Goal: Task Accomplishment & Management: Use online tool/utility

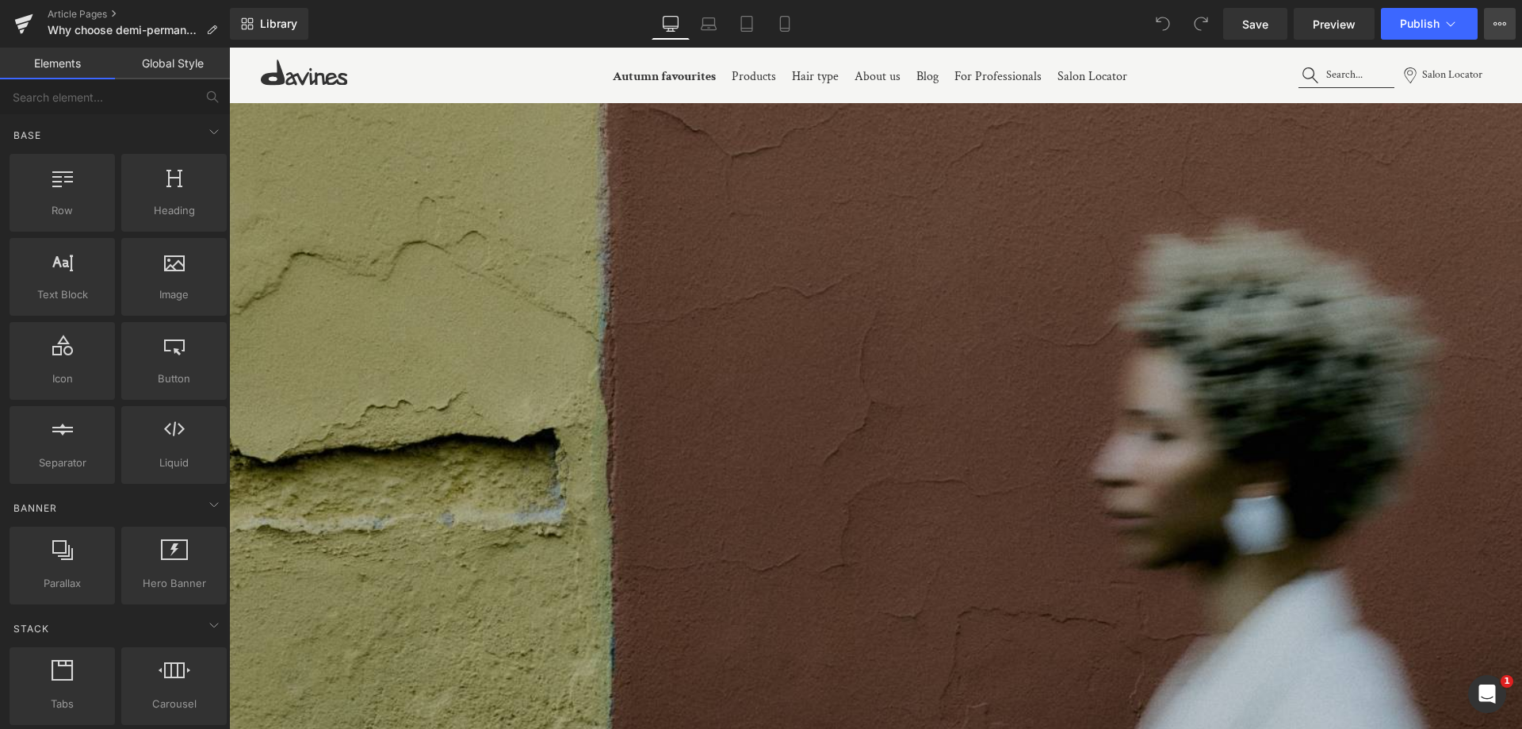
click at [1495, 33] on button "View Live Page View with current Template Save Template to Library Schedule Pub…" at bounding box center [1500, 24] width 32 height 32
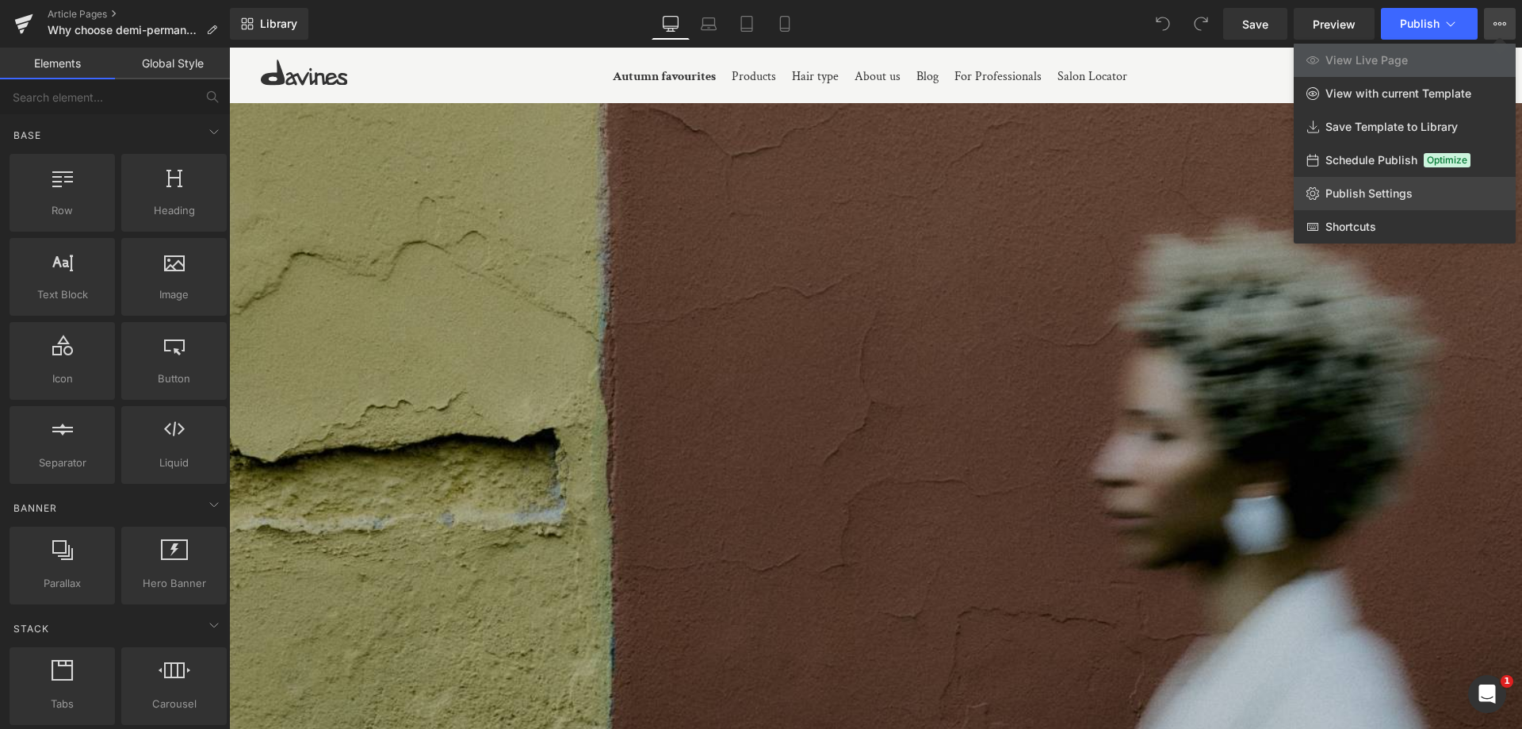
click at [1367, 193] on span "Publish Settings" at bounding box center [1369, 193] width 87 height 14
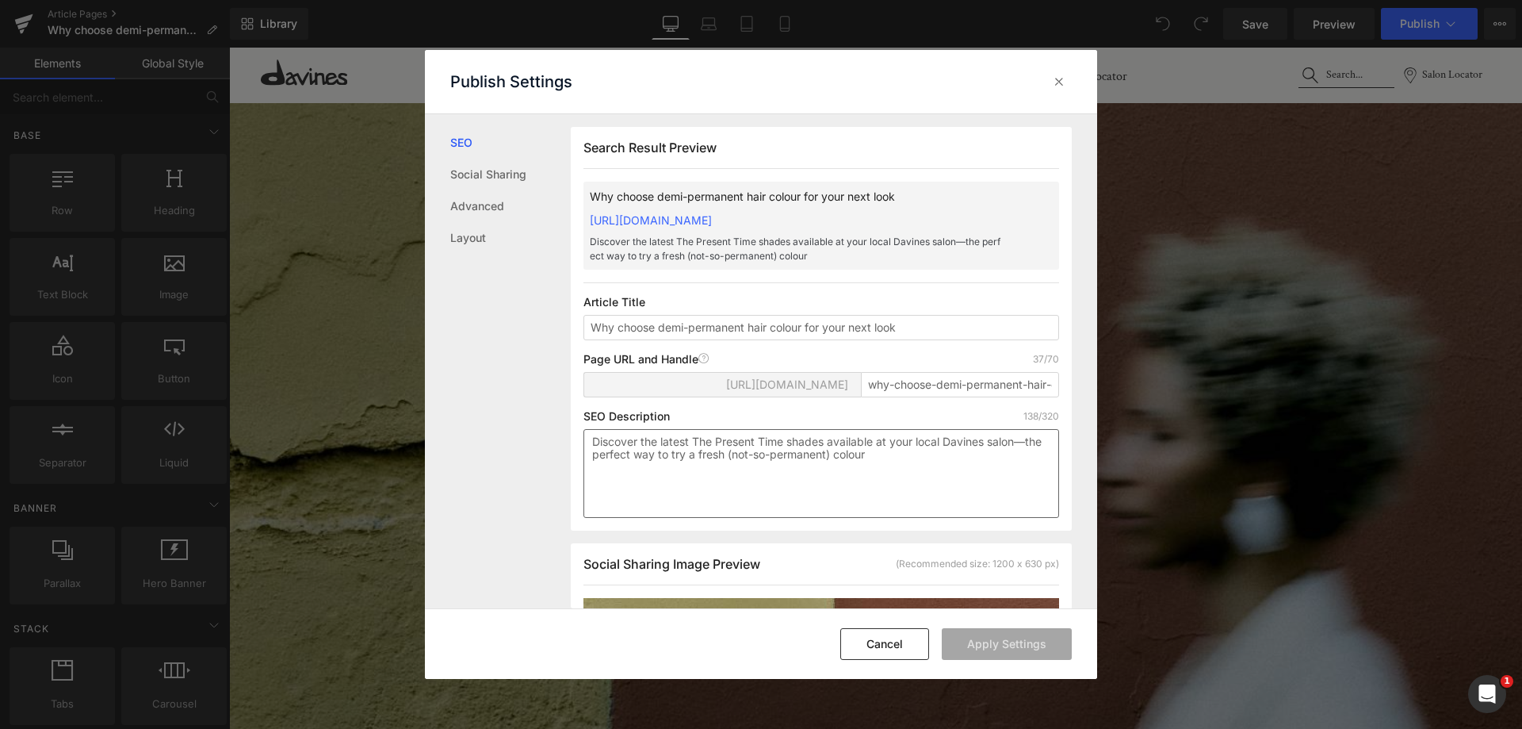
scroll to position [1, 0]
click at [932, 396] on input "why-choose-demi-permanent-hair-colour" at bounding box center [960, 383] width 198 height 25
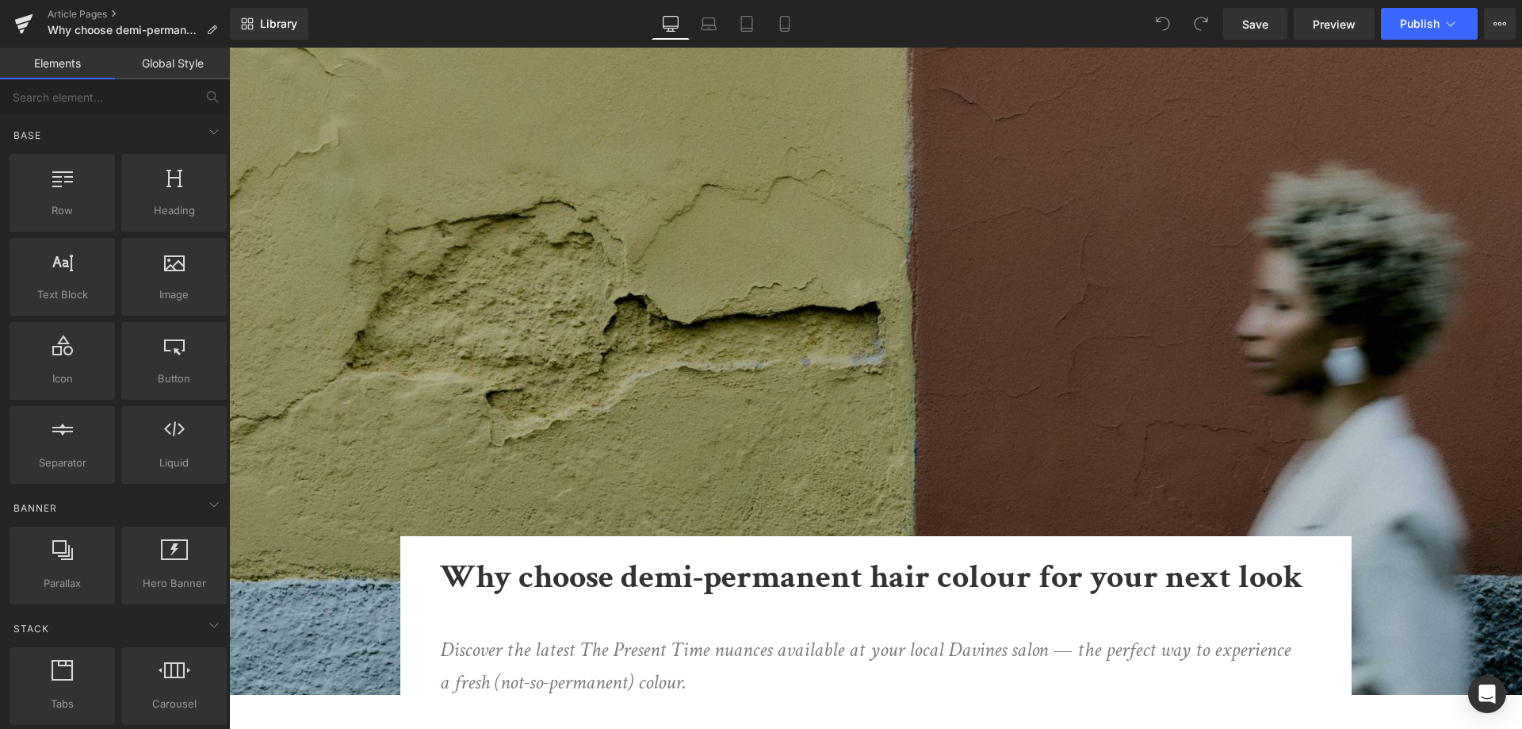
click at [90, 14] on link "Article Pages" at bounding box center [139, 14] width 182 height 13
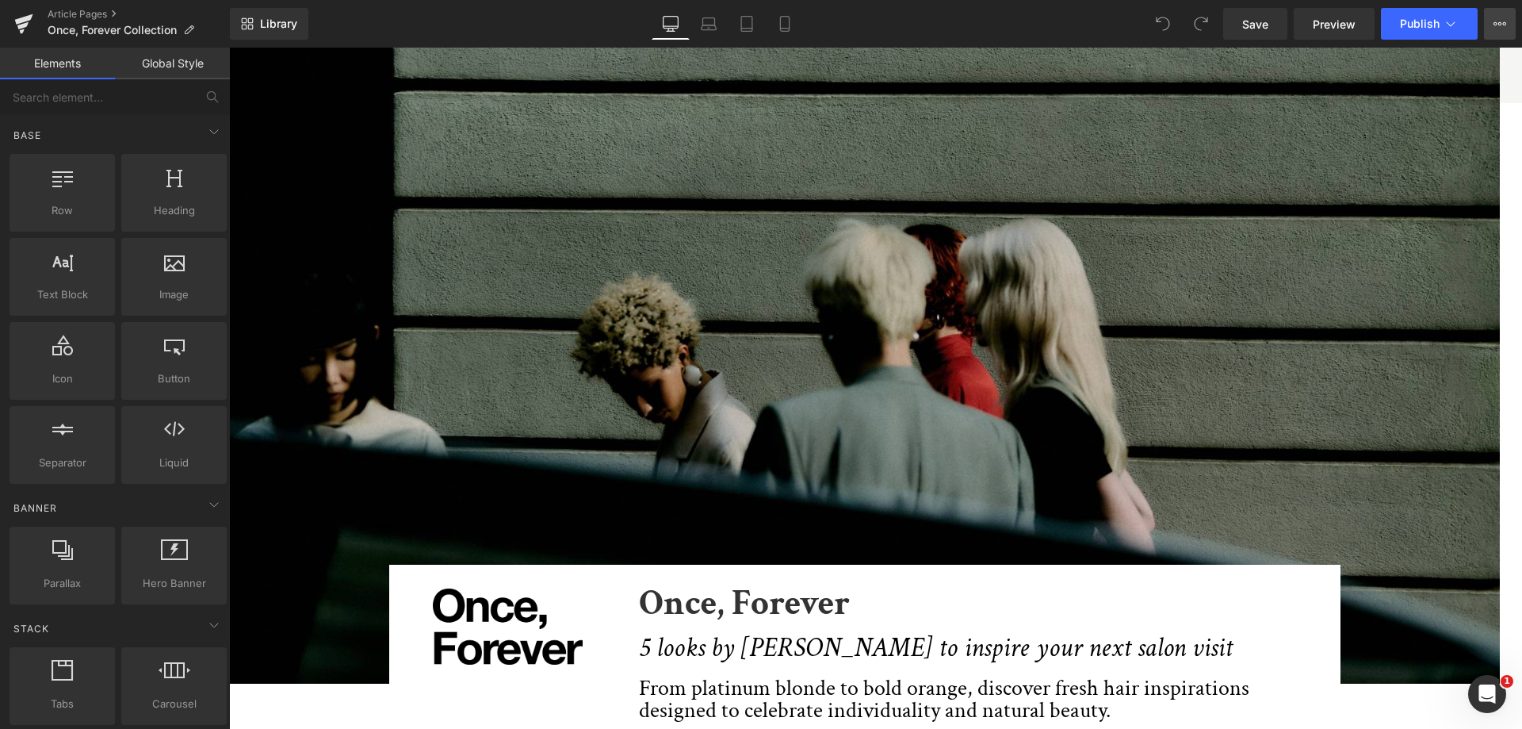
click at [1497, 18] on icon at bounding box center [1500, 23] width 13 height 13
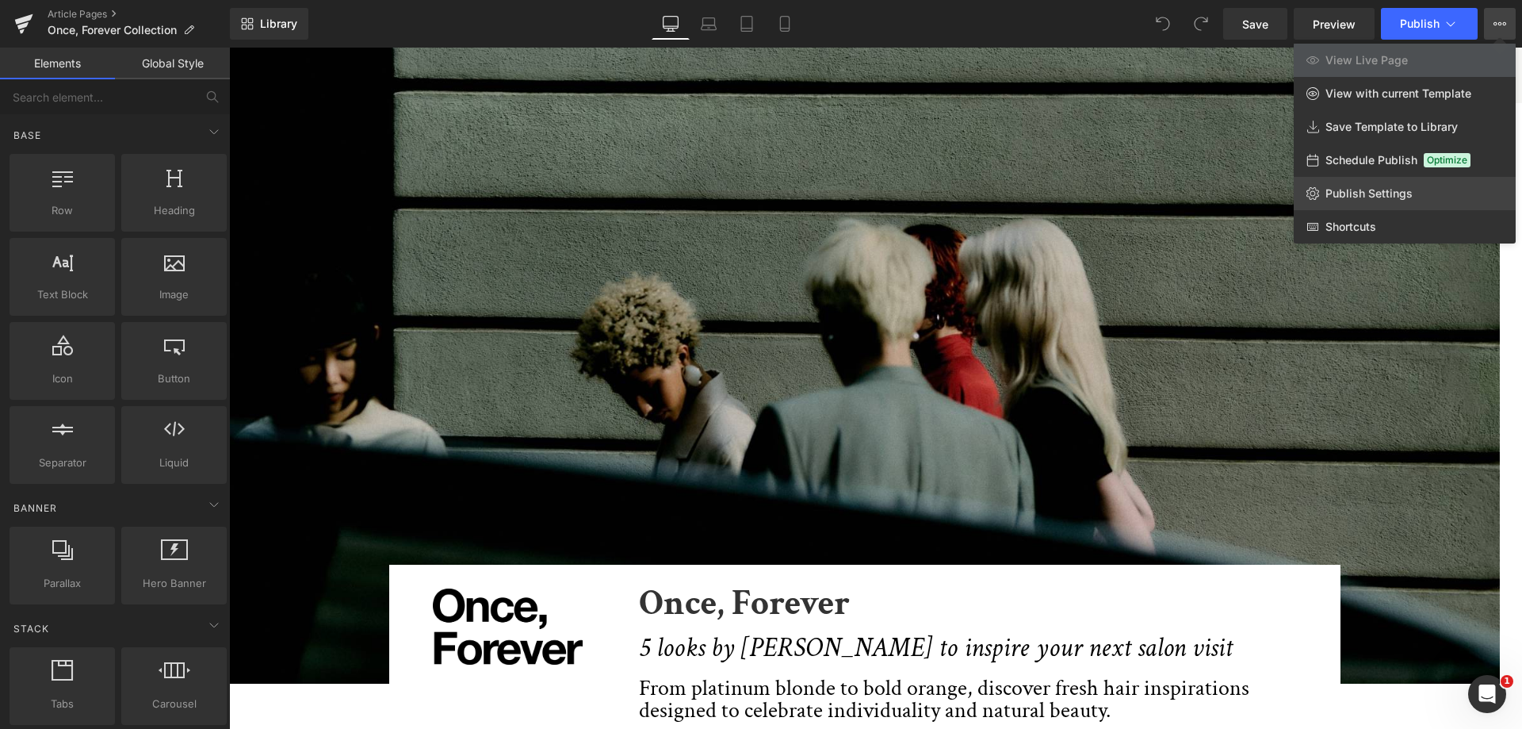
click at [1353, 194] on span "Publish Settings" at bounding box center [1369, 193] width 87 height 14
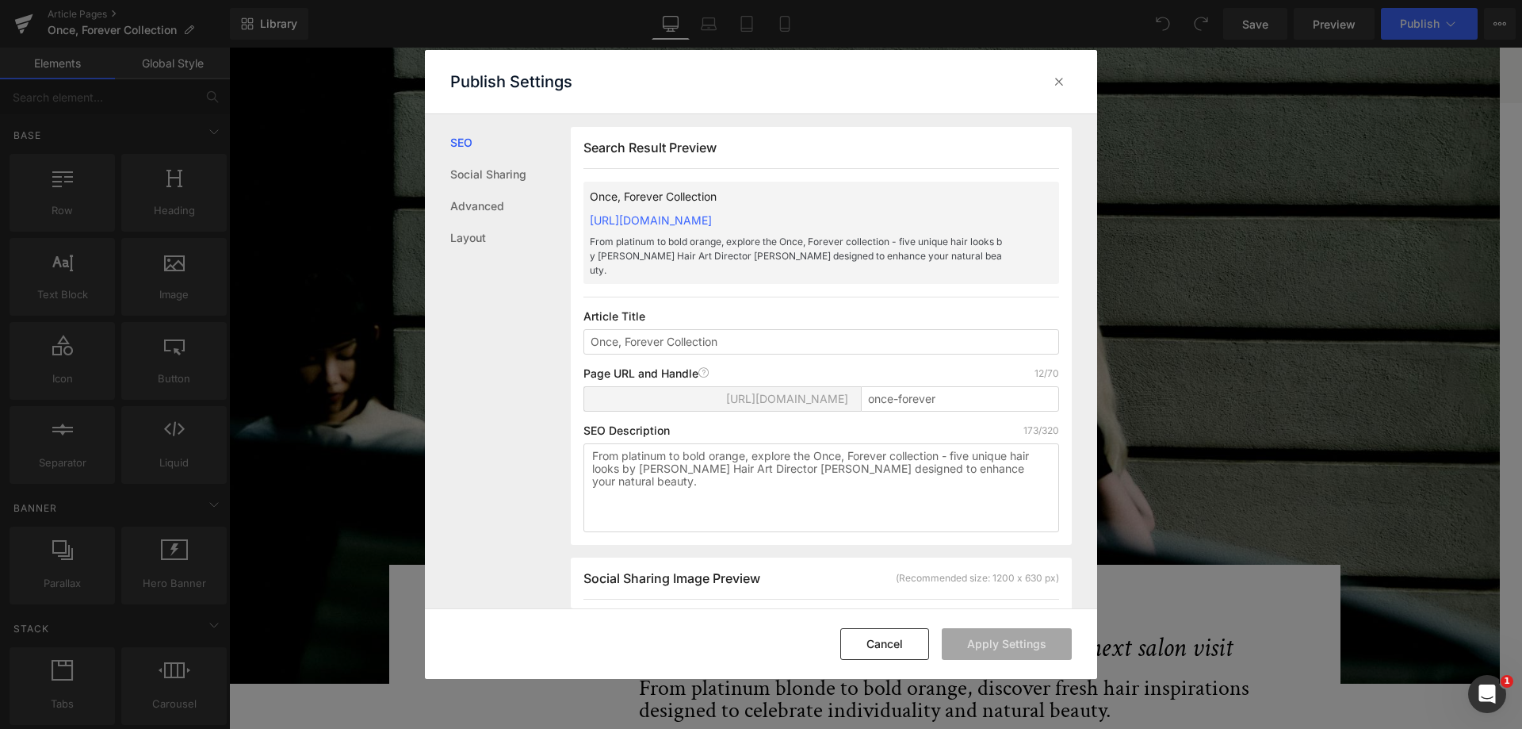
scroll to position [1, 0]
click at [890, 385] on input "once-forever" at bounding box center [960, 397] width 198 height 25
click at [1060, 79] on icon at bounding box center [1059, 82] width 16 height 16
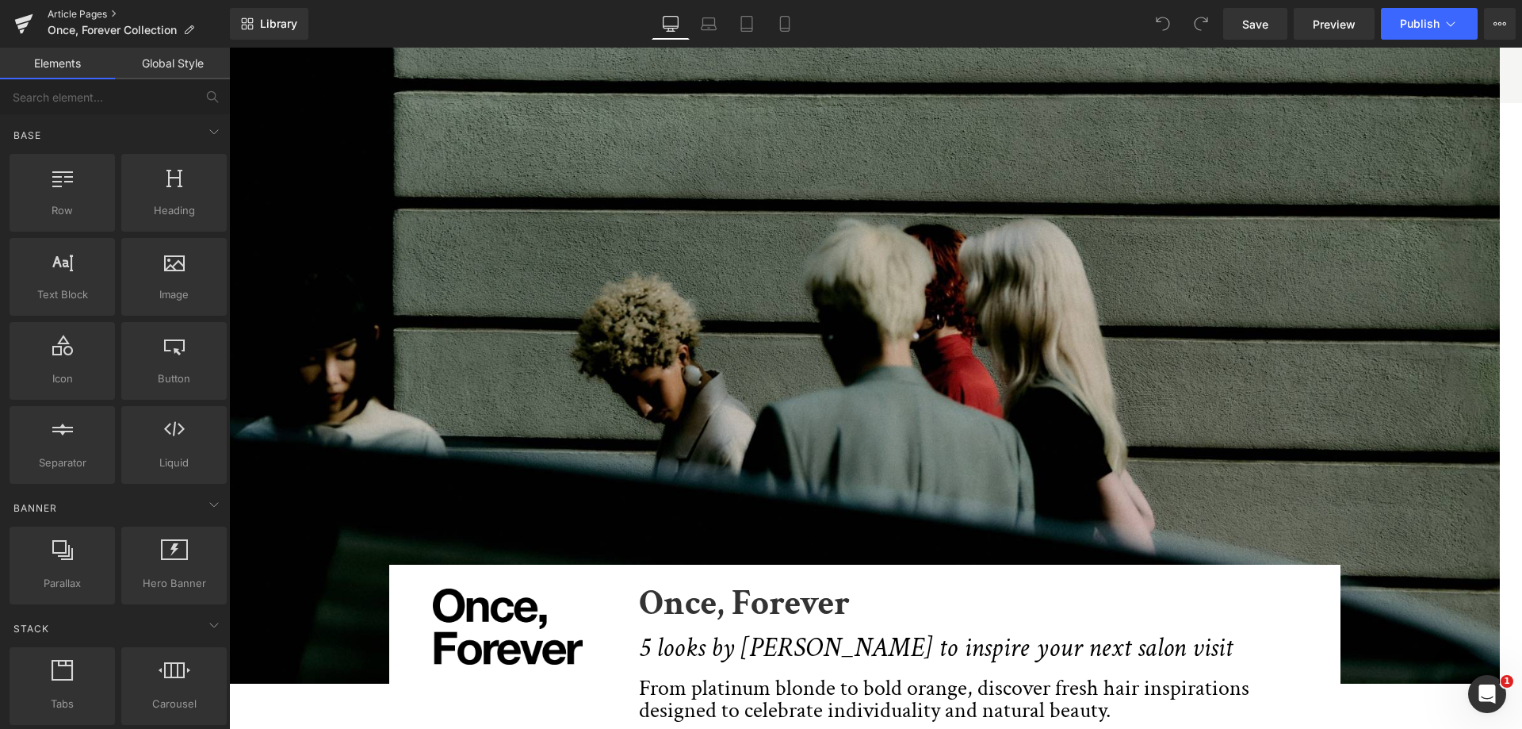
click at [53, 17] on link "Article Pages" at bounding box center [139, 14] width 182 height 13
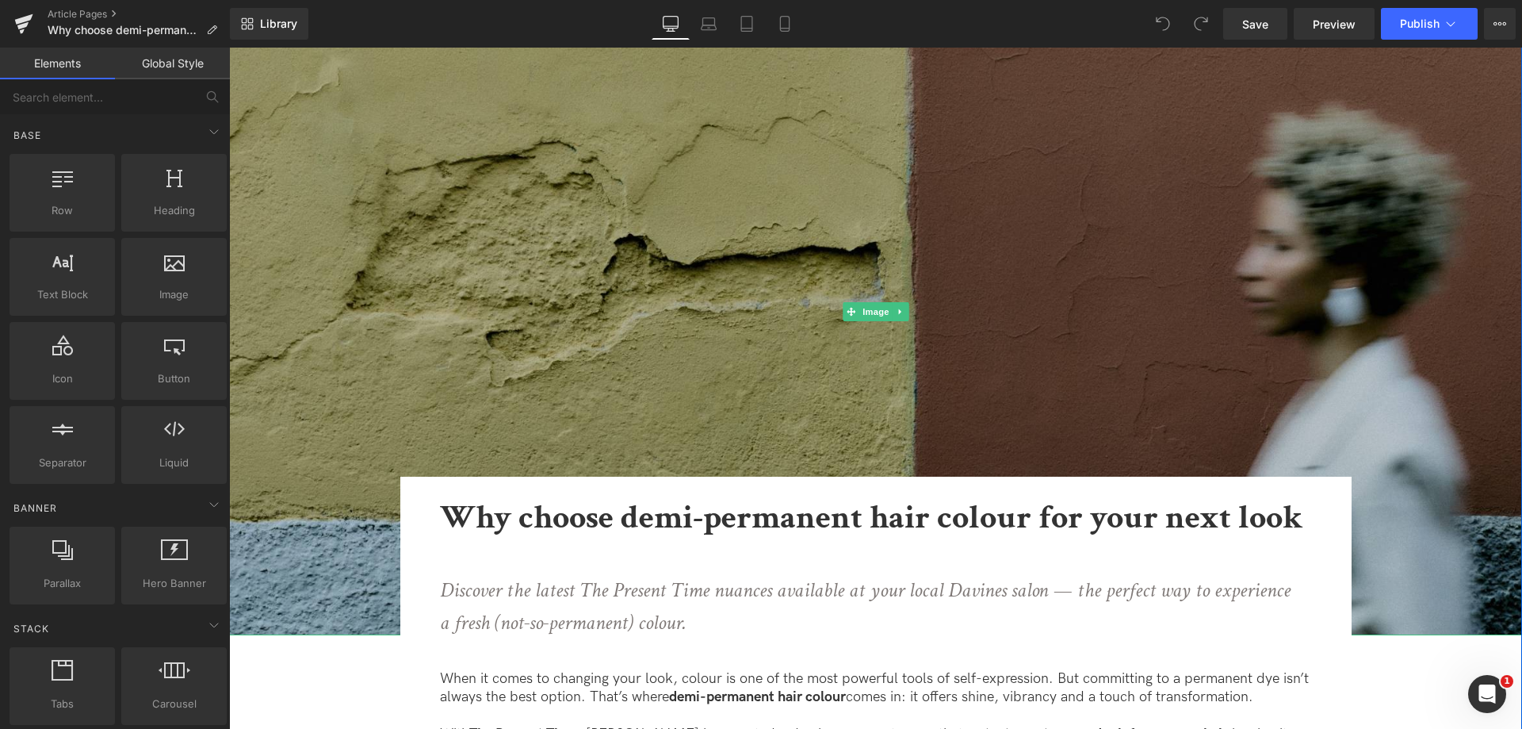
scroll to position [159, 0]
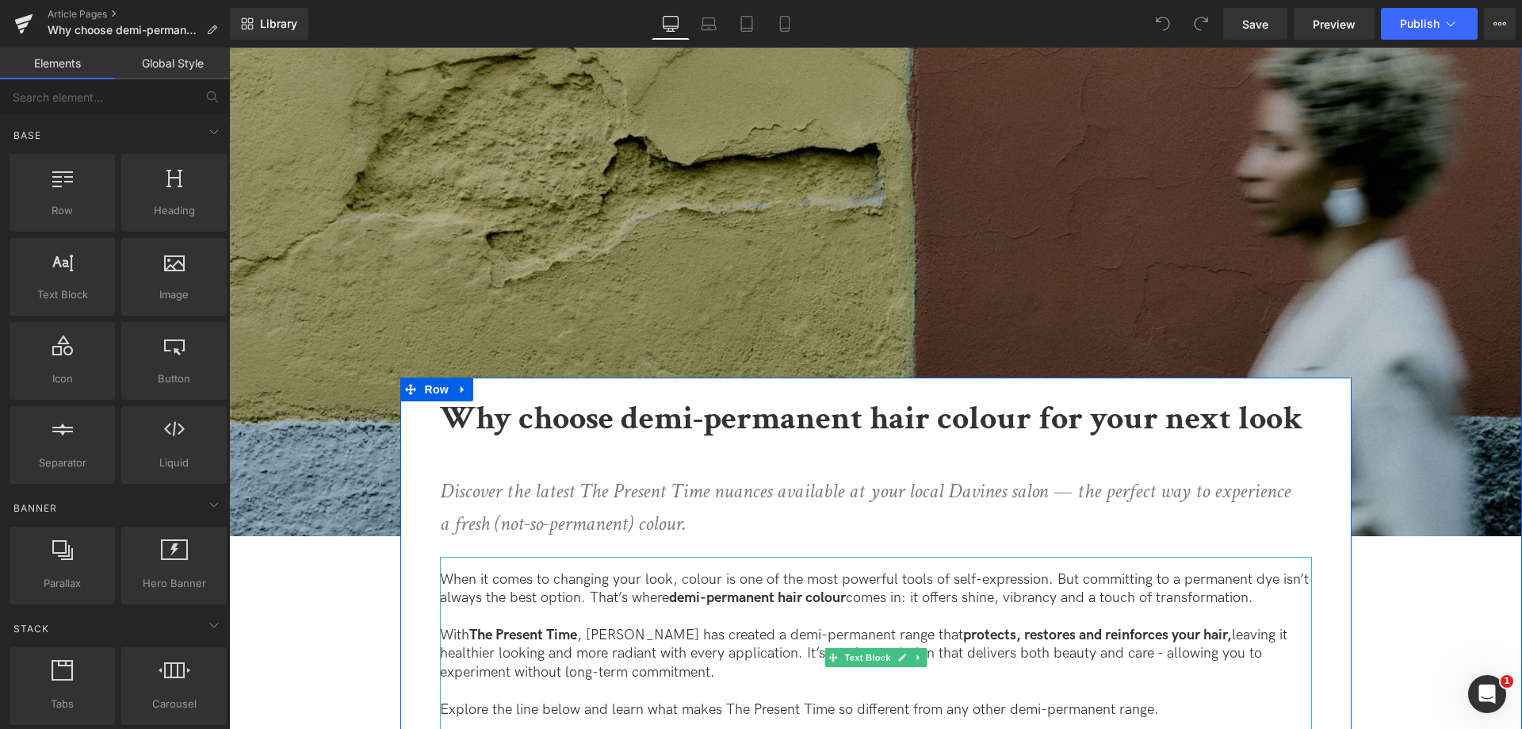
click at [521, 599] on span "When it comes to changing your look, colour is one of the most powerful tools o…" at bounding box center [874, 588] width 869 height 35
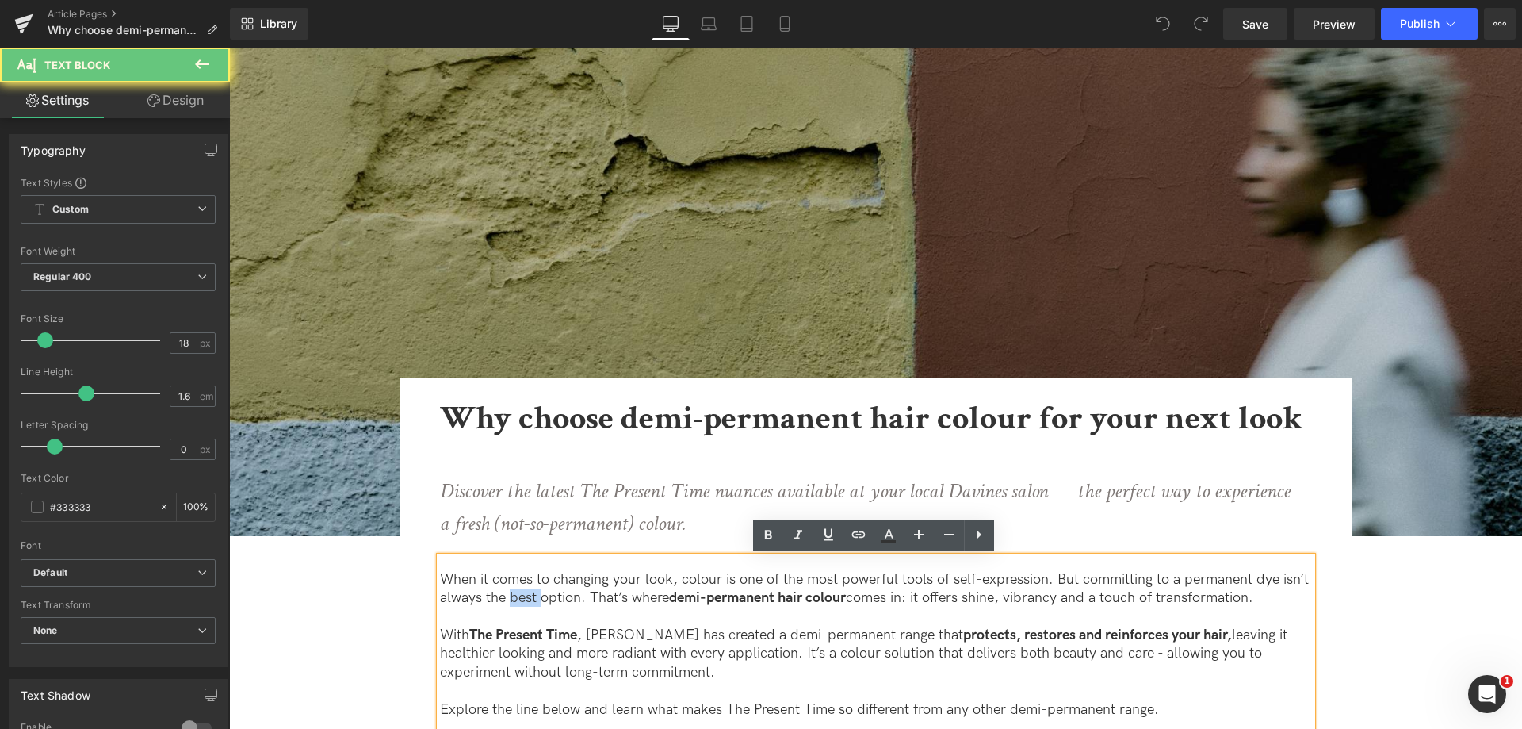
click at [521, 599] on span "When it comes to changing your look, colour is one of the most powerful tools o…" at bounding box center [874, 588] width 869 height 35
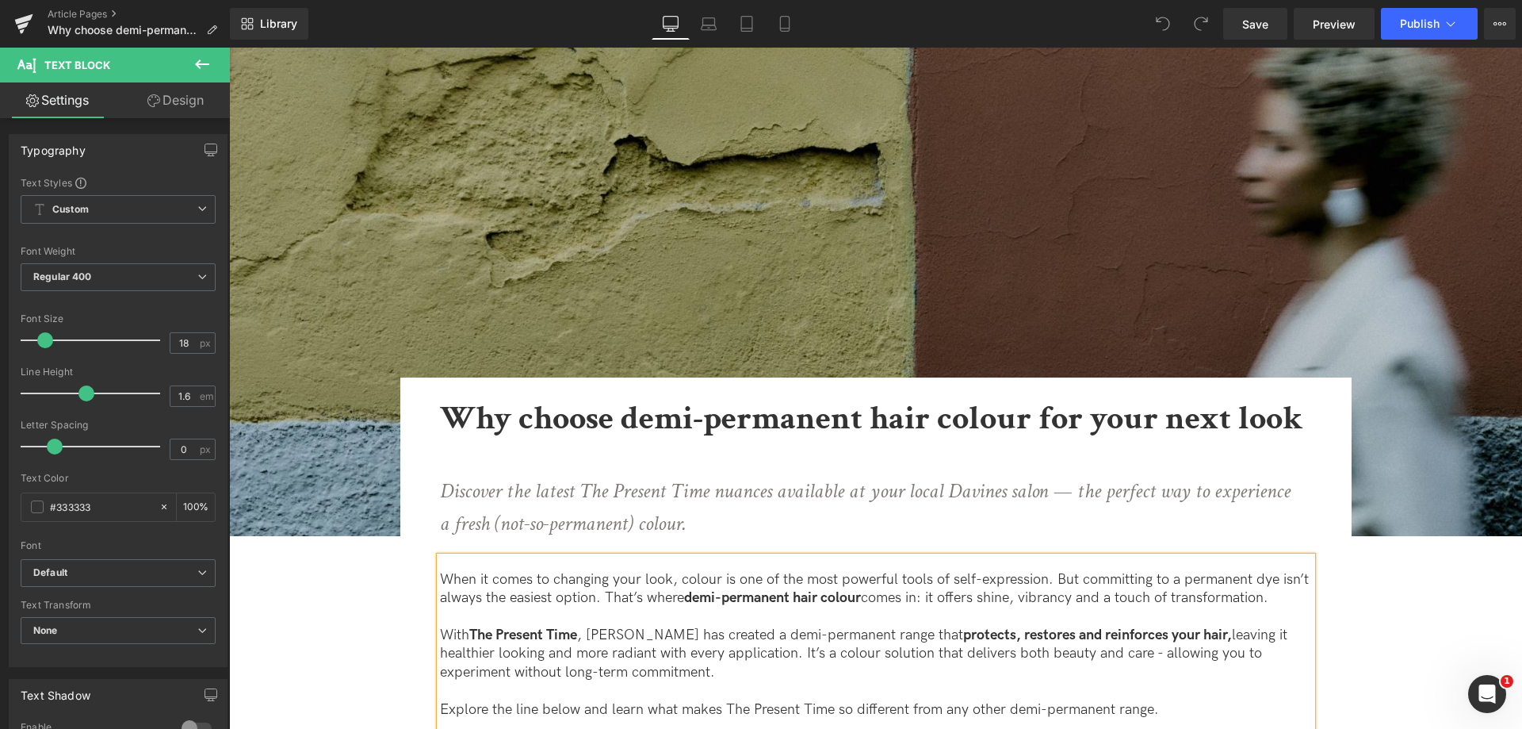
click at [521, 599] on span "When it comes to changing your look, colour is one of the most powerful tools o…" at bounding box center [874, 588] width 869 height 35
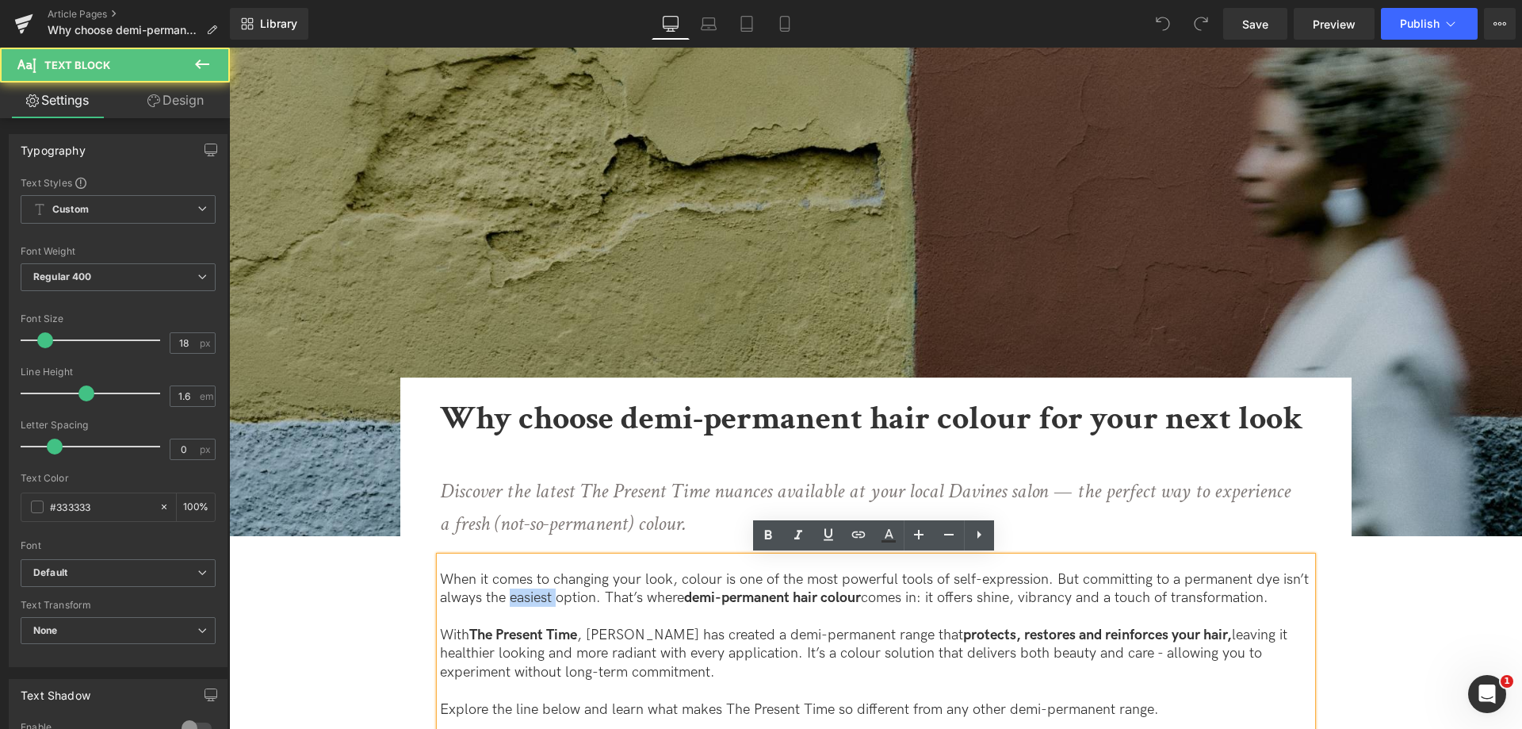
click at [521, 599] on span "When it comes to changing your look, colour is one of the most powerful tools o…" at bounding box center [874, 588] width 869 height 35
copy span "easiest"
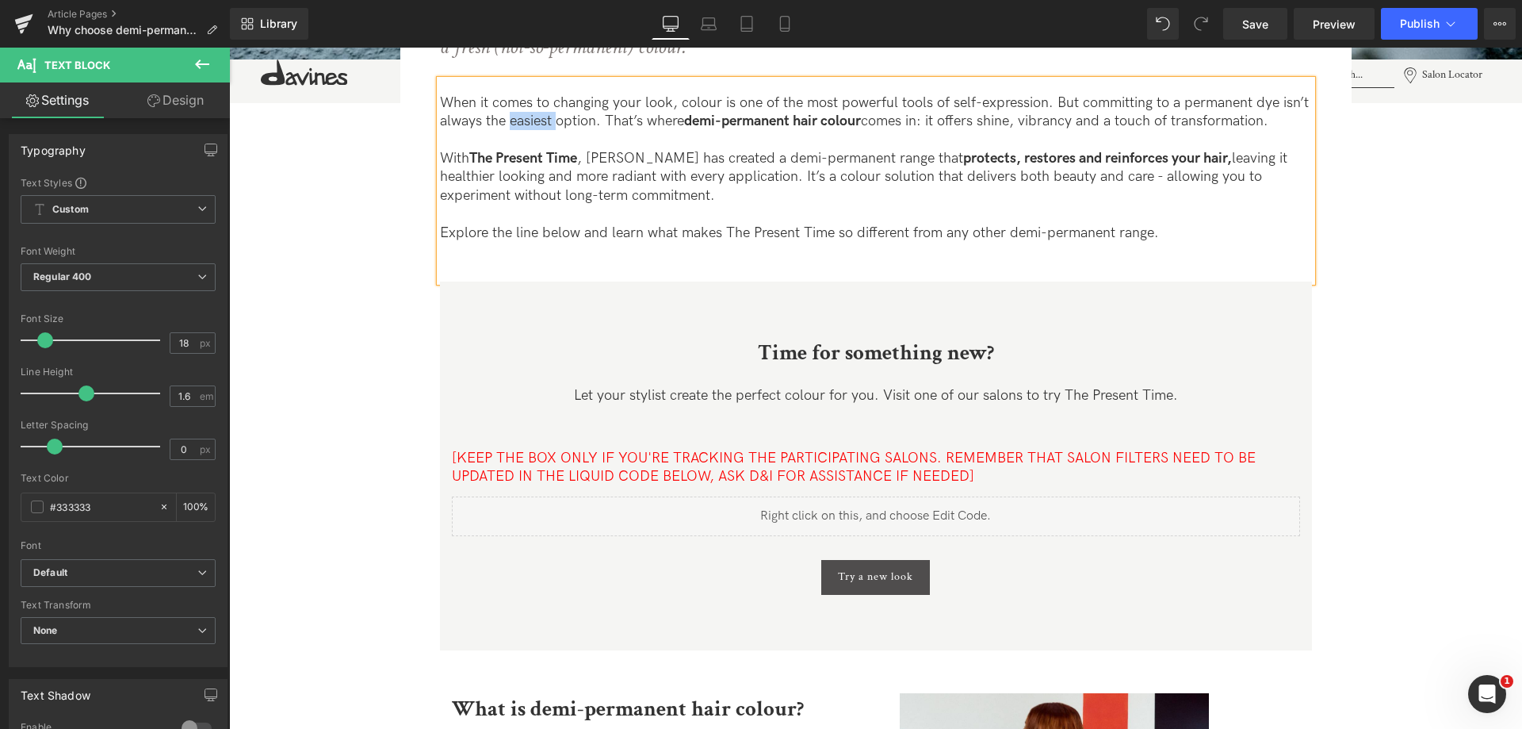
scroll to position [1031, 0]
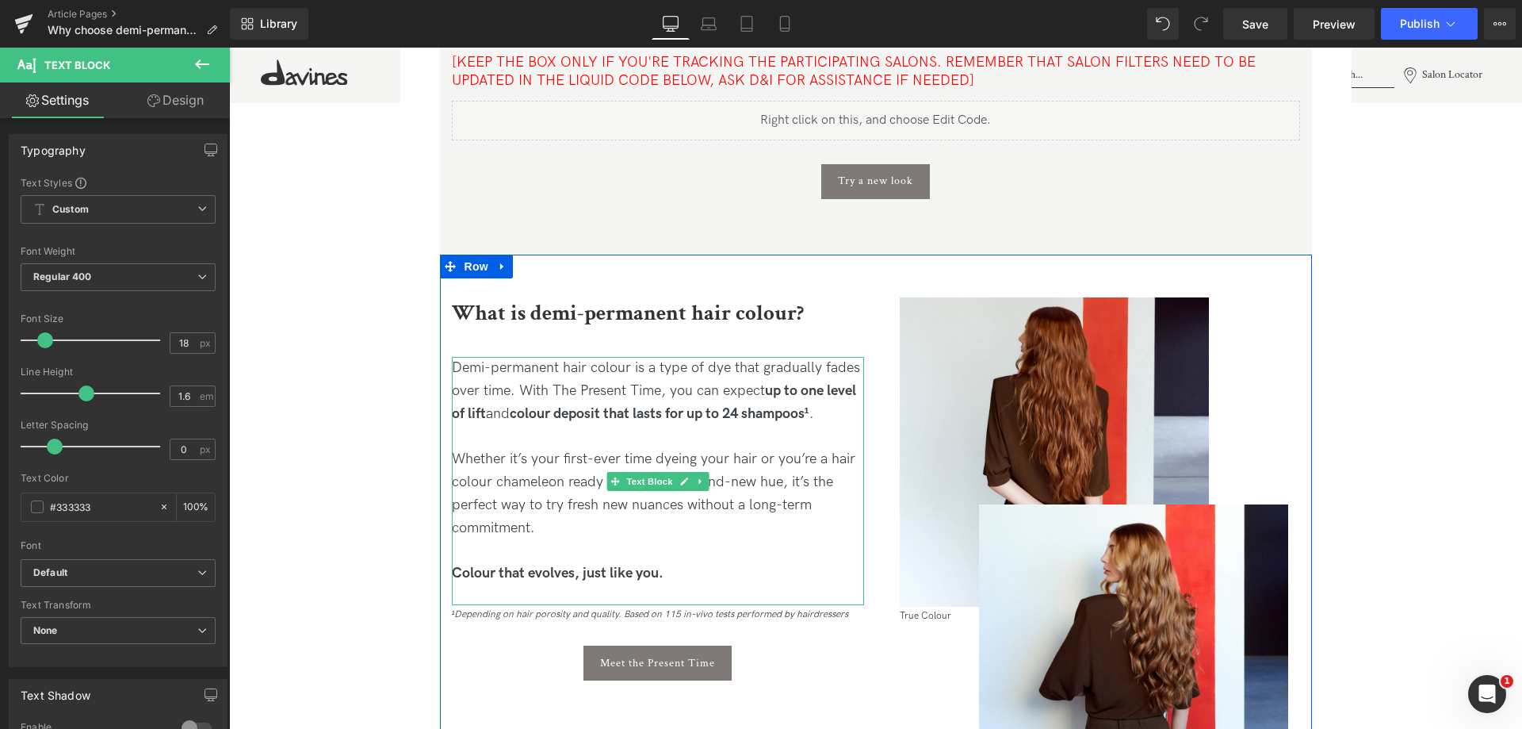
click at [851, 367] on p "Demi-permanent hair colour is a type of dye that gradually fades over time. Wit…" at bounding box center [658, 391] width 412 height 68
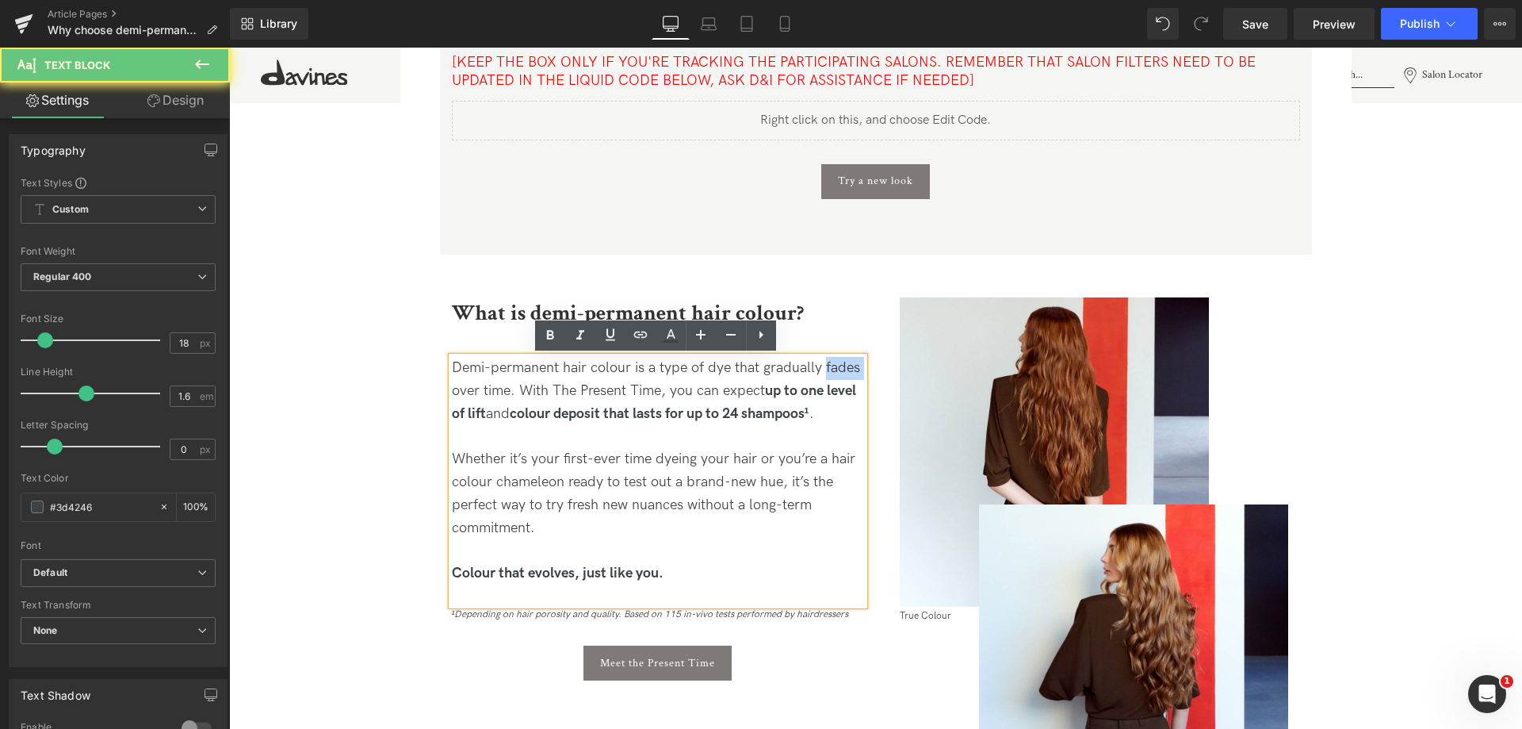
click at [851, 367] on p "Demi-permanent hair colour is a type of dye that gradually fades over time. Wit…" at bounding box center [658, 391] width 412 height 68
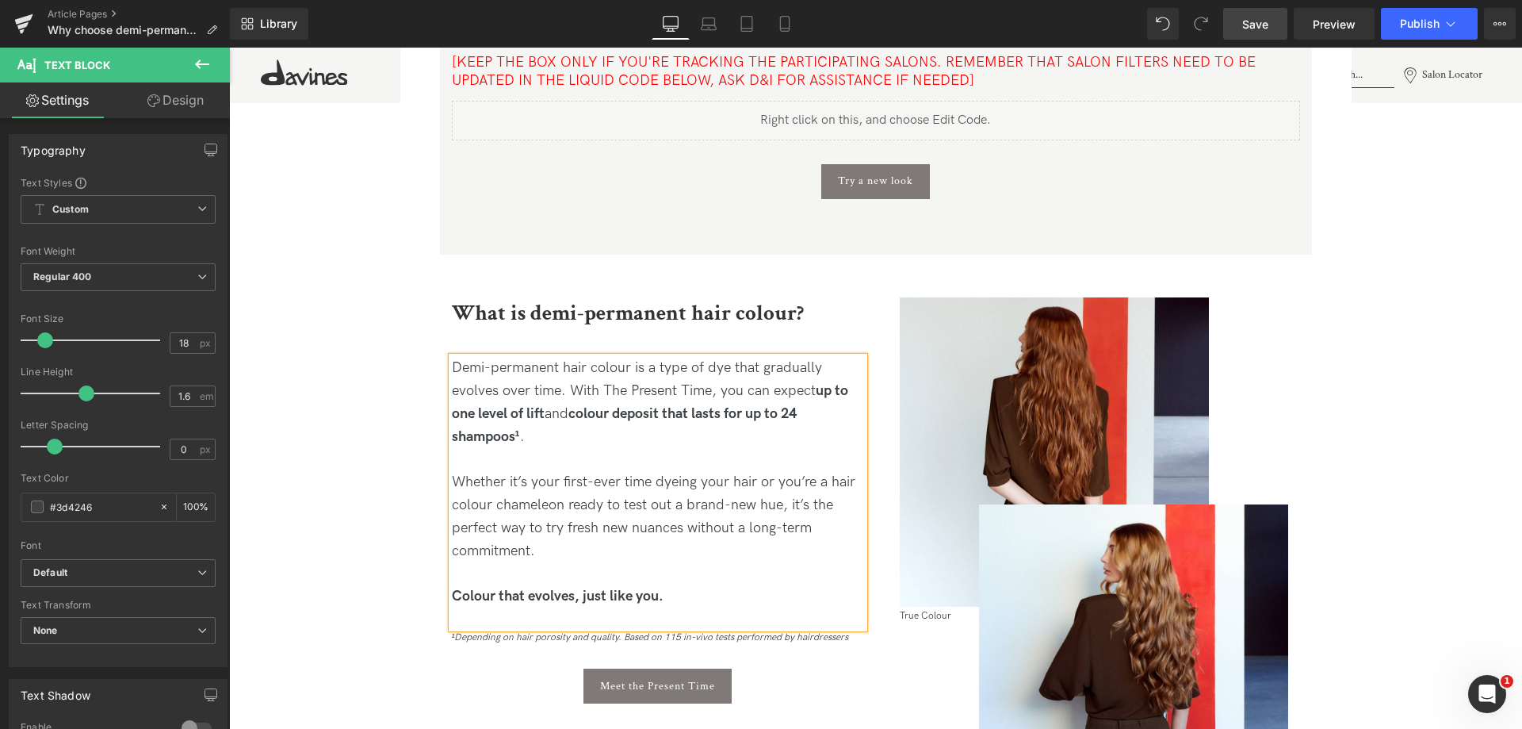
click at [1269, 10] on link "Save" at bounding box center [1255, 24] width 64 height 32
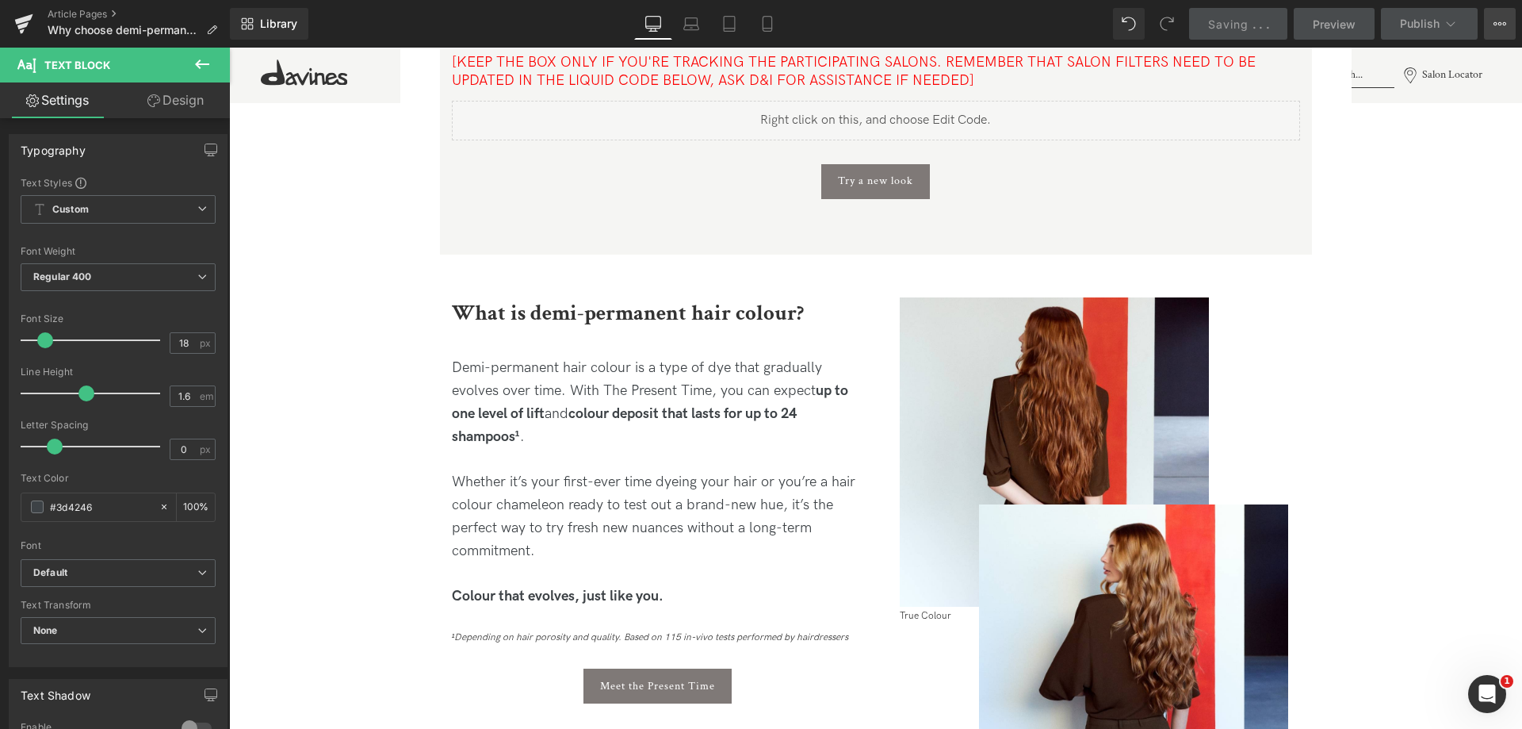
click at [1497, 15] on button "View Live Page View with current Template Save Template to Library Schedule Pub…" at bounding box center [1500, 24] width 32 height 32
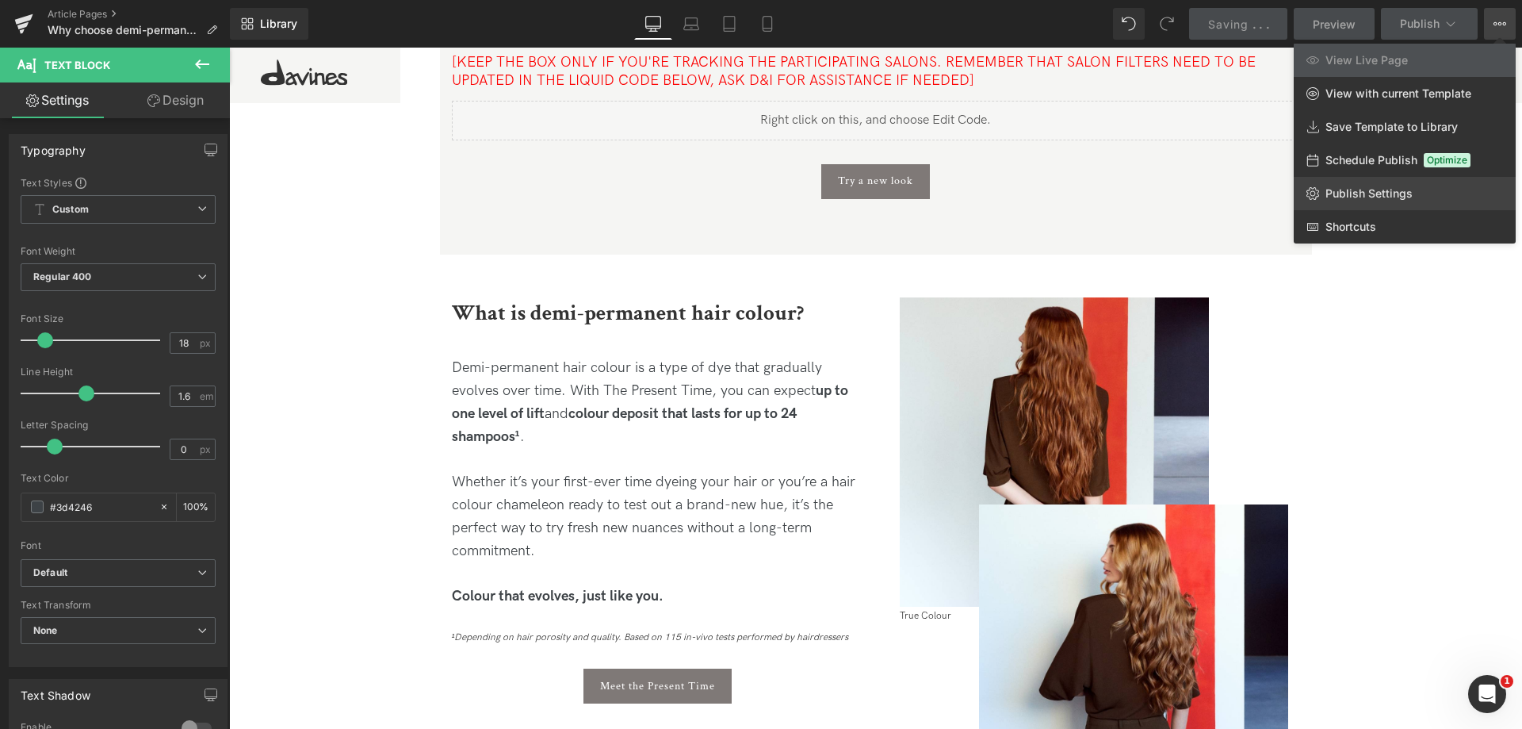
click at [1372, 195] on span "Publish Settings" at bounding box center [1369, 193] width 87 height 14
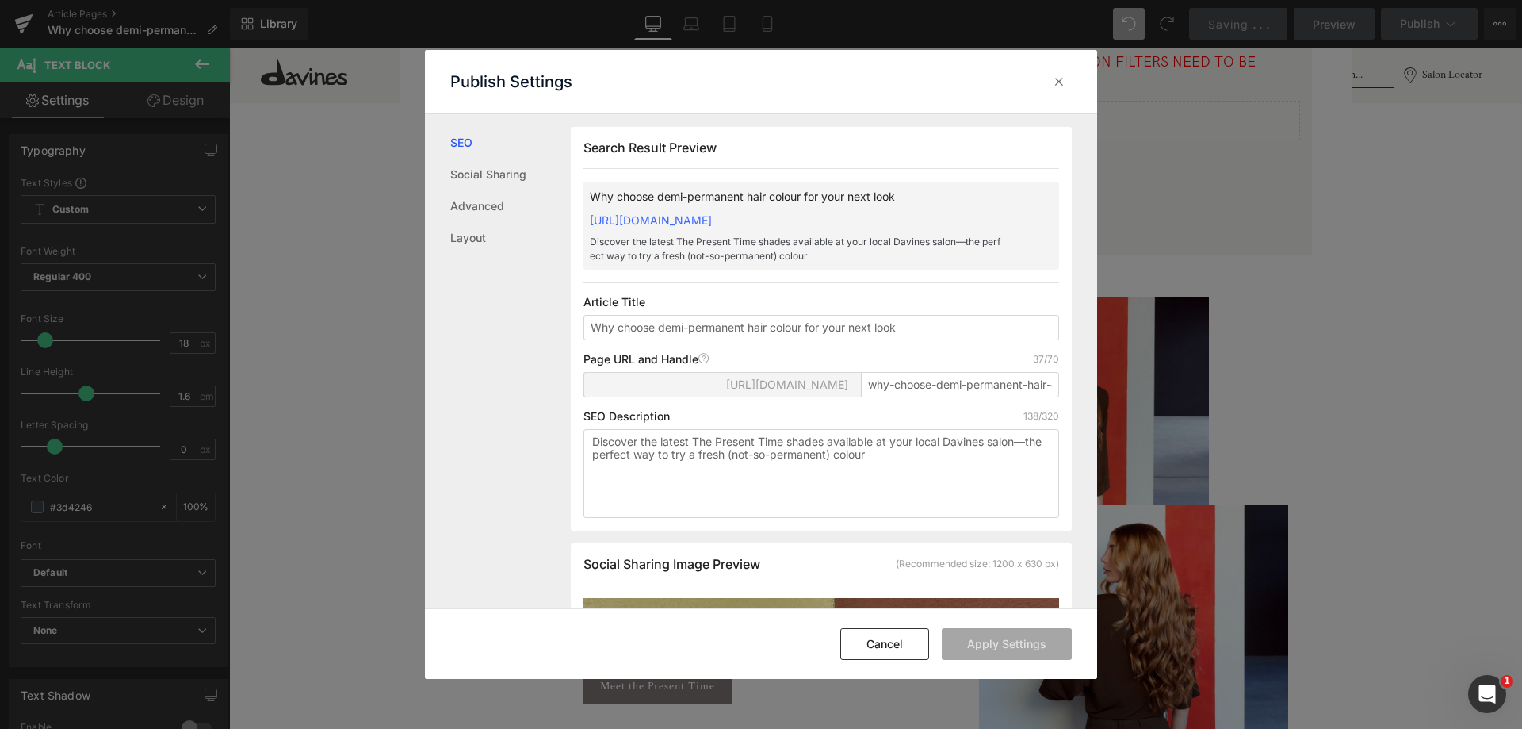
scroll to position [1, 0]
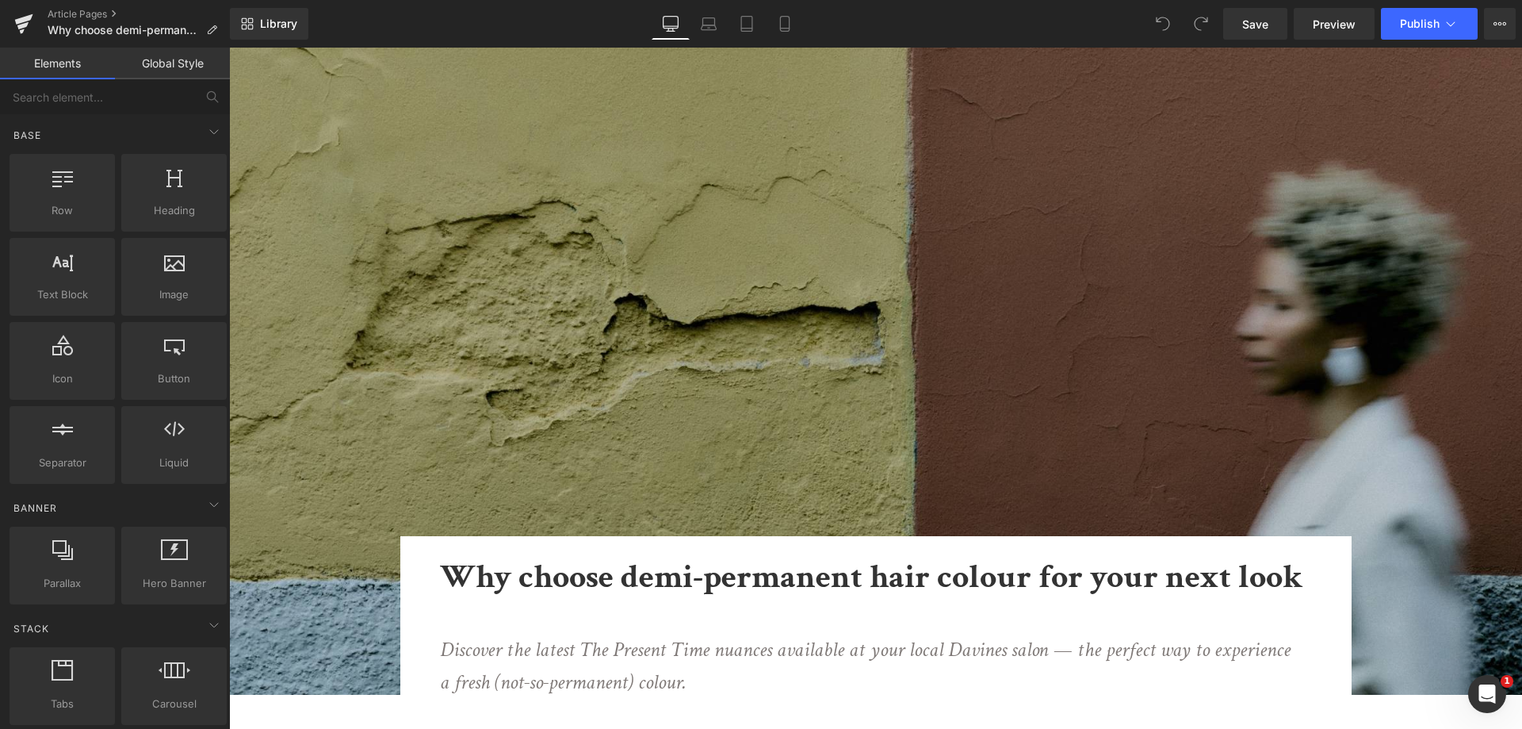
click at [1334, 40] on div "Library Desktop Desktop Laptop Tablet Mobile Save Preview Publish Scheduled Vie…" at bounding box center [876, 24] width 1292 height 48
click at [1309, 15] on link "Preview" at bounding box center [1334, 24] width 81 height 32
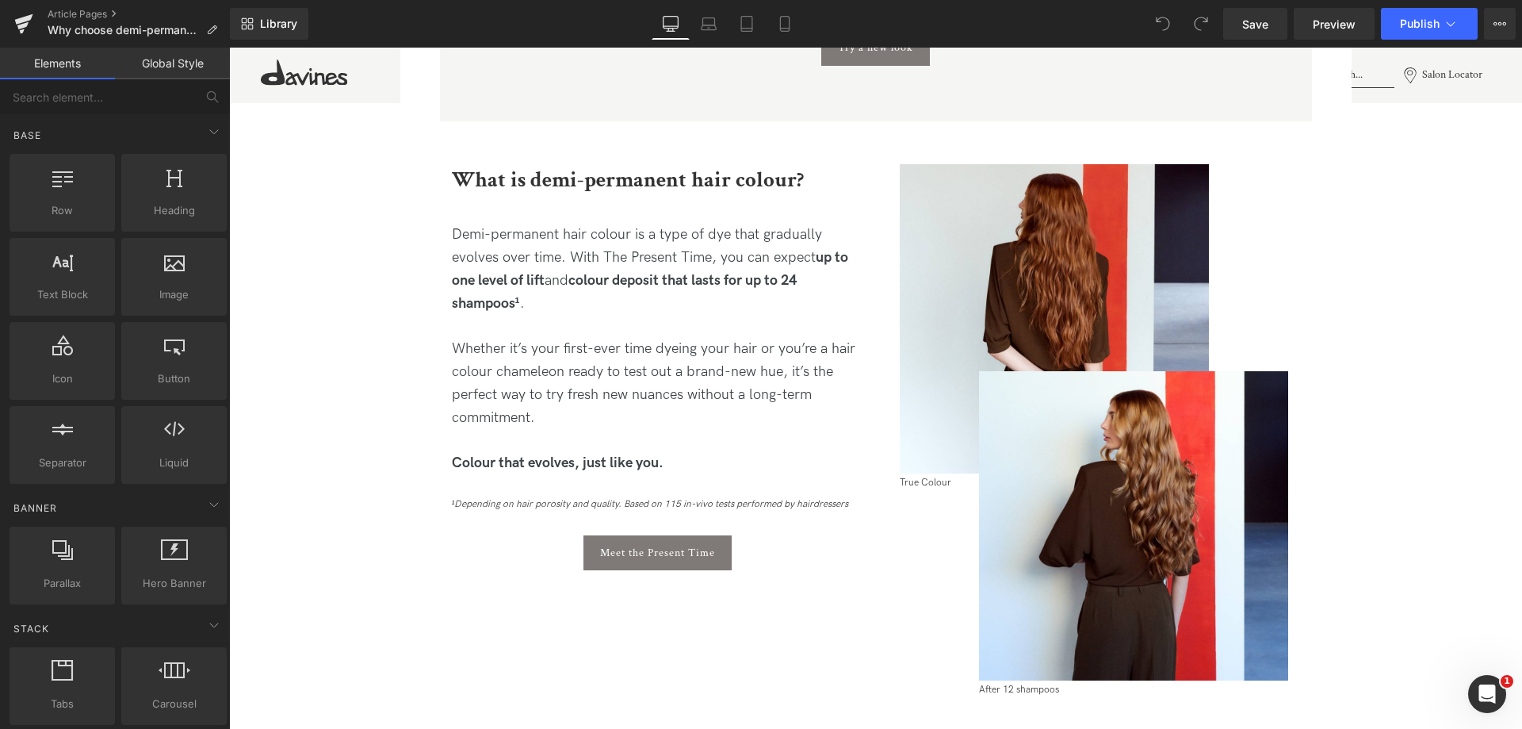
scroll to position [1427, 0]
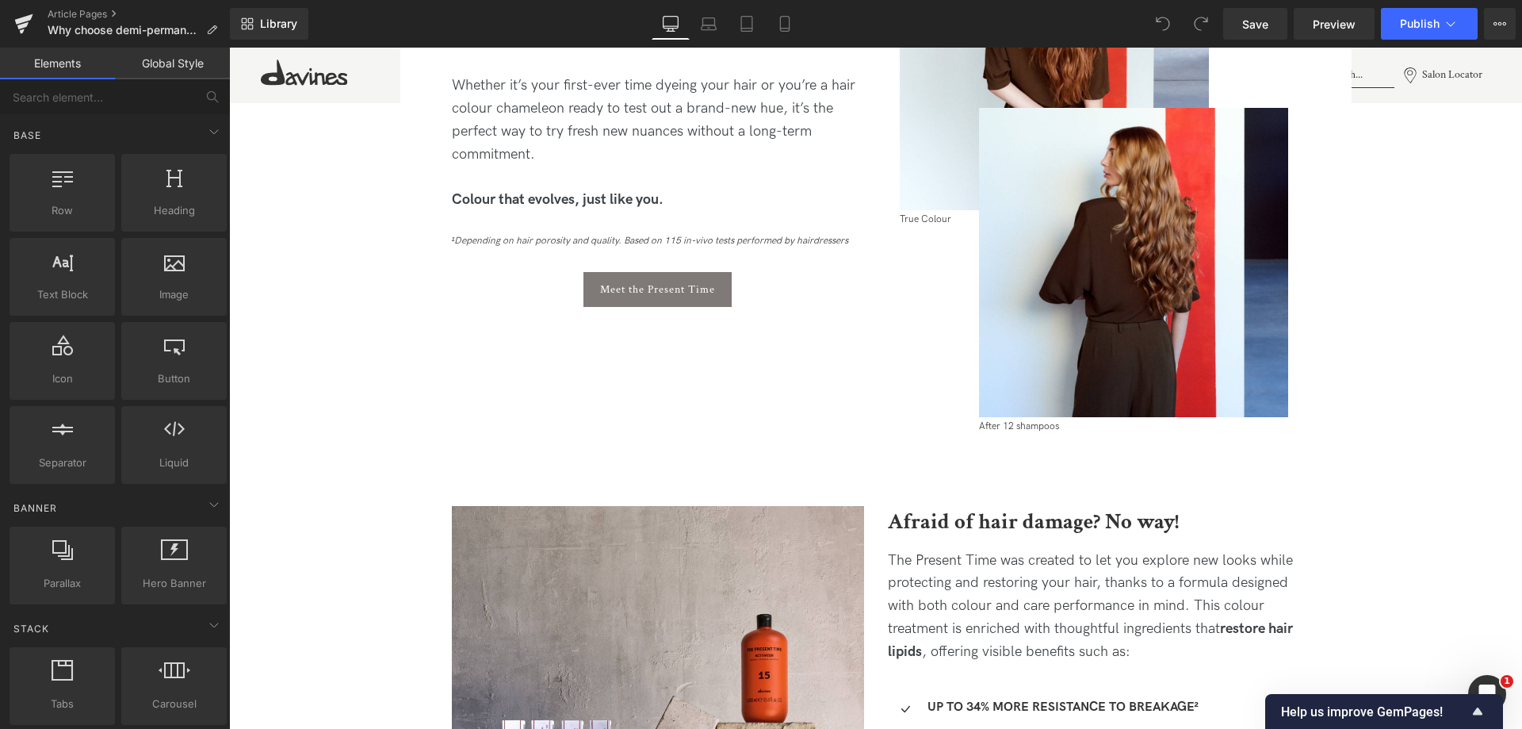
click at [1234, 43] on div "Library Desktop Desktop Laptop Tablet Mobile Save Preview Publish Scheduled Vie…" at bounding box center [876, 24] width 1292 height 48
click at [1240, 35] on link "Save" at bounding box center [1255, 24] width 64 height 32
click at [74, 12] on link "Article Pages" at bounding box center [139, 14] width 182 height 13
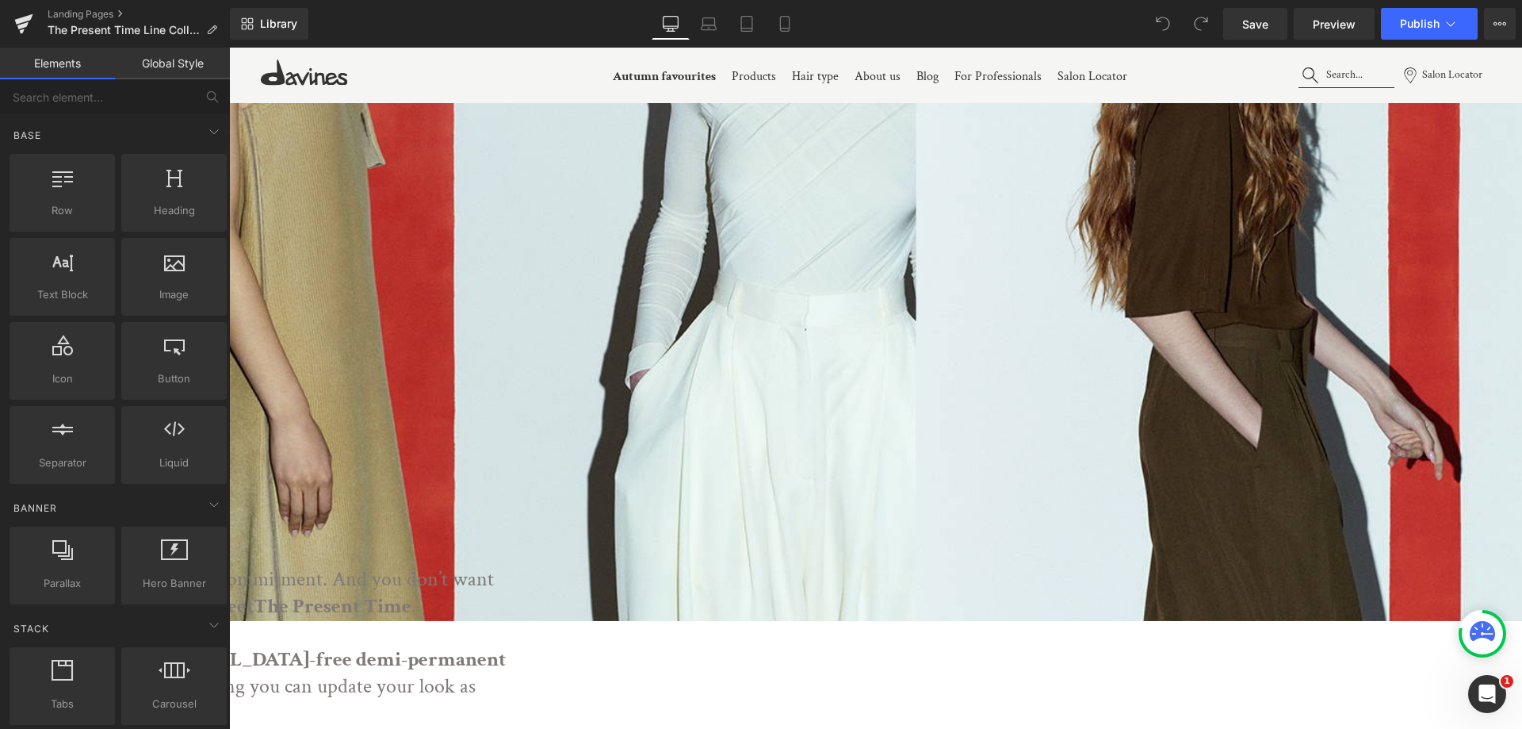
click at [511, 646] on p "The latest addition to our colour portfolio, The Present Time is an [MEDICAL_DA…" at bounding box center [59, 686] width 904 height 80
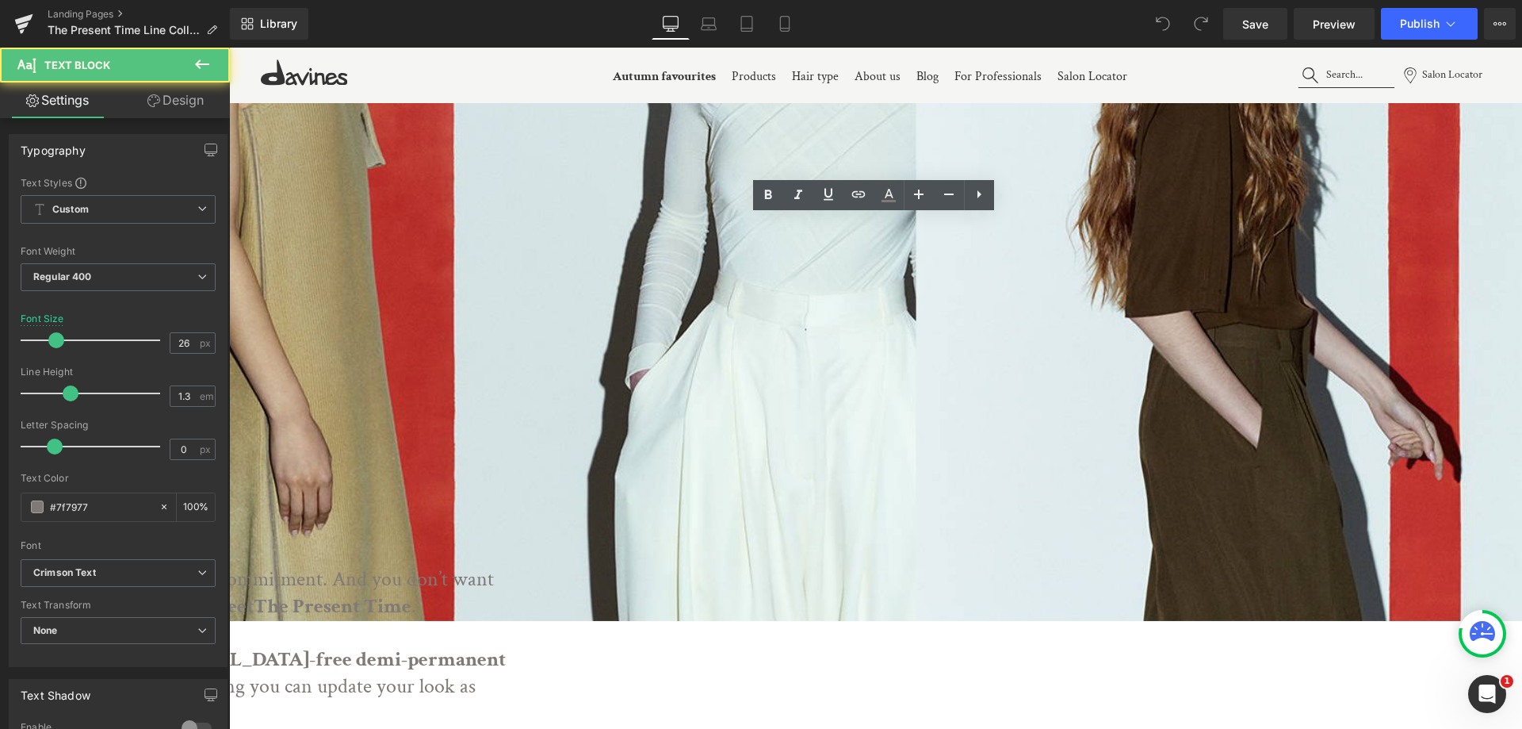
click at [511, 646] on p "The latest addition to our colour portfolio, The Present Time is an [MEDICAL_DA…" at bounding box center [59, 686] width 904 height 80
click at [511, 646] on p "The latest addition to our colour portfolio, The Present Time is an ammonia-fre…" at bounding box center [59, 686] width 904 height 80
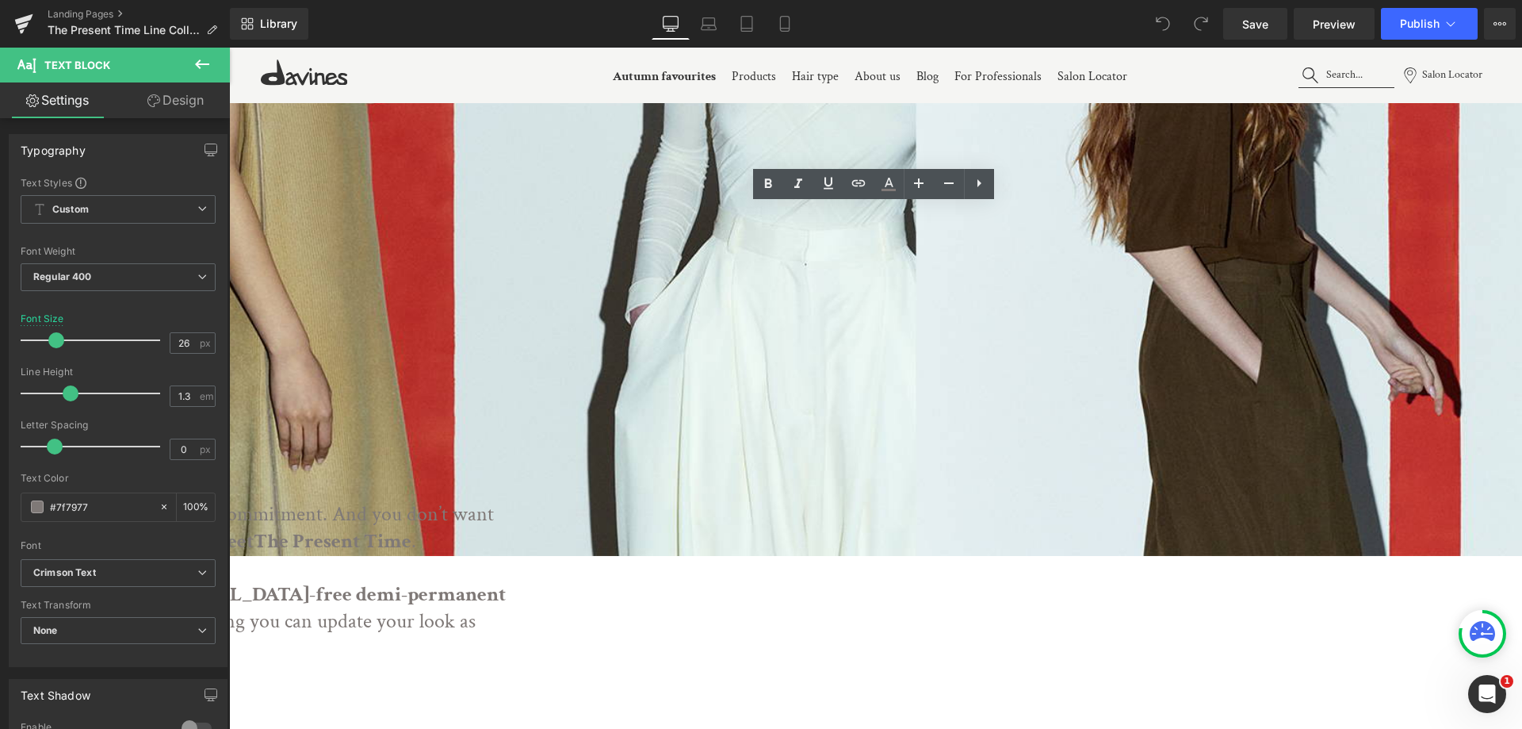
scroll to position [555, 0]
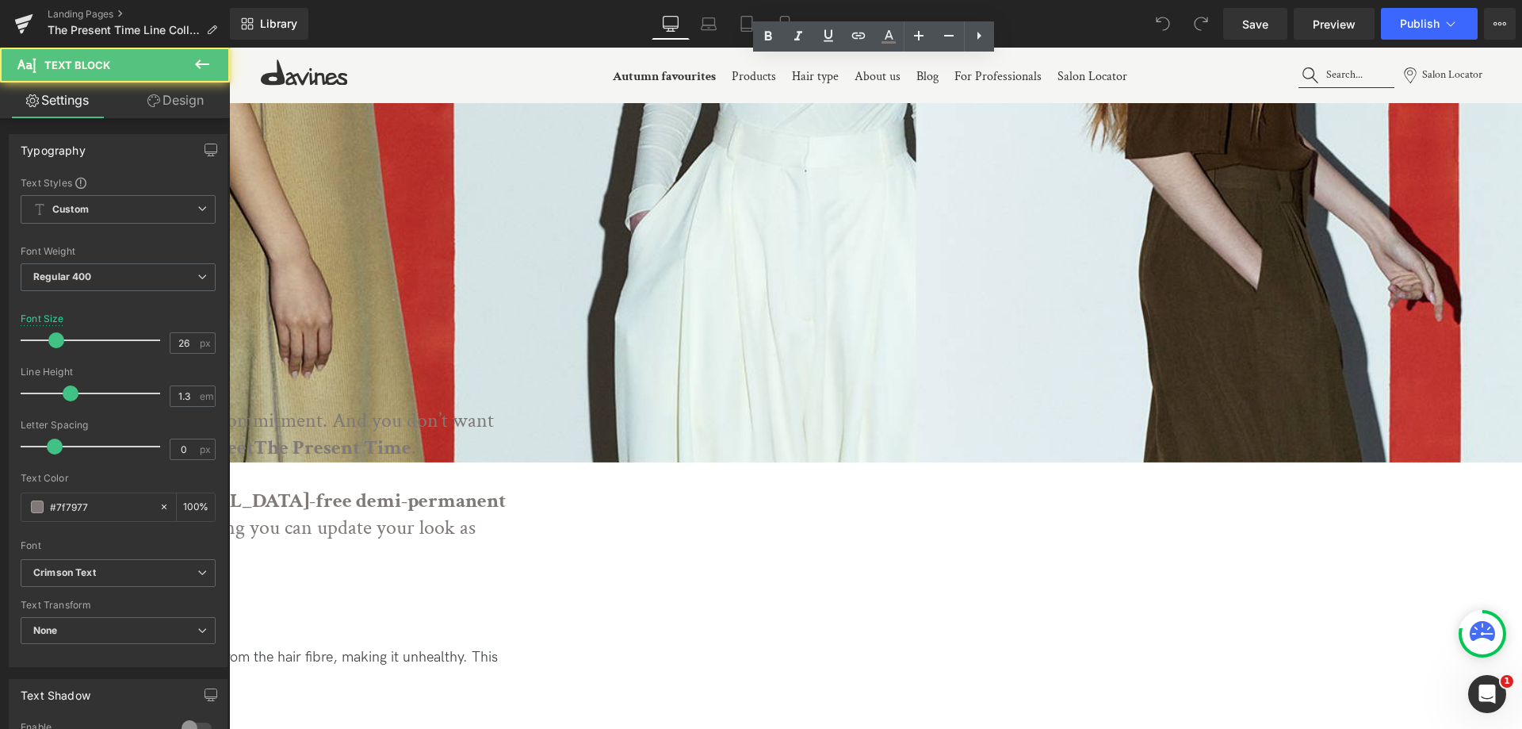
click at [511, 488] on p "The latest addition to our colour portfolio, The Present Time is an ammonia-fre…" at bounding box center [59, 528] width 904 height 80
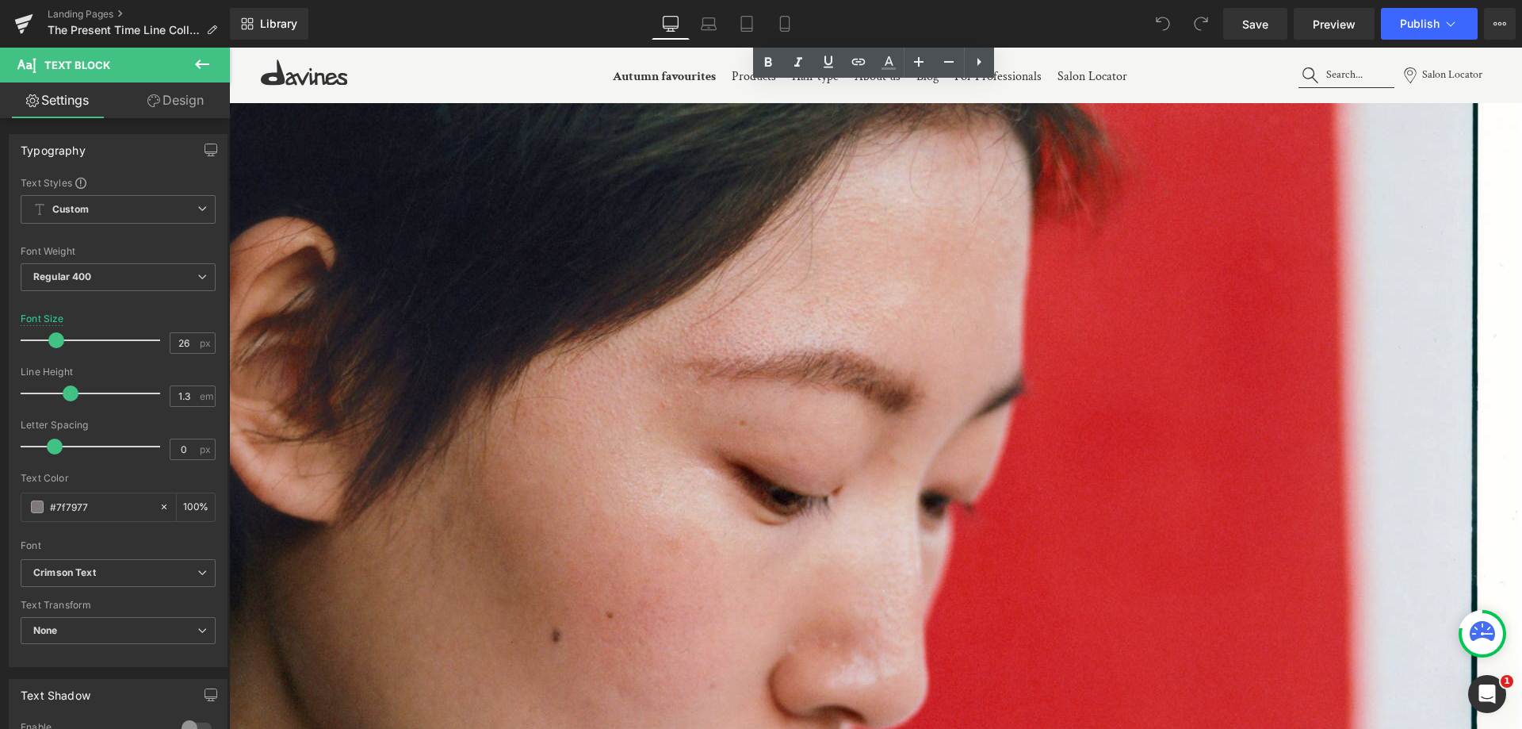
scroll to position [2141, 0]
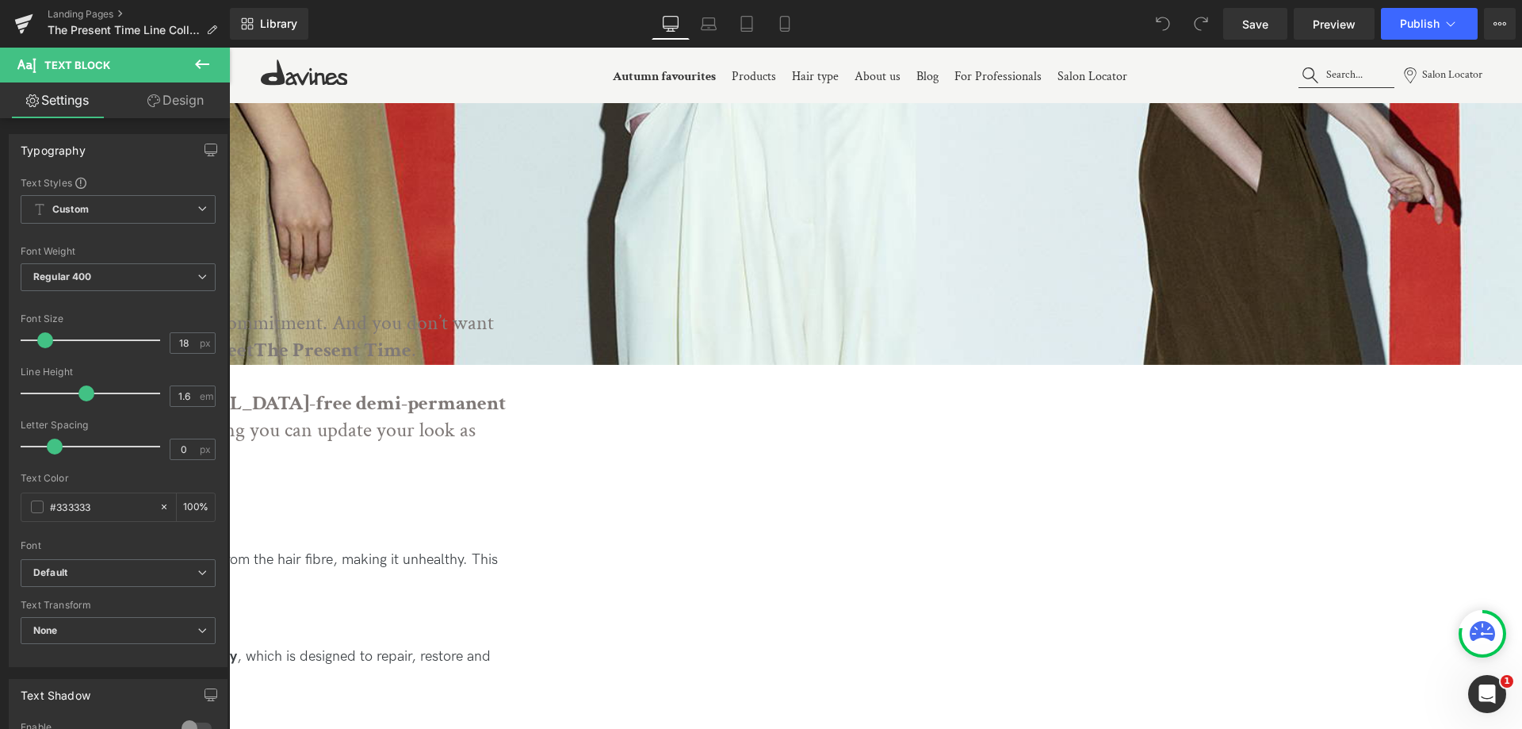
scroll to position [634, 0]
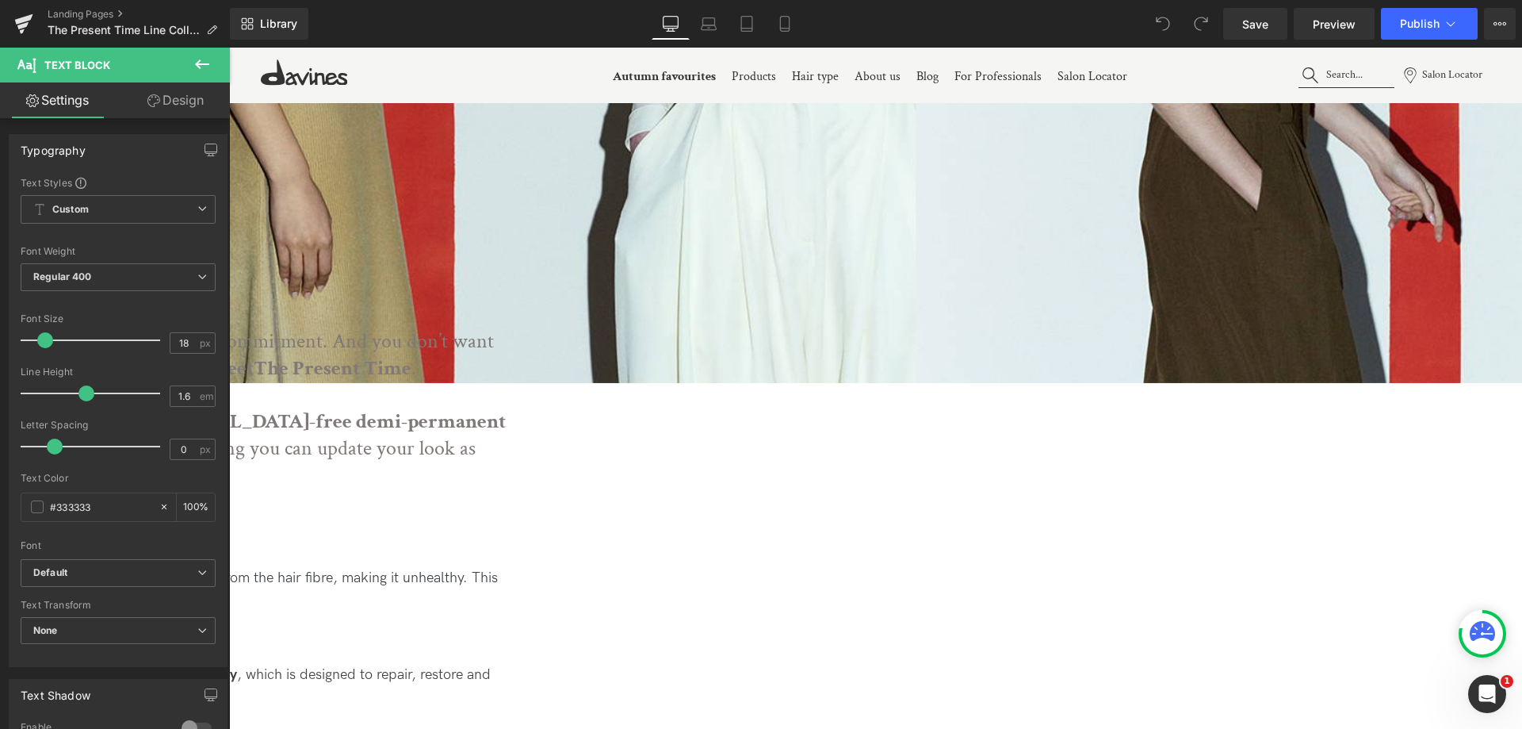
click at [511, 547] on div "One of the consequences of using a demi-permanent alkaline colour is the potent…" at bounding box center [59, 595] width 904 height 96
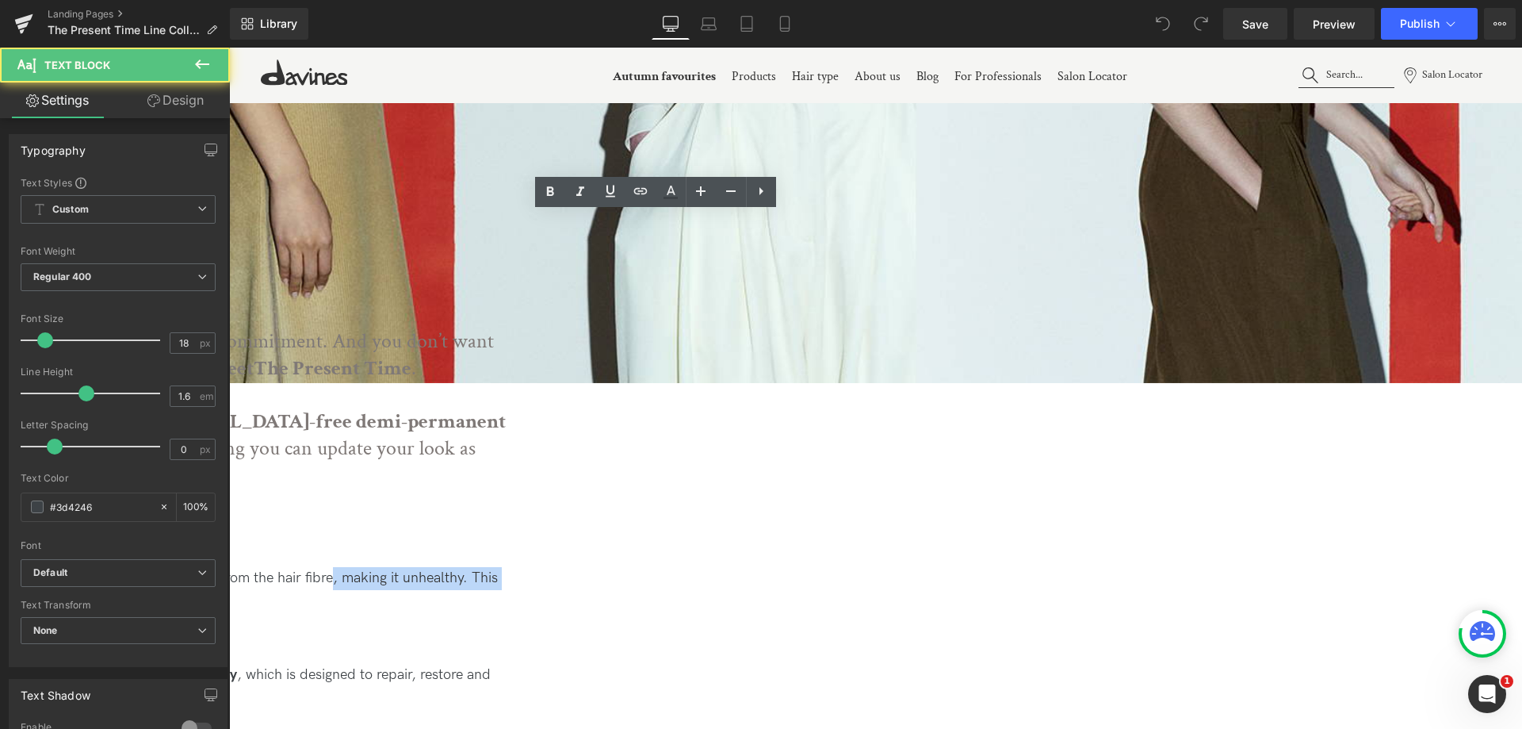
drag, startPoint x: 785, startPoint y: 269, endPoint x: 848, endPoint y: 320, distance: 81.1
click at [511, 547] on div "One of the consequences of using a demi-permanent alkaline colour is the potent…" at bounding box center [59, 595] width 904 height 96
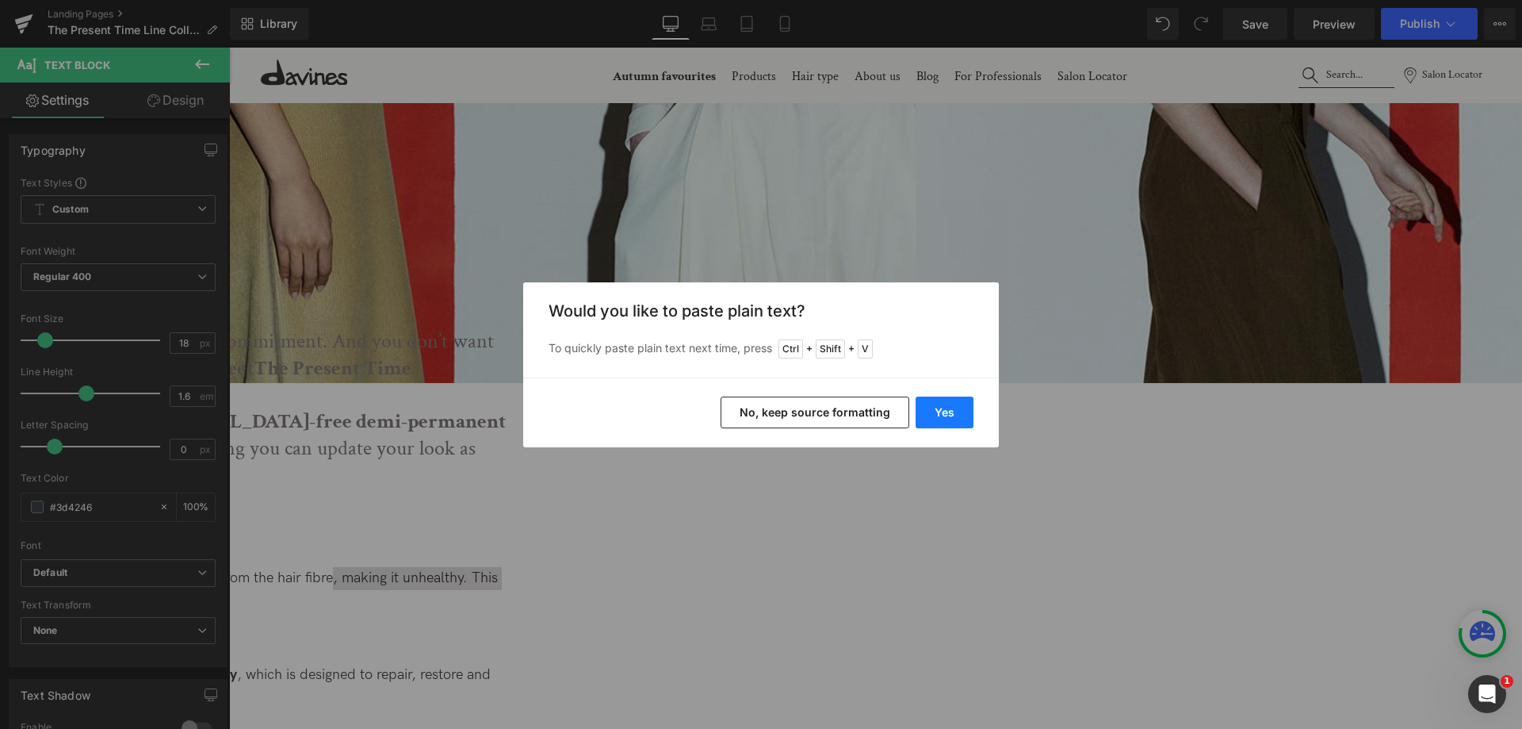
click at [924, 414] on button "Yes" at bounding box center [945, 412] width 58 height 32
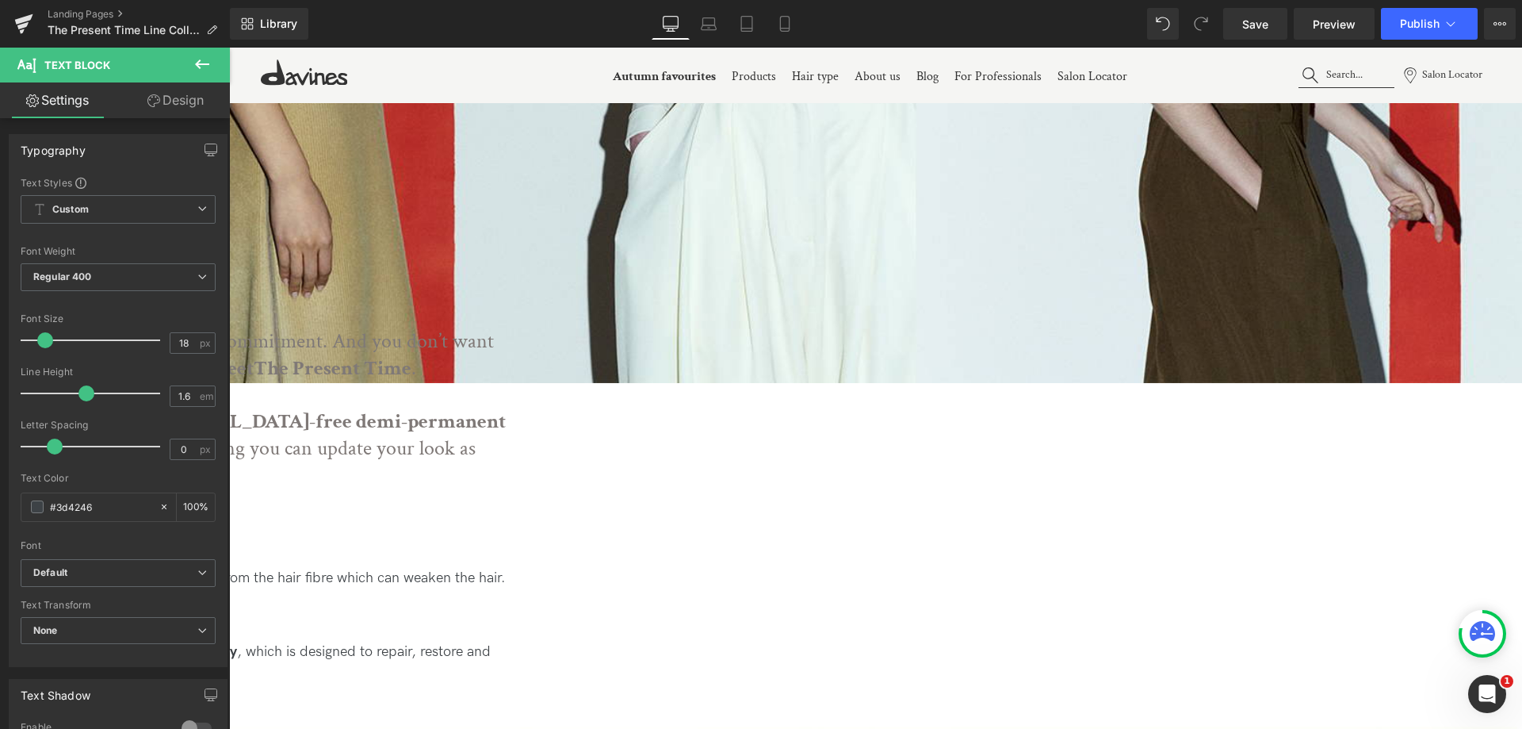
click at [511, 547] on div "One of the consequences of using a demi-permanent alkaline colour is the potent…" at bounding box center [59, 584] width 904 height 74
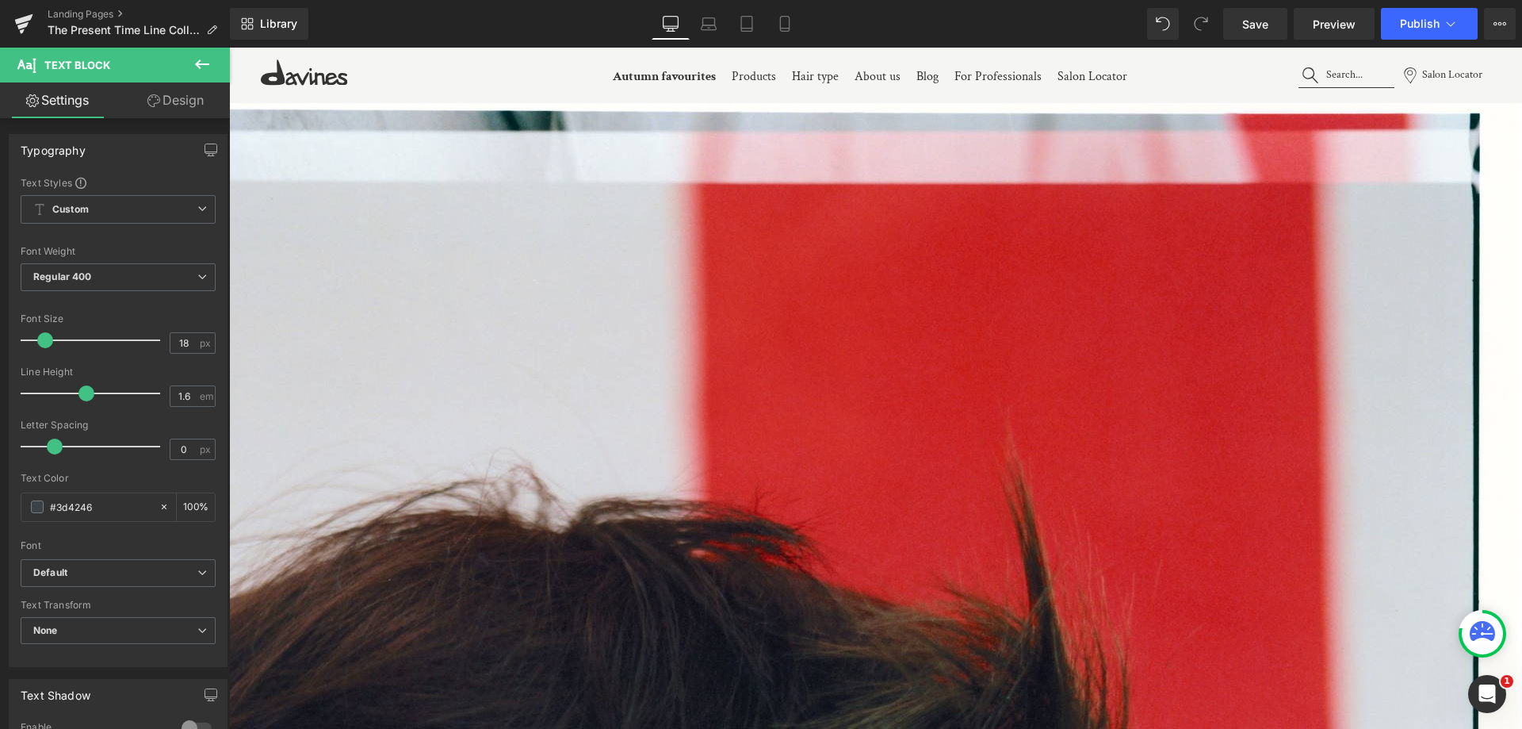
scroll to position [1348, 0]
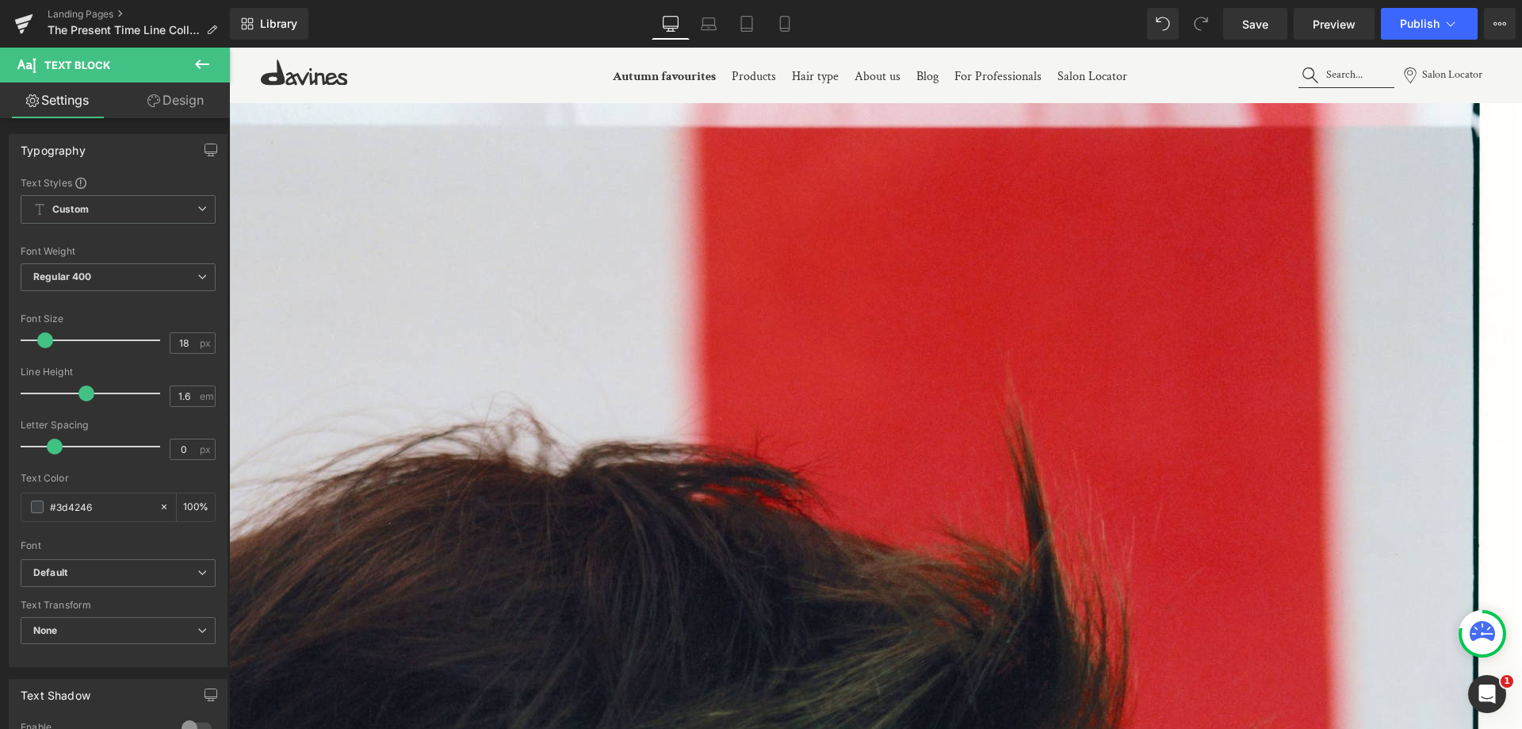
drag, startPoint x: 566, startPoint y: 484, endPoint x: 447, endPoint y: 473, distance: 119.4
drag, startPoint x: 520, startPoint y: 506, endPoint x: 456, endPoint y: 492, distance: 65.6
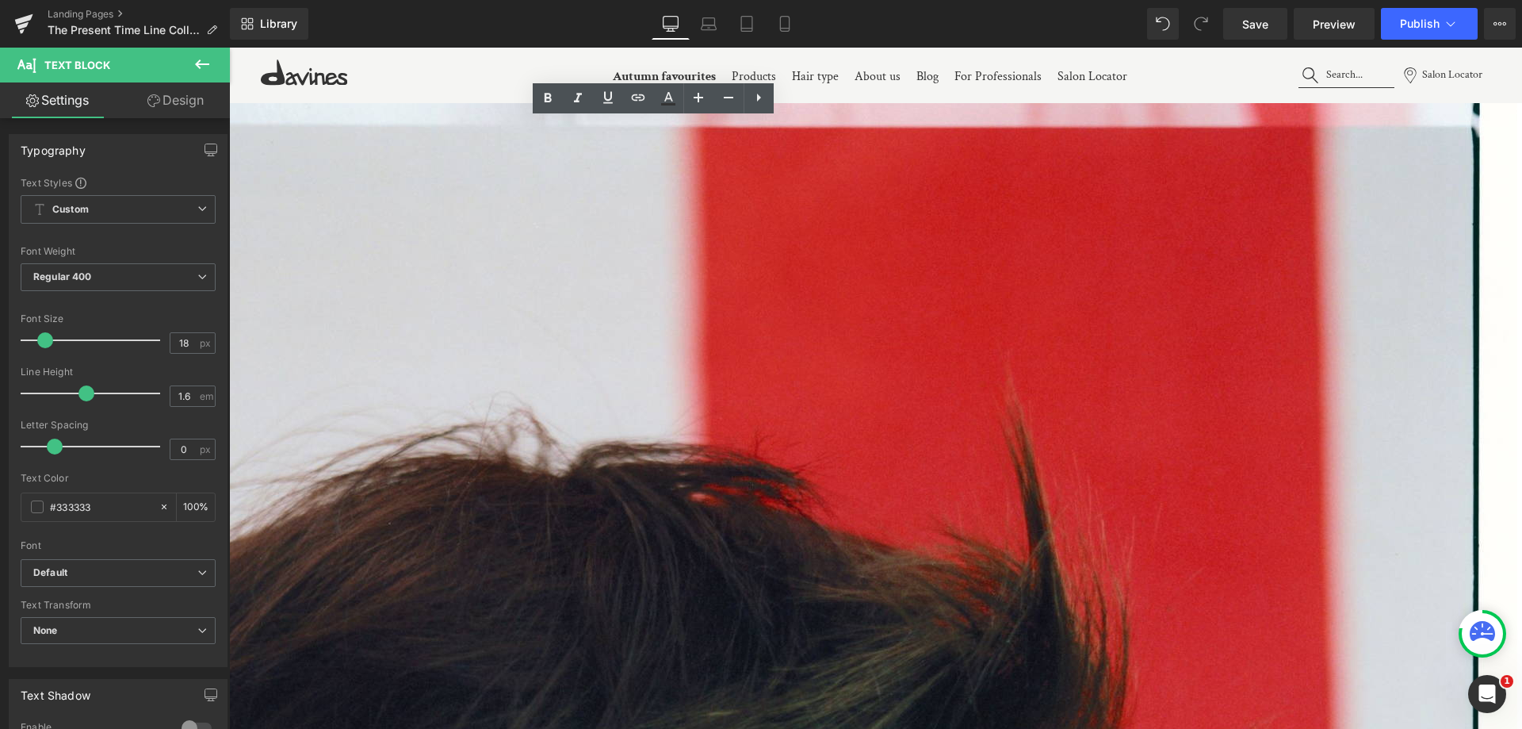
drag, startPoint x: 822, startPoint y: 133, endPoint x: 828, endPoint y: 183, distance: 50.3
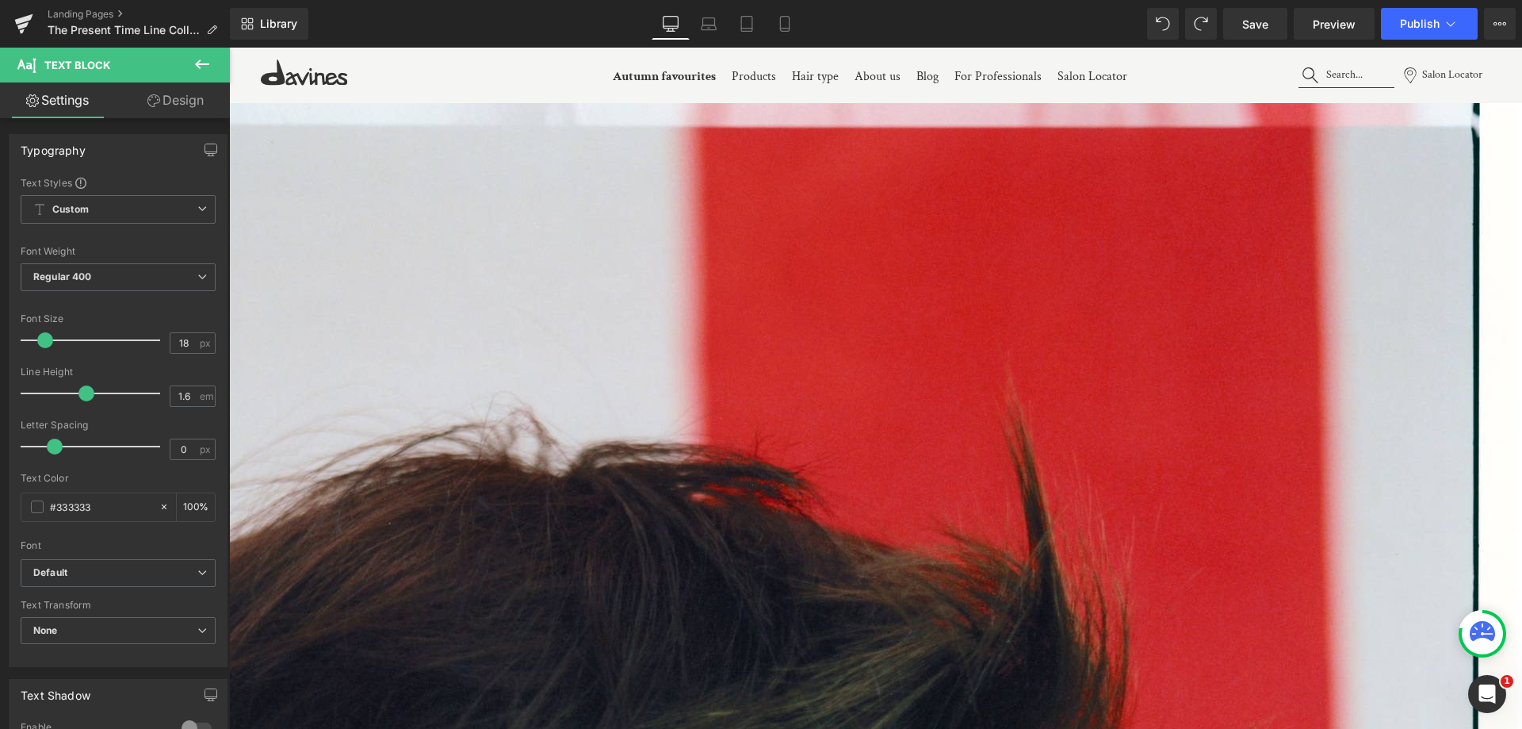
copy sup "2"
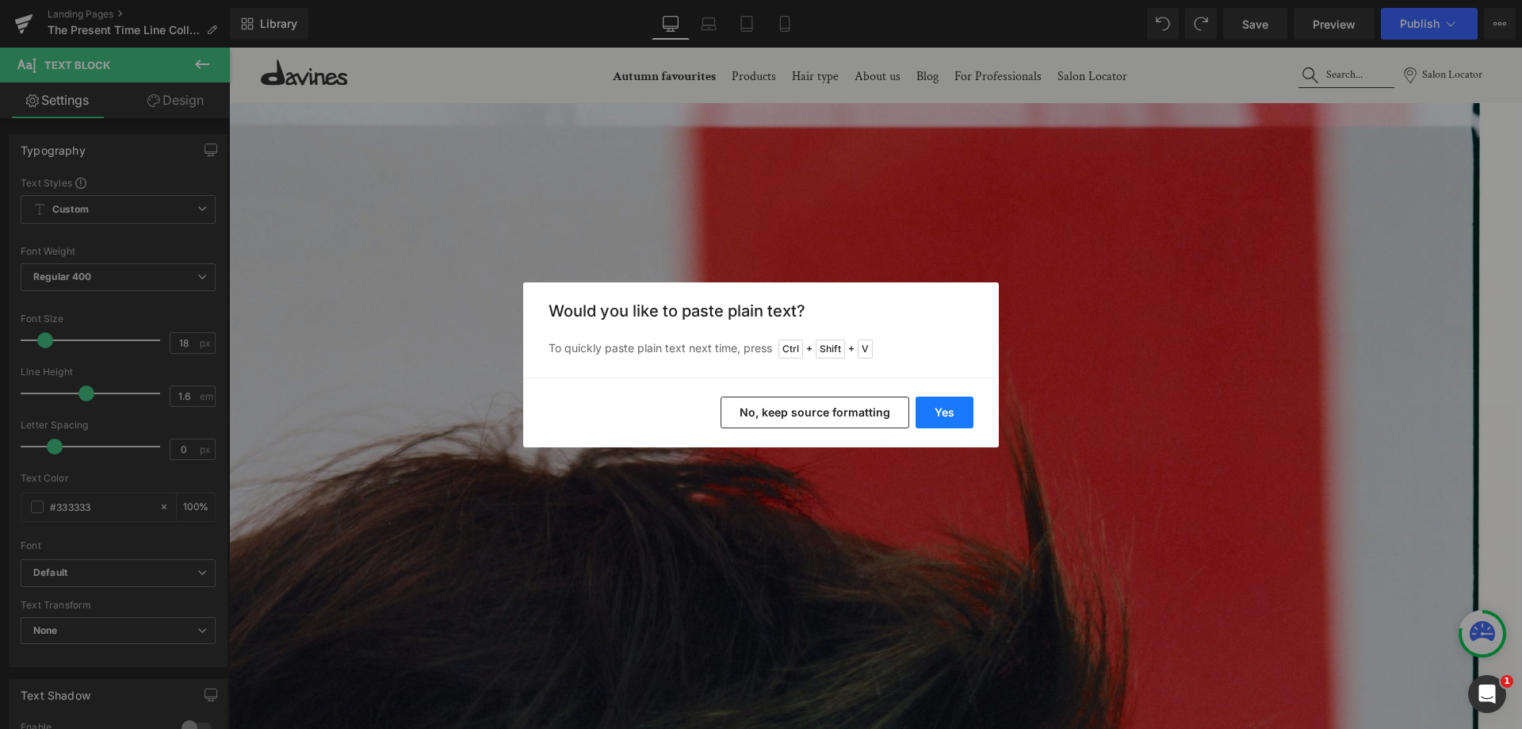
drag, startPoint x: 944, startPoint y: 409, endPoint x: 593, endPoint y: 285, distance: 372.6
click at [944, 409] on button "Yes" at bounding box center [945, 412] width 58 height 32
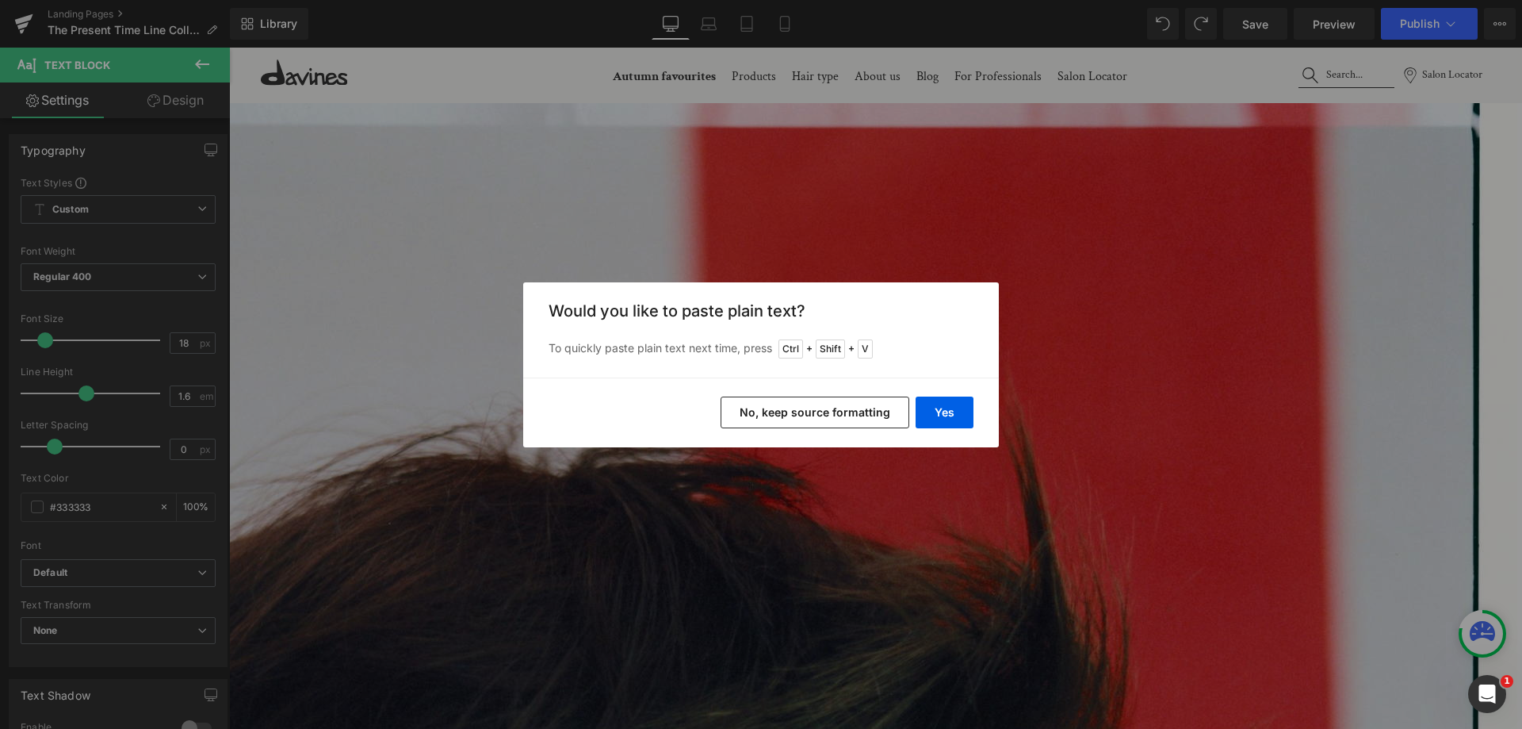
drag, startPoint x: 828, startPoint y: 410, endPoint x: 494, endPoint y: 266, distance: 363.3
click at [828, 410] on button "No, keep source formatting" at bounding box center [815, 412] width 189 height 32
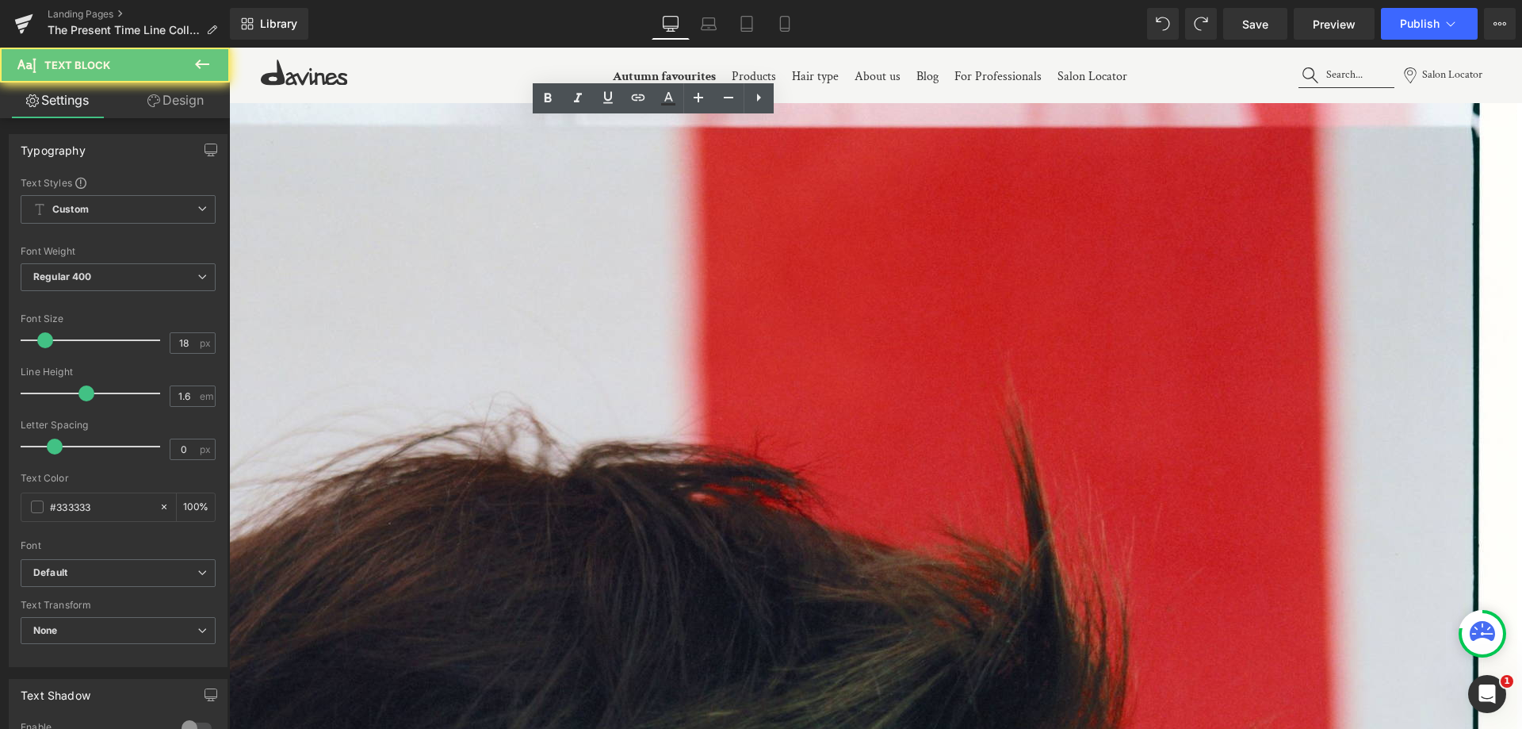
copy sup "2"
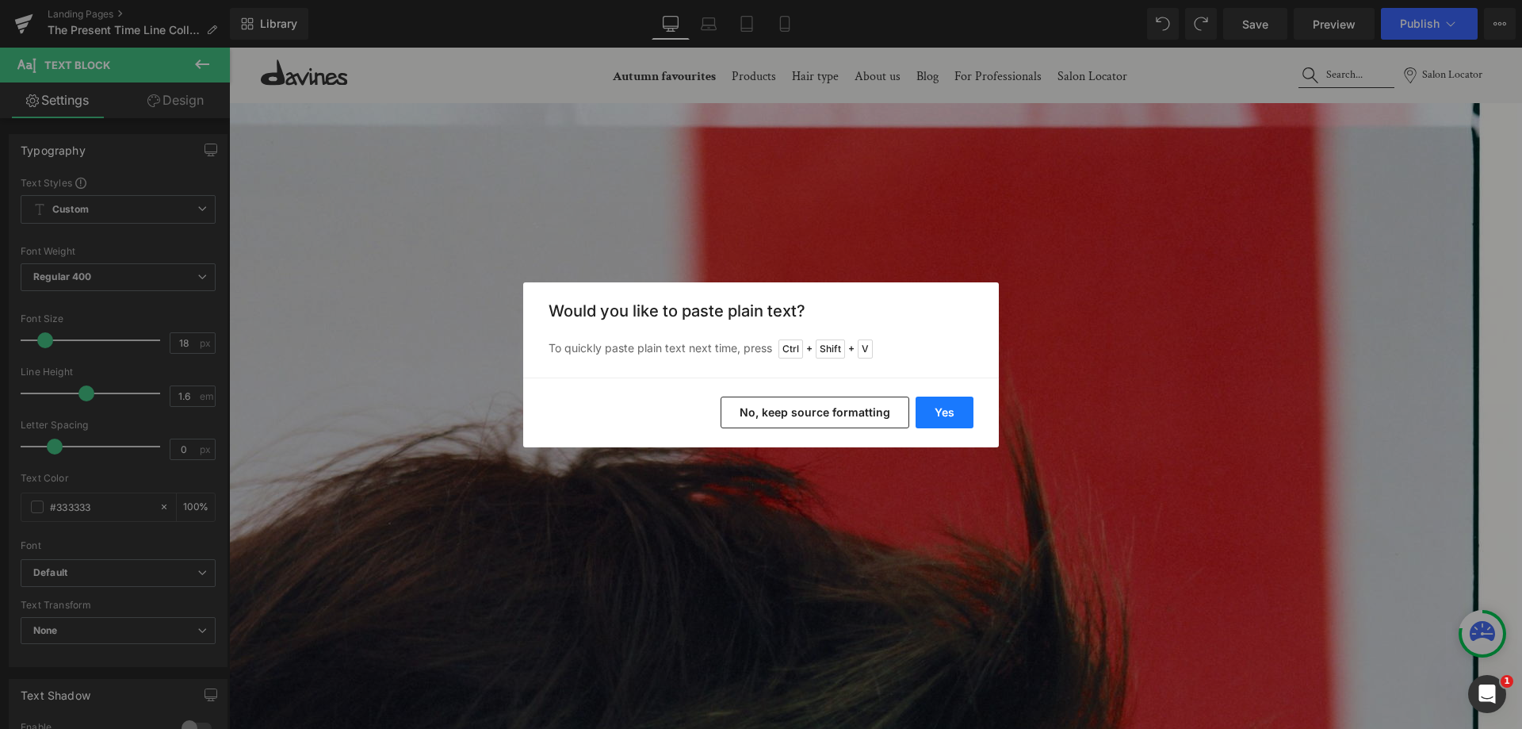
click at [934, 417] on button "Yes" at bounding box center [945, 412] width 58 height 32
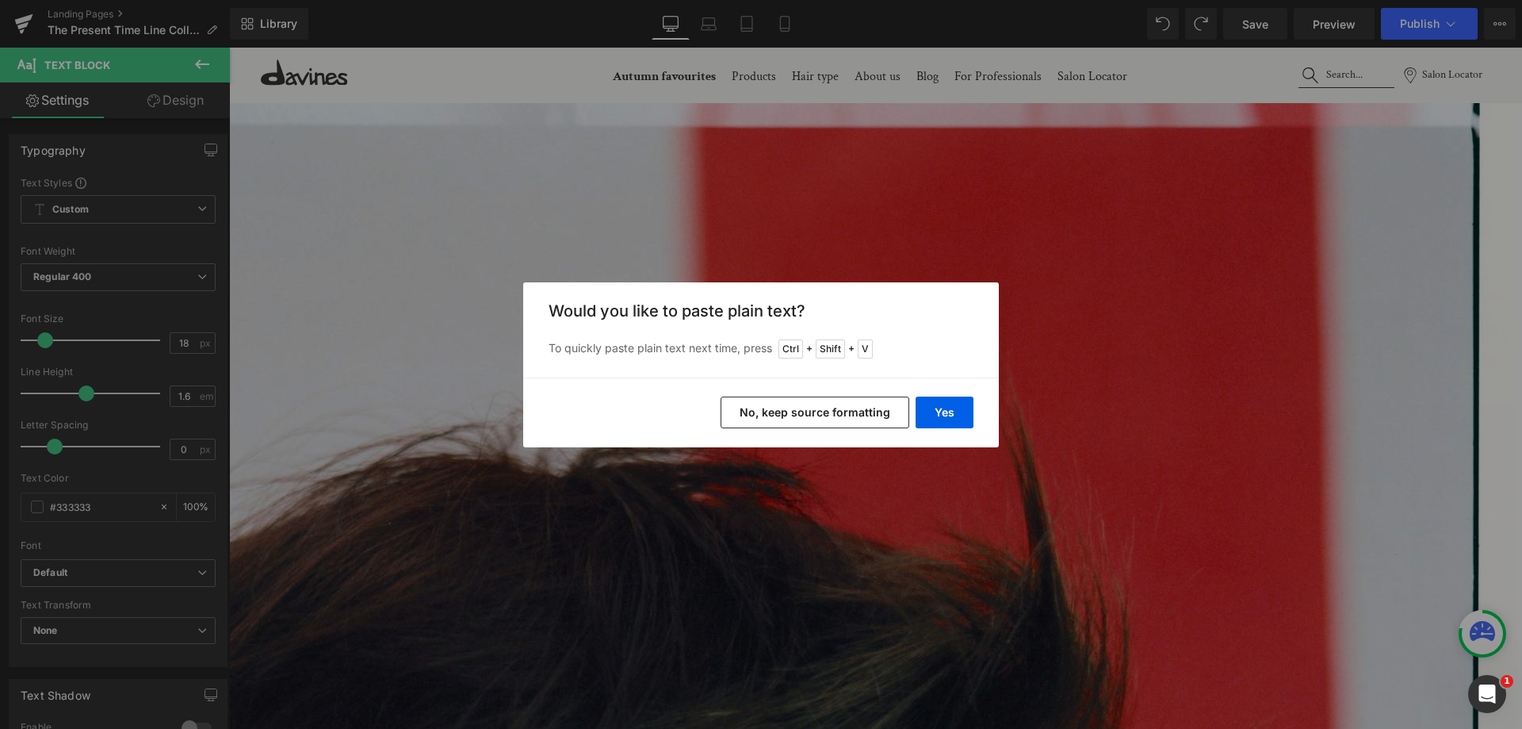
click at [779, 427] on button "No, keep source formatting" at bounding box center [815, 412] width 189 height 32
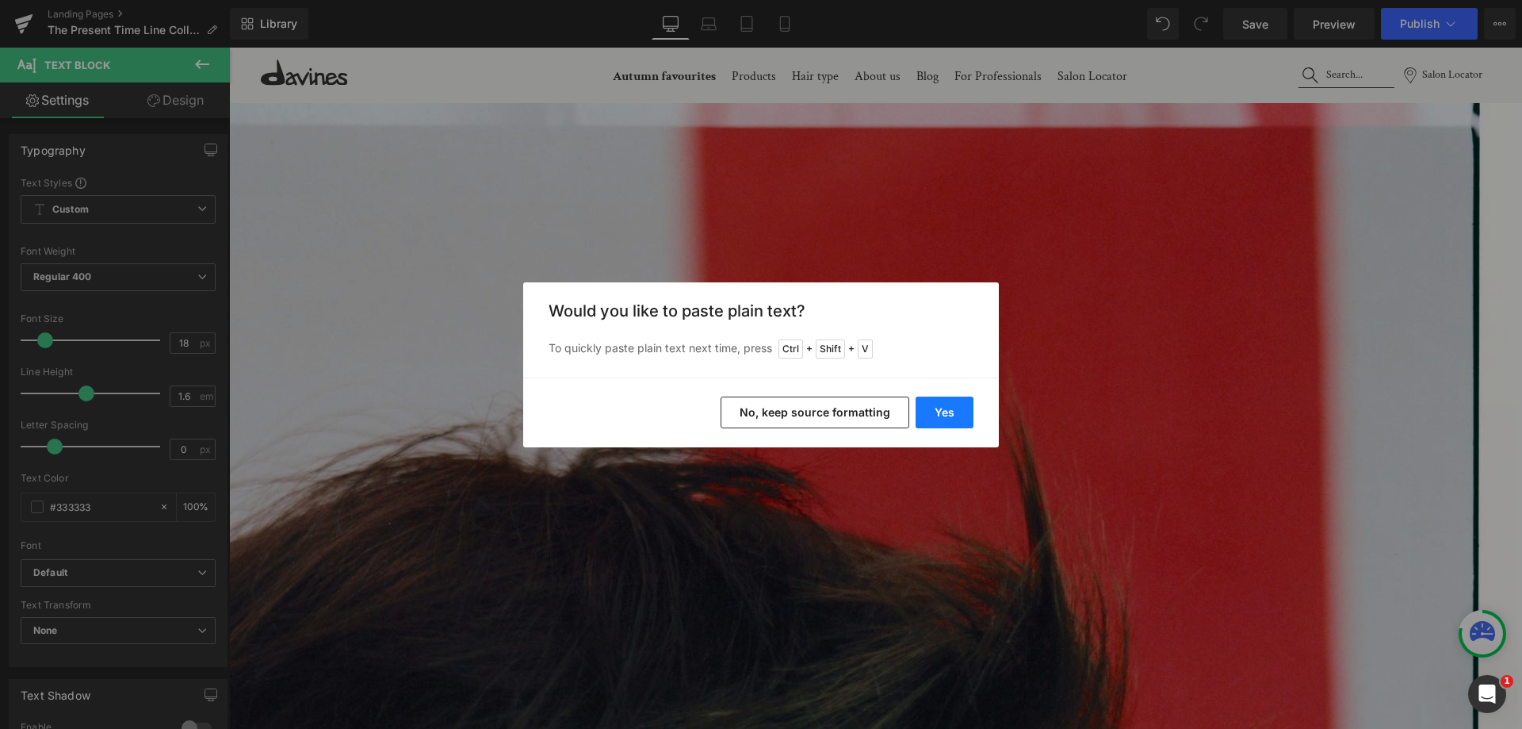
click at [951, 404] on button "Yes" at bounding box center [945, 412] width 58 height 32
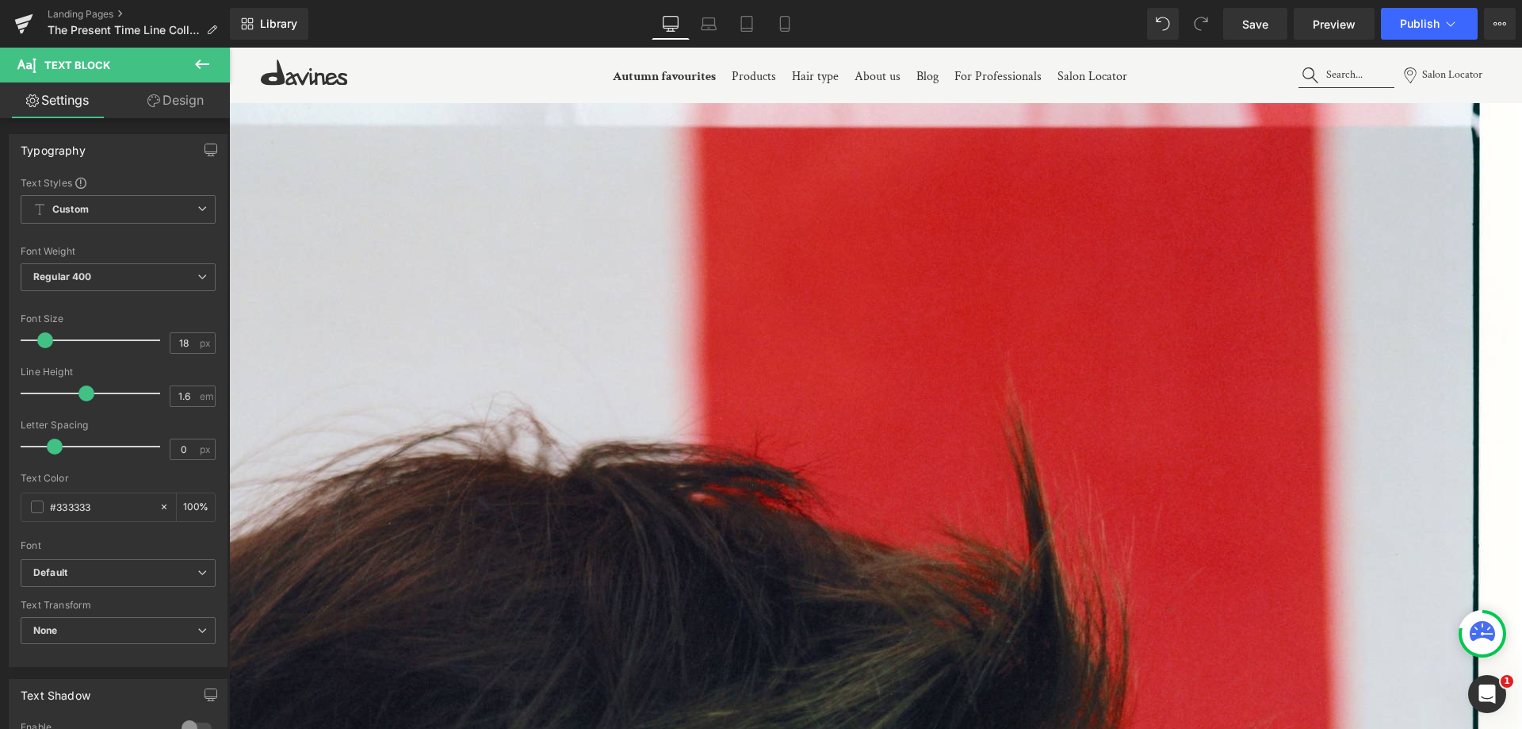
drag, startPoint x: 575, startPoint y: 511, endPoint x: 423, endPoint y: 361, distance: 213.0
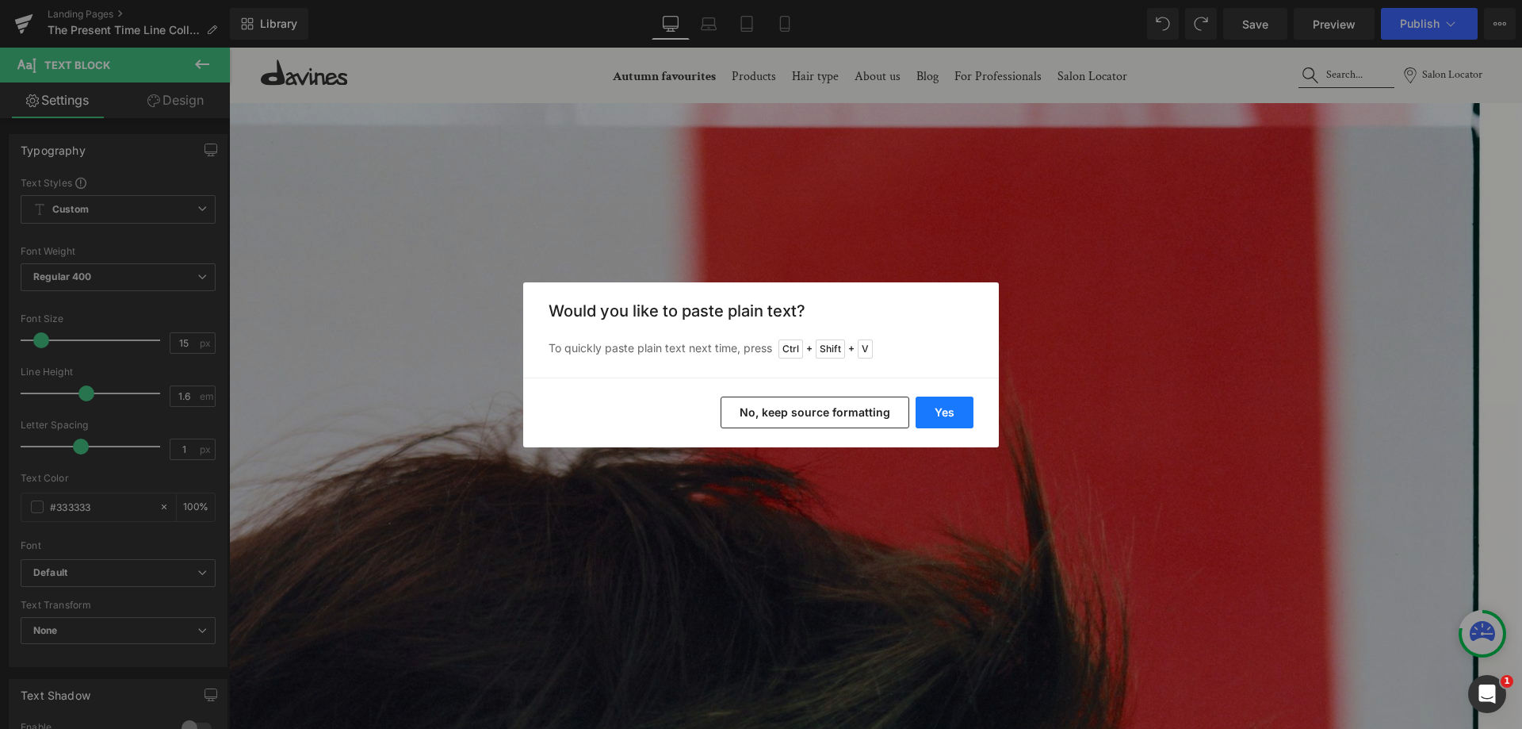
click at [931, 405] on button "Yes" at bounding box center [945, 412] width 58 height 32
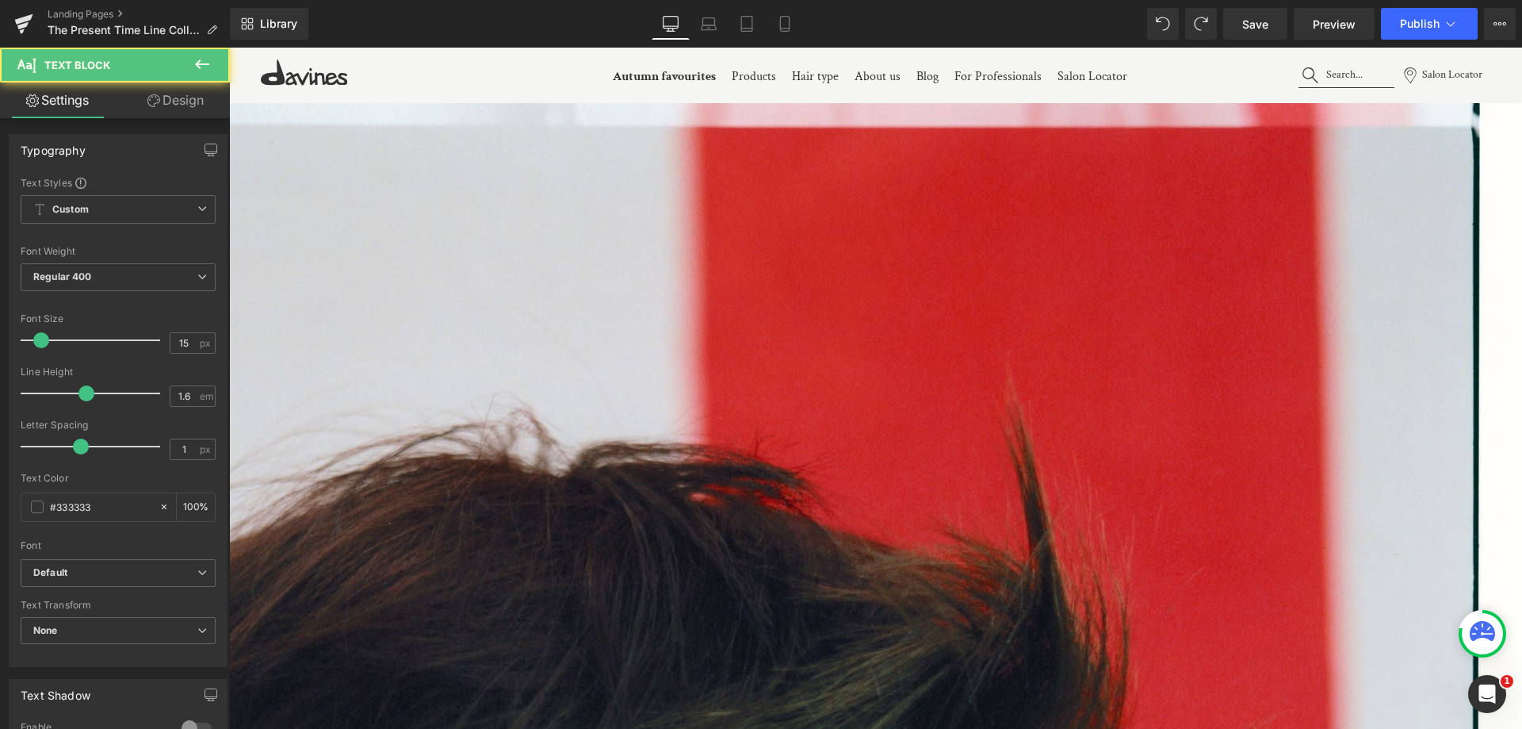
drag, startPoint x: 526, startPoint y: 474, endPoint x: 441, endPoint y: 356, distance: 145.4
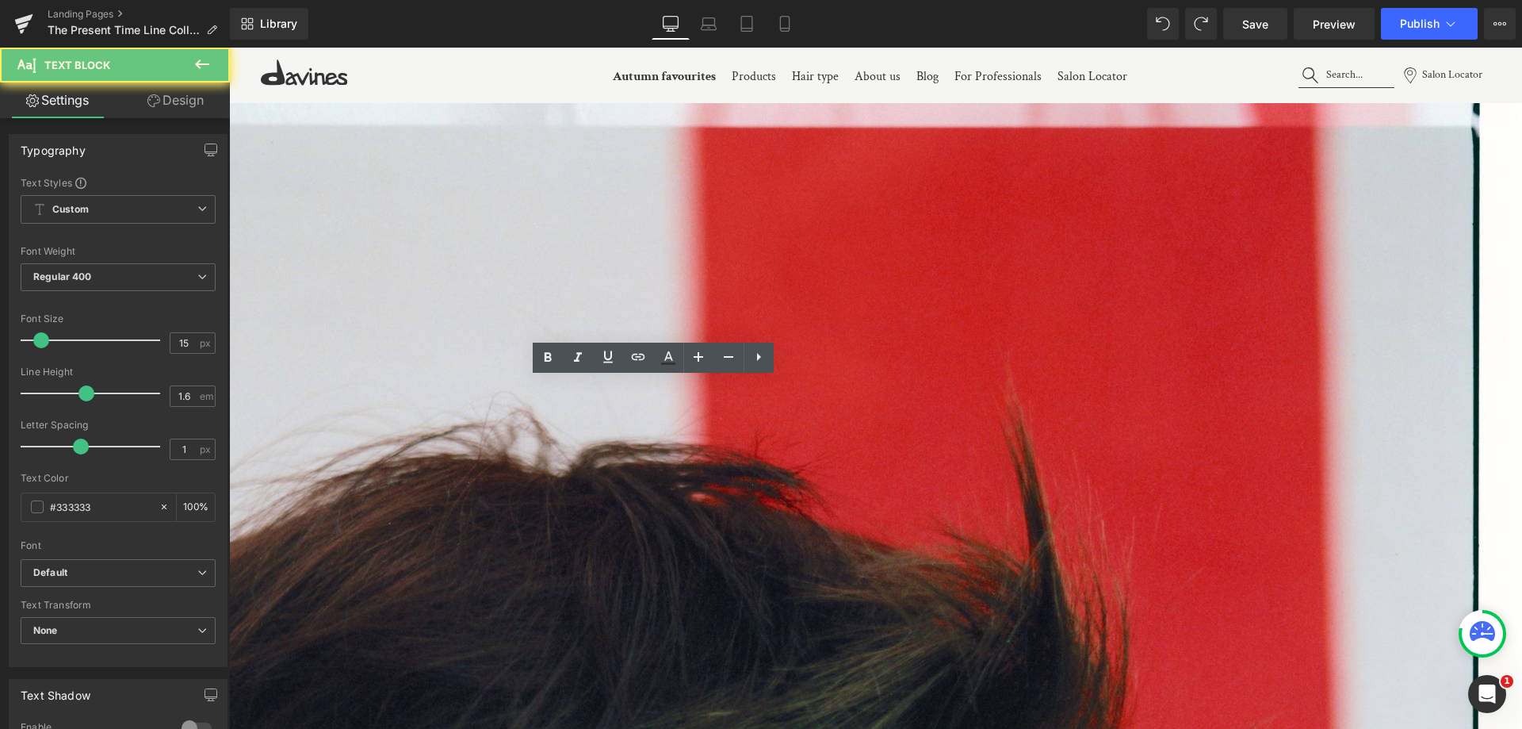
drag, startPoint x: 542, startPoint y: 470, endPoint x: 320, endPoint y: 301, distance: 278.3
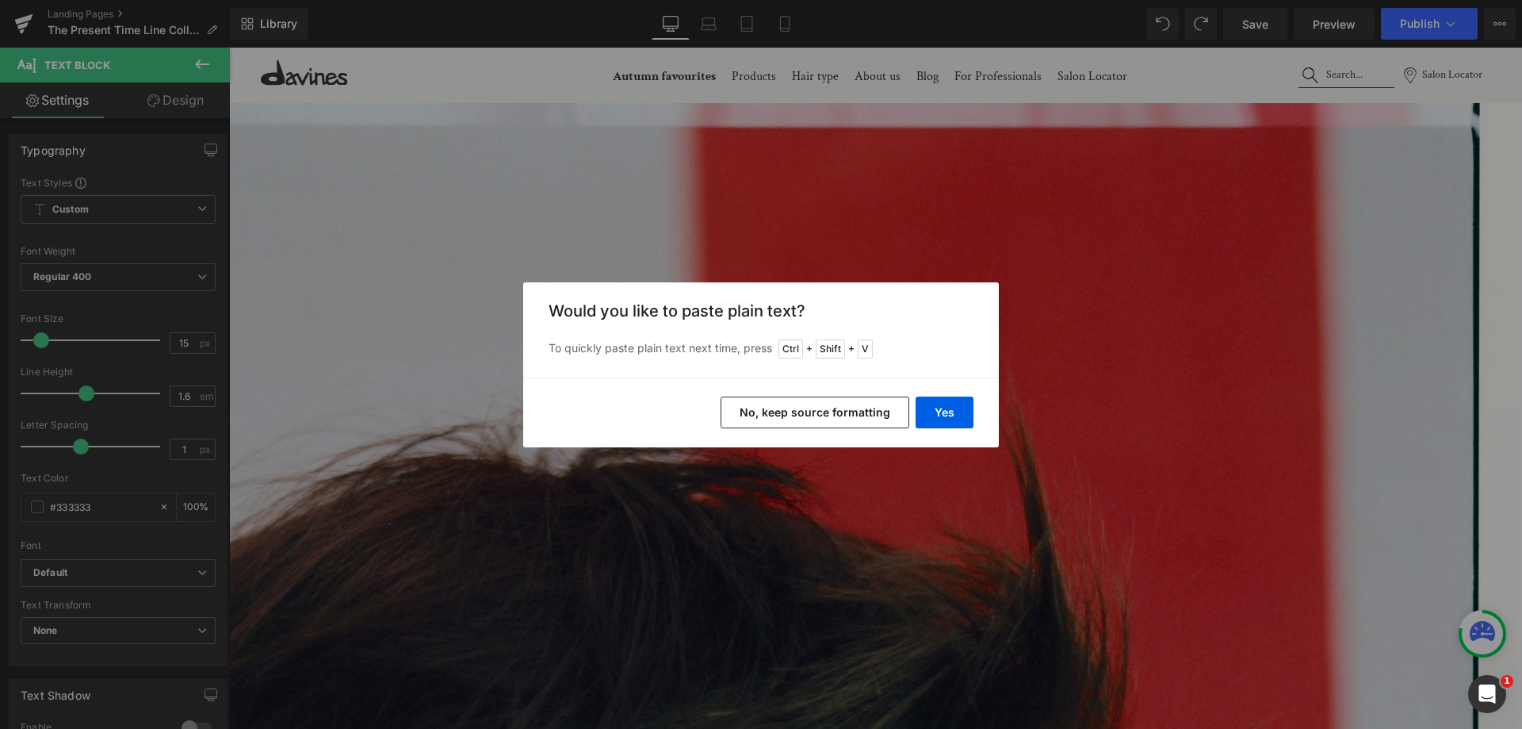
click at [798, 411] on button "No, keep source formatting" at bounding box center [815, 412] width 189 height 32
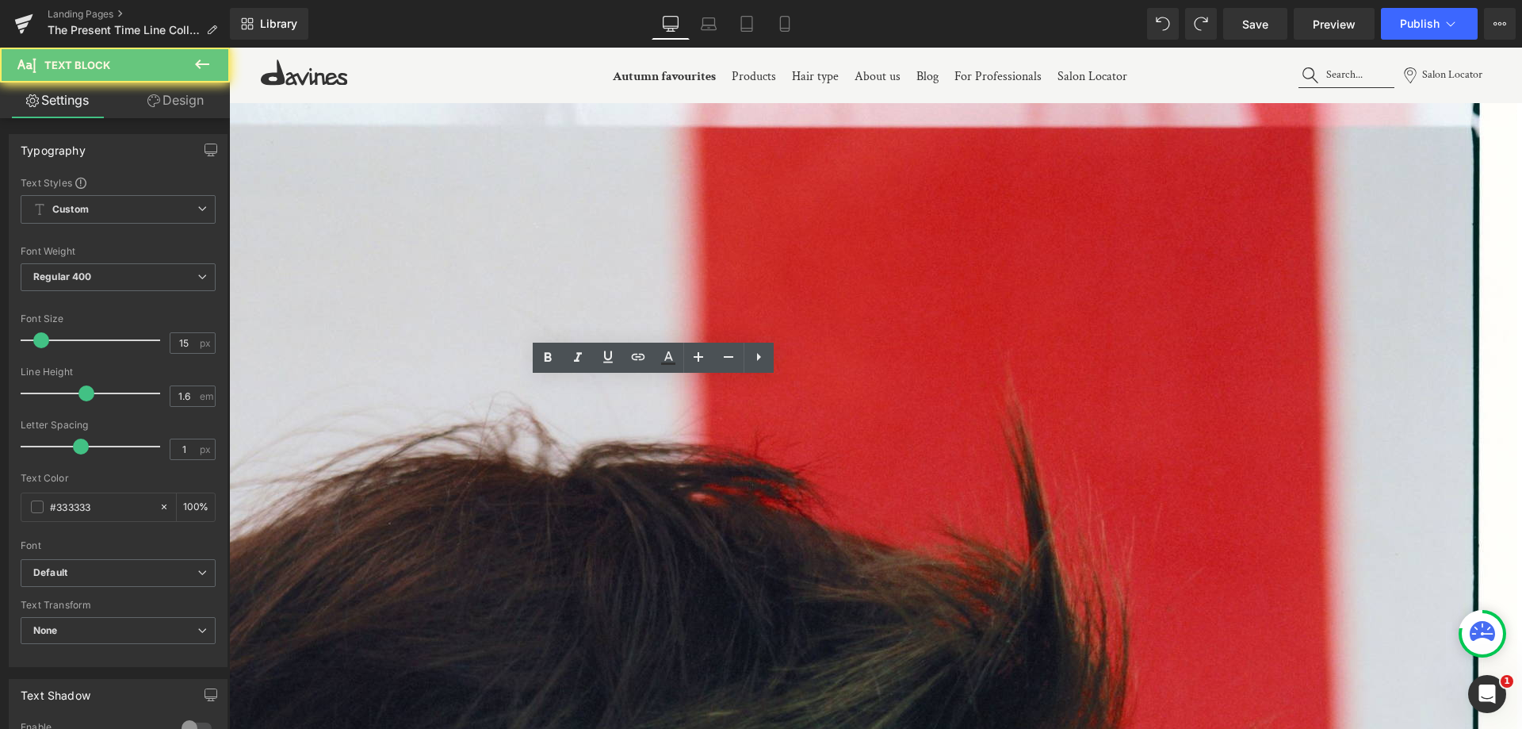
drag, startPoint x: 514, startPoint y: 474, endPoint x: 399, endPoint y: 277, distance: 227.8
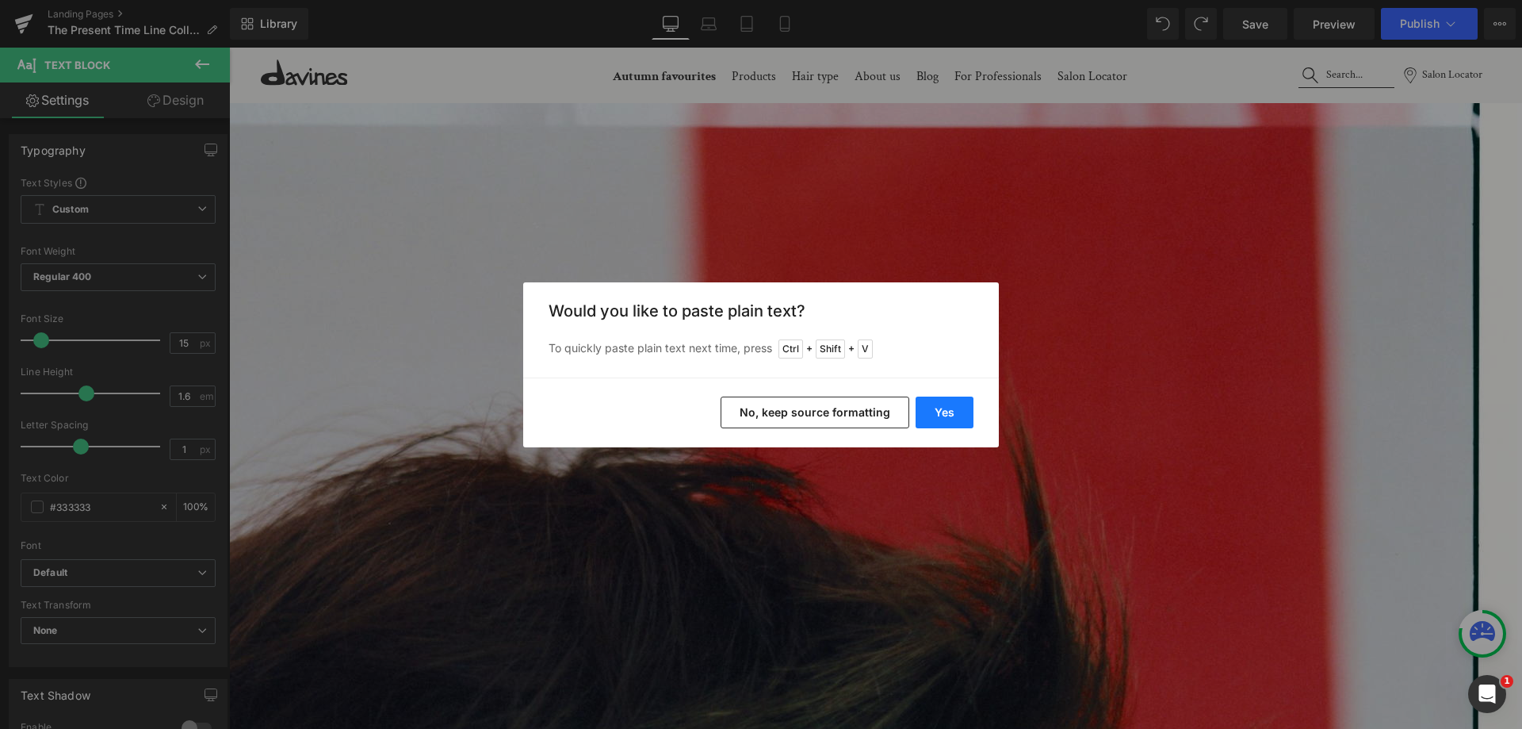
click at [936, 422] on button "Yes" at bounding box center [945, 412] width 58 height 32
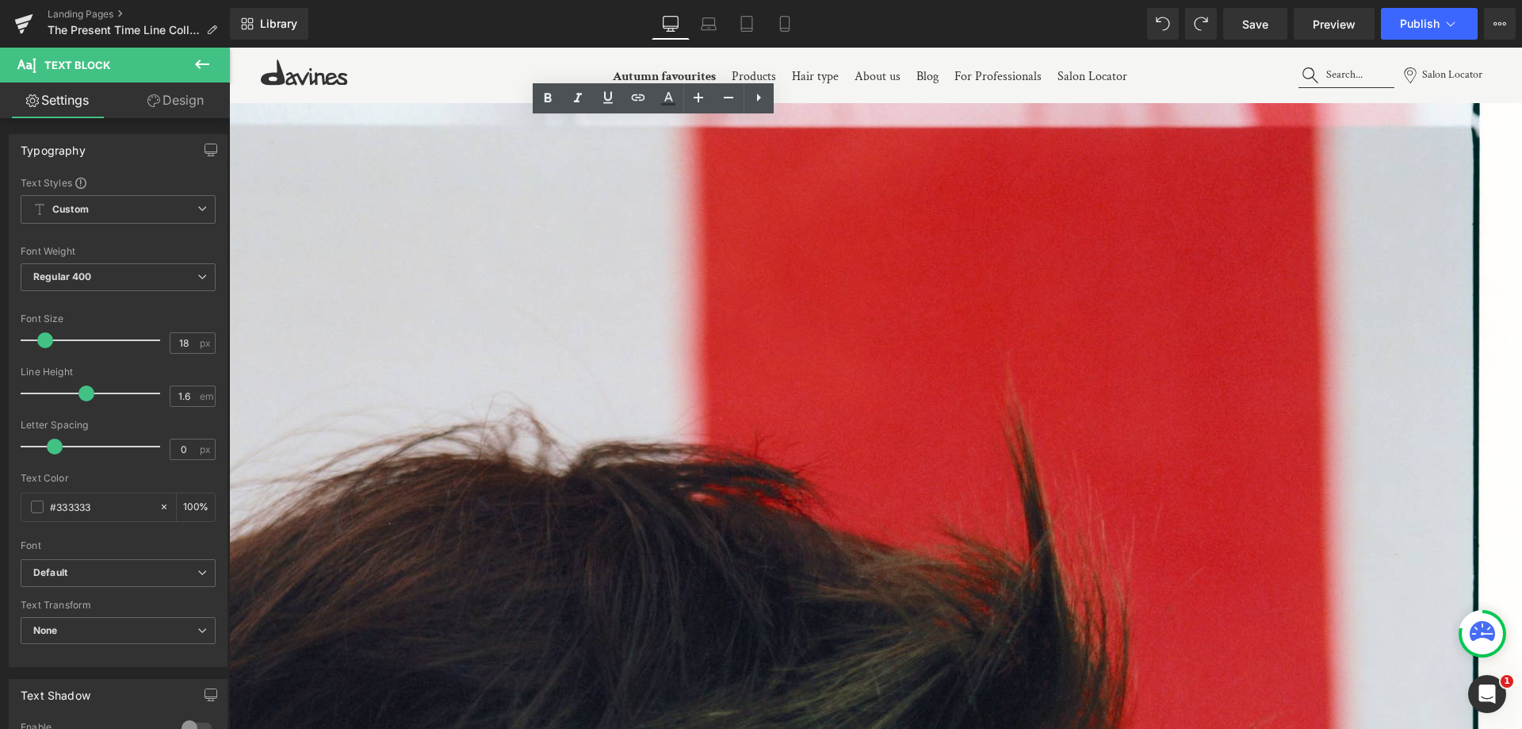
drag, startPoint x: 807, startPoint y: 131, endPoint x: 794, endPoint y: 131, distance: 12.7
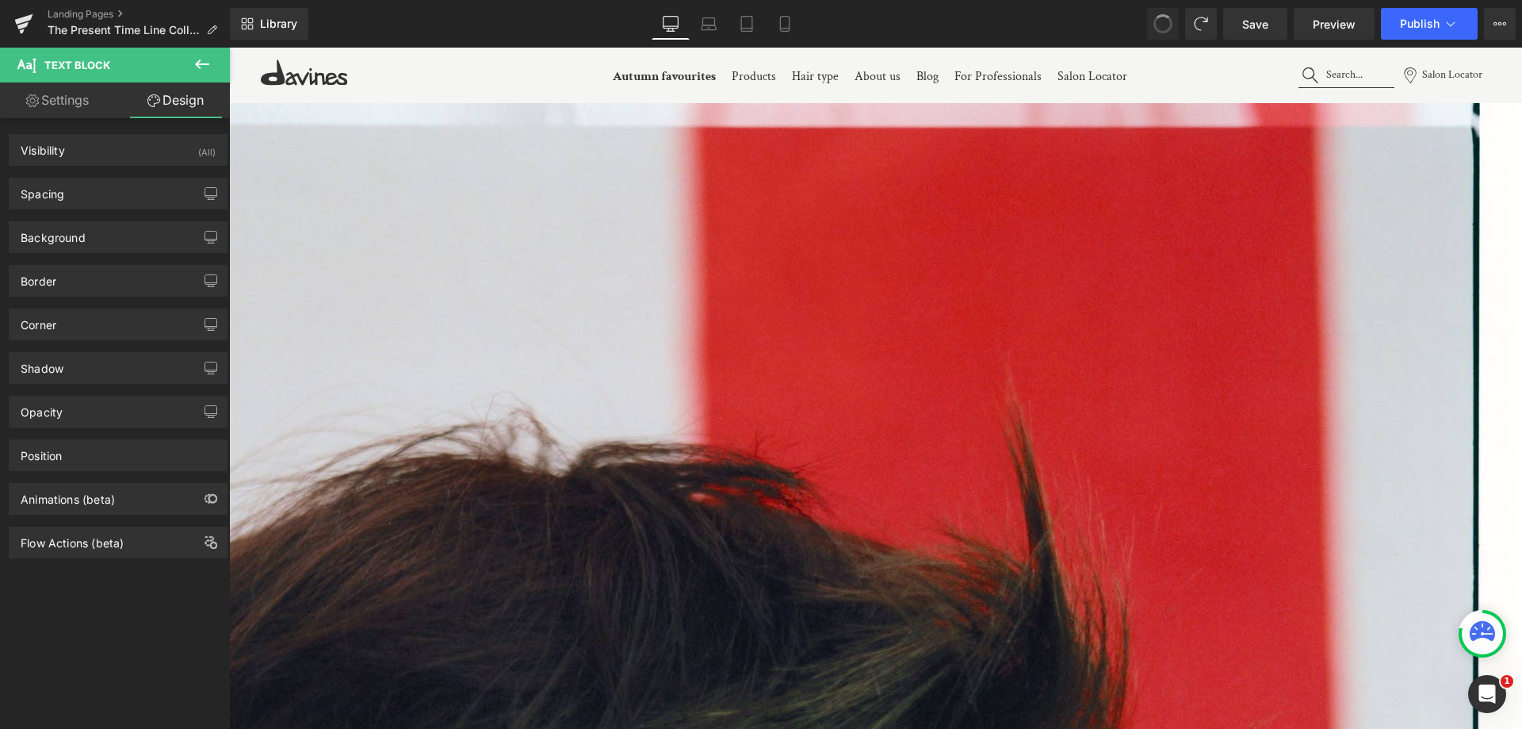
copy sup "1"
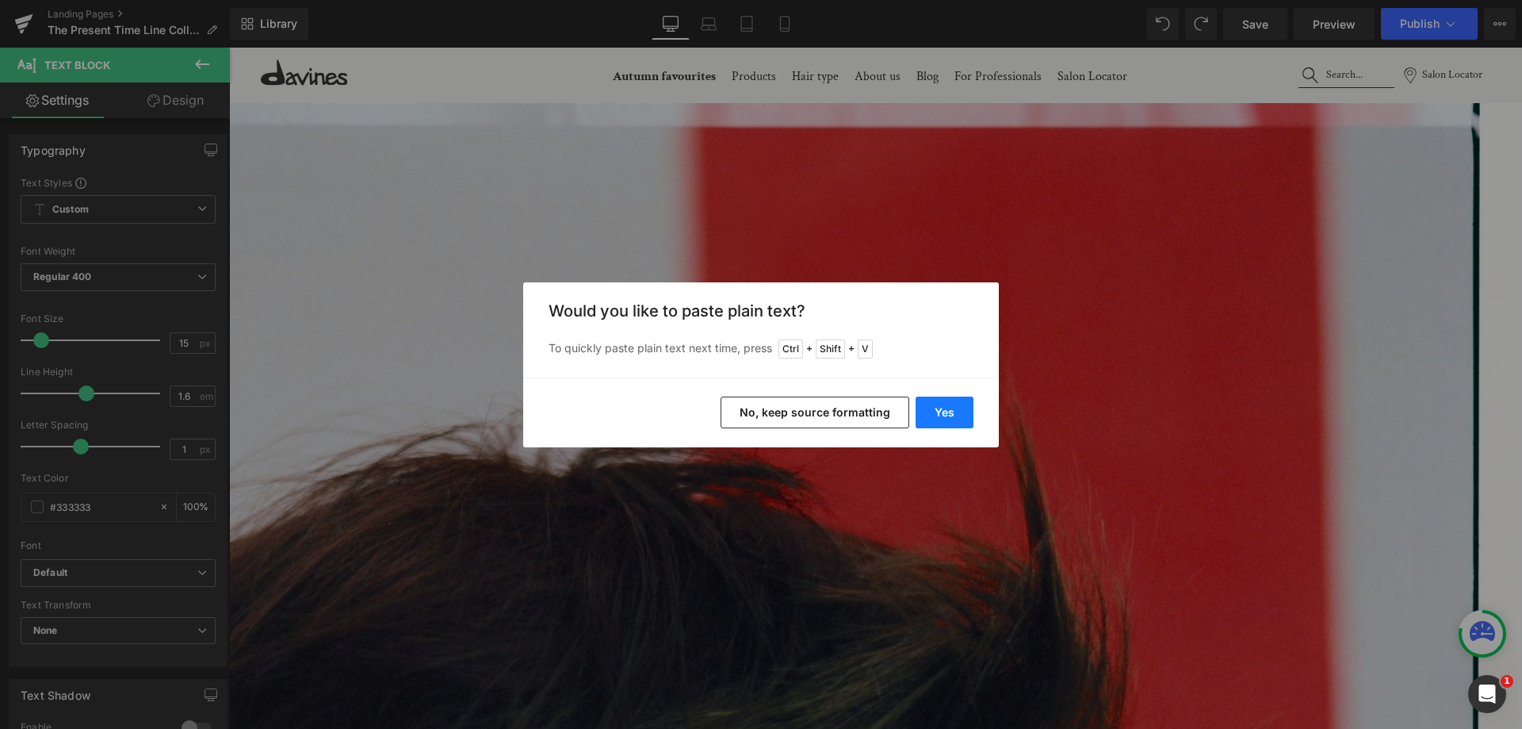
click at [941, 404] on button "Yes" at bounding box center [945, 412] width 58 height 32
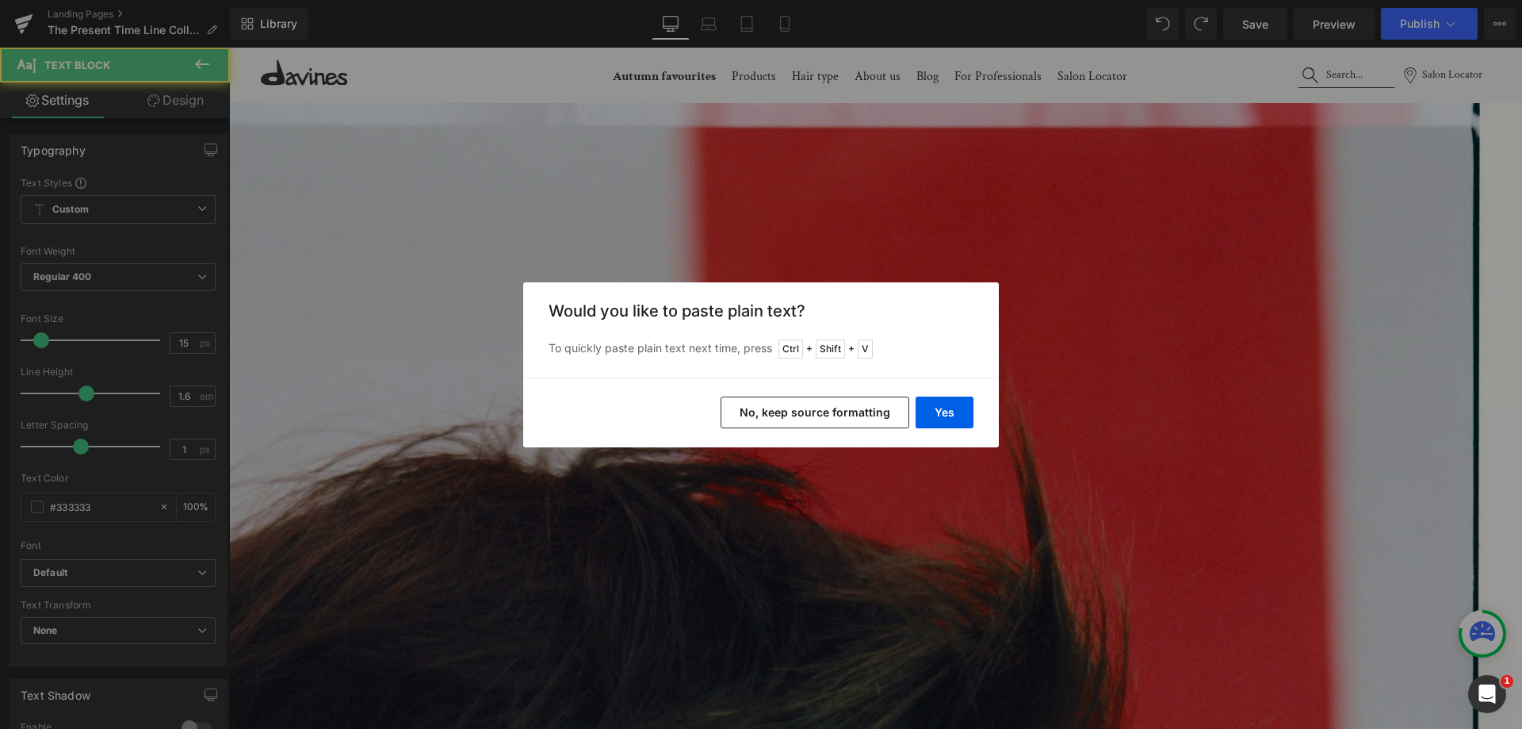
click at [799, 424] on button "No, keep source formatting" at bounding box center [815, 412] width 189 height 32
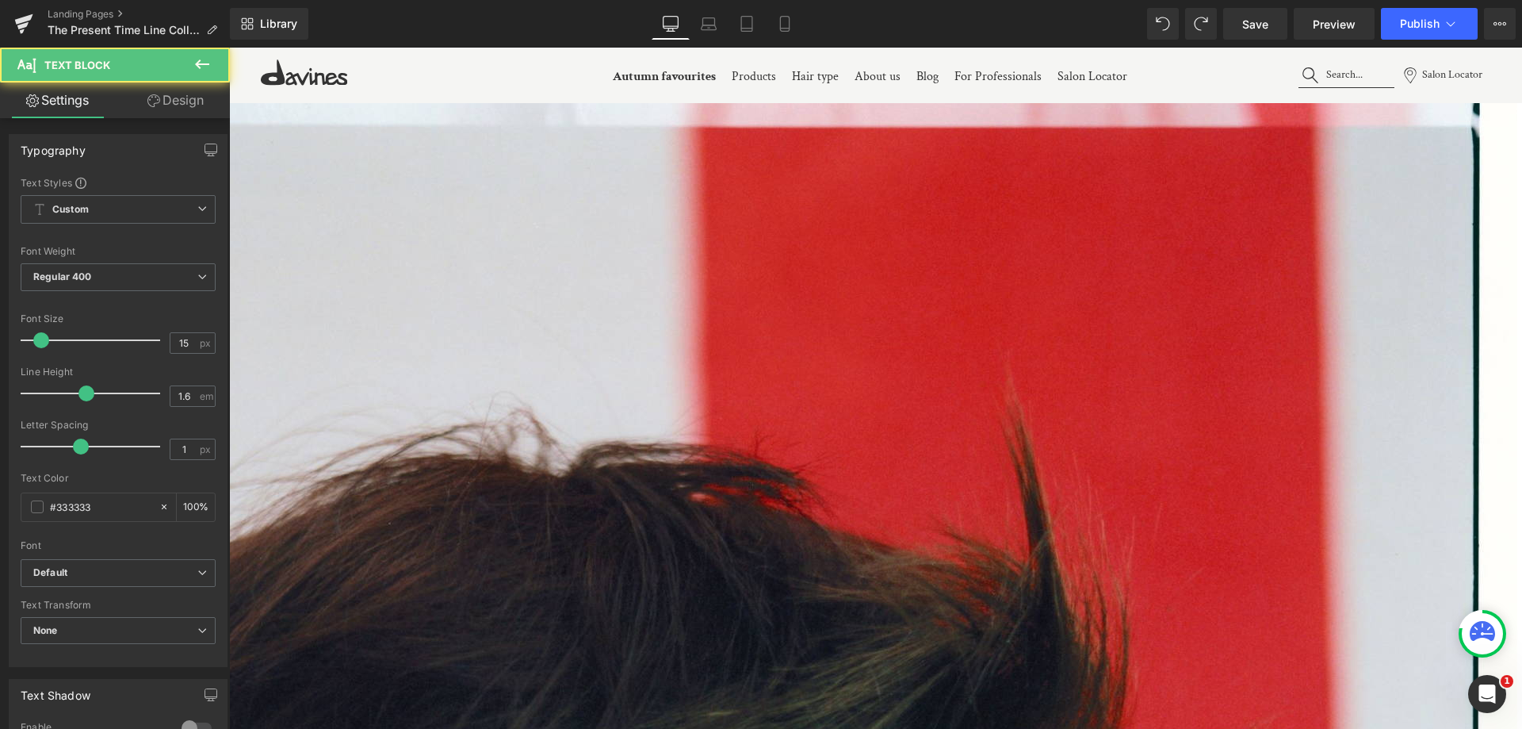
drag, startPoint x: 484, startPoint y: 431, endPoint x: 404, endPoint y: 328, distance: 129.4
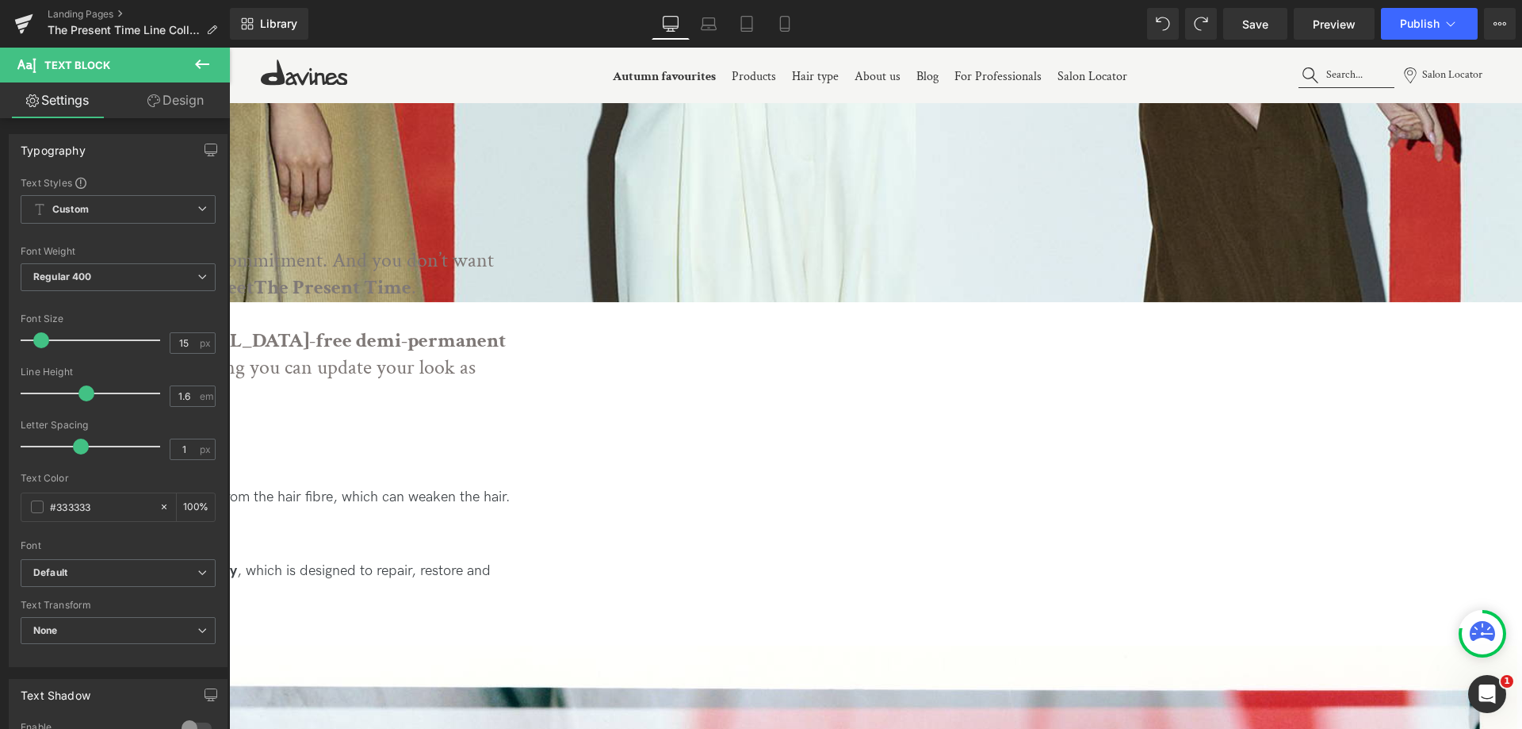
scroll to position [714, 0]
click at [511, 542] on div "That’s why we’ve created The Present Time using revolutionary Biomimetic Hair R…" at bounding box center [59, 590] width 904 height 96
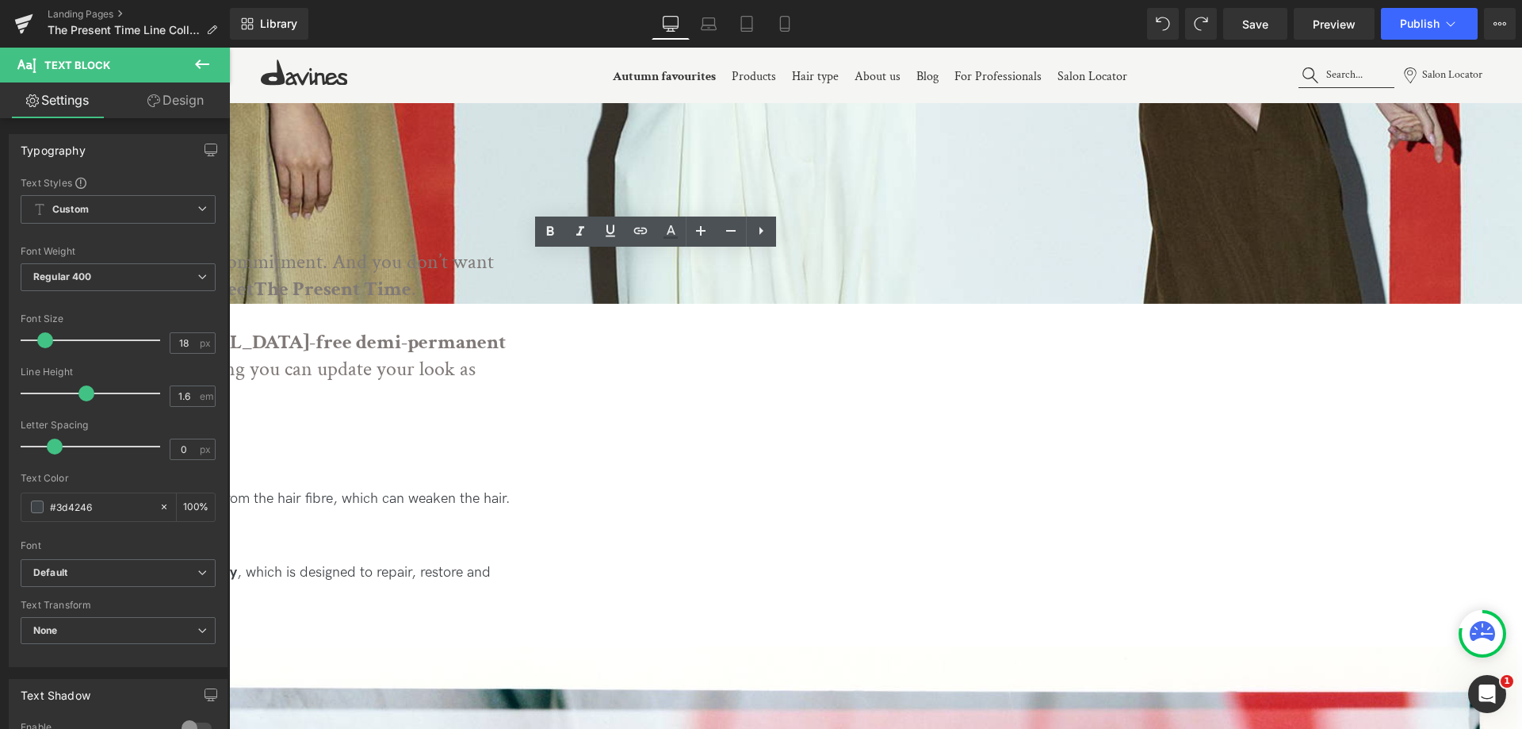
click at [511, 542] on div "That’s why we’ve created The Present Time using revolutionary Biomimetic Hair R…" at bounding box center [59, 590] width 904 height 96
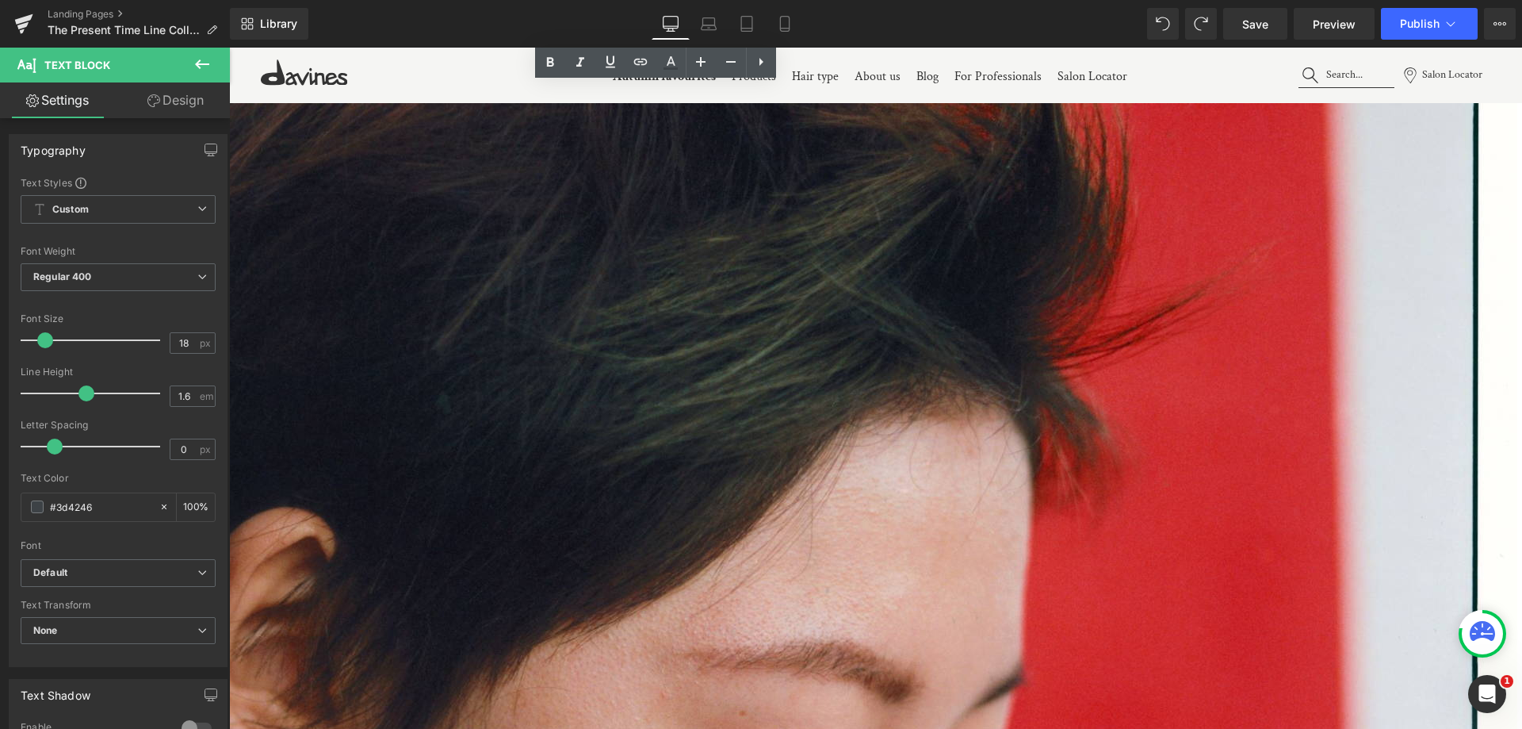
scroll to position [1824, 0]
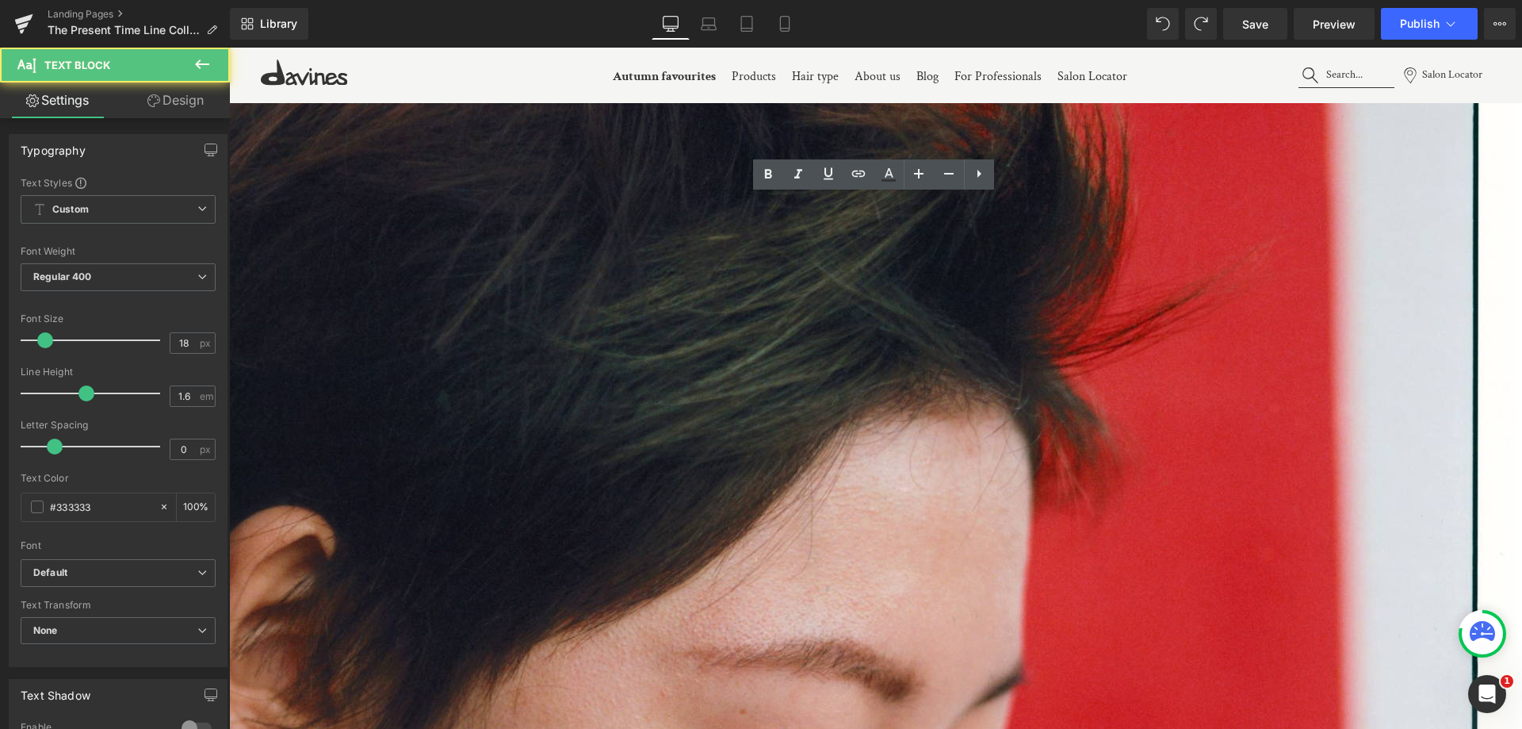
drag, startPoint x: 524, startPoint y: 281, endPoint x: 430, endPoint y: 262, distance: 96.2
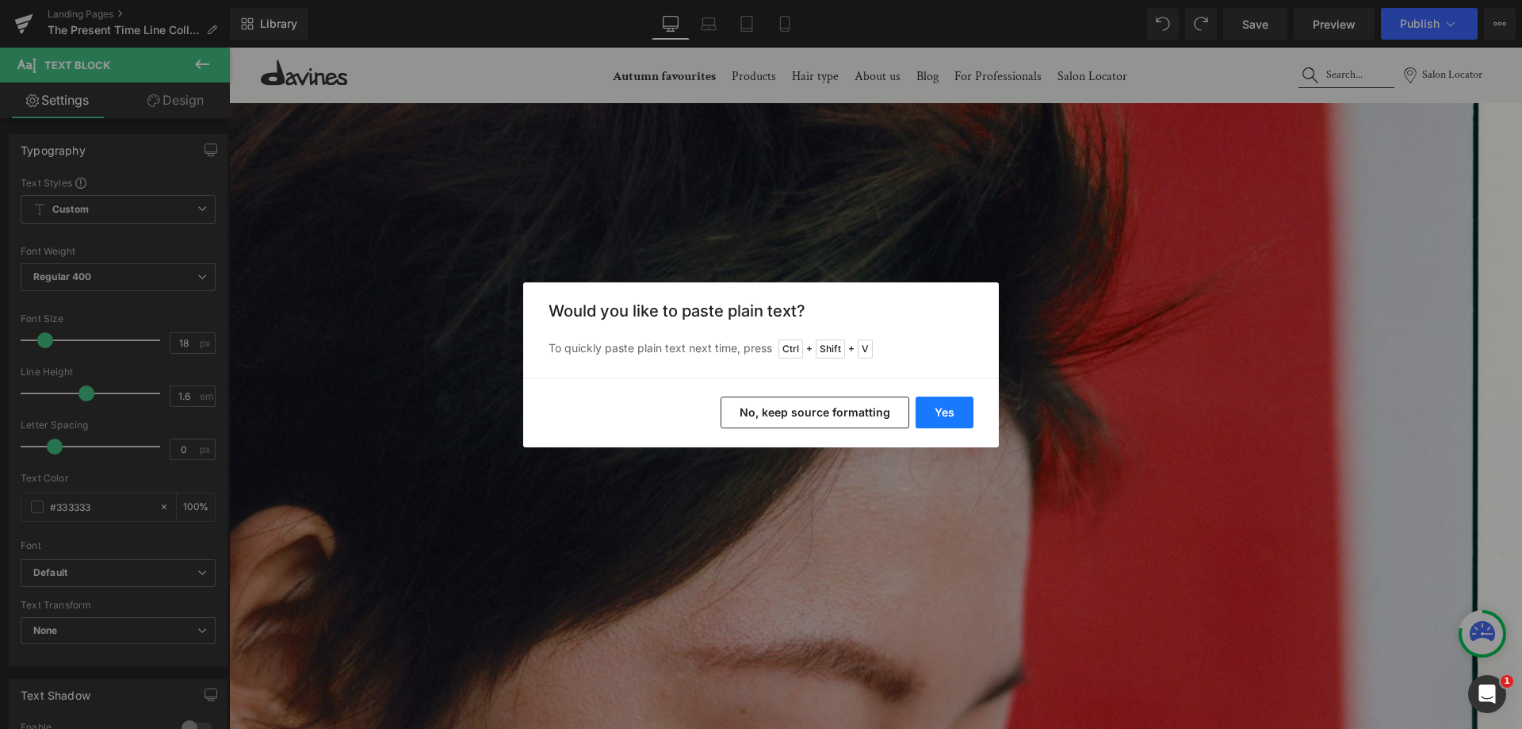
drag, startPoint x: 944, startPoint y: 408, endPoint x: 637, endPoint y: 317, distance: 320.1
click at [944, 408] on button "Yes" at bounding box center [945, 412] width 58 height 32
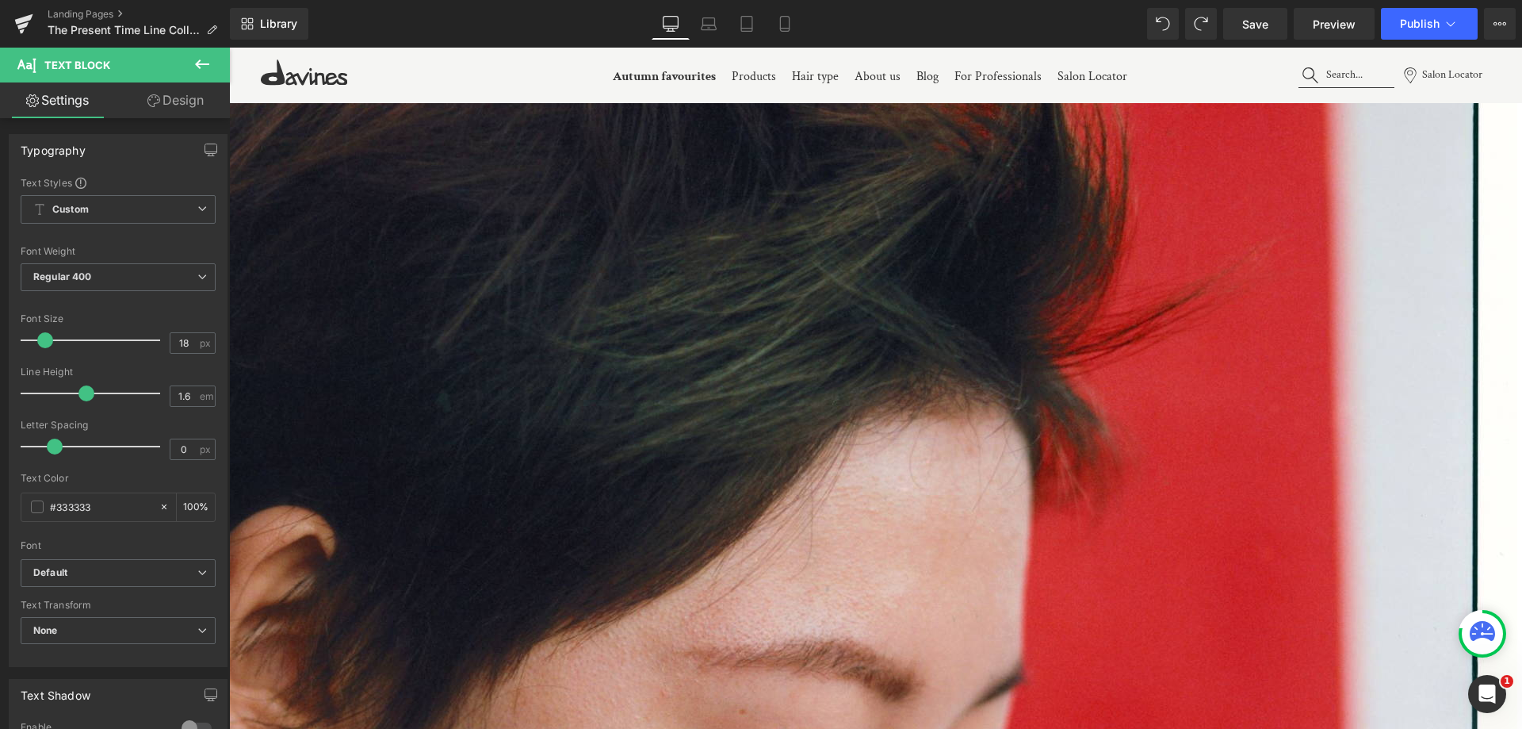
drag, startPoint x: 839, startPoint y: 369, endPoint x: 412, endPoint y: 389, distance: 427.0
click at [229, 48] on span at bounding box center [229, 48] width 0 height 0
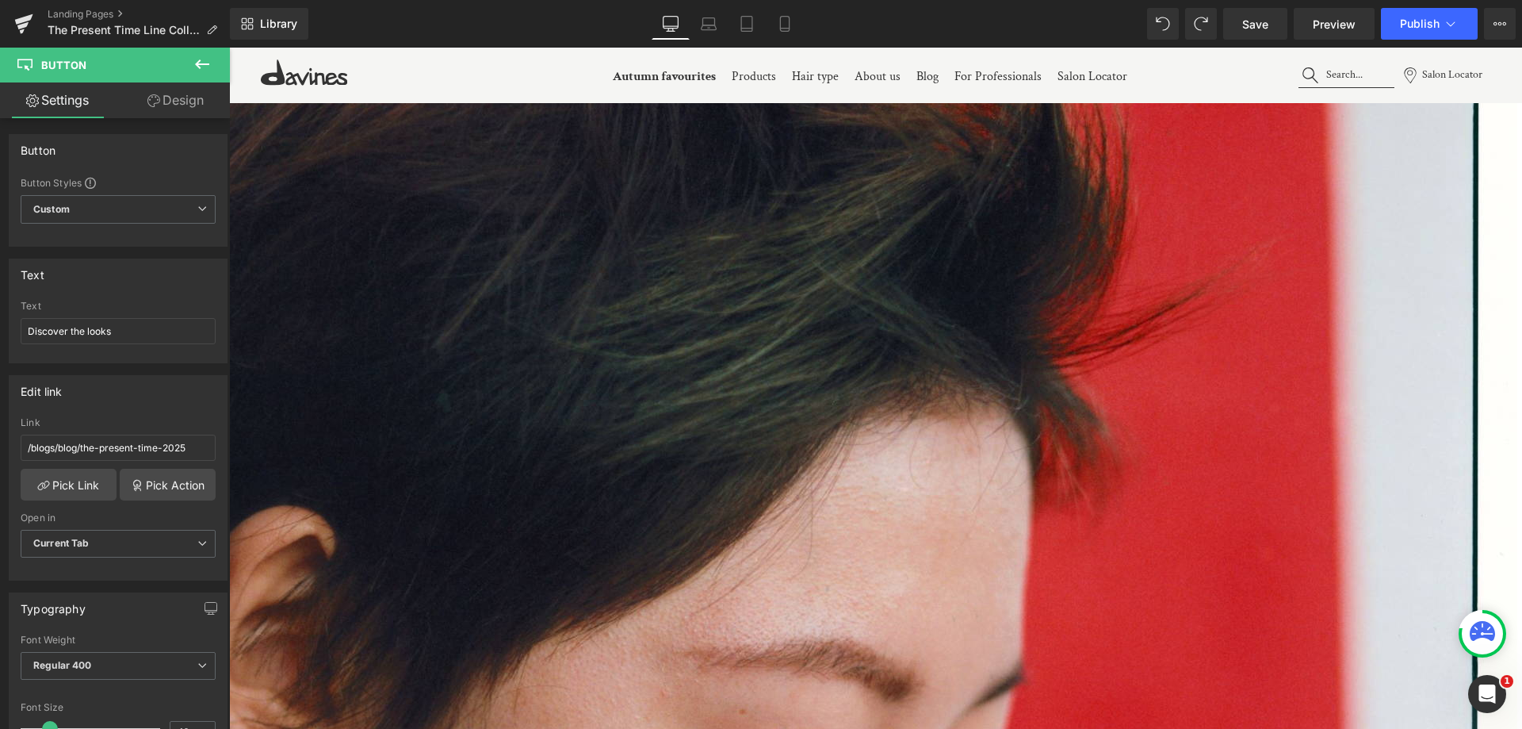
drag, startPoint x: 310, startPoint y: 499, endPoint x: 396, endPoint y: 501, distance: 85.6
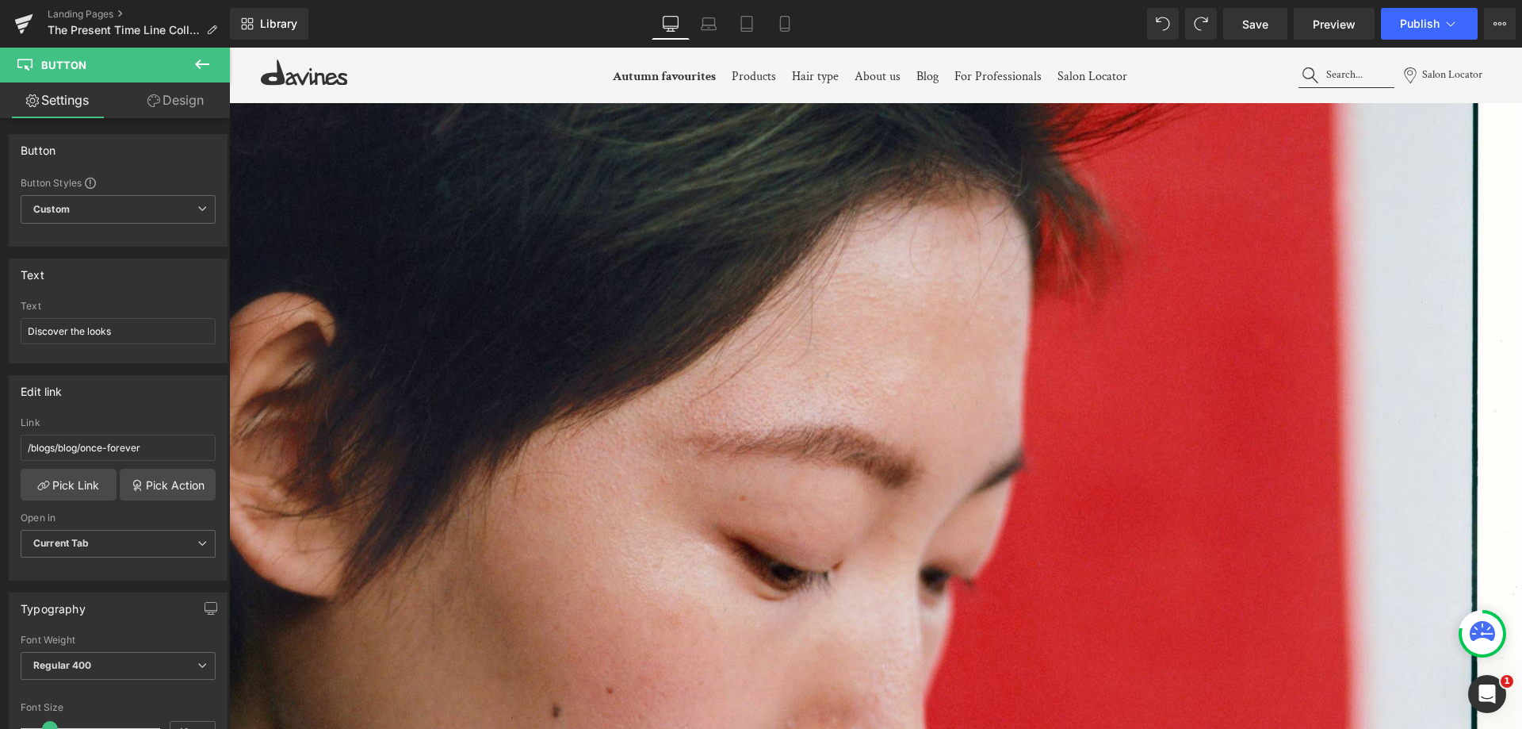
scroll to position [2061, 0]
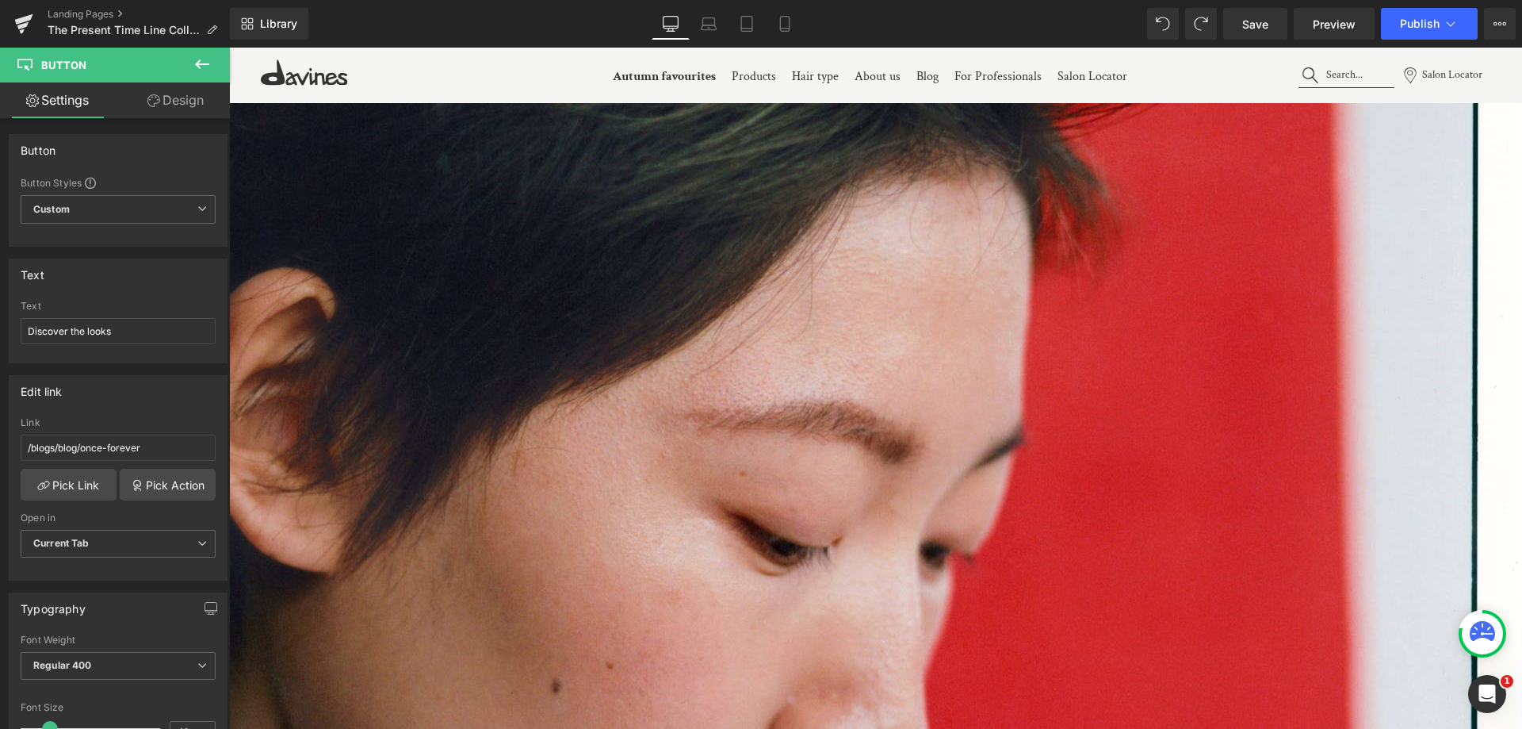
type input "/blogs/blog/once-forever"
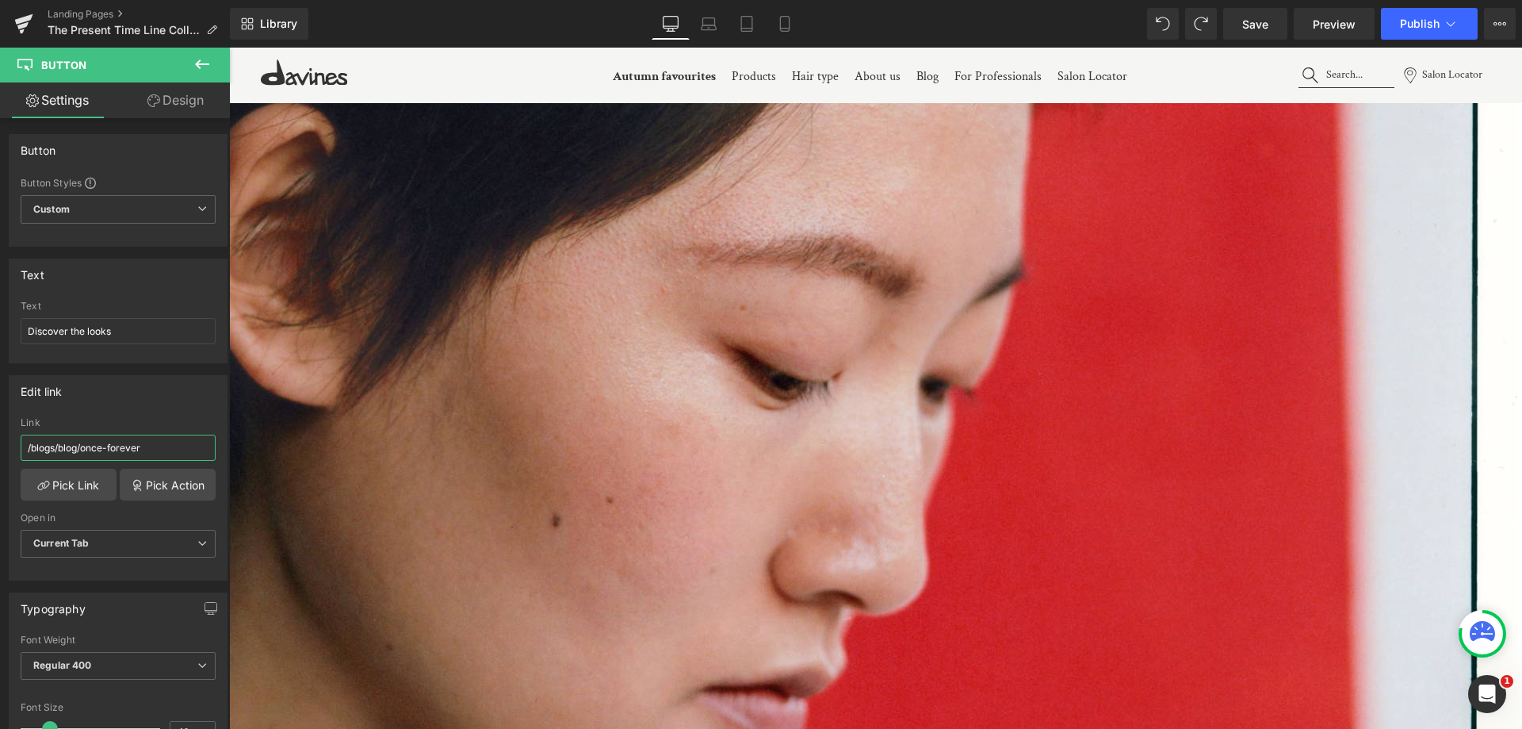
scroll to position [2141, 0]
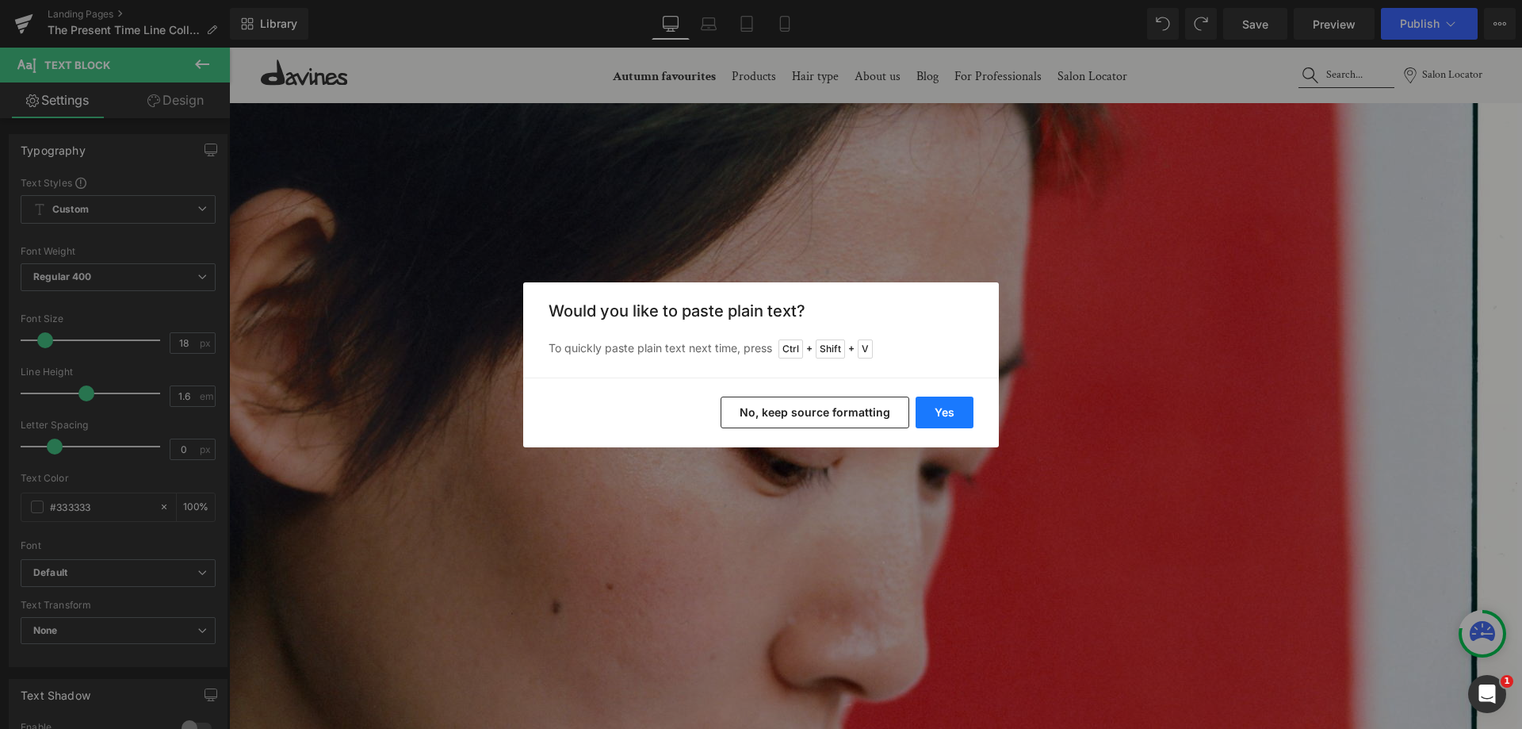
drag, startPoint x: 941, startPoint y: 396, endPoint x: 706, endPoint y: 348, distance: 240.4
click at [941, 396] on button "Yes" at bounding box center [945, 412] width 58 height 32
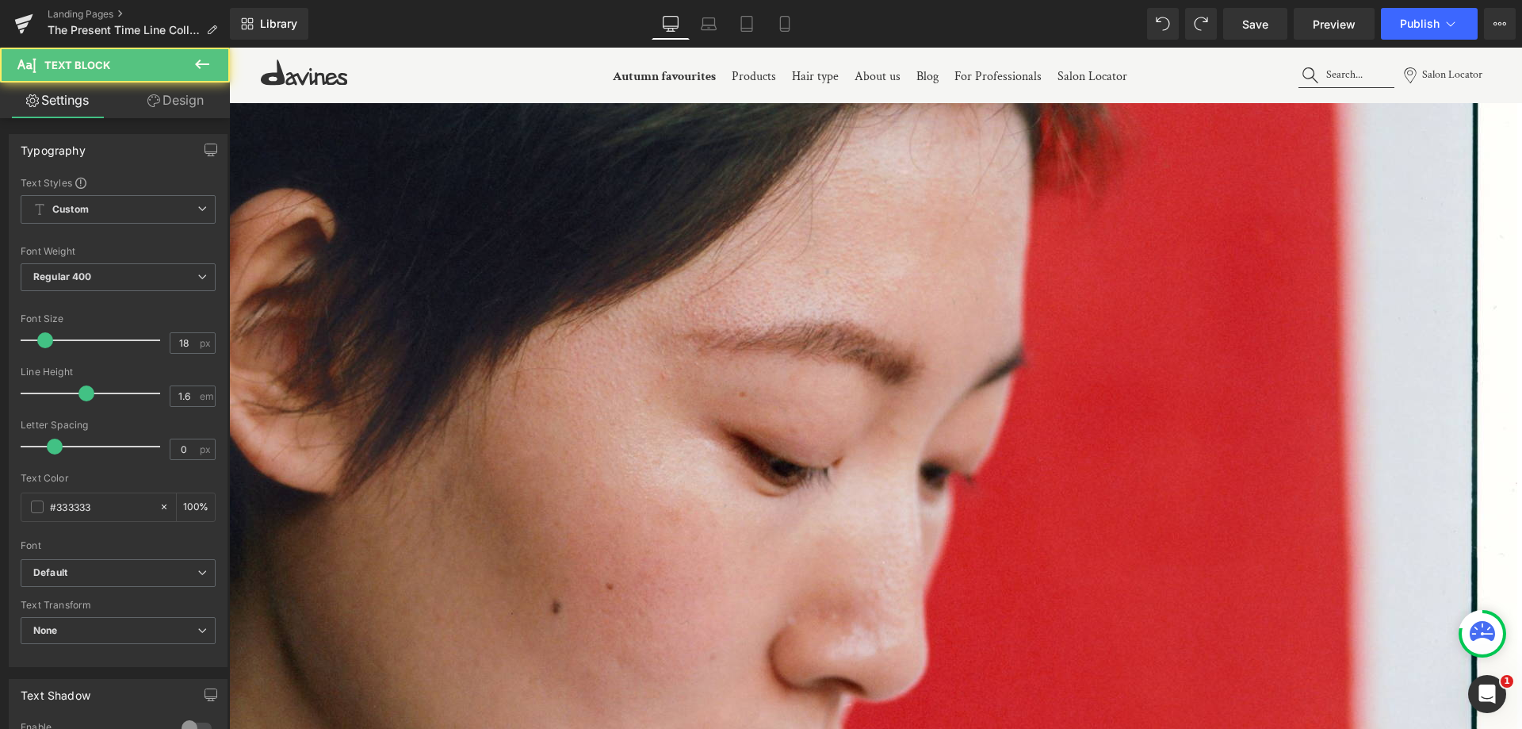
drag, startPoint x: 714, startPoint y: 360, endPoint x: 737, endPoint y: 470, distance: 112.7
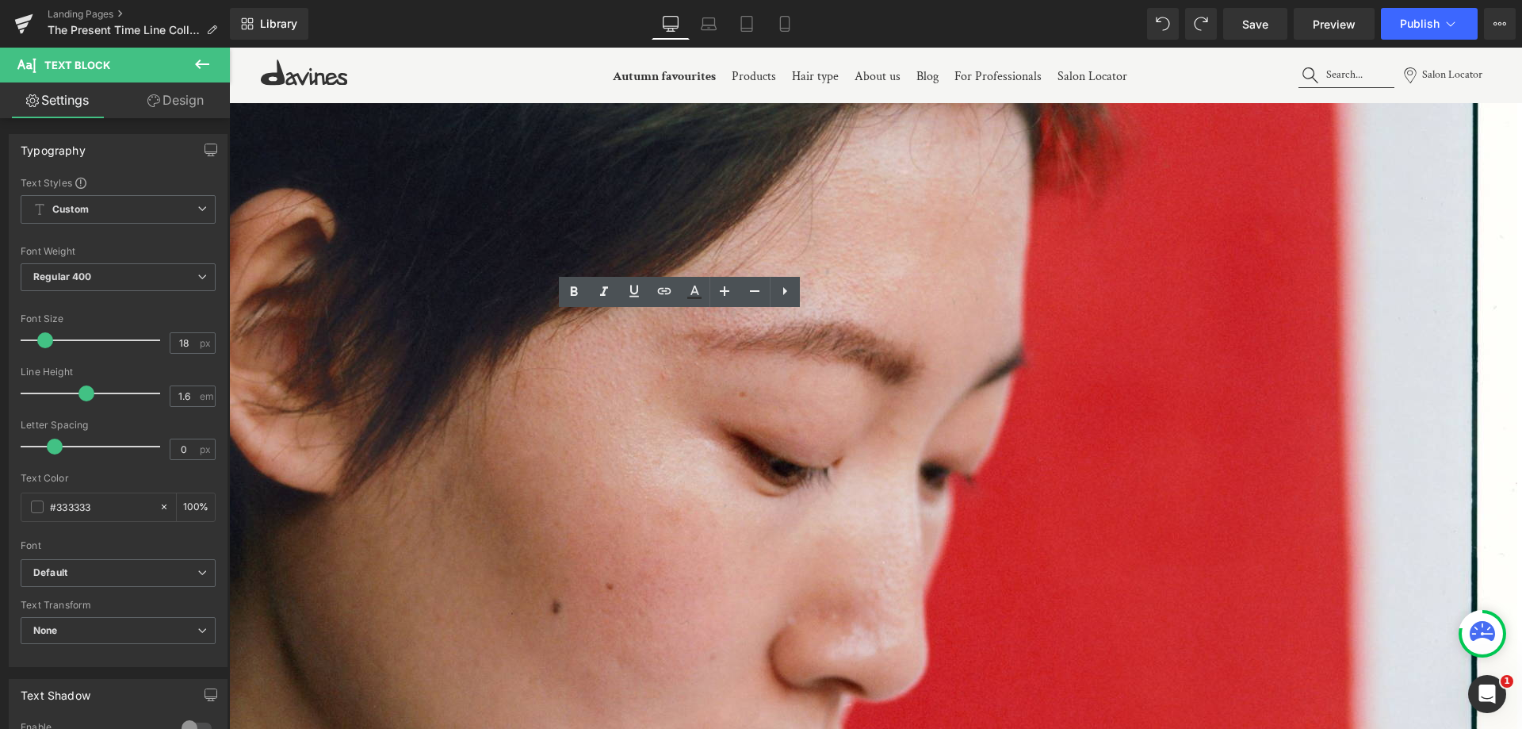
drag, startPoint x: 568, startPoint y: 432, endPoint x: 504, endPoint y: 366, distance: 91.4
drag, startPoint x: 559, startPoint y: 434, endPoint x: 496, endPoint y: 381, distance: 82.6
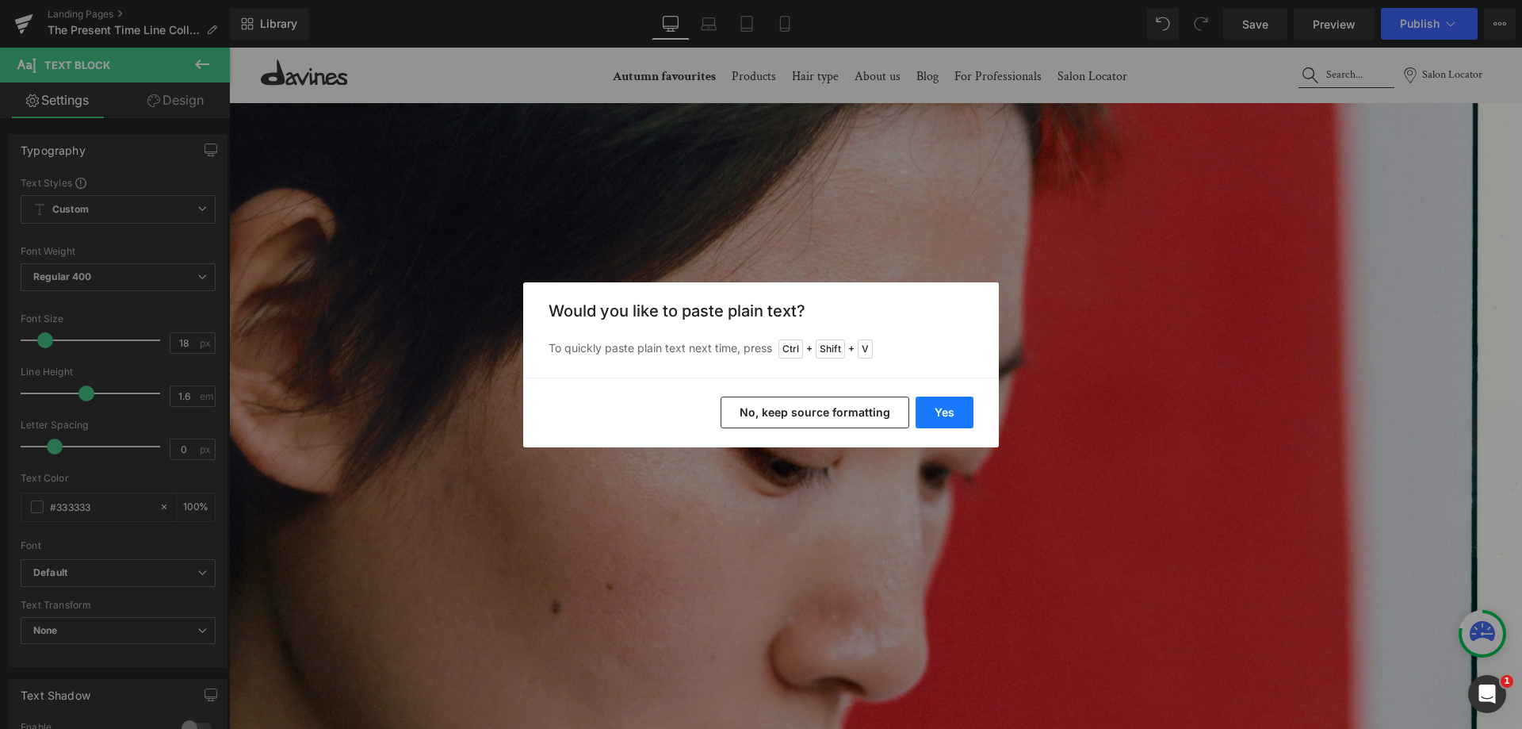
click at [967, 417] on button "Yes" at bounding box center [945, 412] width 58 height 32
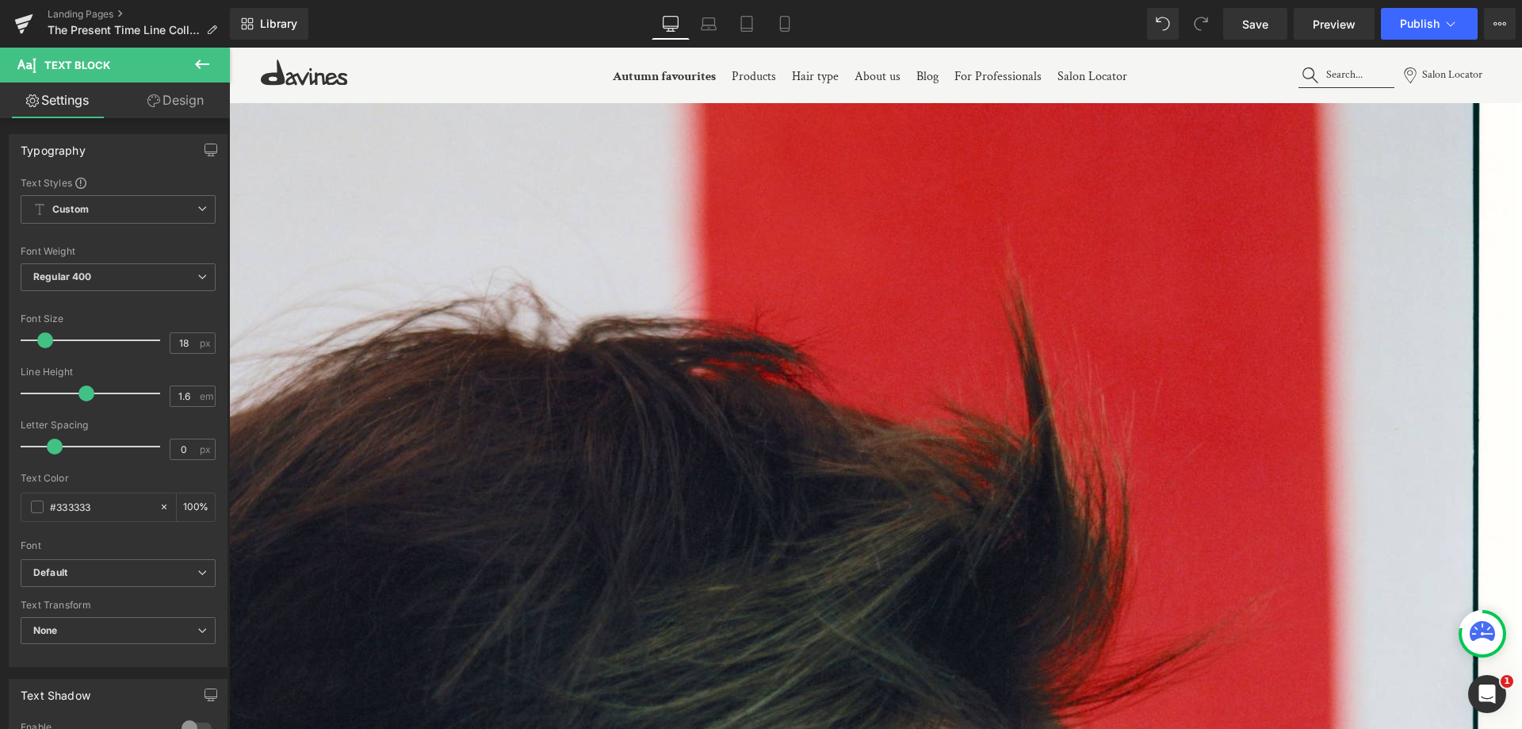
scroll to position [1427, 0]
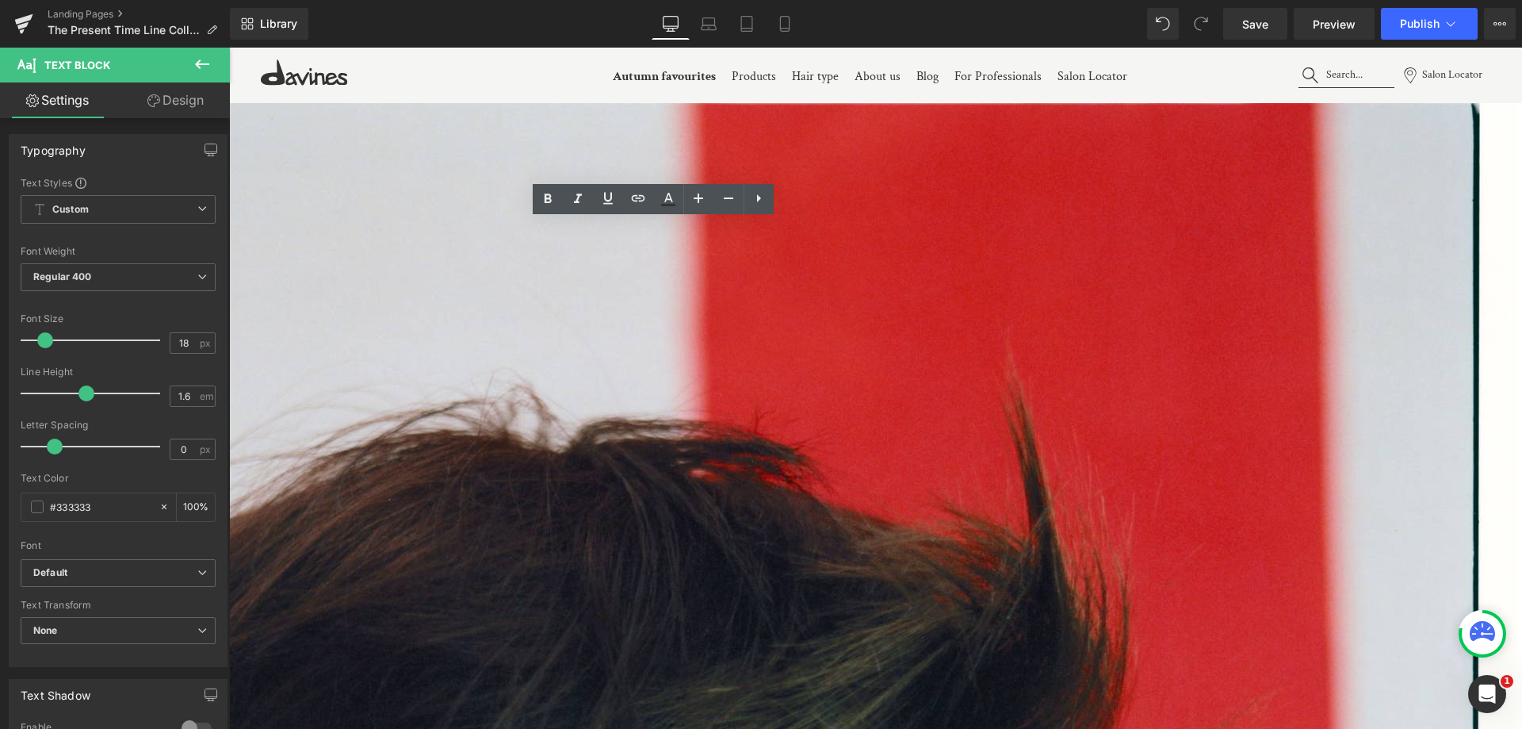
scroll to position [1348, 0]
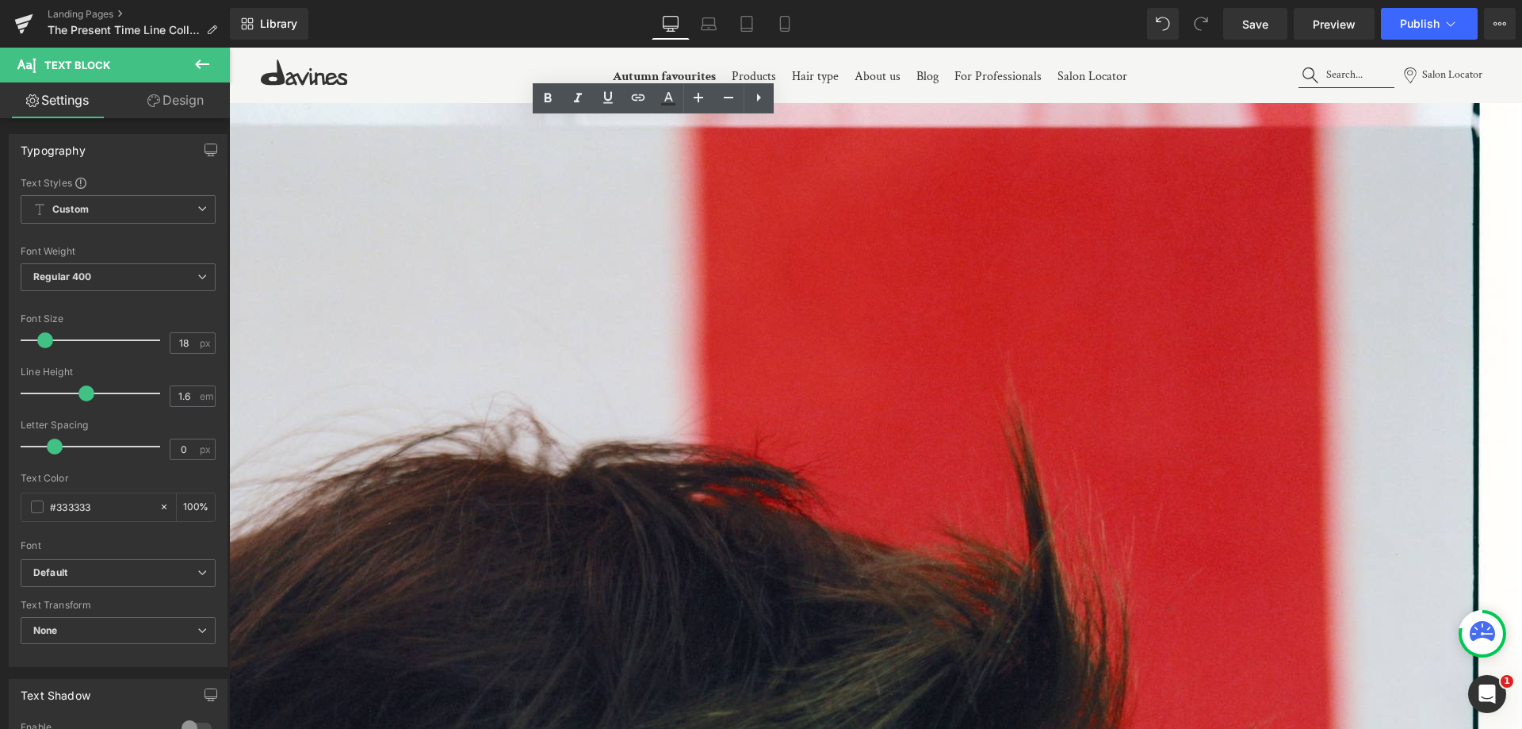
drag, startPoint x: 824, startPoint y: 128, endPoint x: 817, endPoint y: 245, distance: 117.5
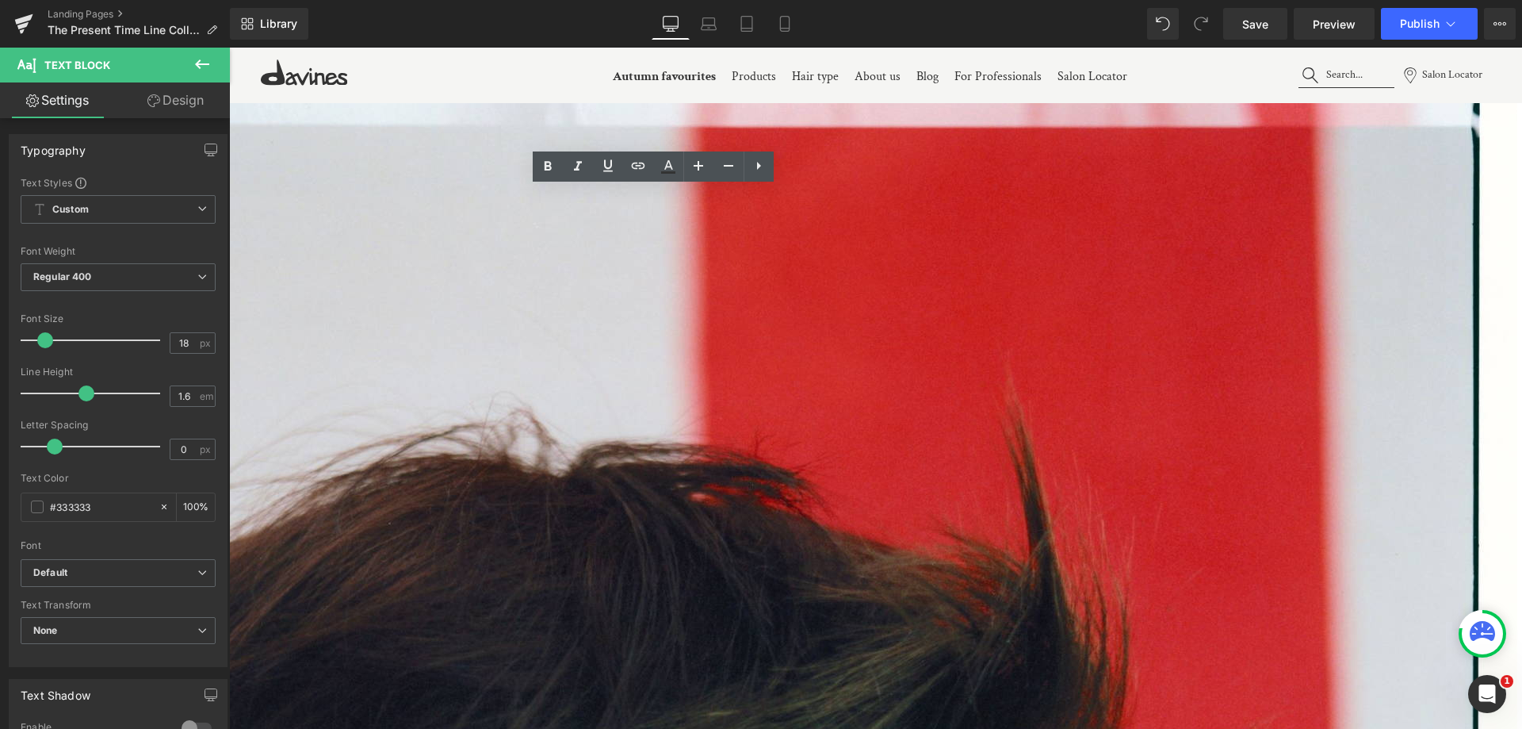
copy sup "2"
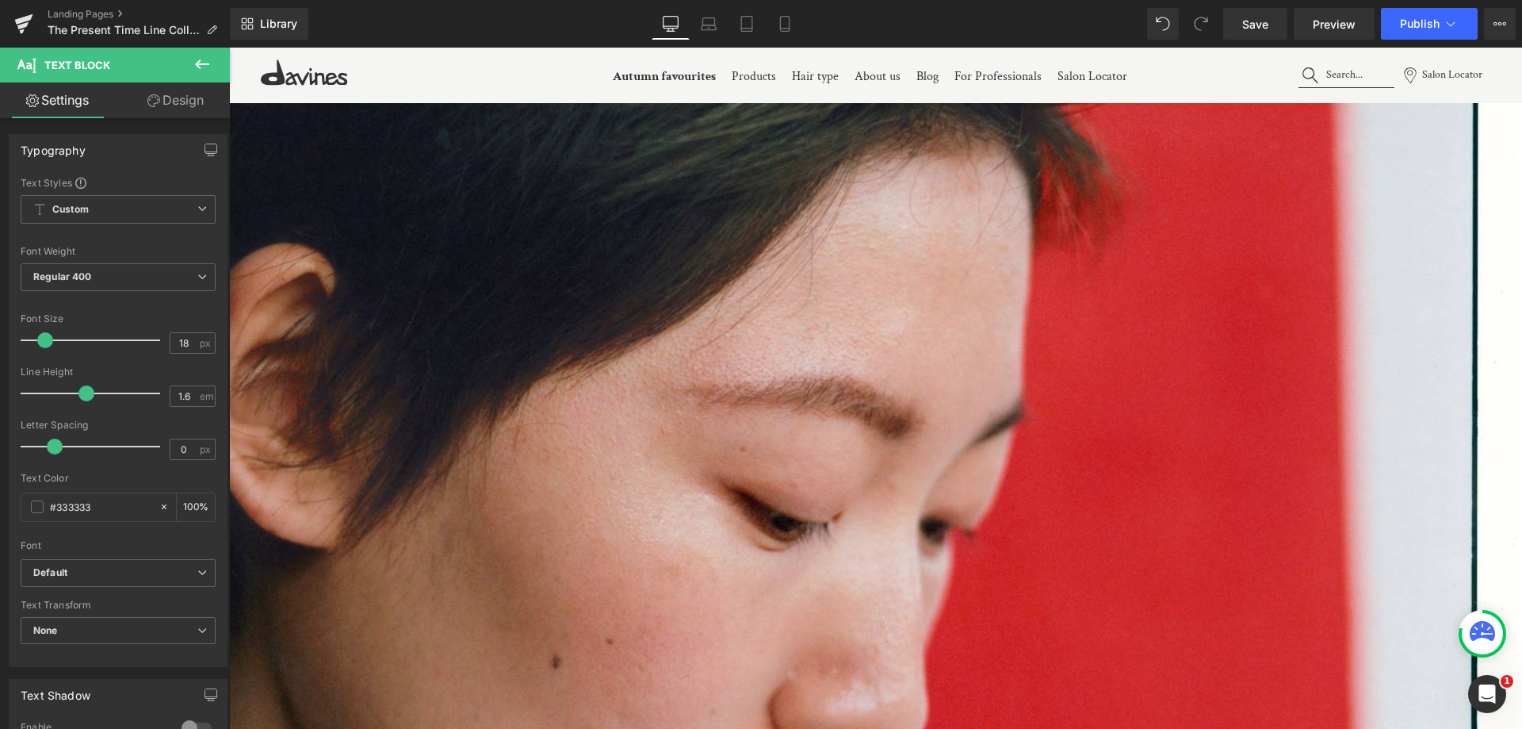
scroll to position [2141, 0]
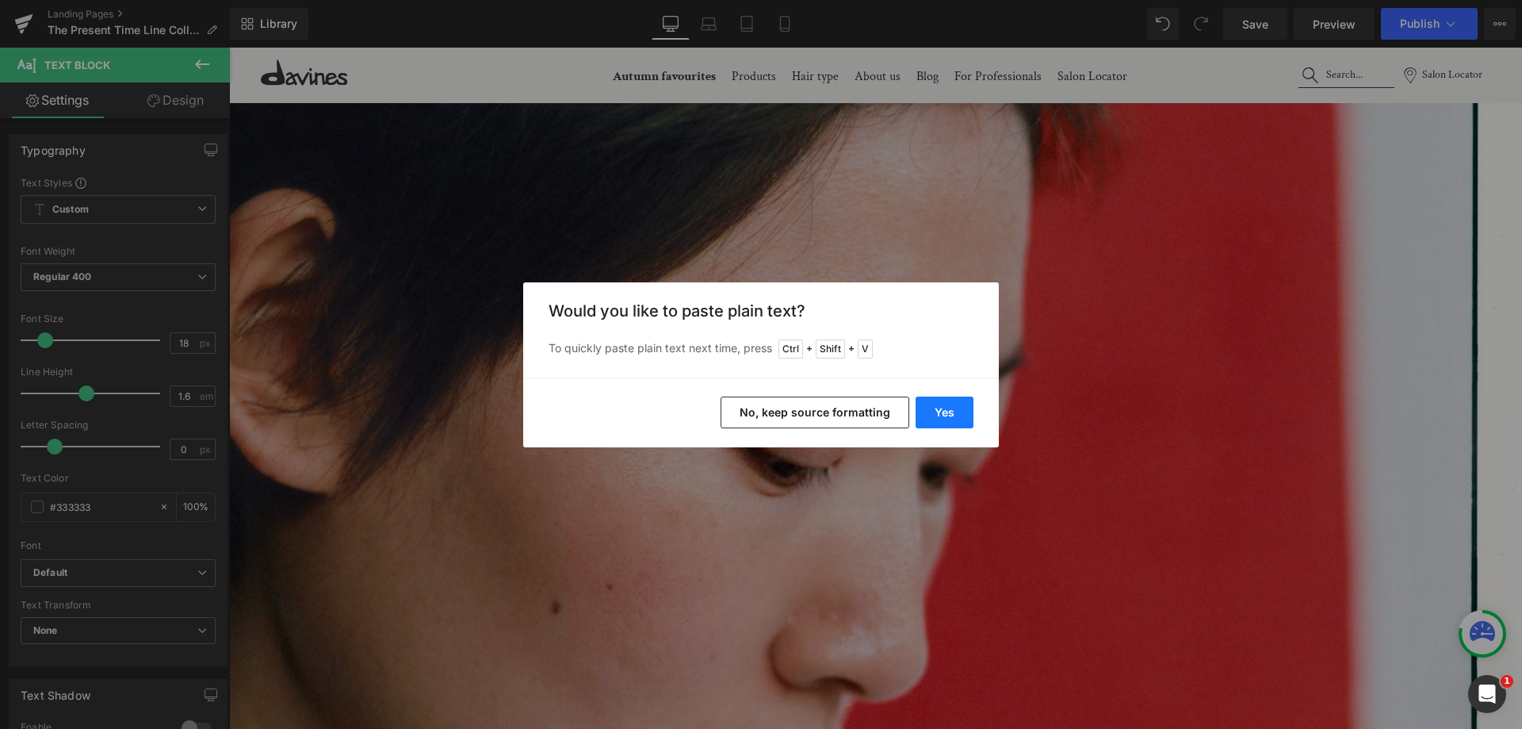
drag, startPoint x: 966, startPoint y: 412, endPoint x: 737, endPoint y: 365, distance: 234.0
click at [966, 412] on button "Yes" at bounding box center [945, 412] width 58 height 32
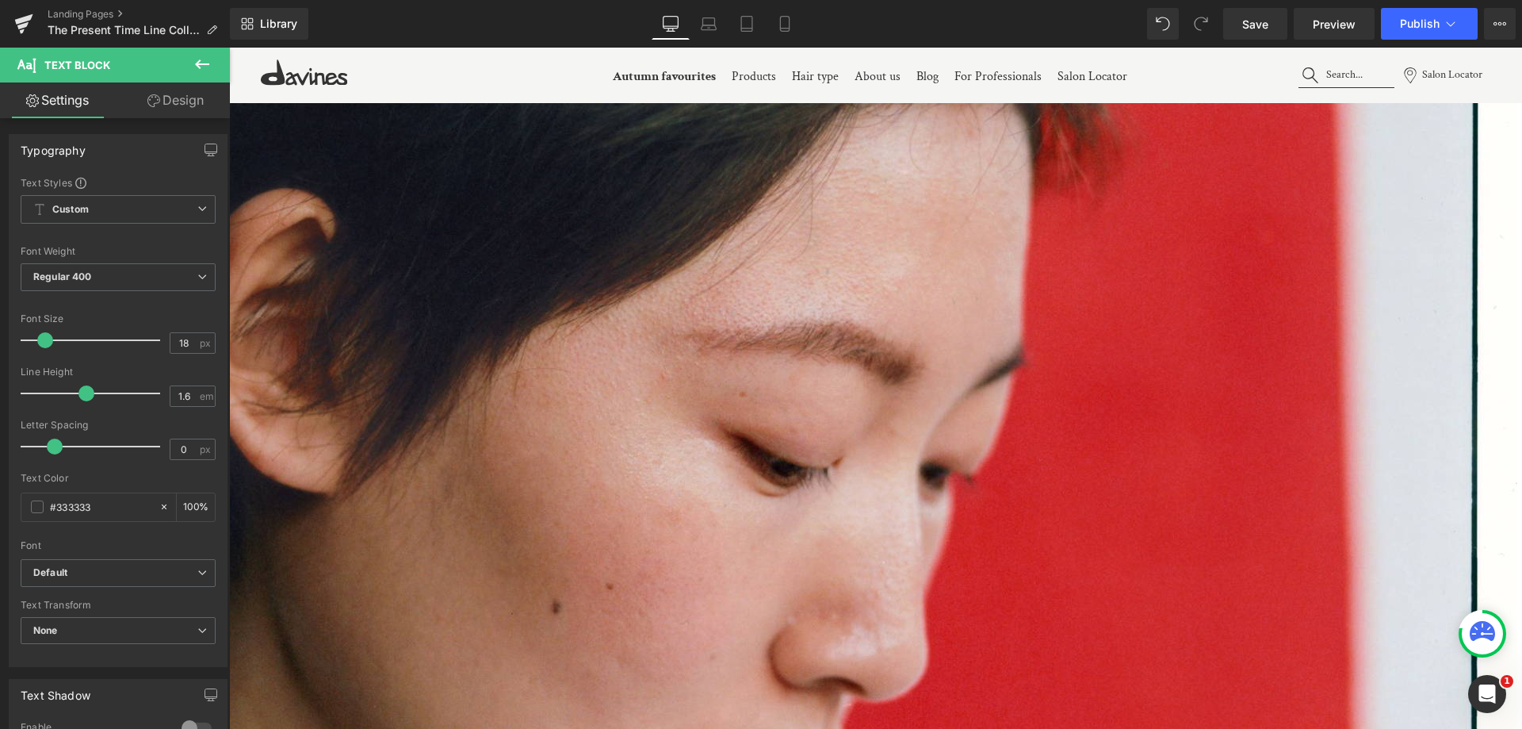
click at [229, 48] on span "Text Block" at bounding box center [229, 48] width 0 height 0
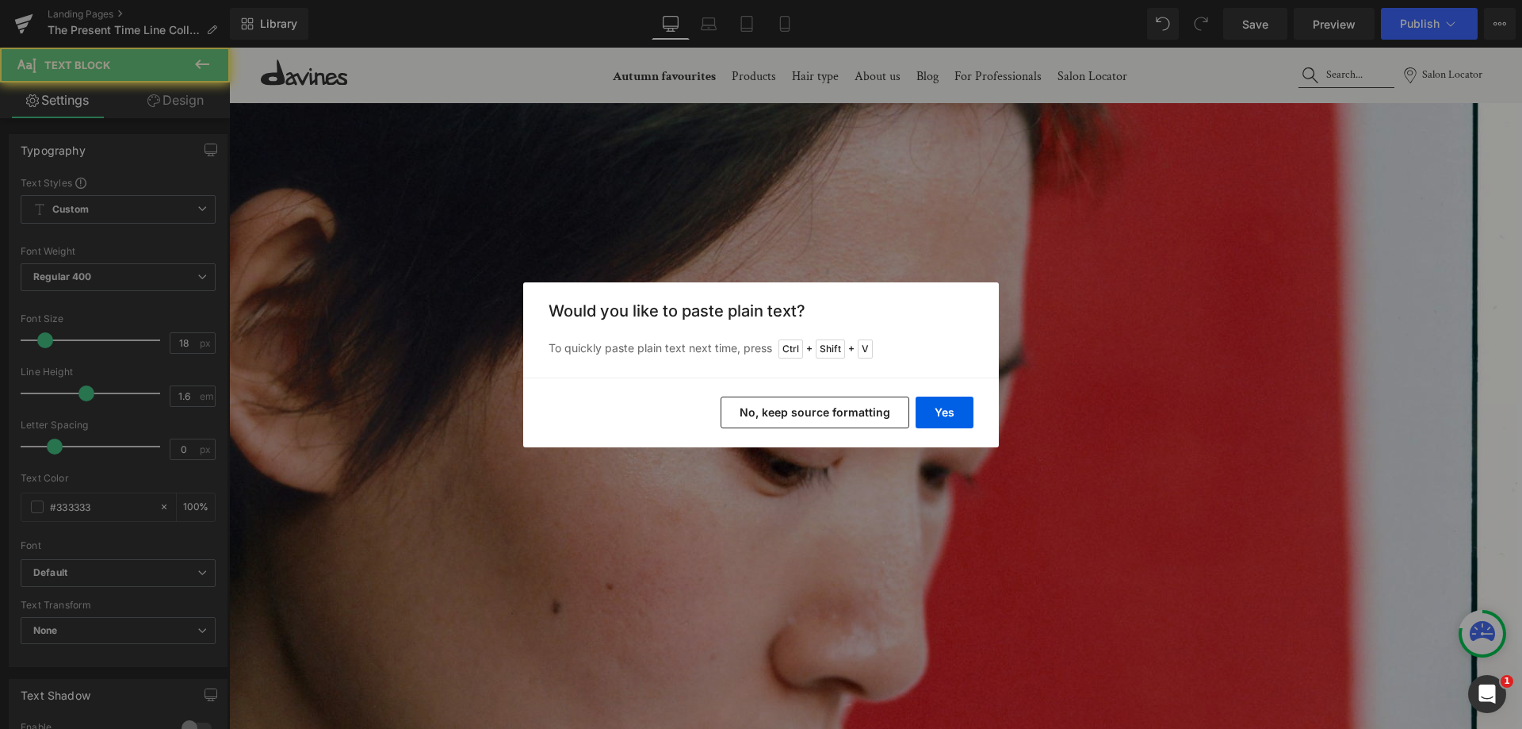
click at [821, 407] on button "No, keep source formatting" at bounding box center [815, 412] width 189 height 32
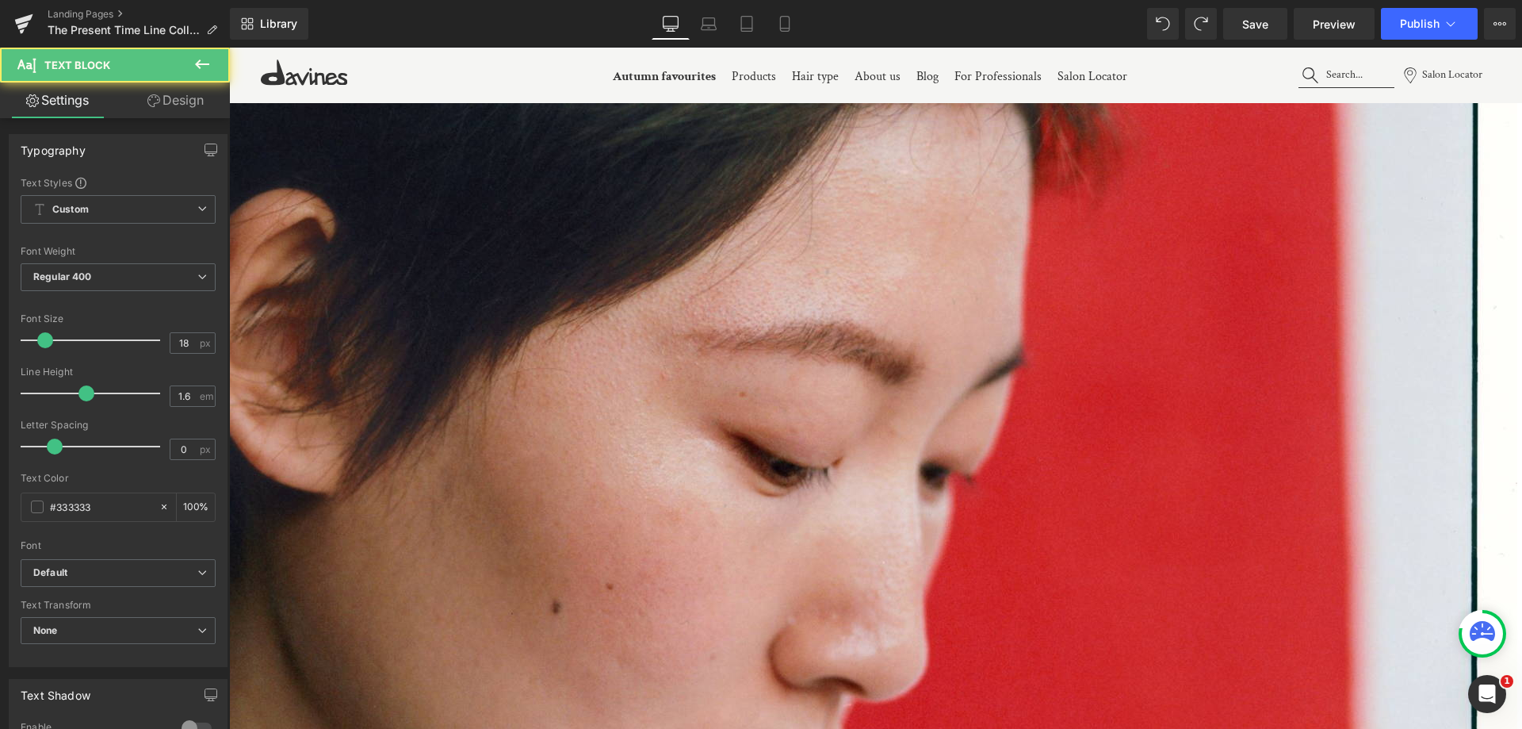
drag, startPoint x: 673, startPoint y: 360, endPoint x: 664, endPoint y: 358, distance: 9.0
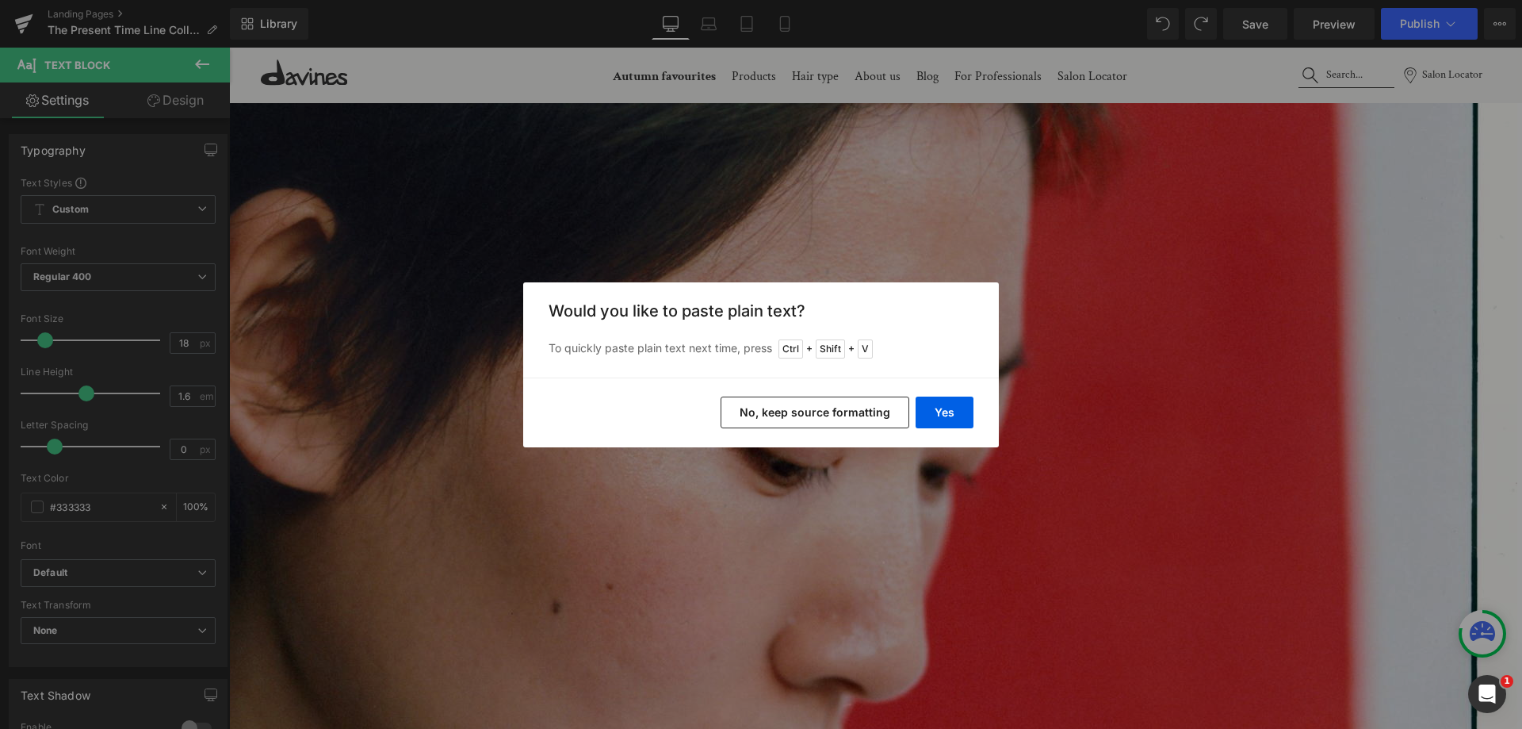
drag, startPoint x: 976, startPoint y: 417, endPoint x: 963, endPoint y: 415, distance: 13.6
click at [975, 417] on div "Yes No, keep source formatting" at bounding box center [761, 412] width 476 height 70
click at [963, 415] on button "Yes" at bounding box center [945, 412] width 58 height 32
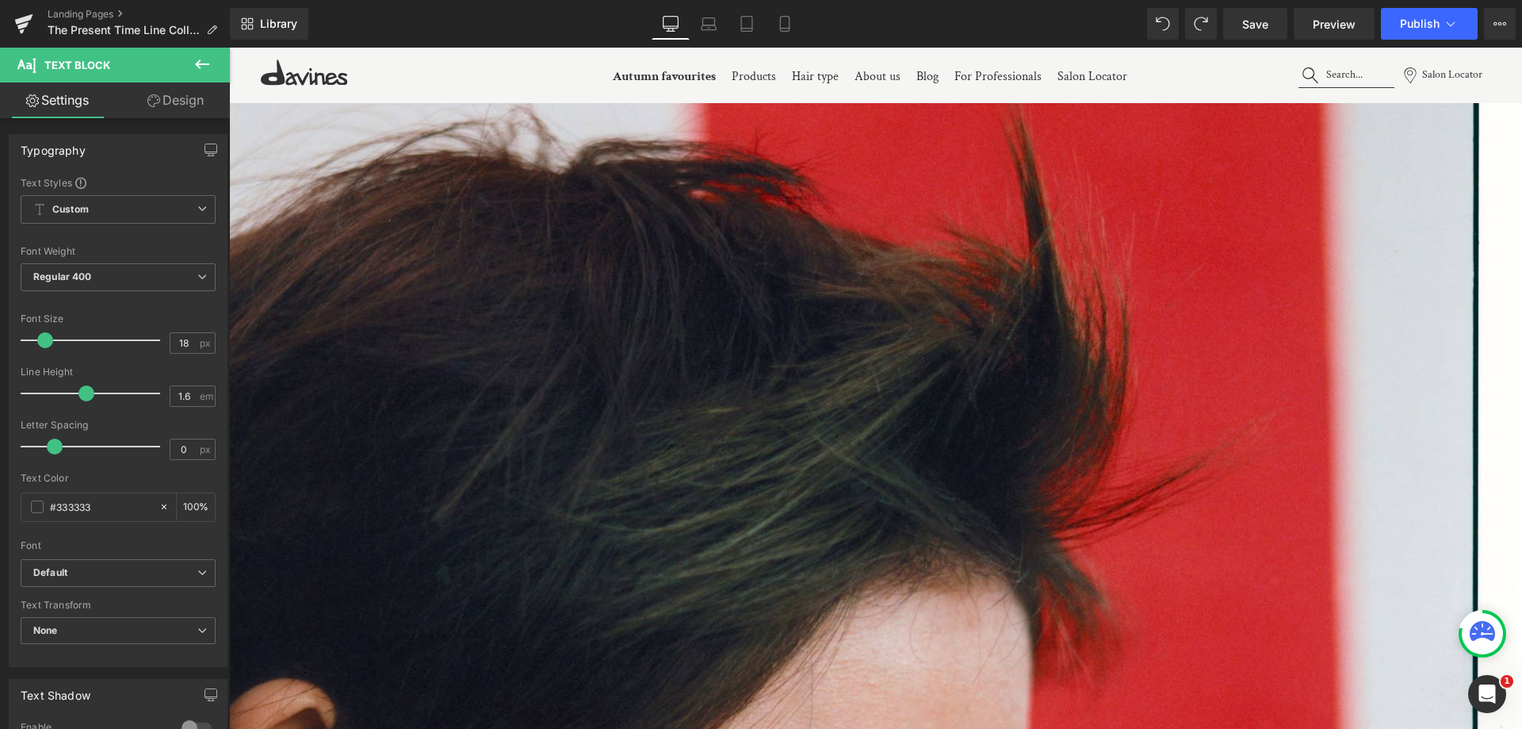
scroll to position [1269, 0]
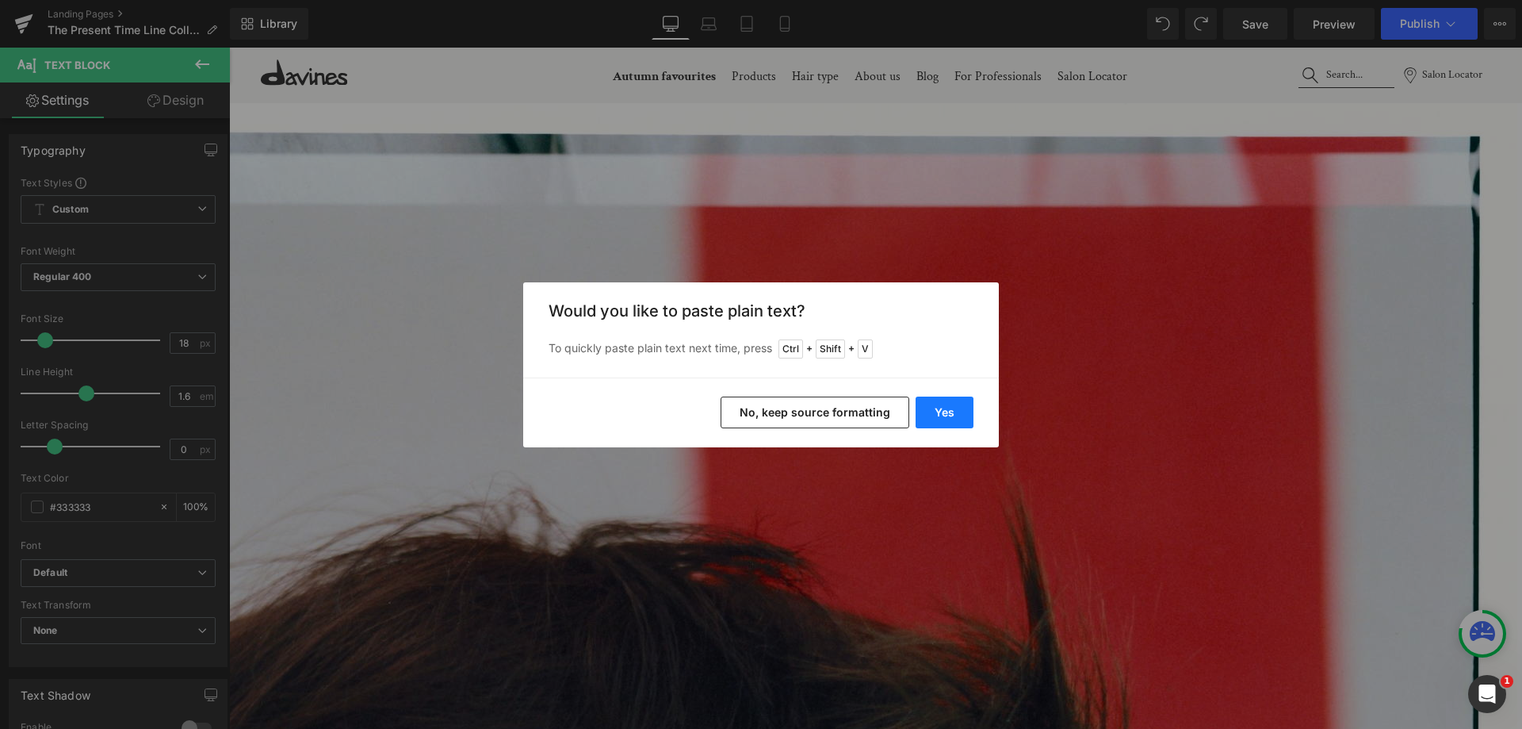
click at [943, 415] on button "Yes" at bounding box center [945, 412] width 58 height 32
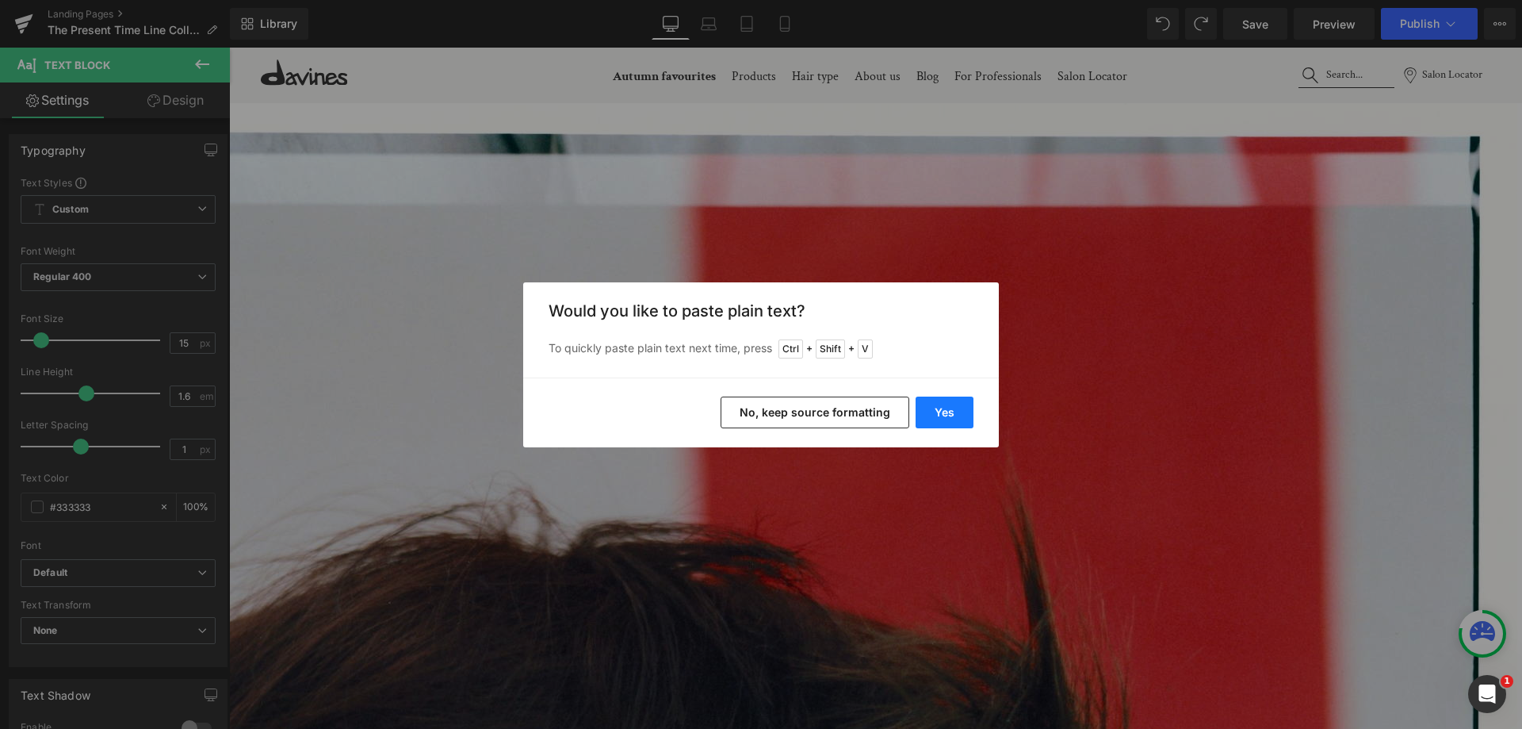
drag, startPoint x: 939, startPoint y: 405, endPoint x: 707, endPoint y: 358, distance: 236.3
click at [939, 405] on button "Yes" at bounding box center [945, 412] width 58 height 32
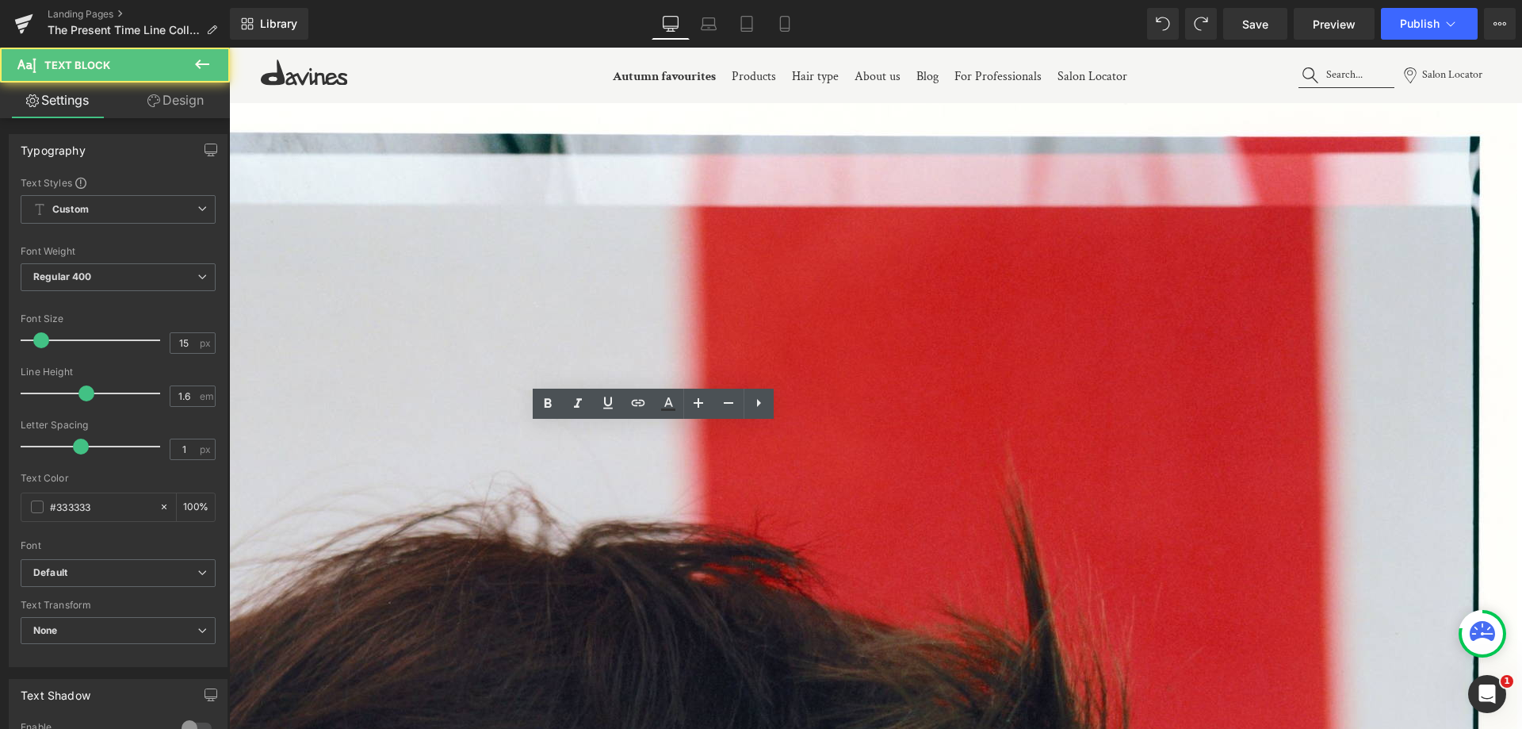
drag, startPoint x: 457, startPoint y: 429, endPoint x: 433, endPoint y: 423, distance: 24.6
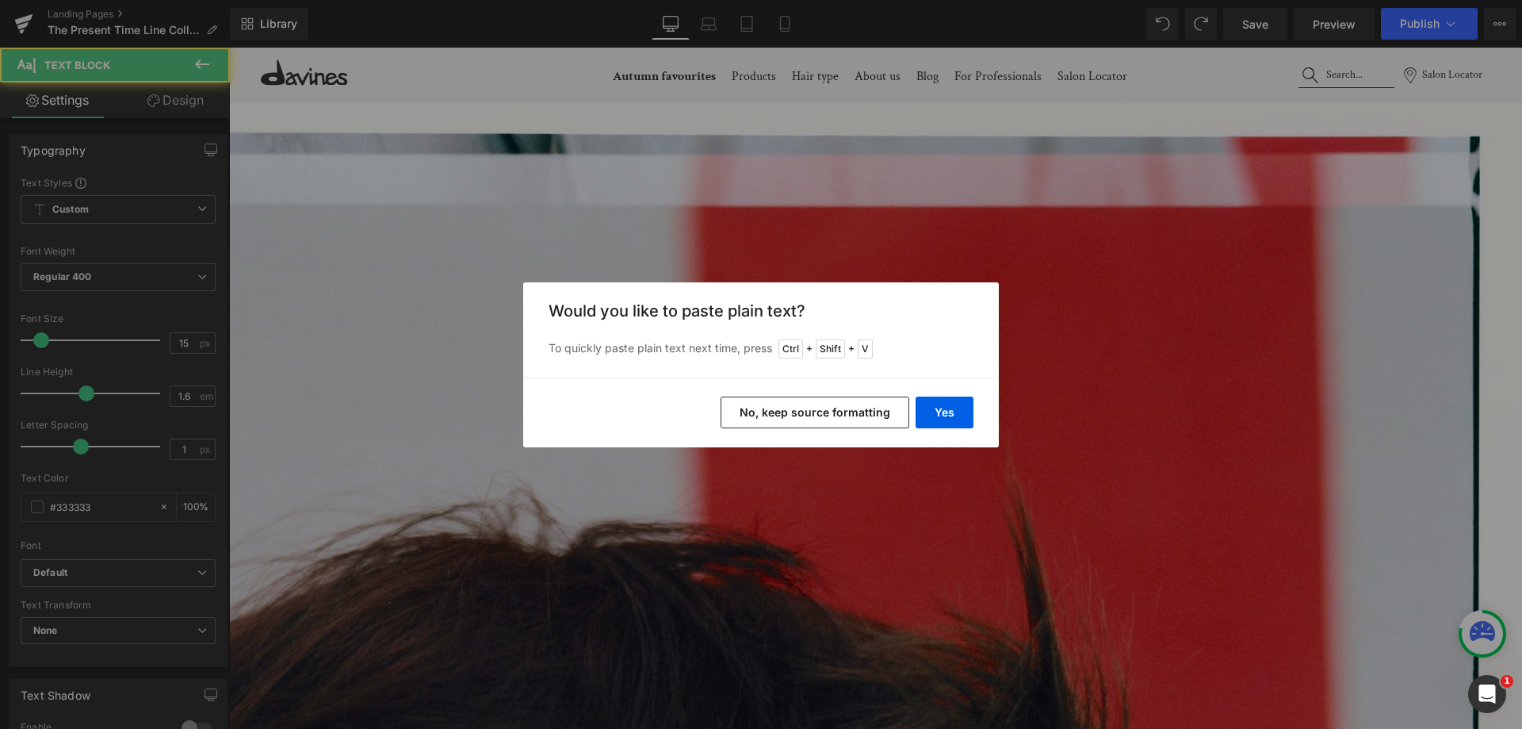
drag, startPoint x: 789, startPoint y: 412, endPoint x: 536, endPoint y: 365, distance: 257.4
click at [789, 412] on button "No, keep source formatting" at bounding box center [815, 412] width 189 height 32
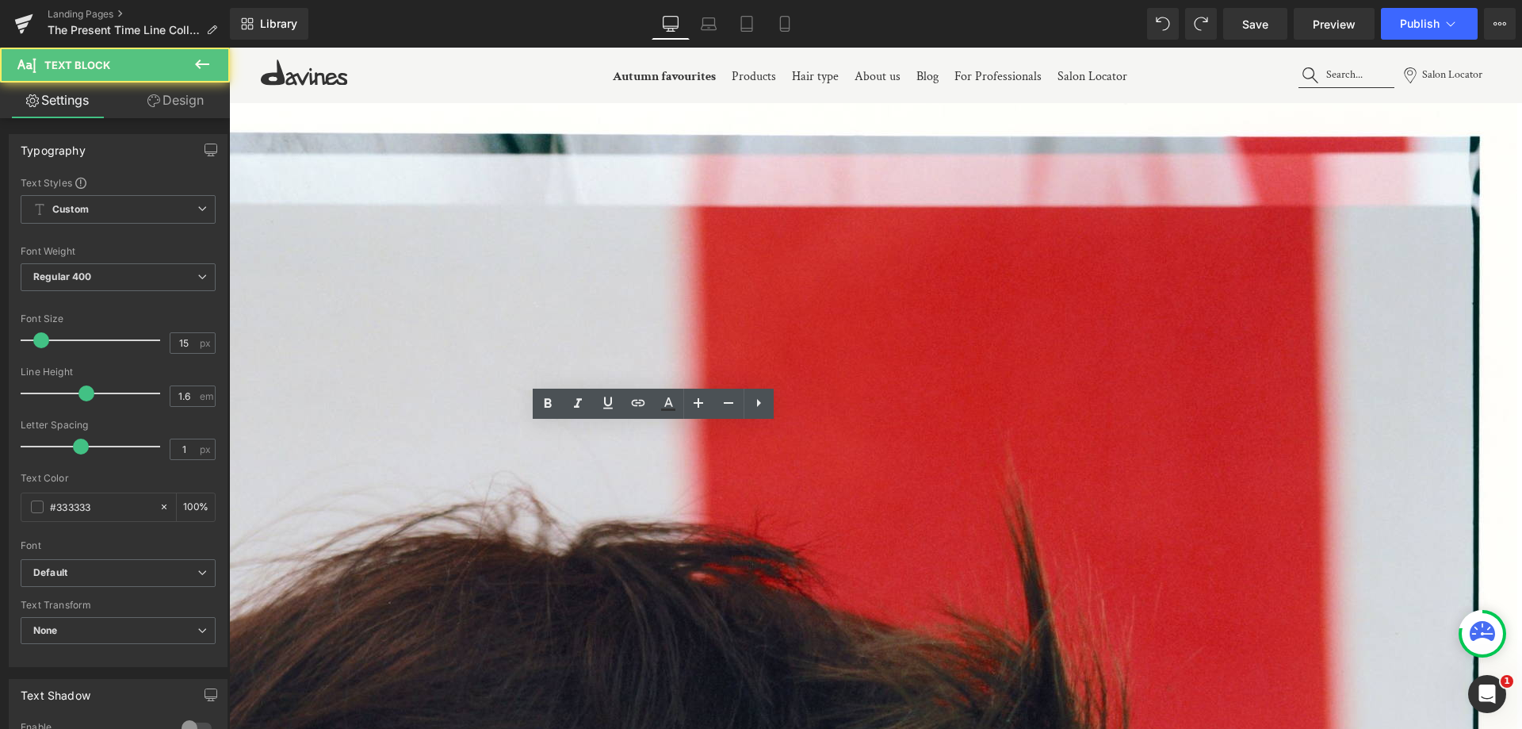
drag, startPoint x: 457, startPoint y: 432, endPoint x: 431, endPoint y: 427, distance: 26.7
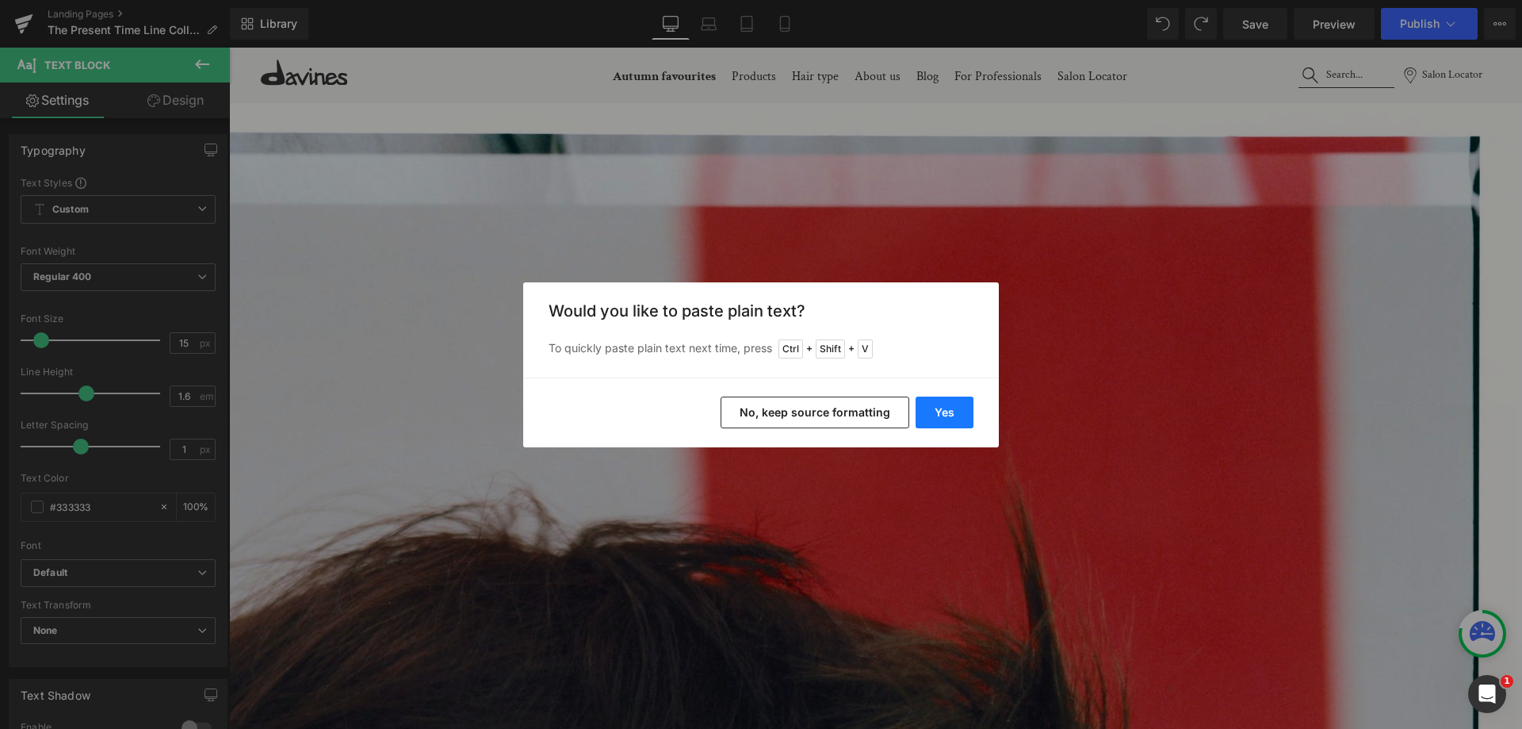
click at [933, 420] on button "Yes" at bounding box center [945, 412] width 58 height 32
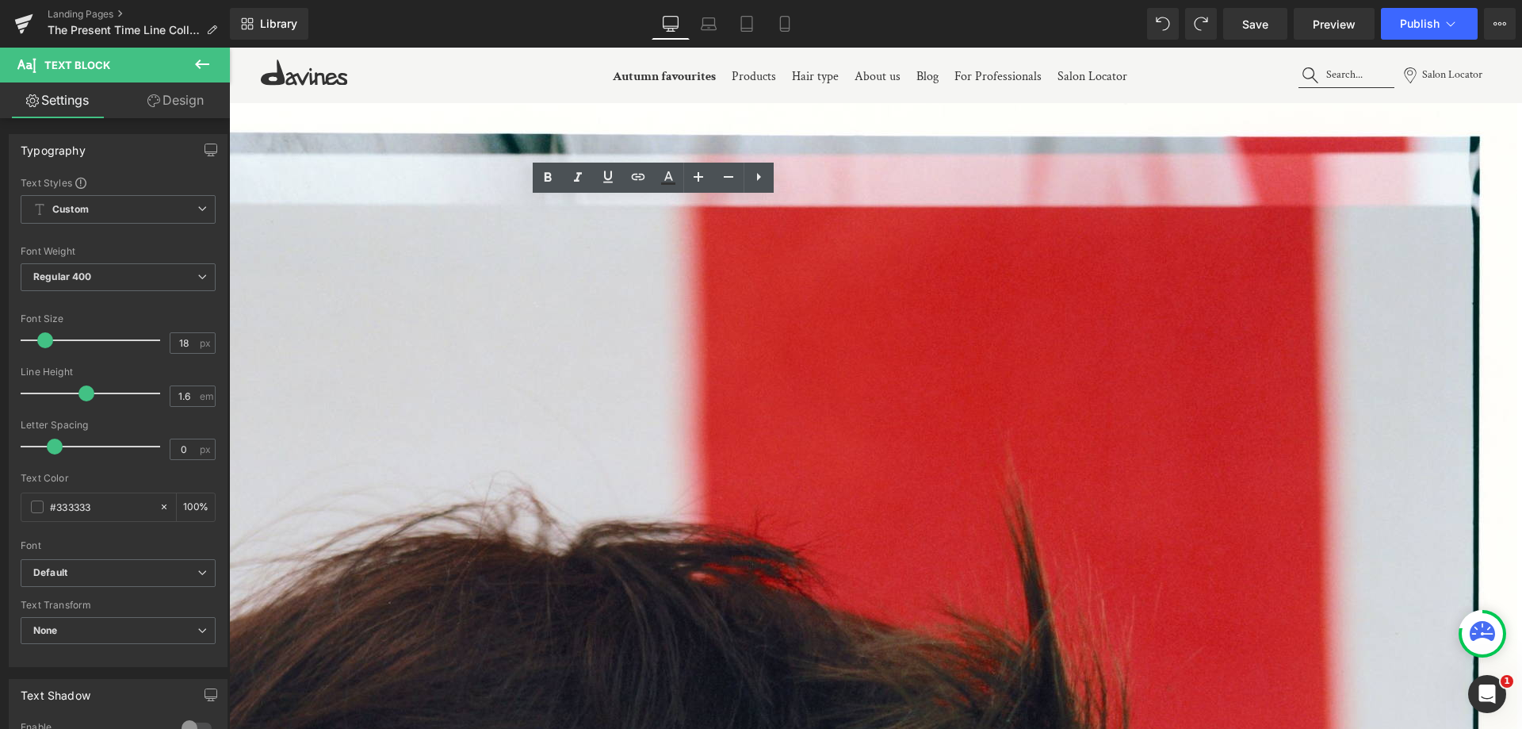
drag, startPoint x: 801, startPoint y: 207, endPoint x: 817, endPoint y: 210, distance: 16.2
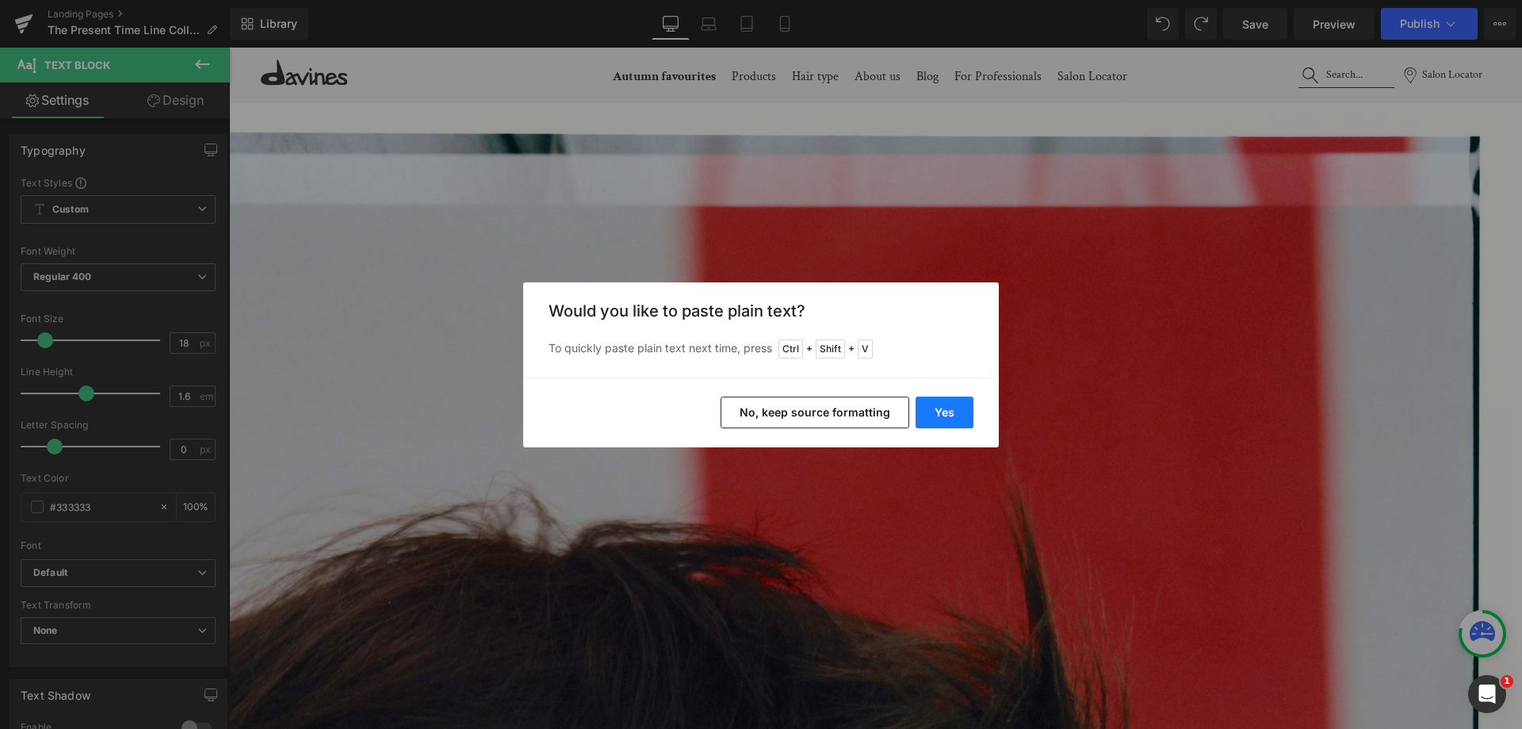
drag, startPoint x: 944, startPoint y: 397, endPoint x: 715, endPoint y: 350, distance: 234.0
click at [944, 397] on button "Yes" at bounding box center [945, 412] width 58 height 32
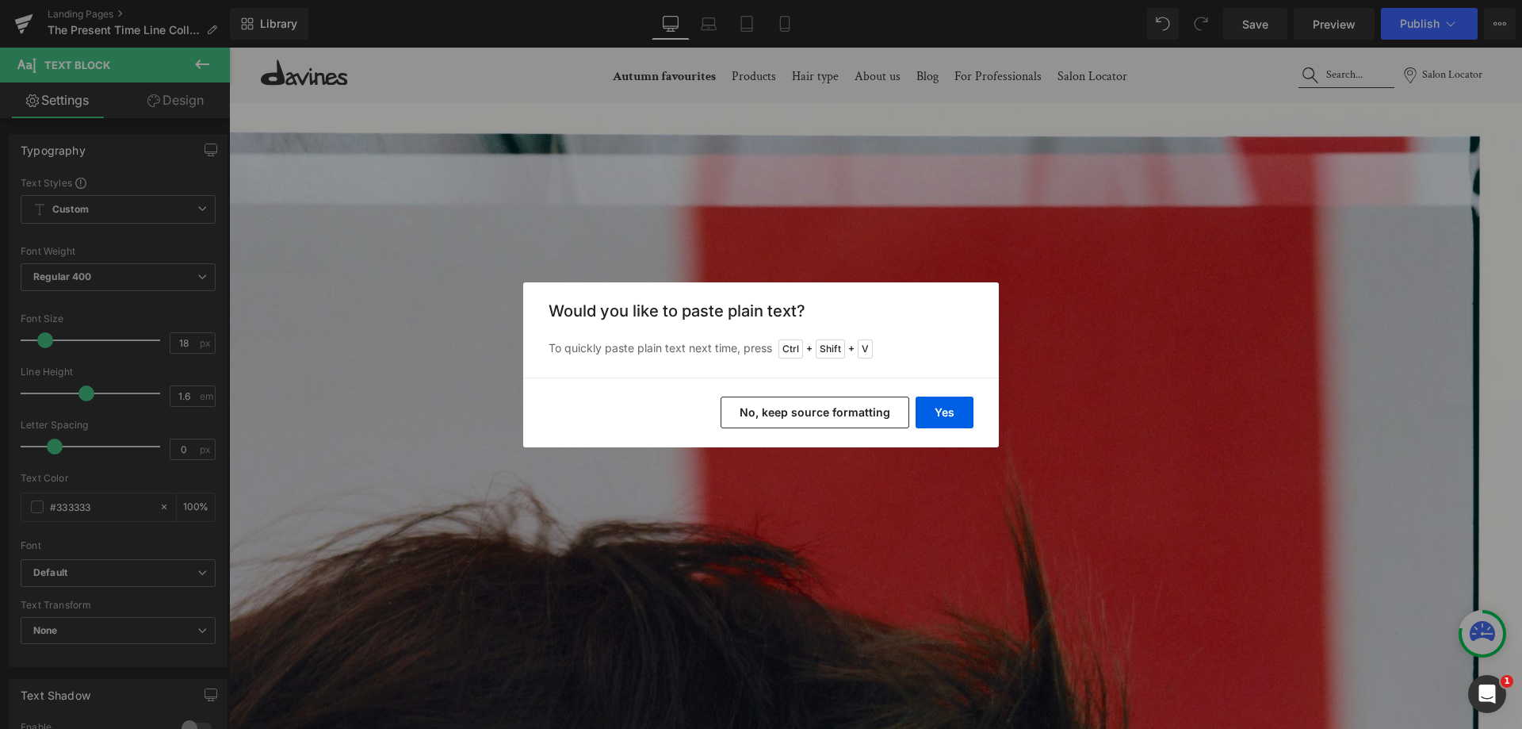
click at [753, 419] on button "No, keep source formatting" at bounding box center [815, 412] width 189 height 32
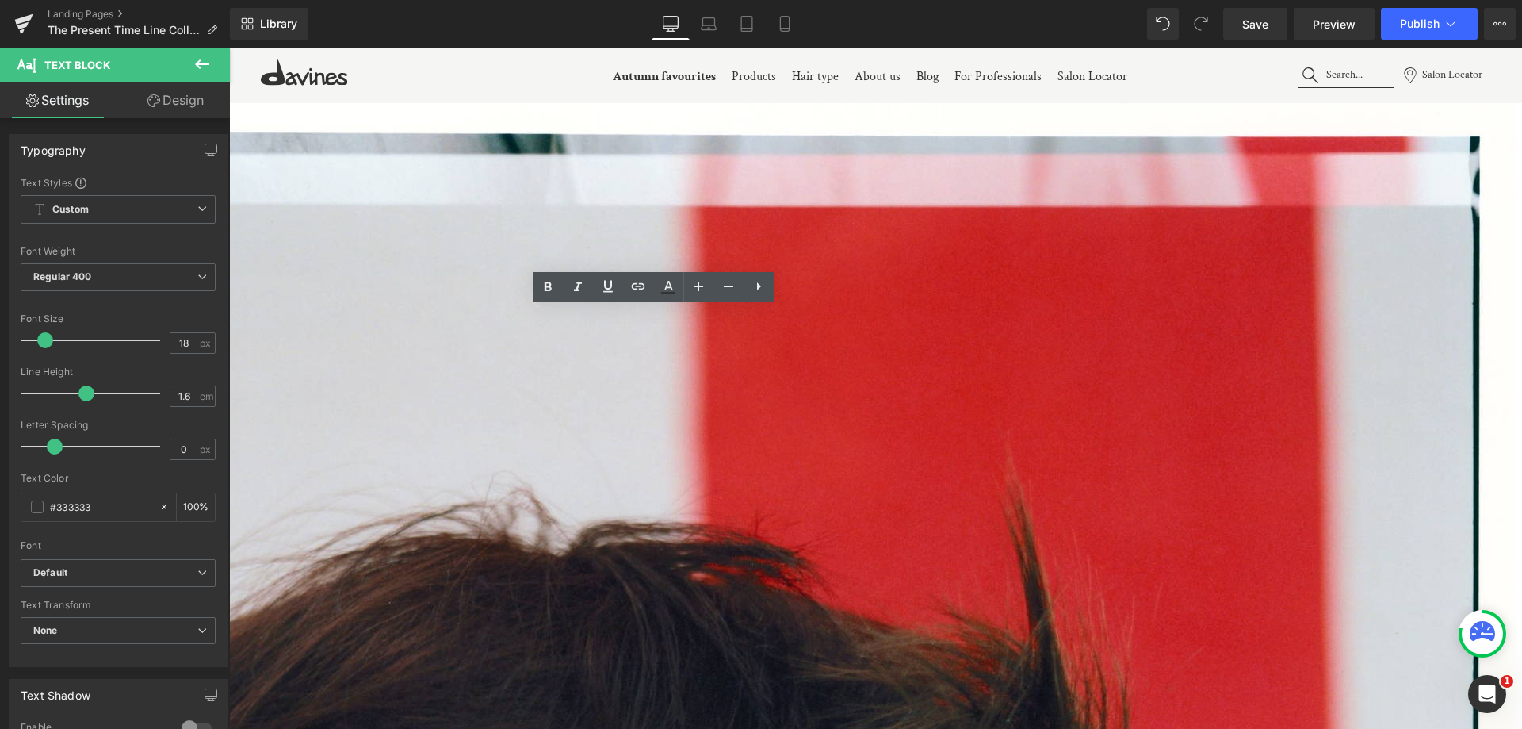
scroll to position [1228, 0]
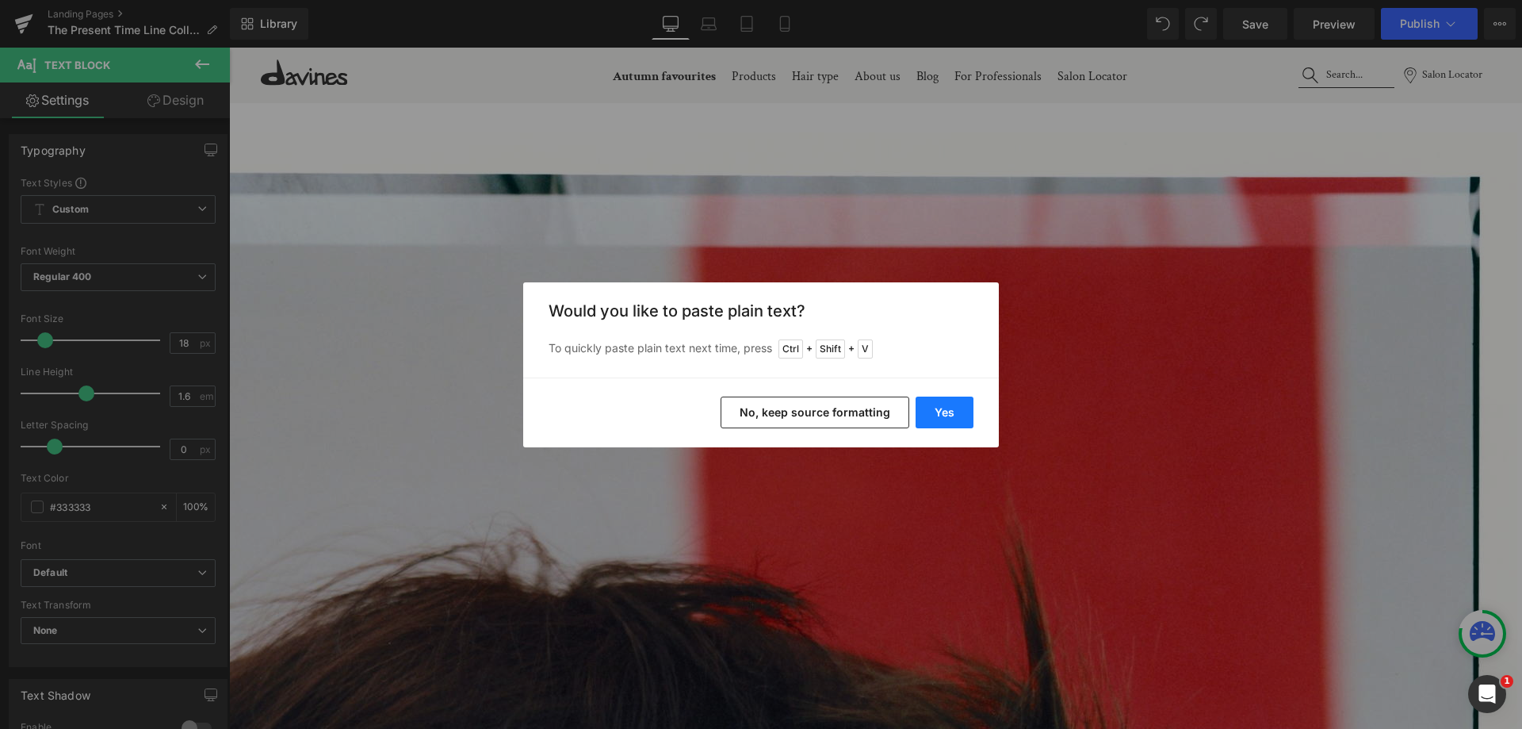
drag, startPoint x: 936, startPoint y: 419, endPoint x: 655, endPoint y: 346, distance: 290.8
click at [936, 419] on button "Yes" at bounding box center [945, 412] width 58 height 32
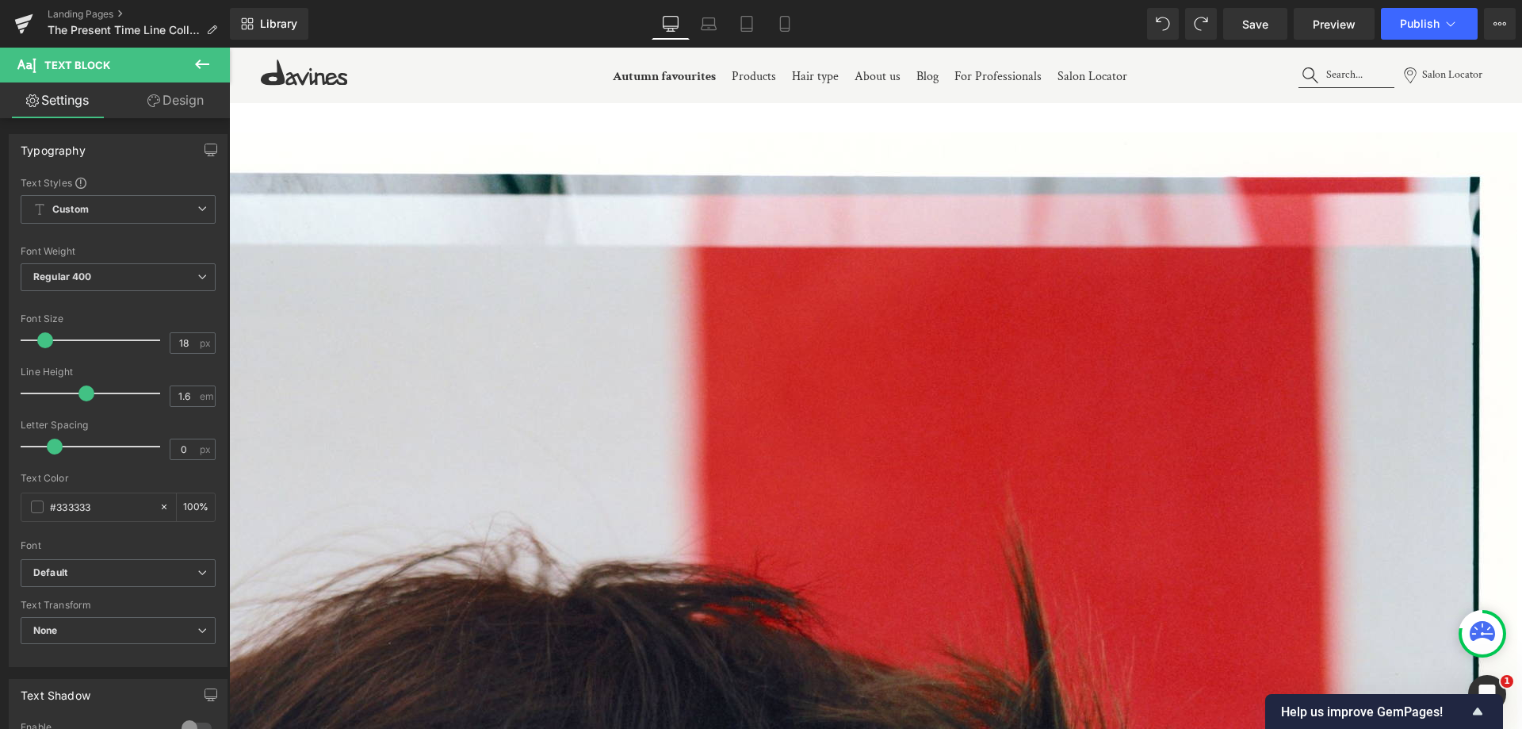
scroll to position [1227, 0]
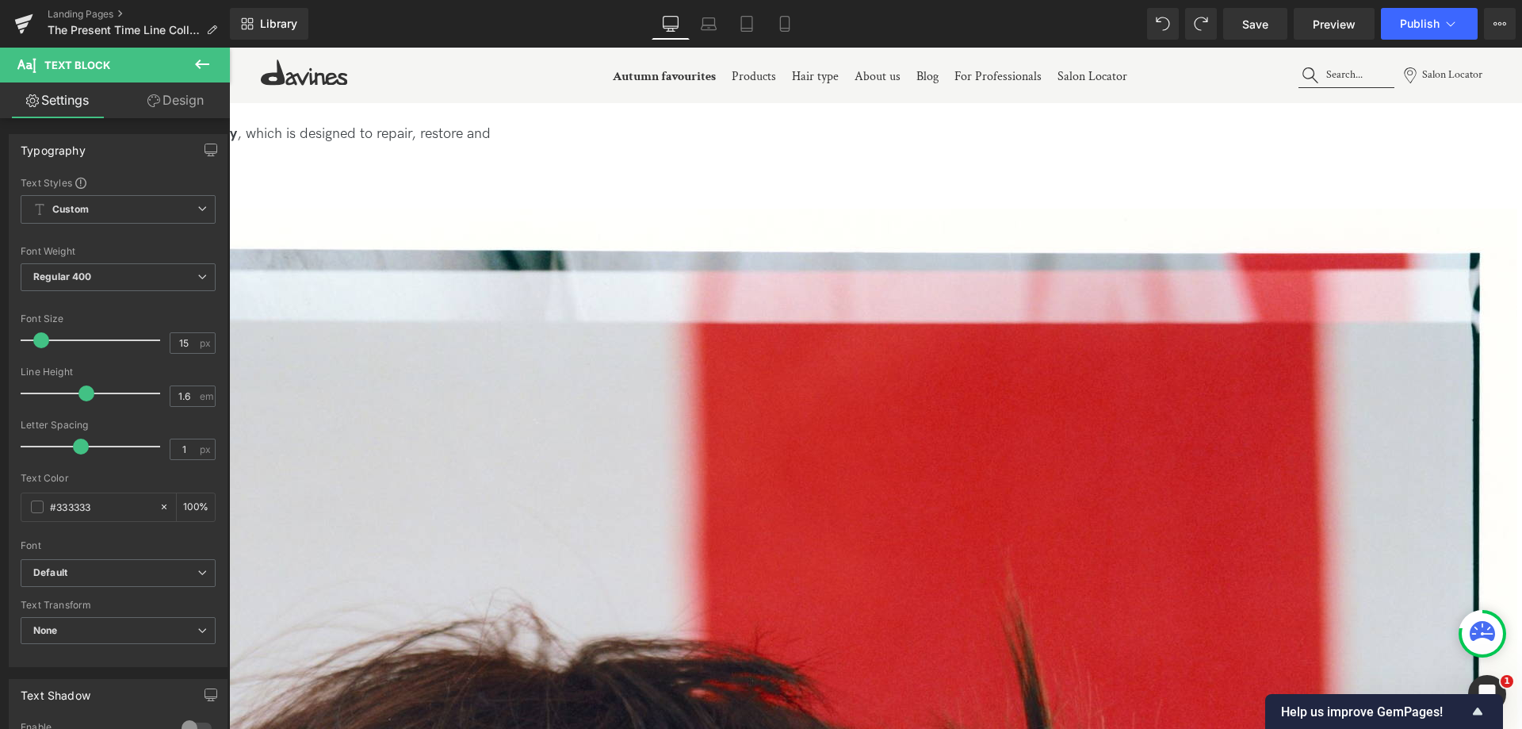
scroll to position [1231, 0]
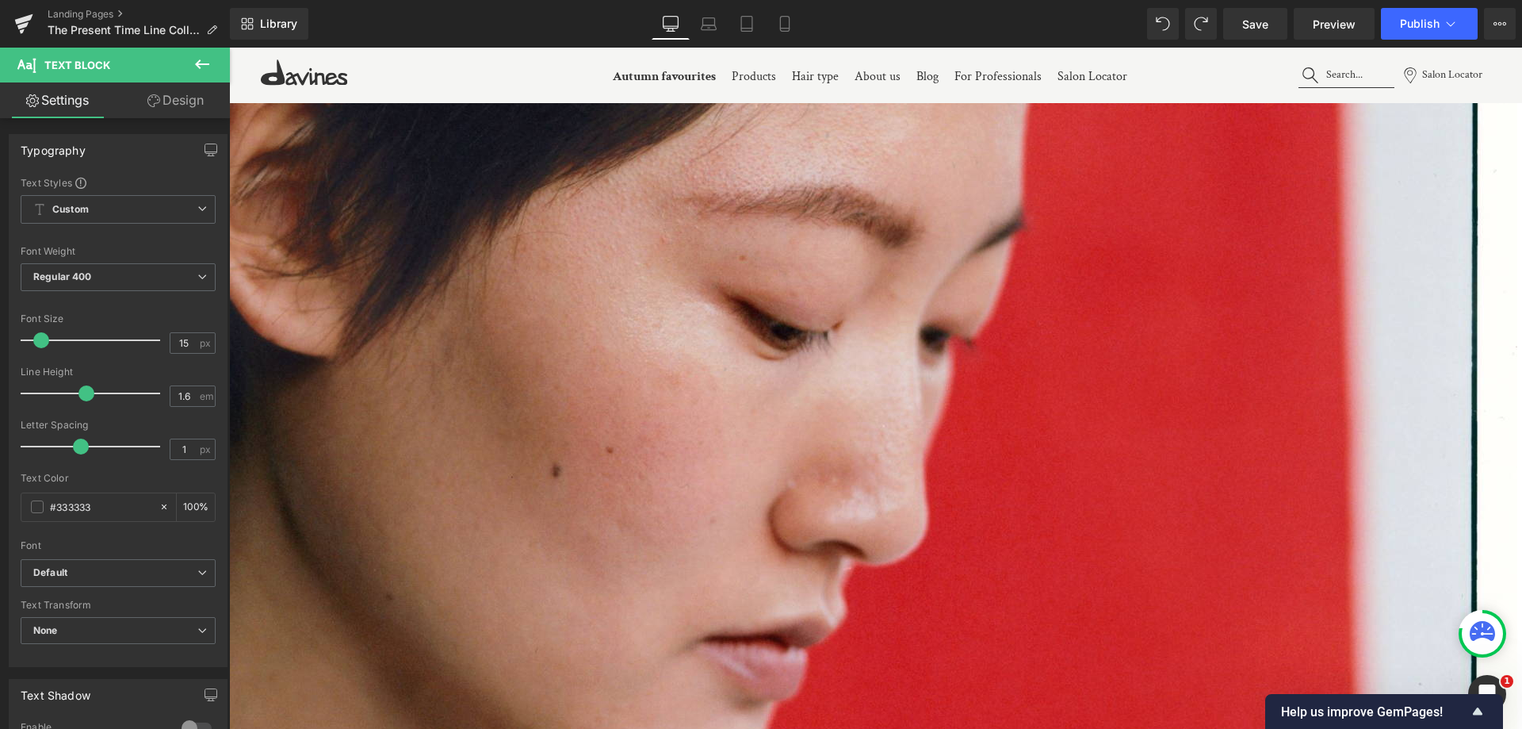
scroll to position [2341, 0]
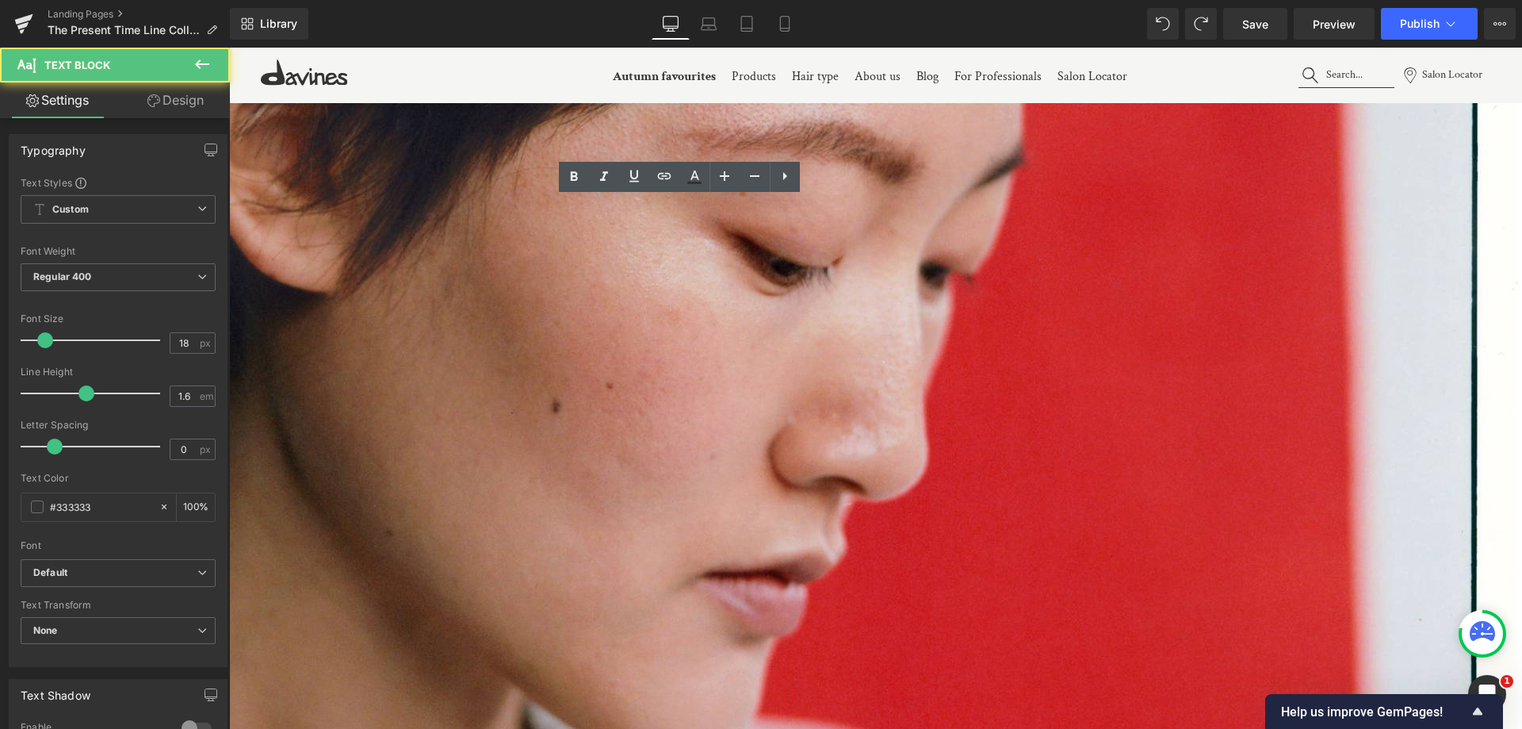
copy p "³"
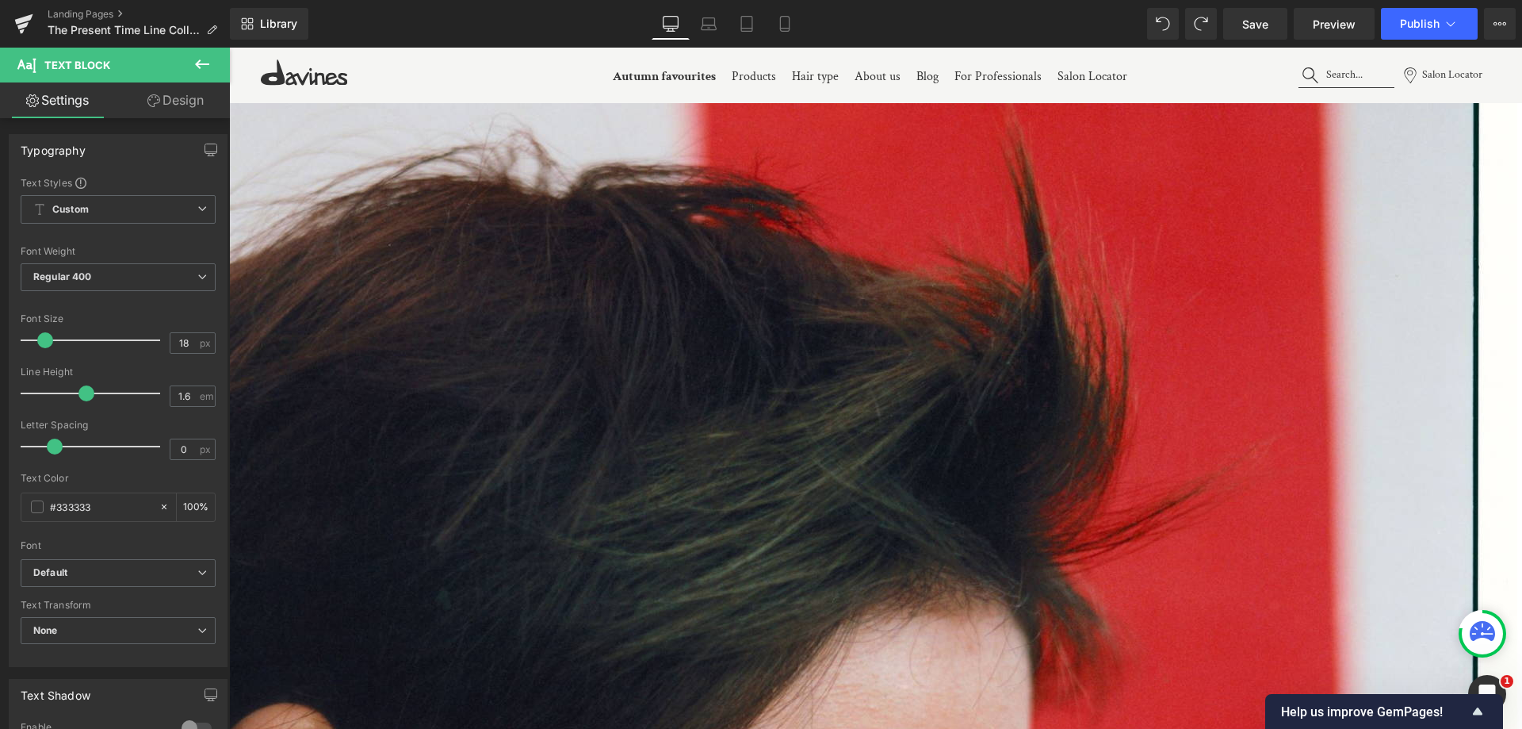
scroll to position [1548, 0]
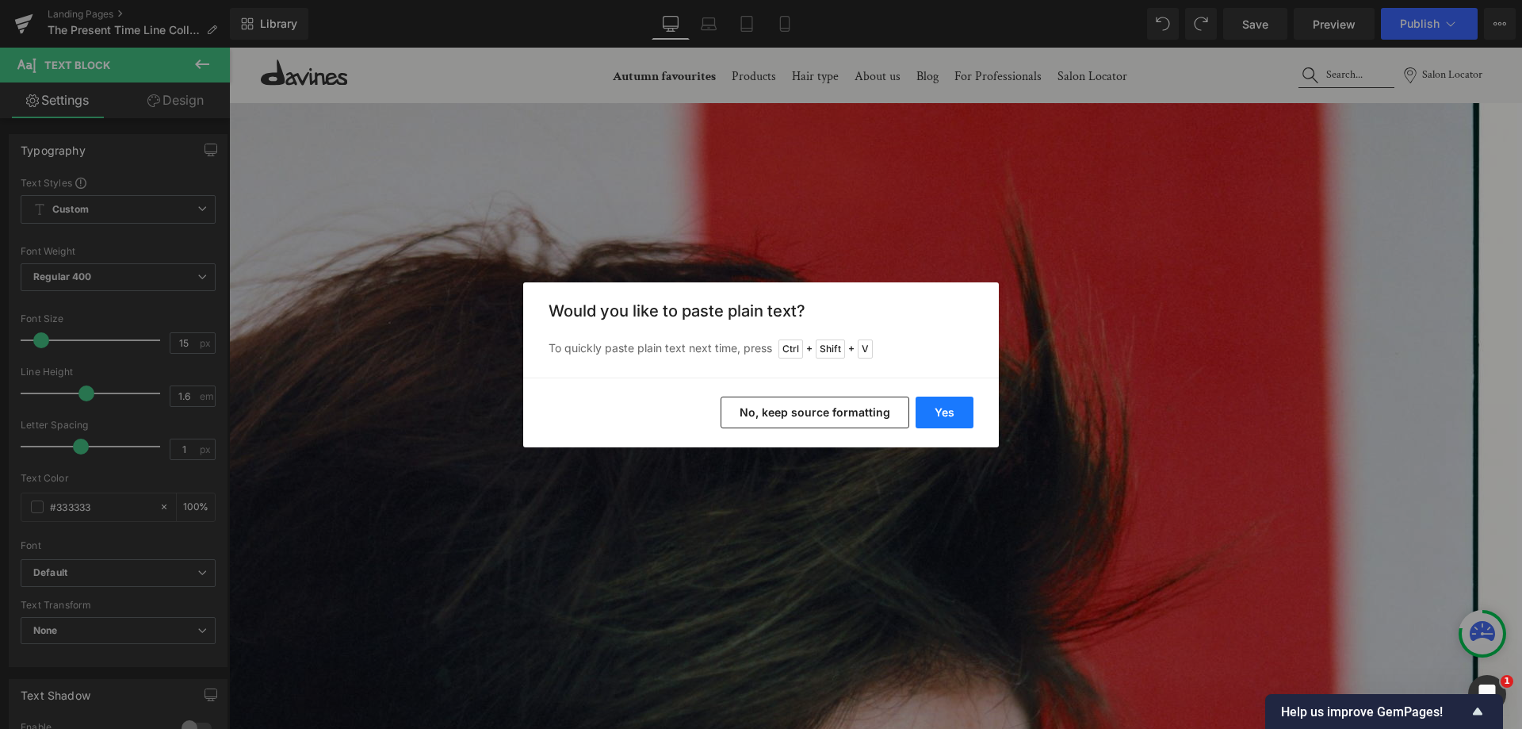
click at [934, 404] on button "Yes" at bounding box center [945, 412] width 58 height 32
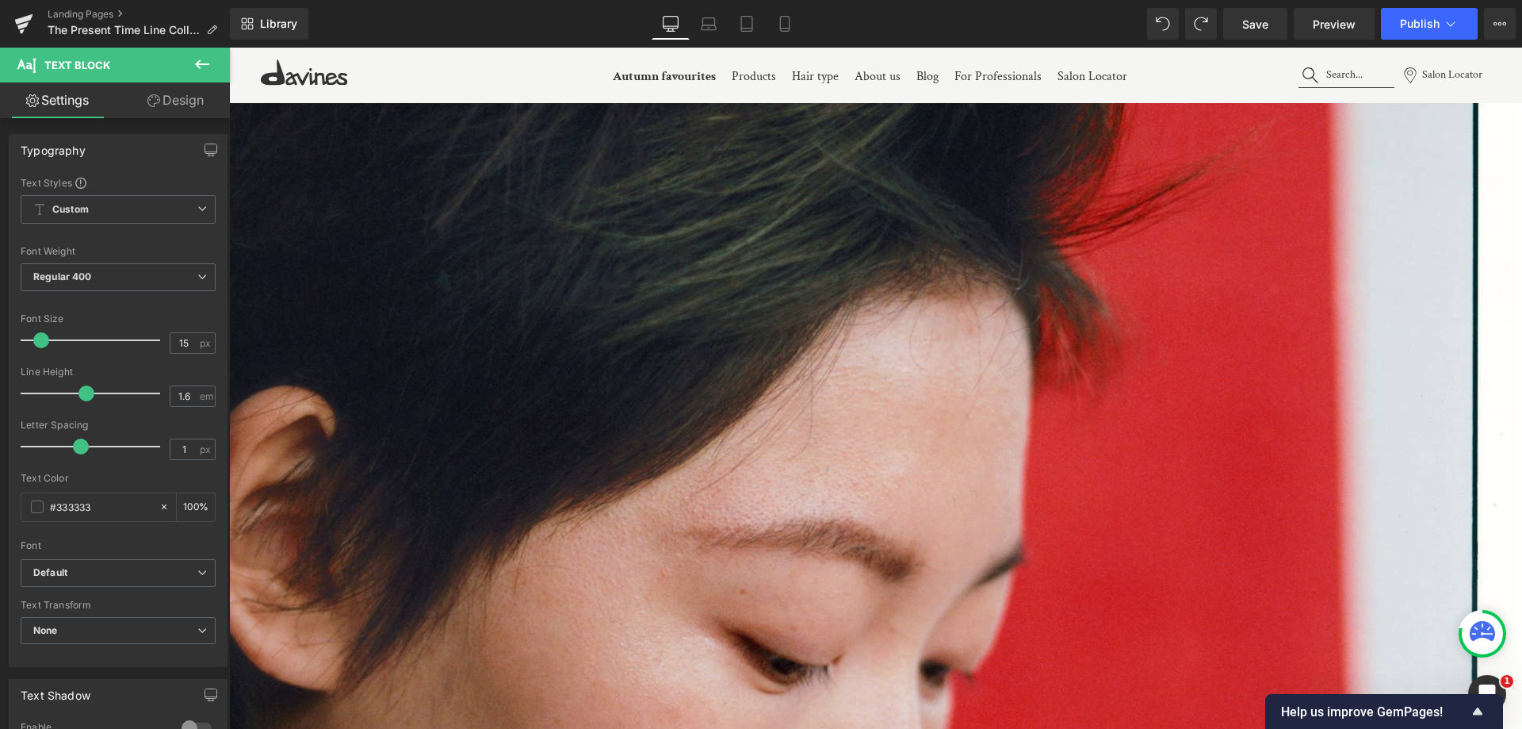
scroll to position [1945, 0]
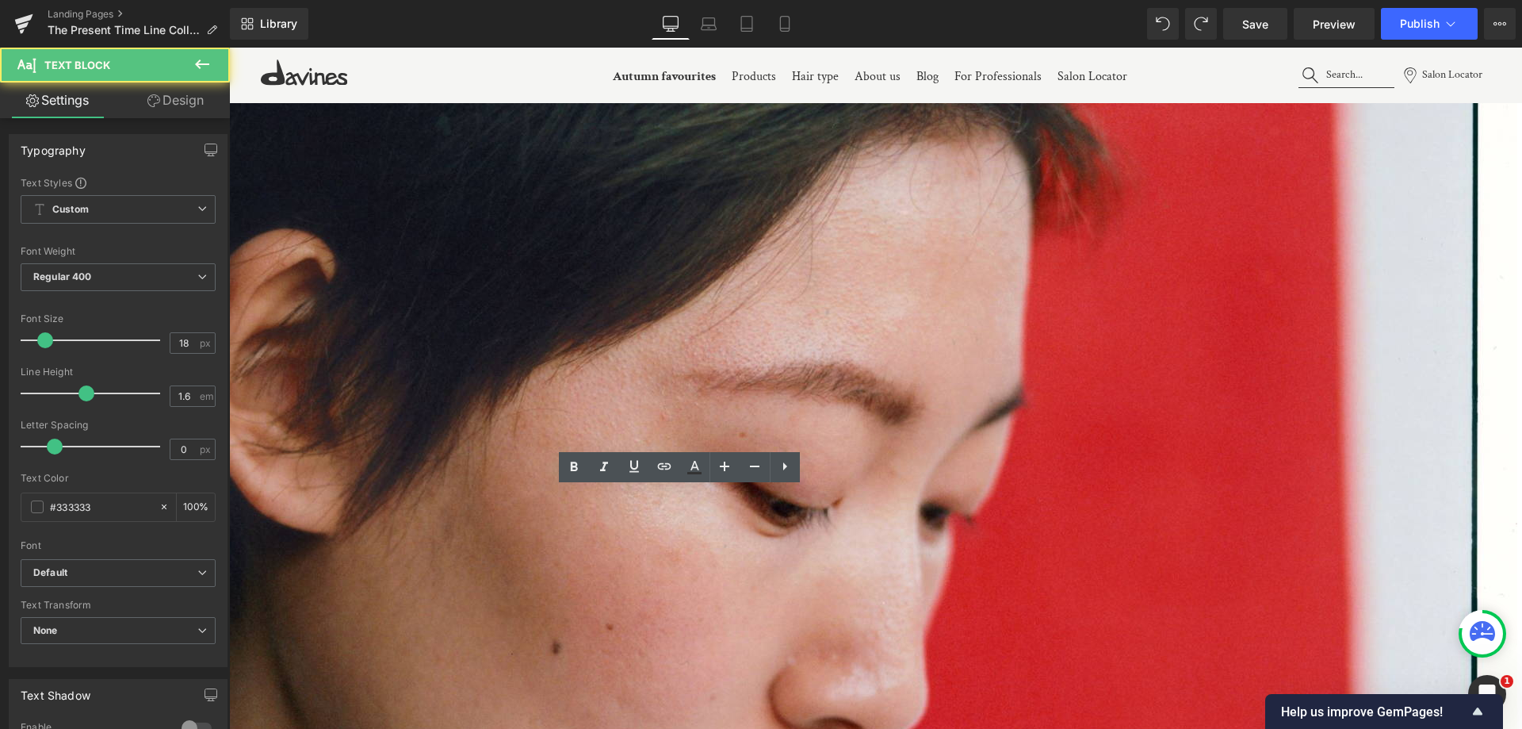
scroll to position [2103, 0]
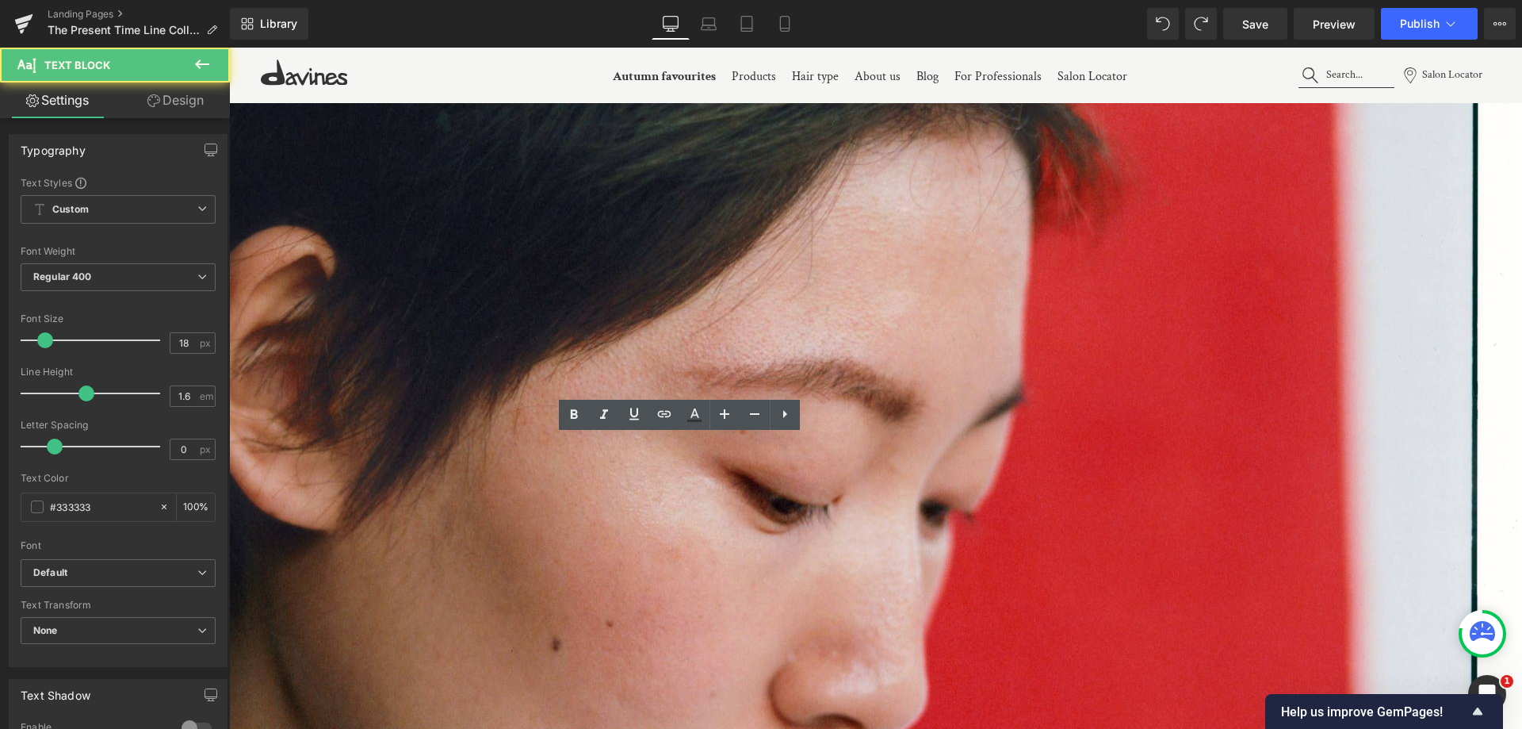
drag, startPoint x: 561, startPoint y: 502, endPoint x: 544, endPoint y: 502, distance: 16.6
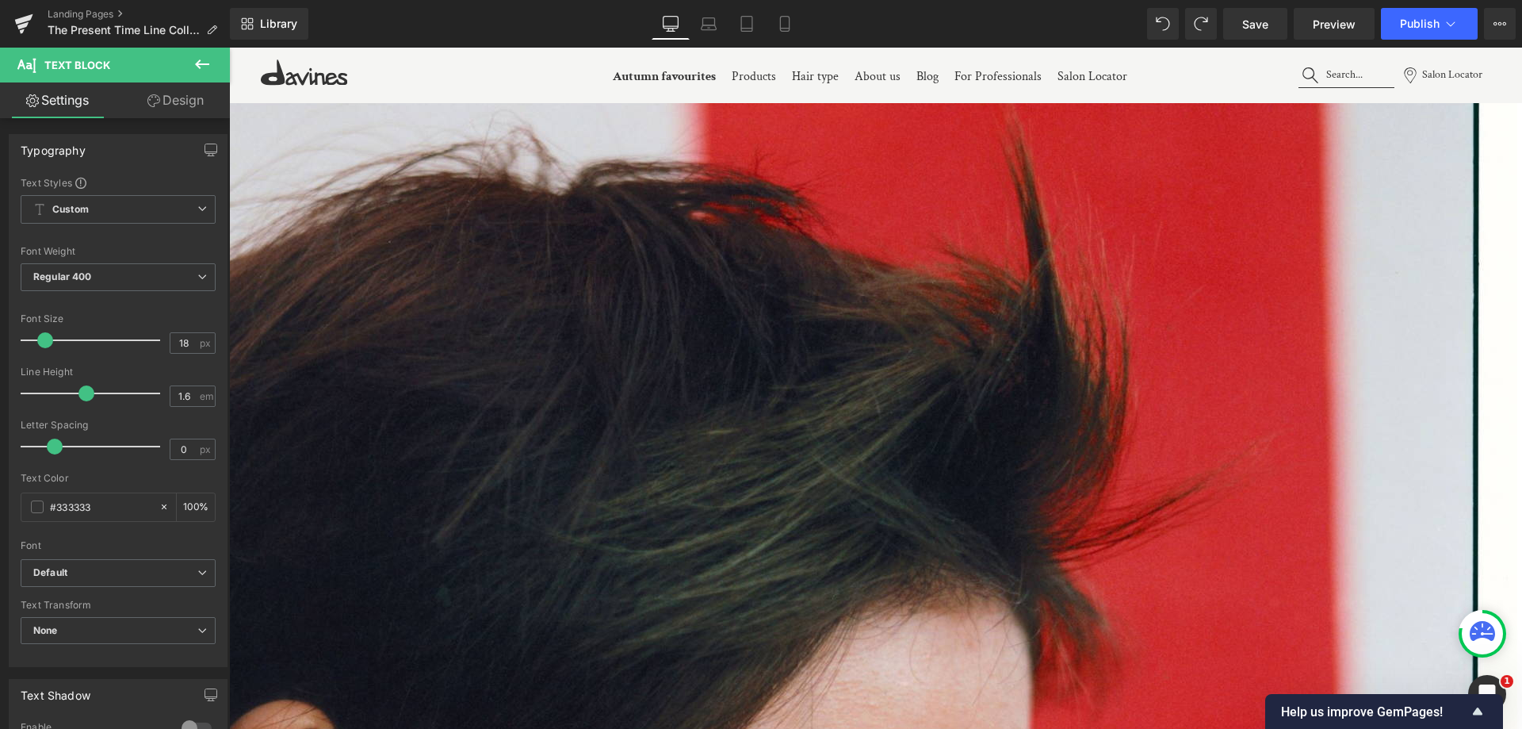
scroll to position [1628, 0]
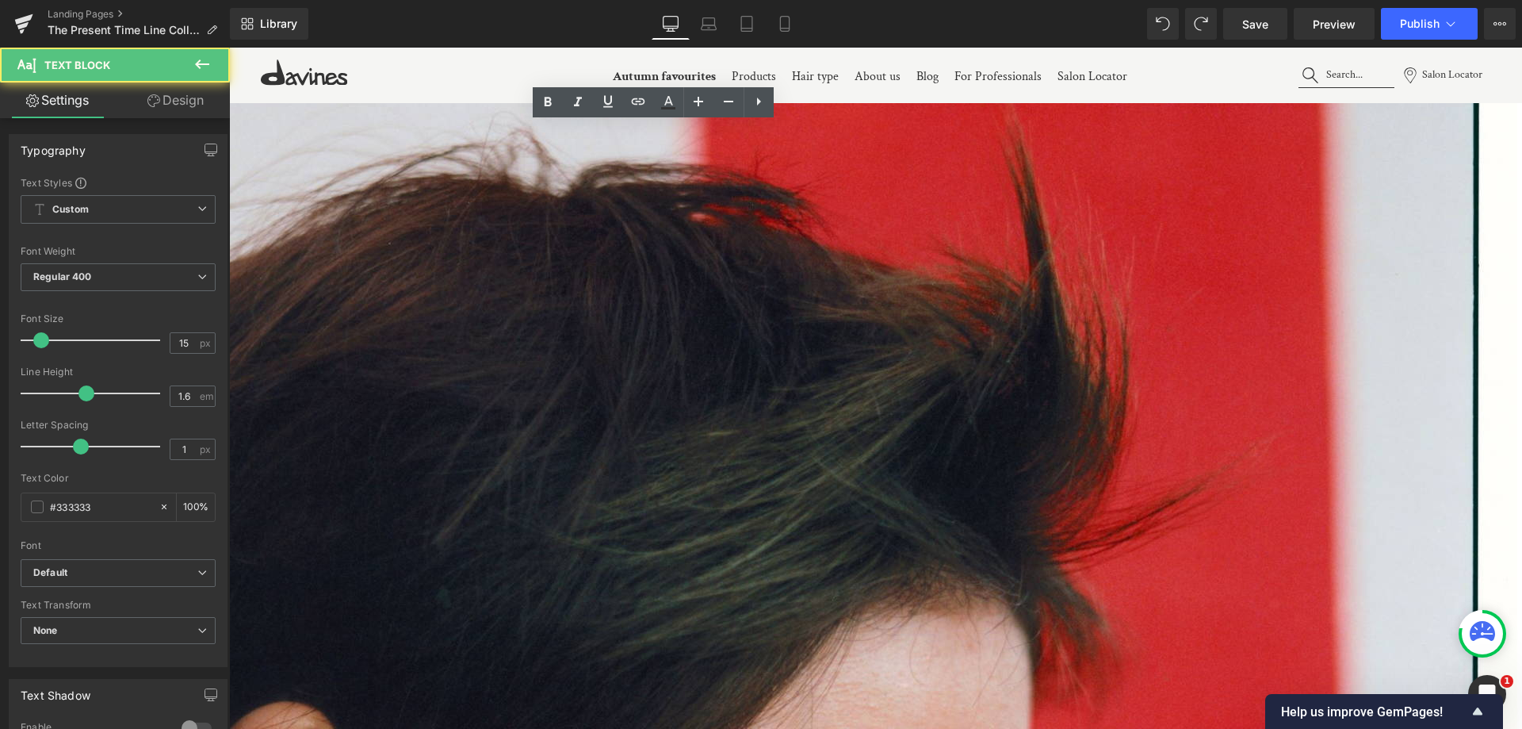
drag, startPoint x: 454, startPoint y: 133, endPoint x: 436, endPoint y: 127, distance: 19.3
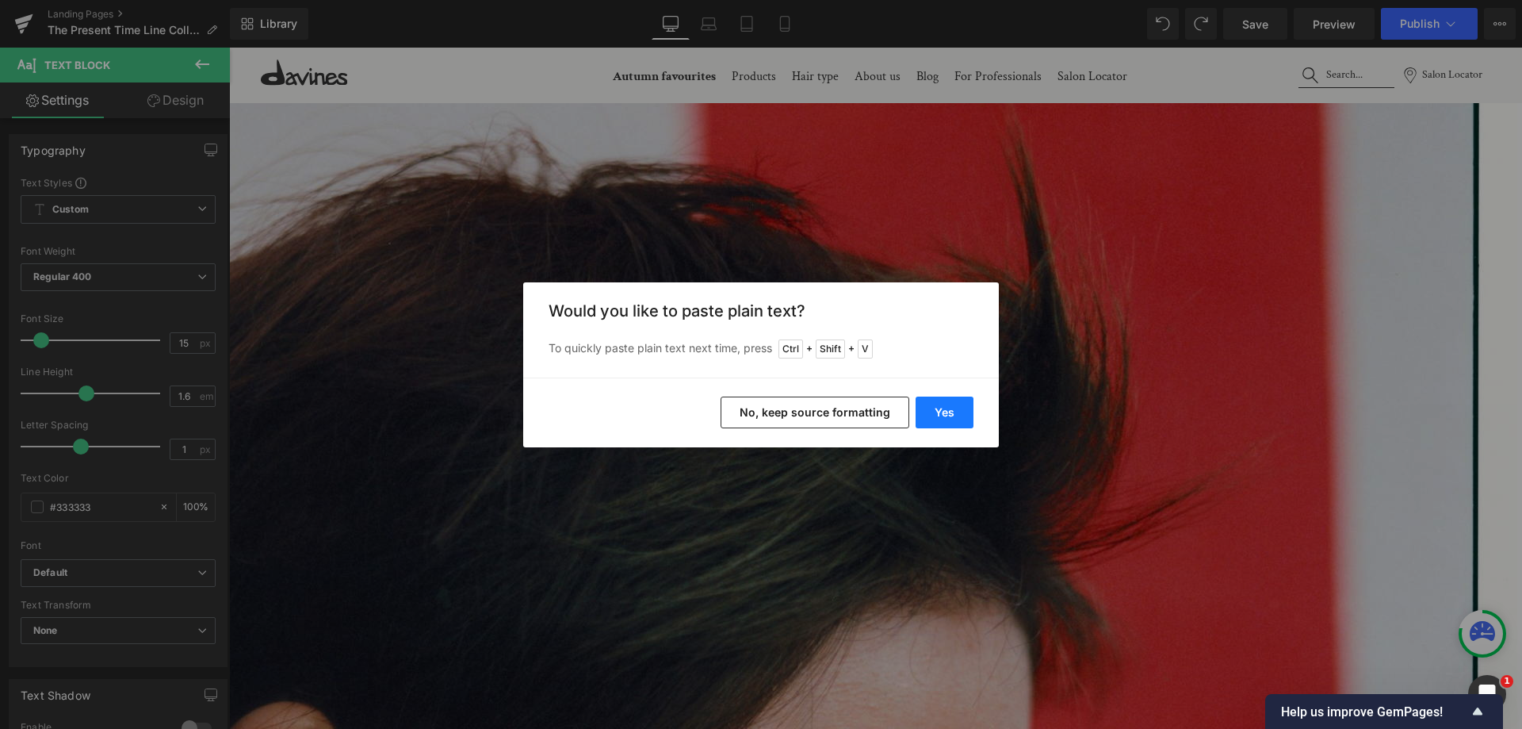
click at [940, 419] on button "Yes" at bounding box center [945, 412] width 58 height 32
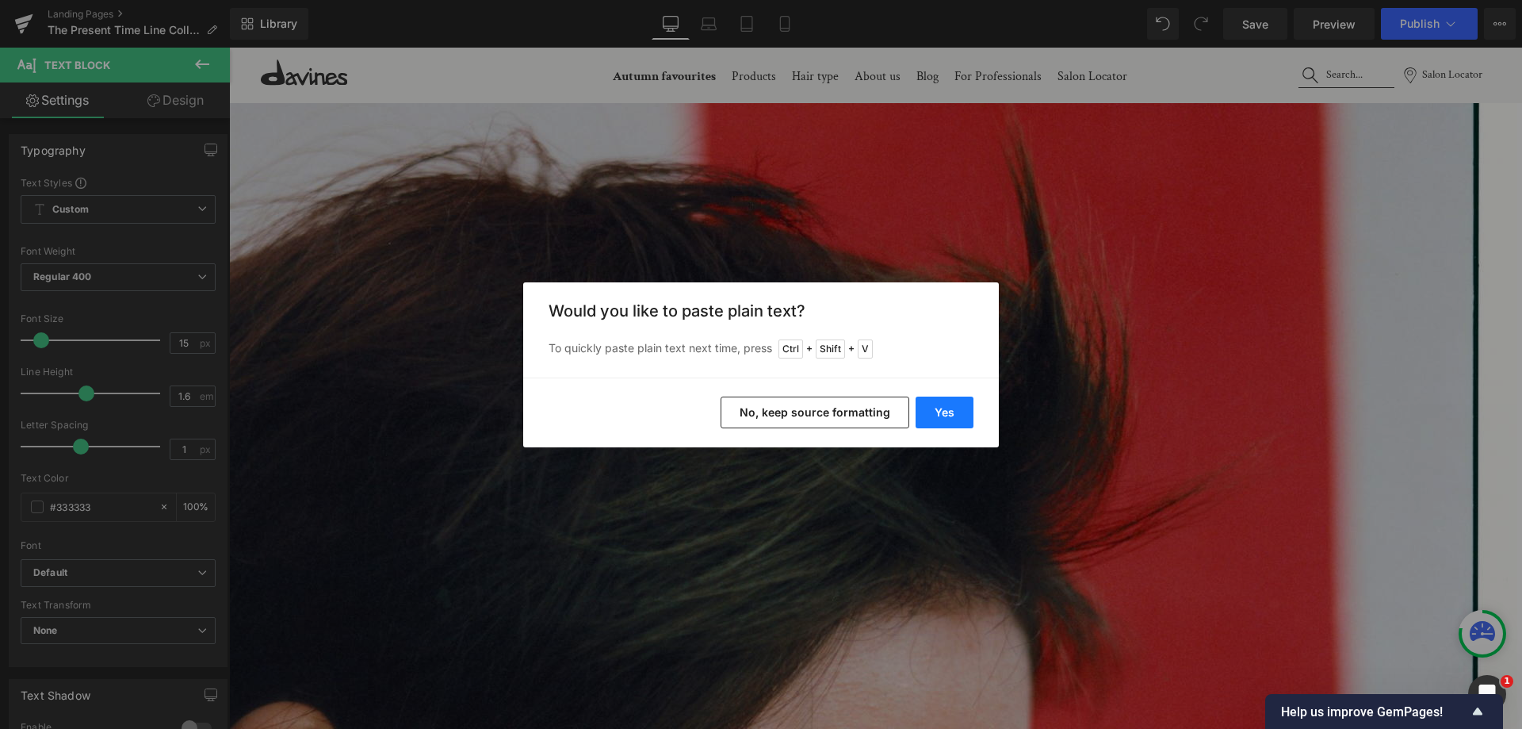
click at [944, 411] on button "Yes" at bounding box center [945, 412] width 58 height 32
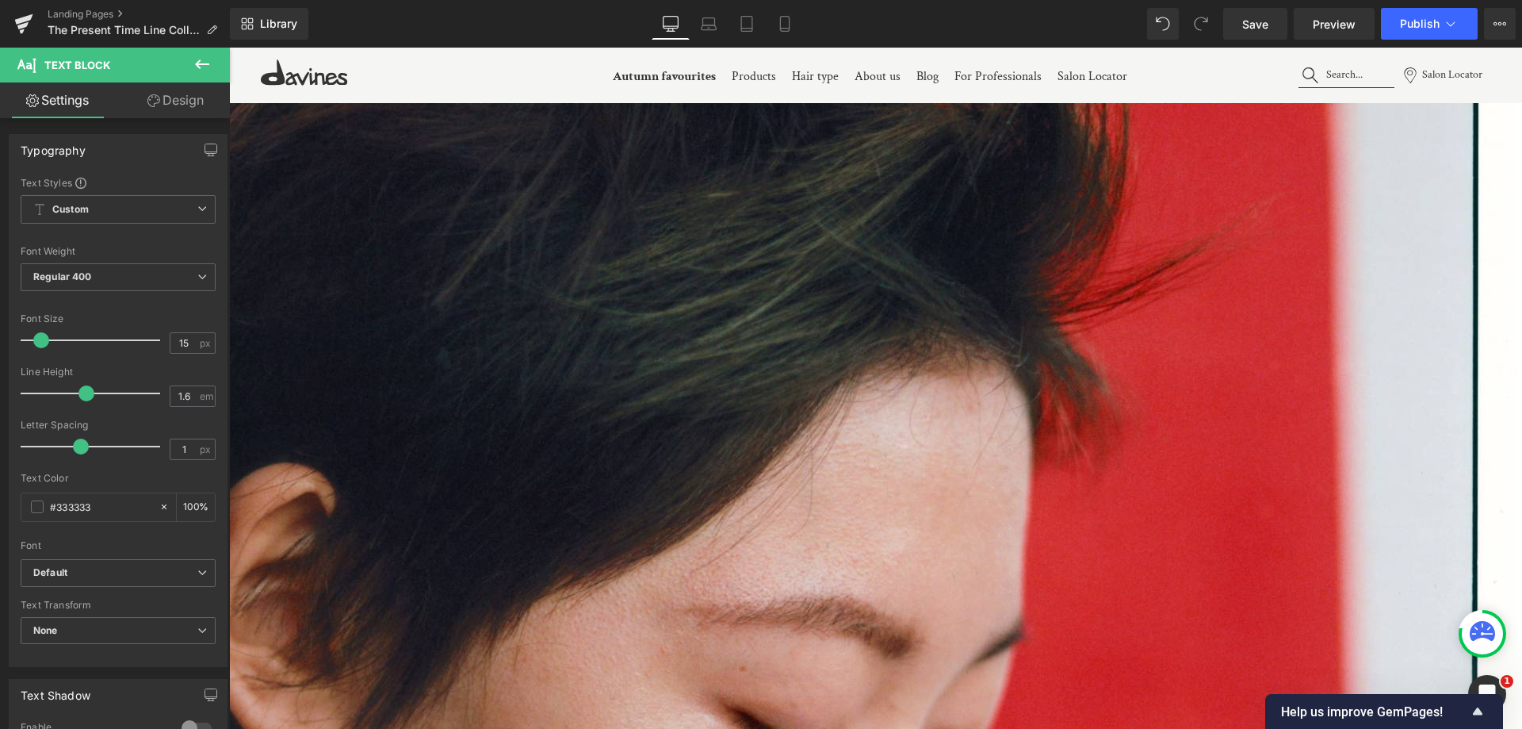
scroll to position [1469, 0]
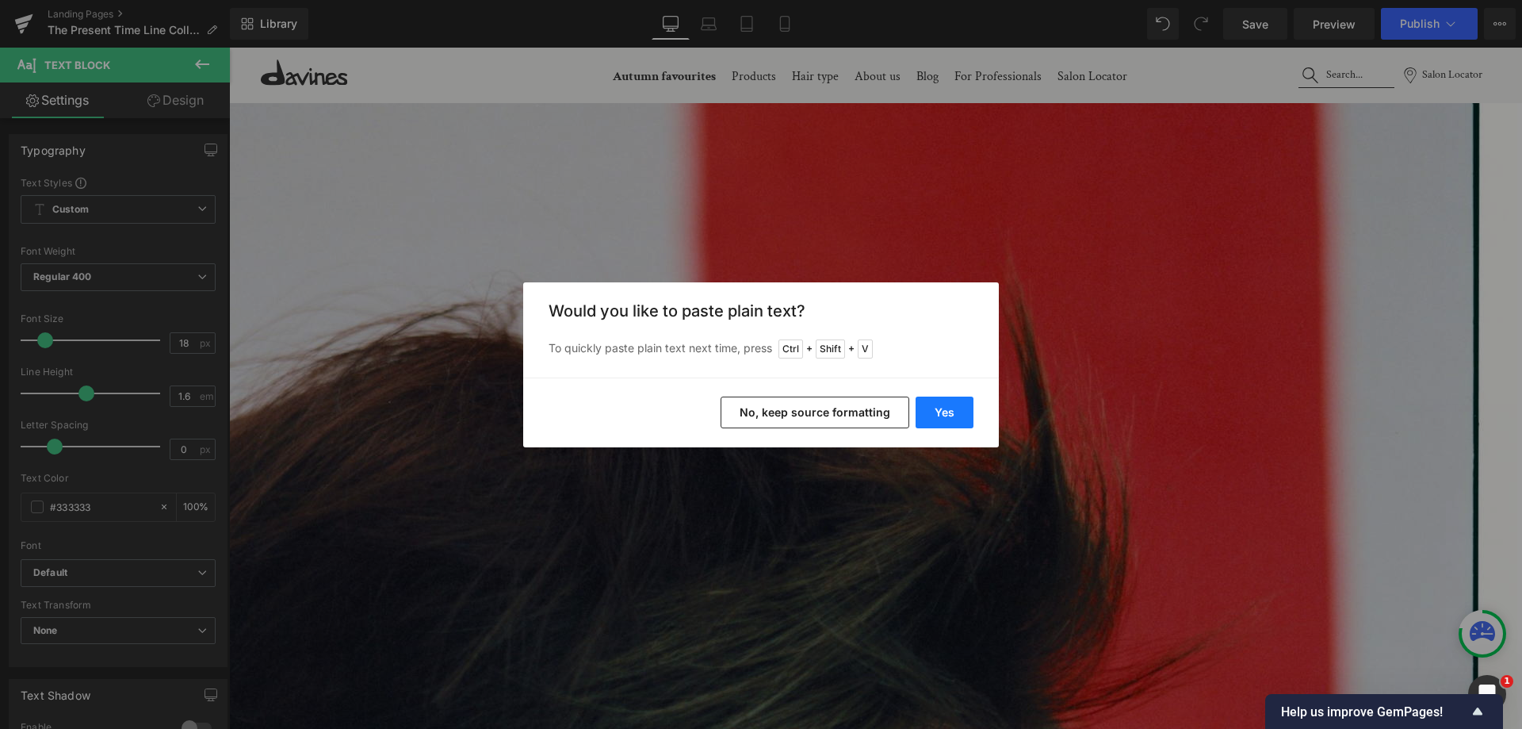
click at [951, 415] on button "Yes" at bounding box center [945, 412] width 58 height 32
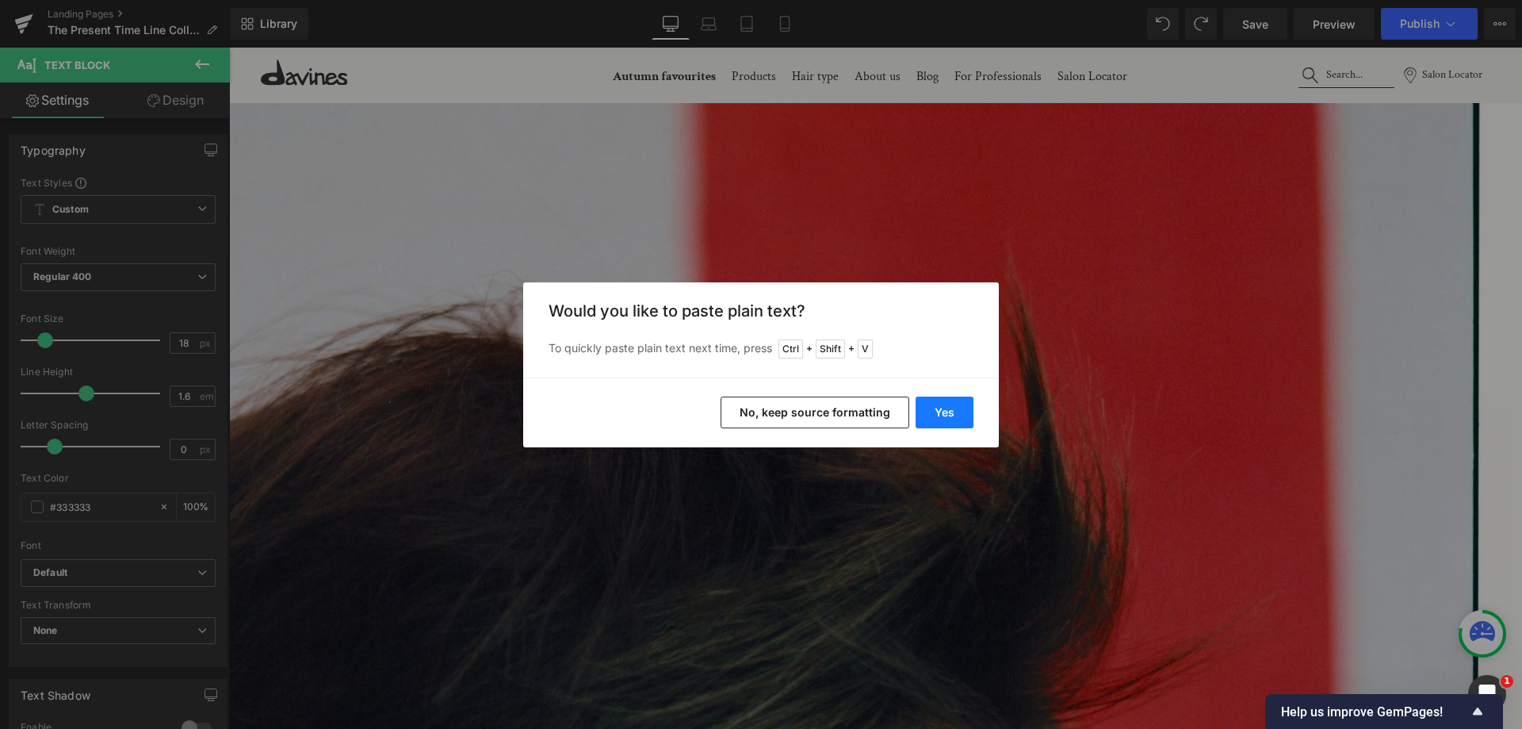
drag, startPoint x: 937, startPoint y: 423, endPoint x: 705, endPoint y: 371, distance: 238.0
click at [937, 423] on button "Yes" at bounding box center [945, 412] width 58 height 32
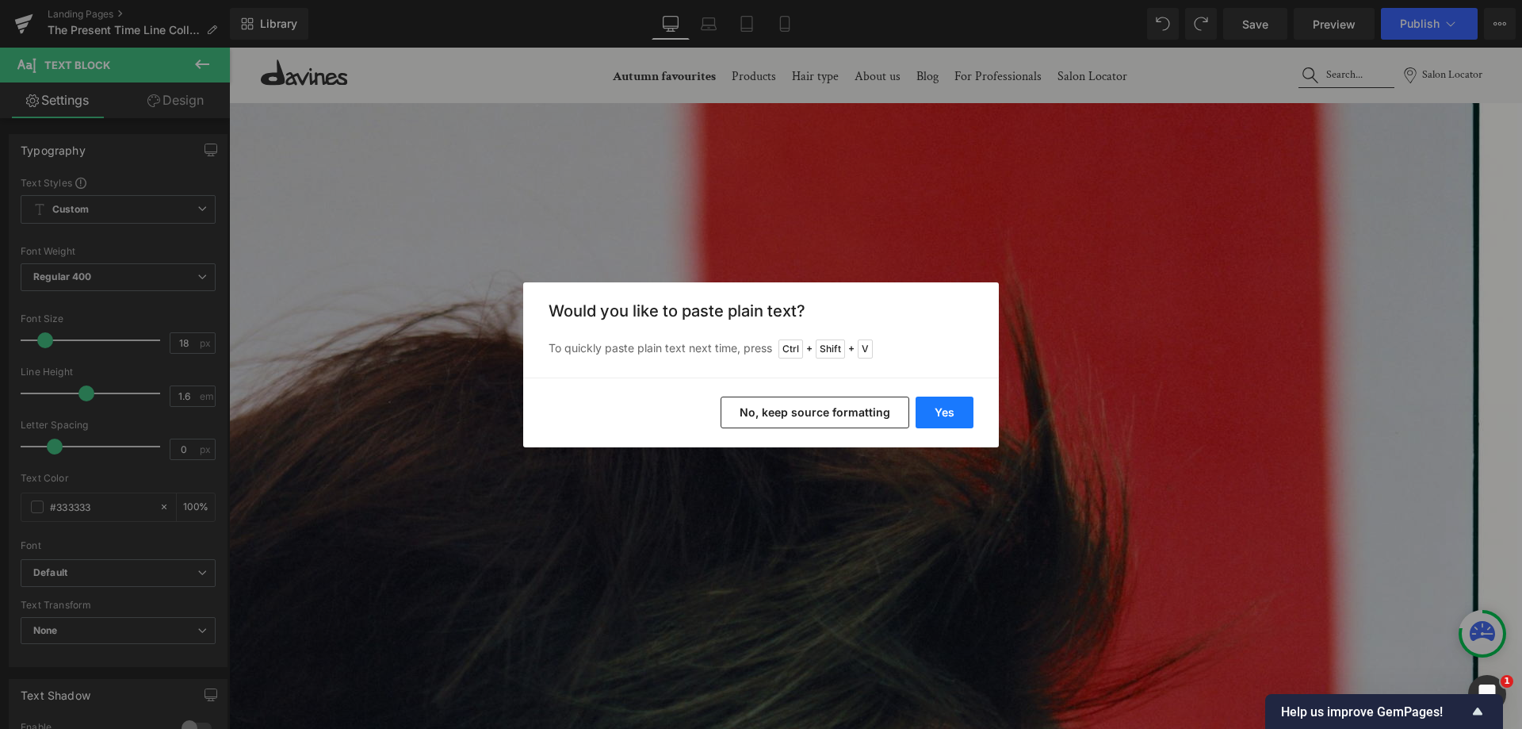
click at [925, 417] on button "Yes" at bounding box center [945, 412] width 58 height 32
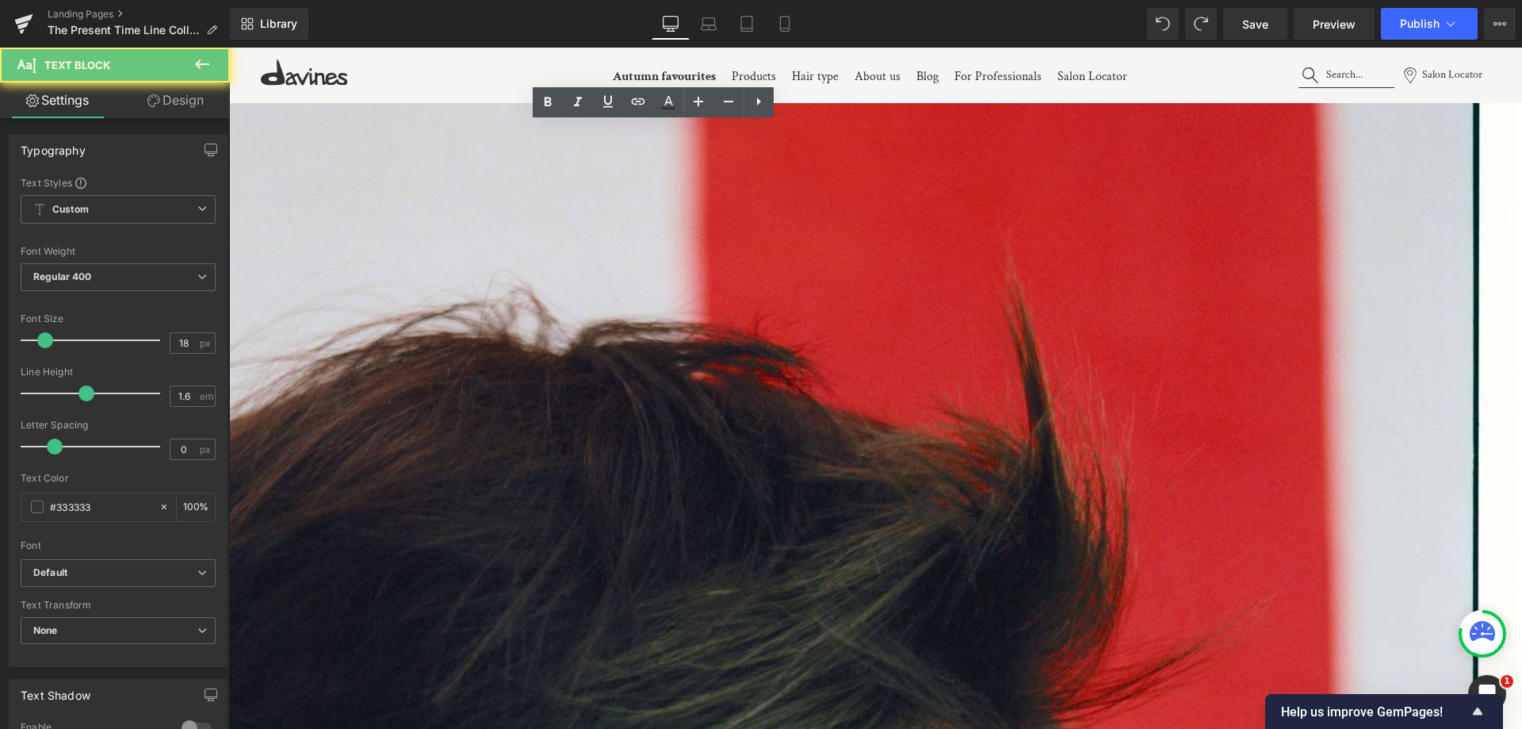
click at [536, 89] on link at bounding box center [548, 102] width 30 height 30
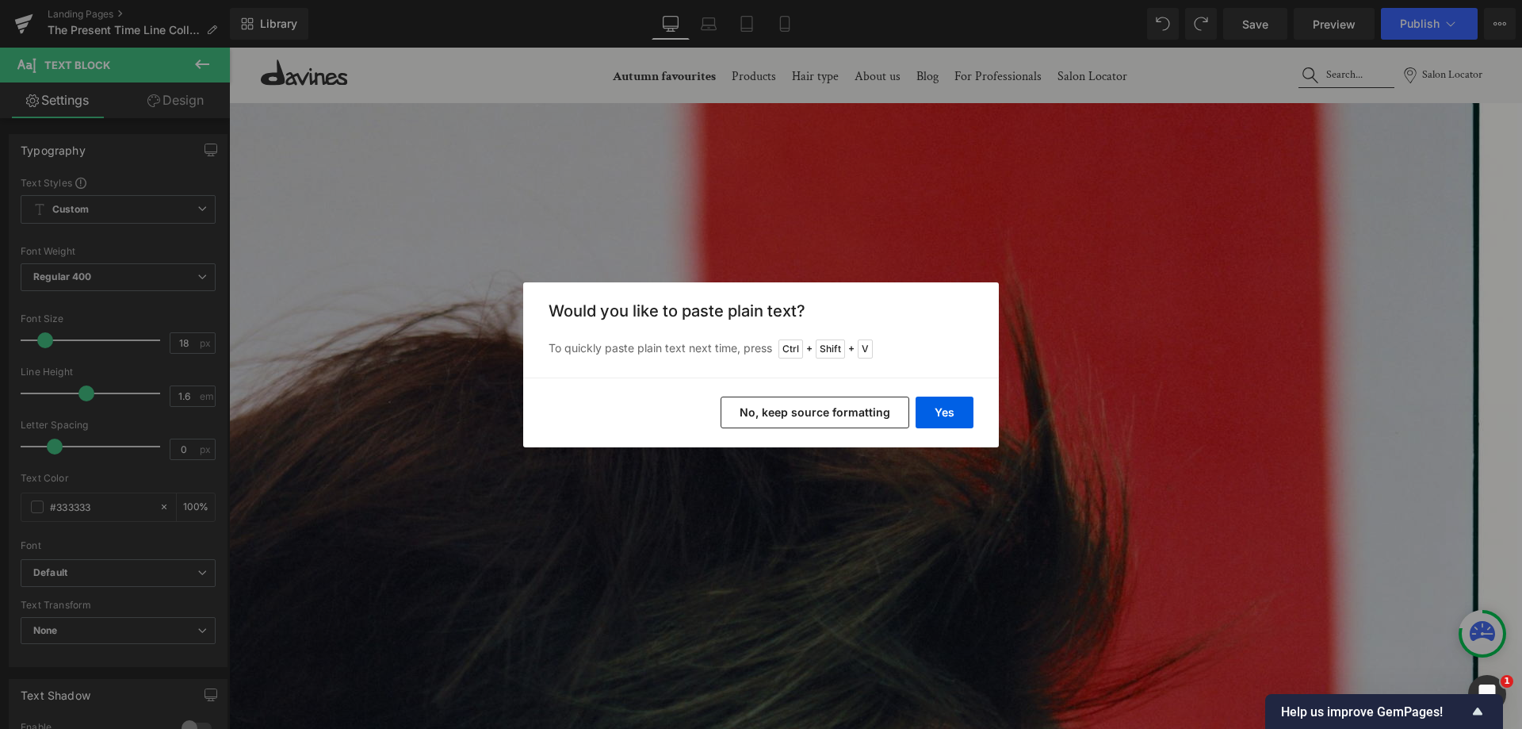
click at [905, 426] on button "No, keep source formatting" at bounding box center [815, 412] width 189 height 32
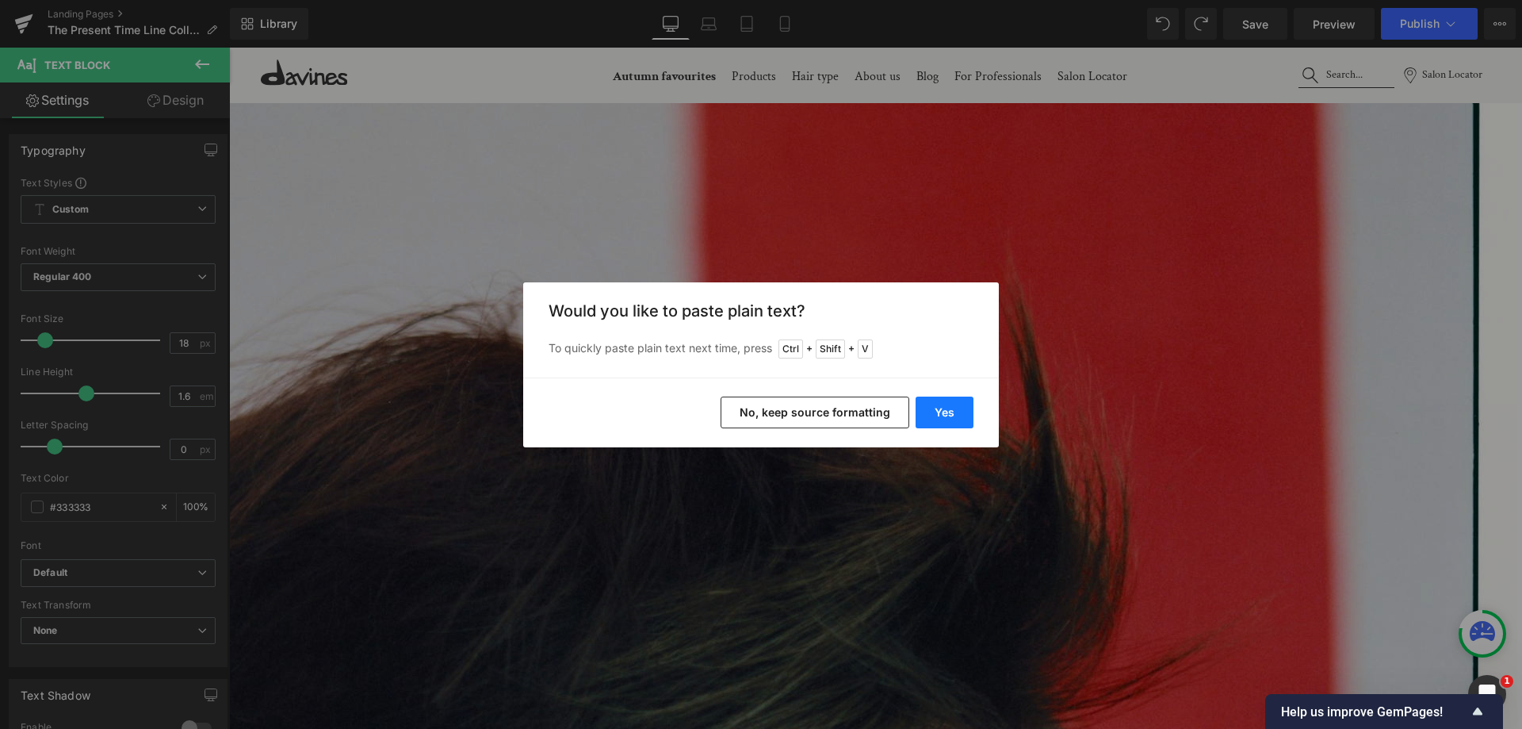
drag, startPoint x: 933, startPoint y: 417, endPoint x: 544, endPoint y: 243, distance: 426.3
click at [933, 417] on button "Yes" at bounding box center [945, 412] width 58 height 32
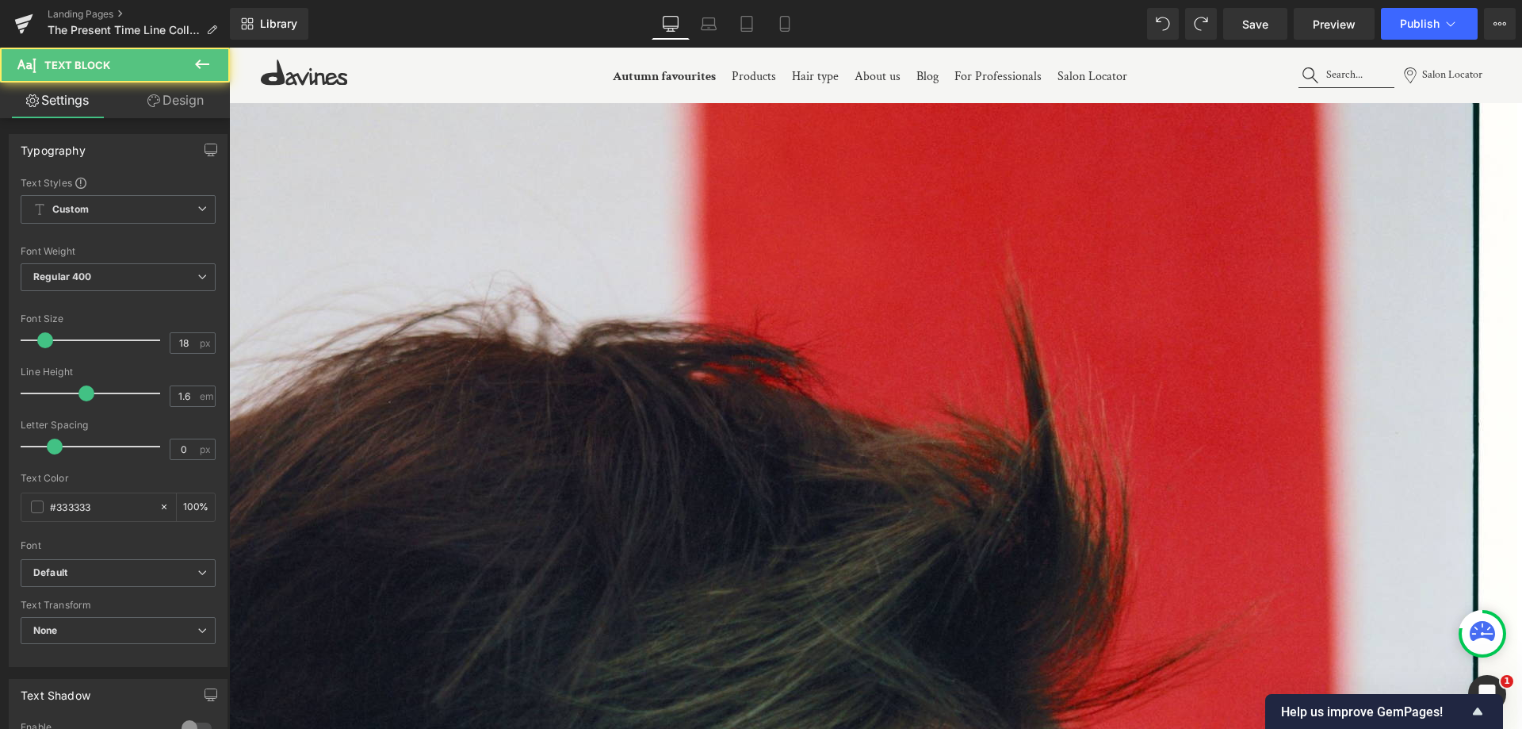
drag, startPoint x: 676, startPoint y: 75, endPoint x: 683, endPoint y: 75, distance: 8.0
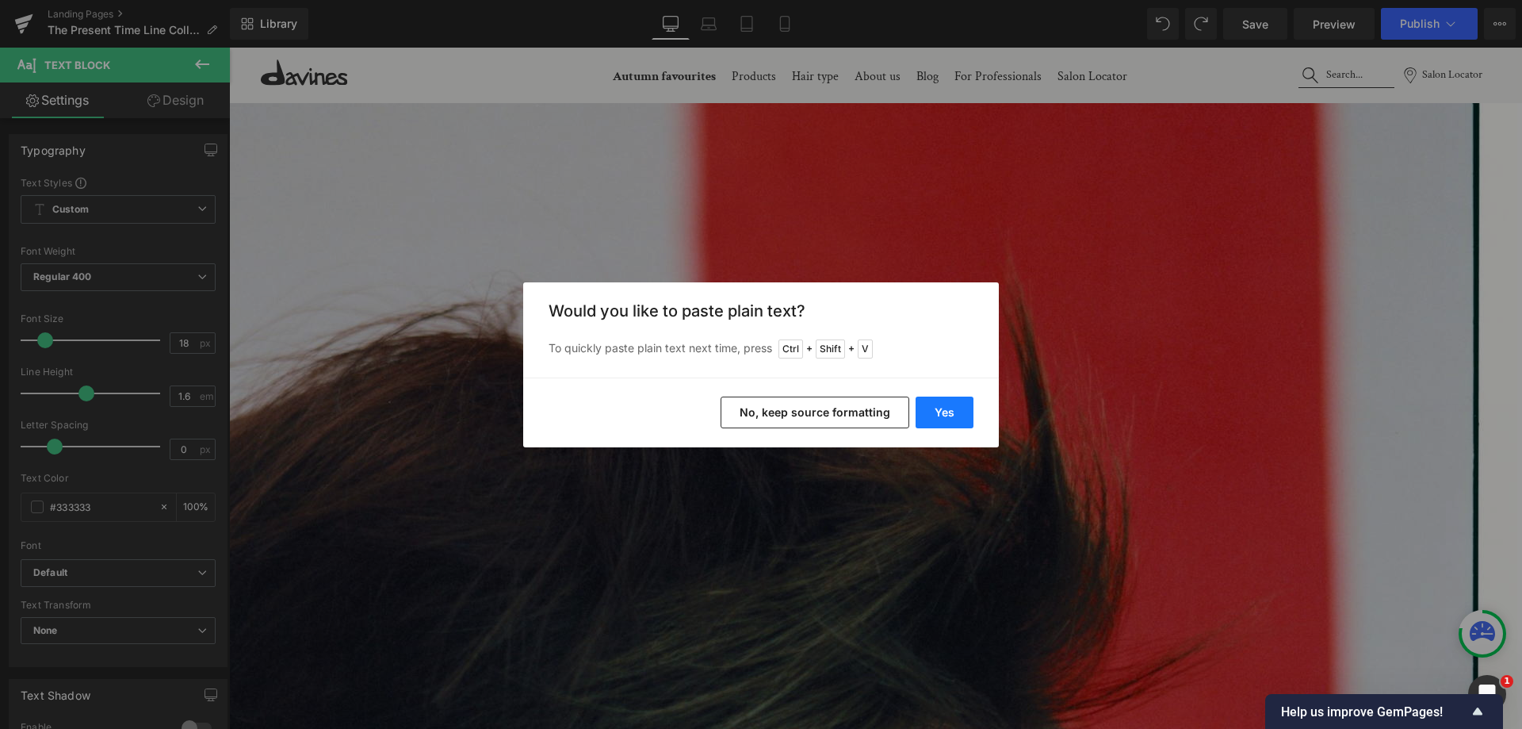
click at [940, 418] on button "Yes" at bounding box center [945, 412] width 58 height 32
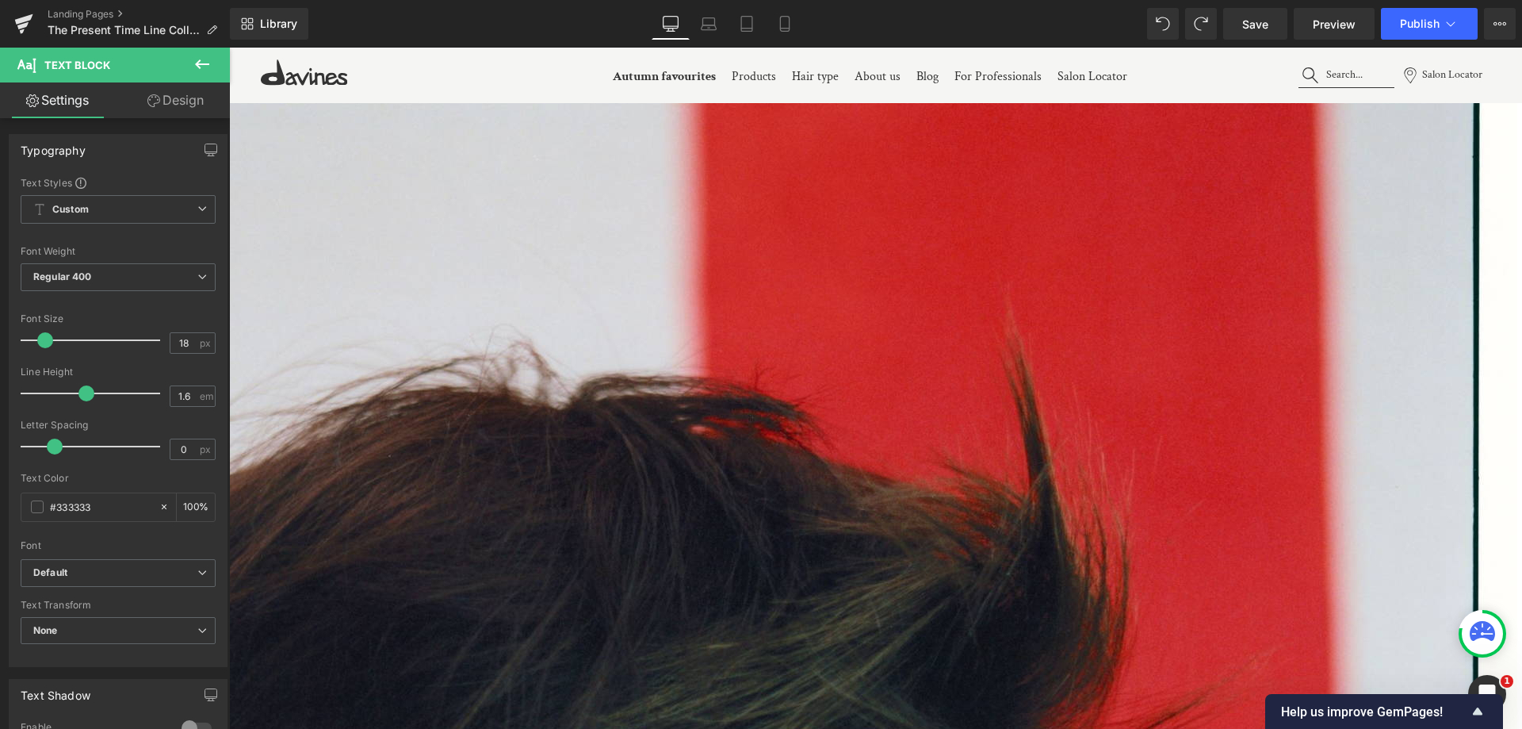
scroll to position [1390, 0]
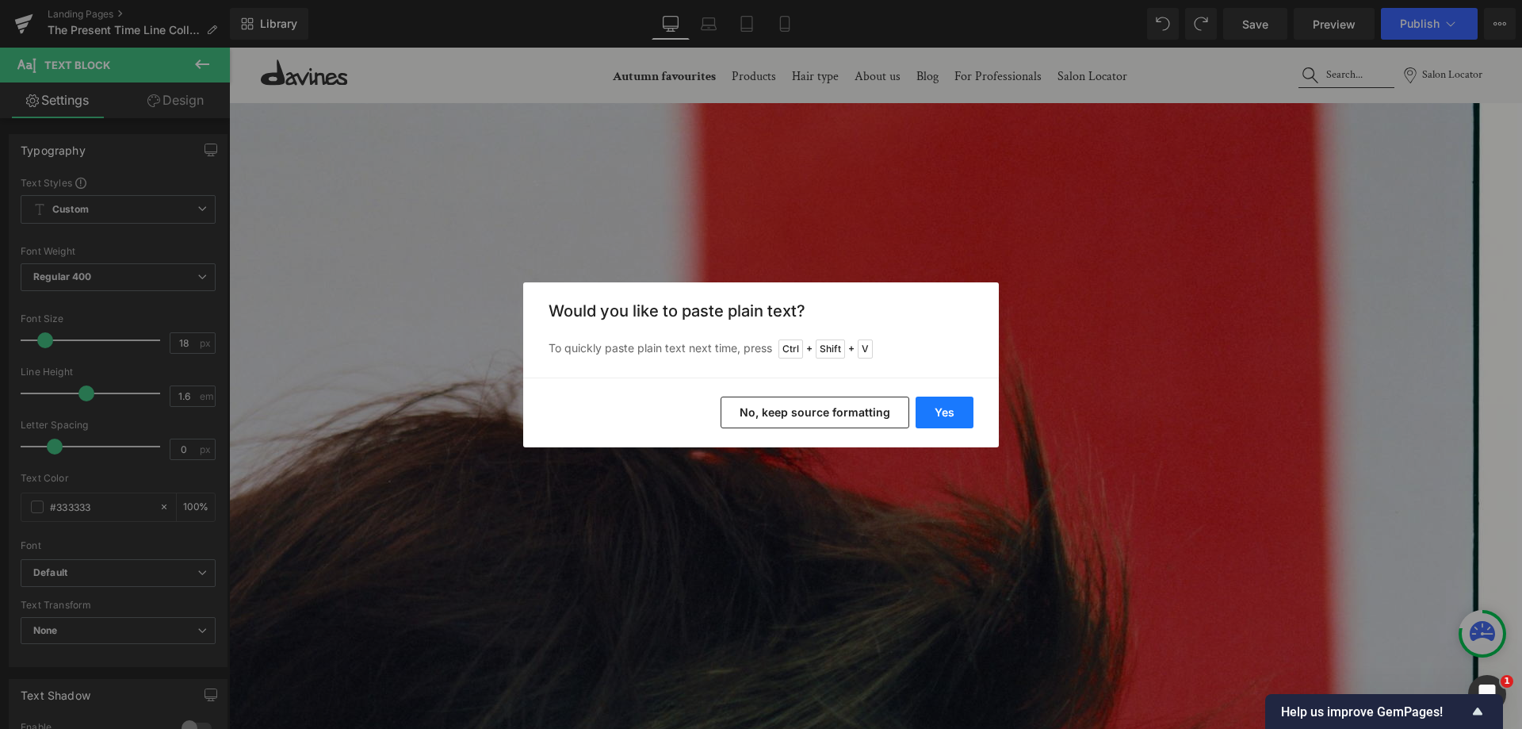
click at [945, 414] on button "Yes" at bounding box center [945, 412] width 58 height 32
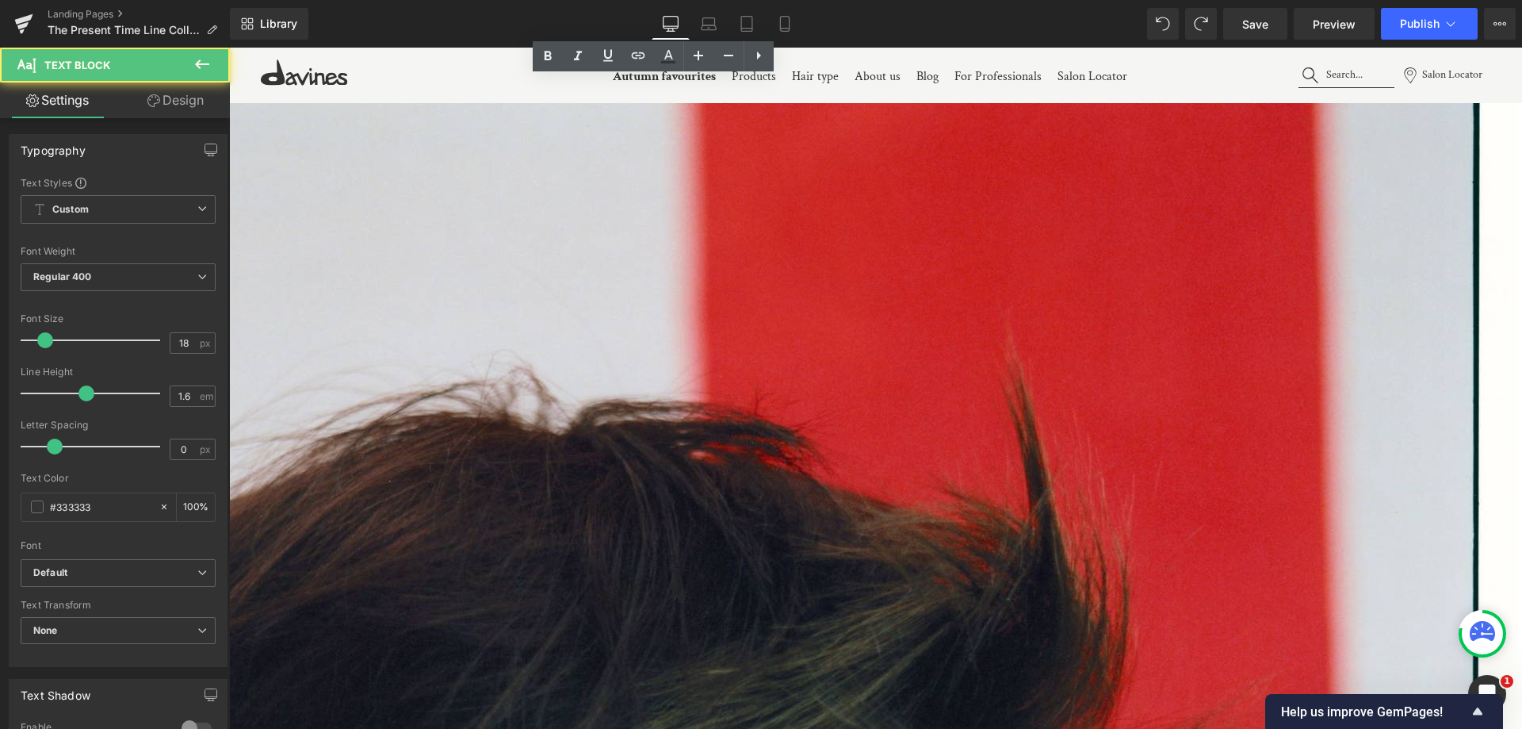
copy span "%"
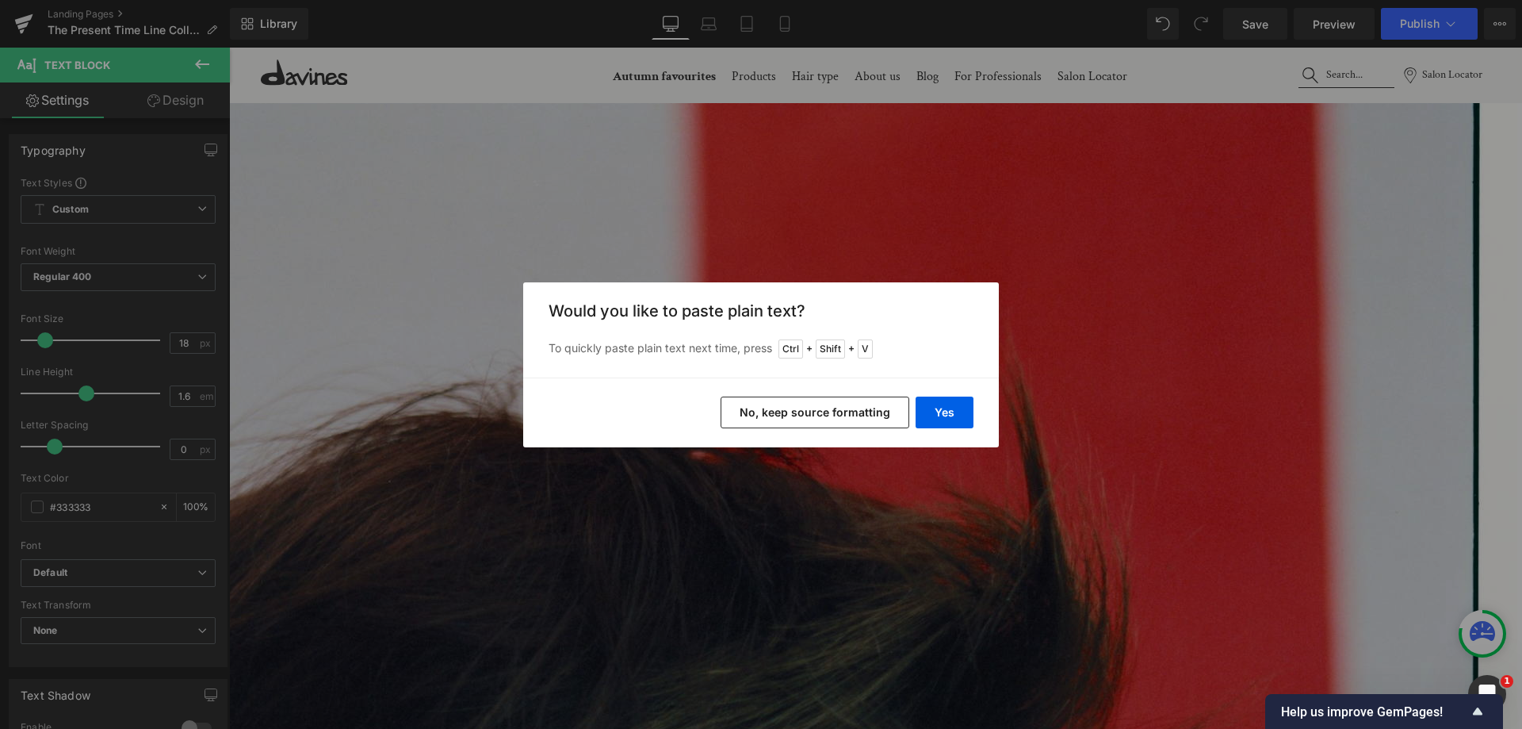
click at [831, 406] on button "No, keep source formatting" at bounding box center [815, 412] width 189 height 32
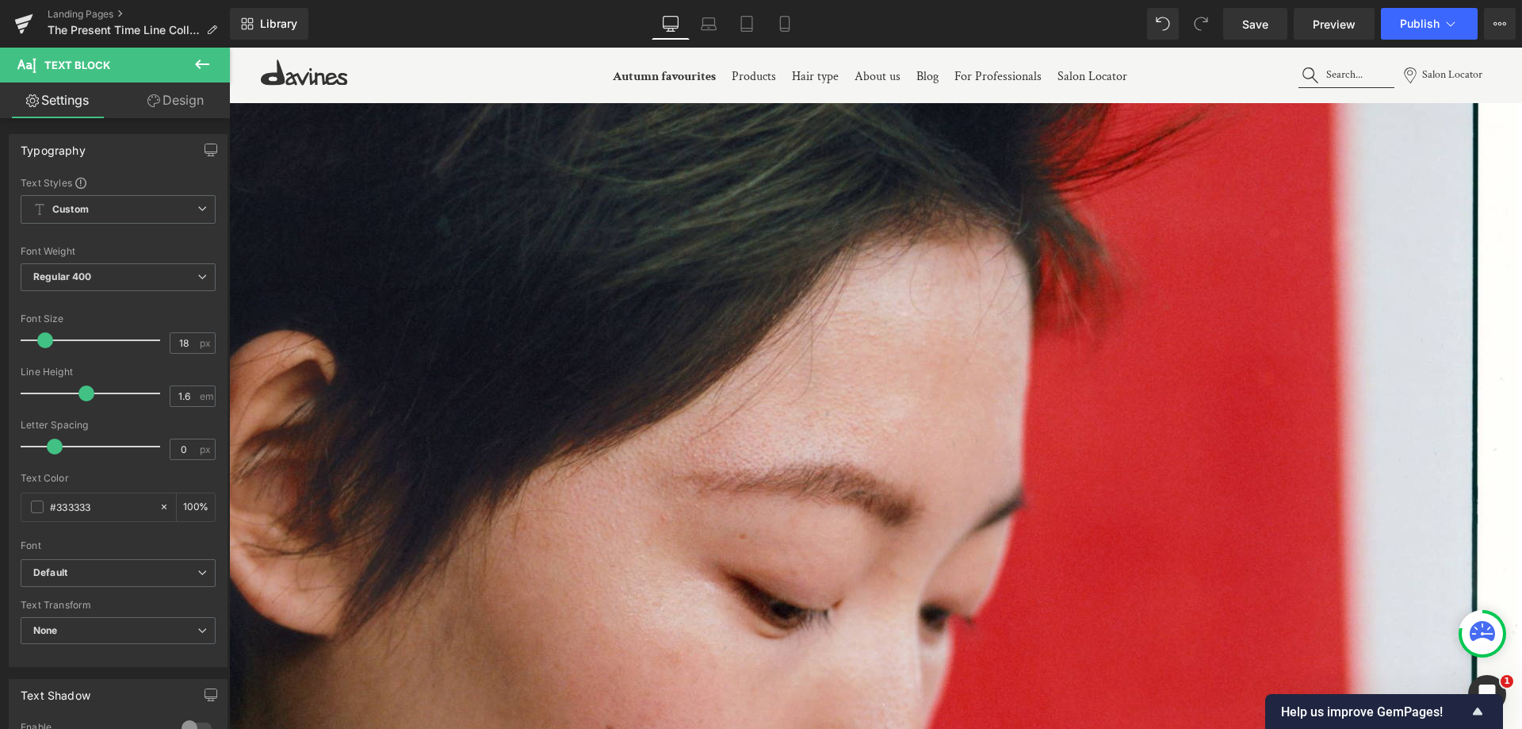
scroll to position [2024, 0]
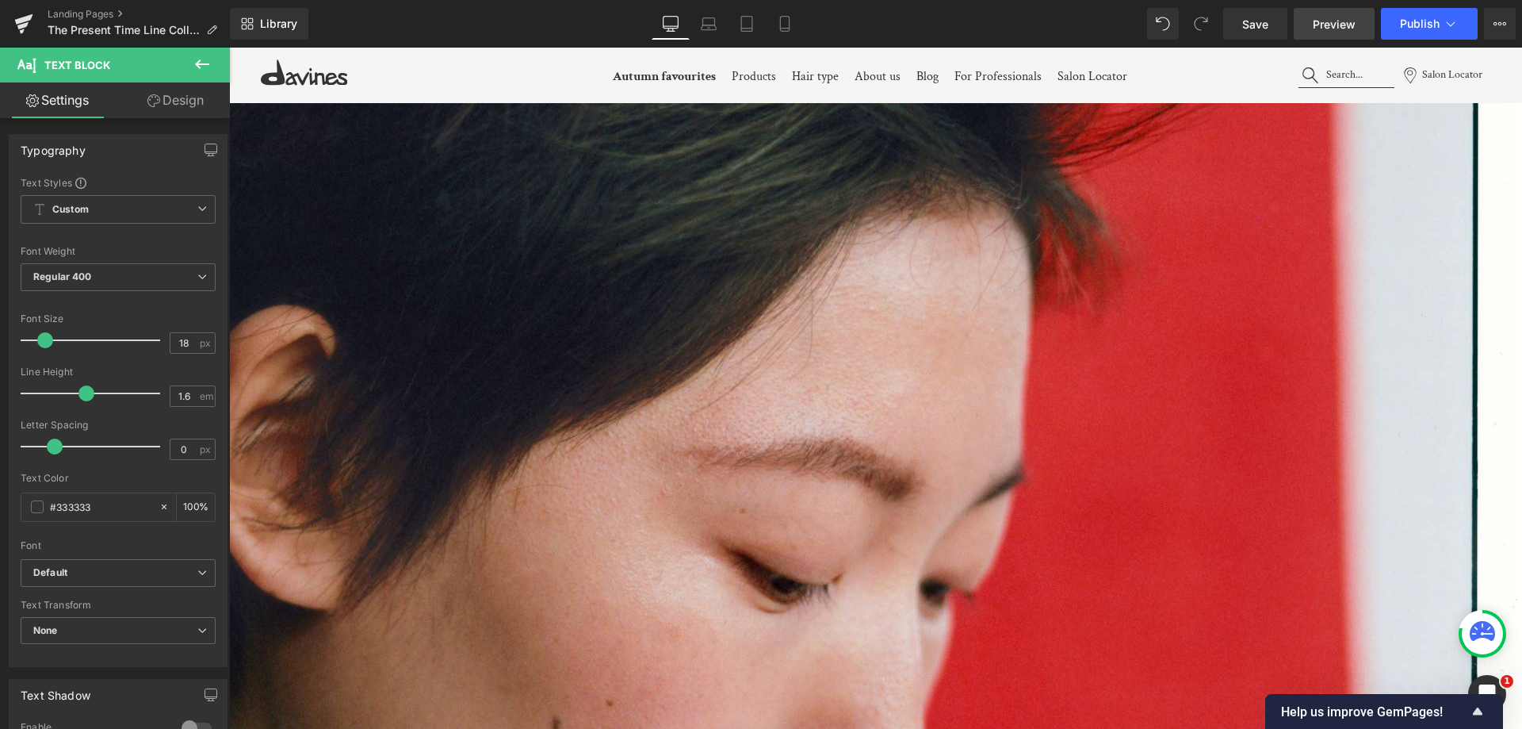
click at [1314, 24] on span "Preview" at bounding box center [1334, 24] width 43 height 17
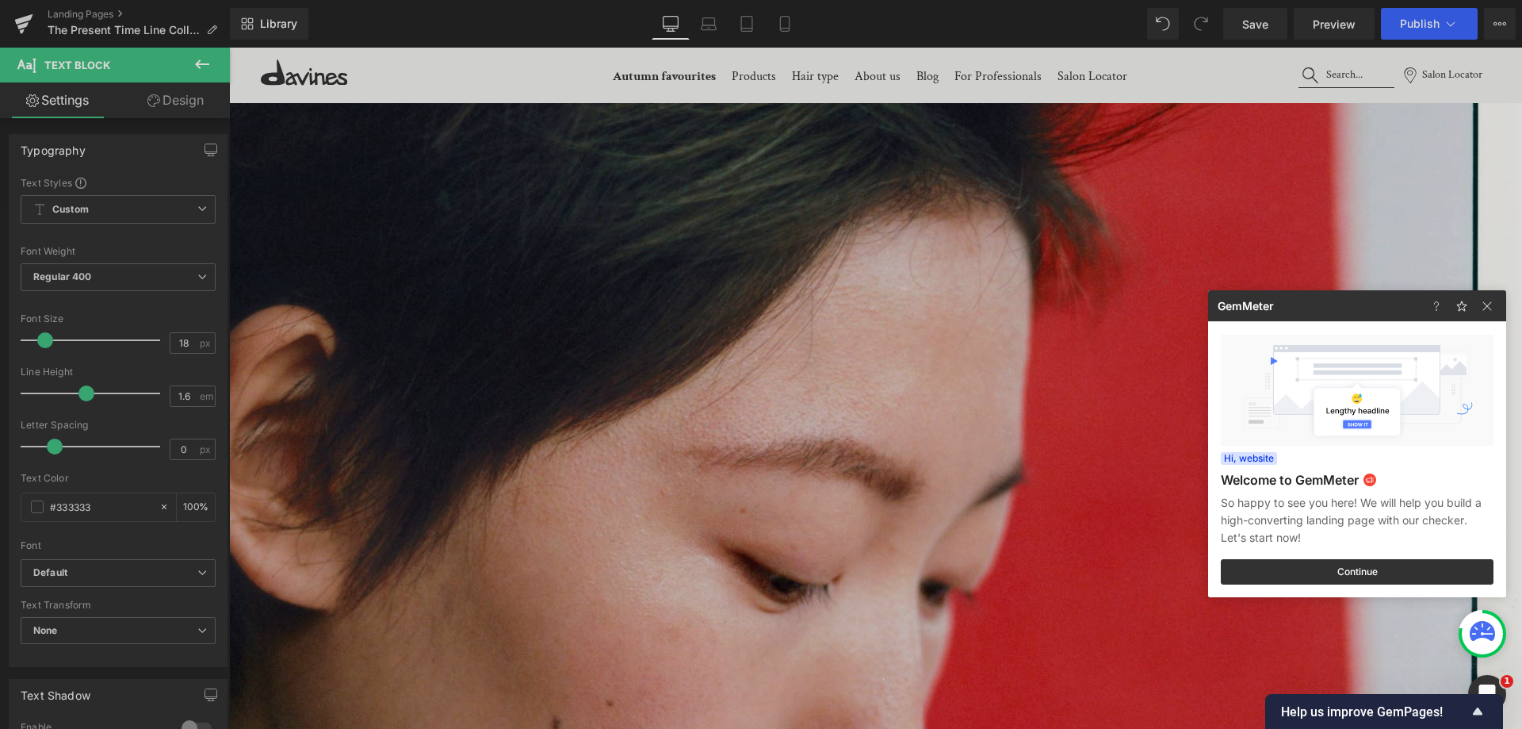
drag, startPoint x: 1154, startPoint y: 387, endPoint x: 1255, endPoint y: 215, distance: 199.3
click at [1154, 387] on div at bounding box center [761, 364] width 1522 height 729
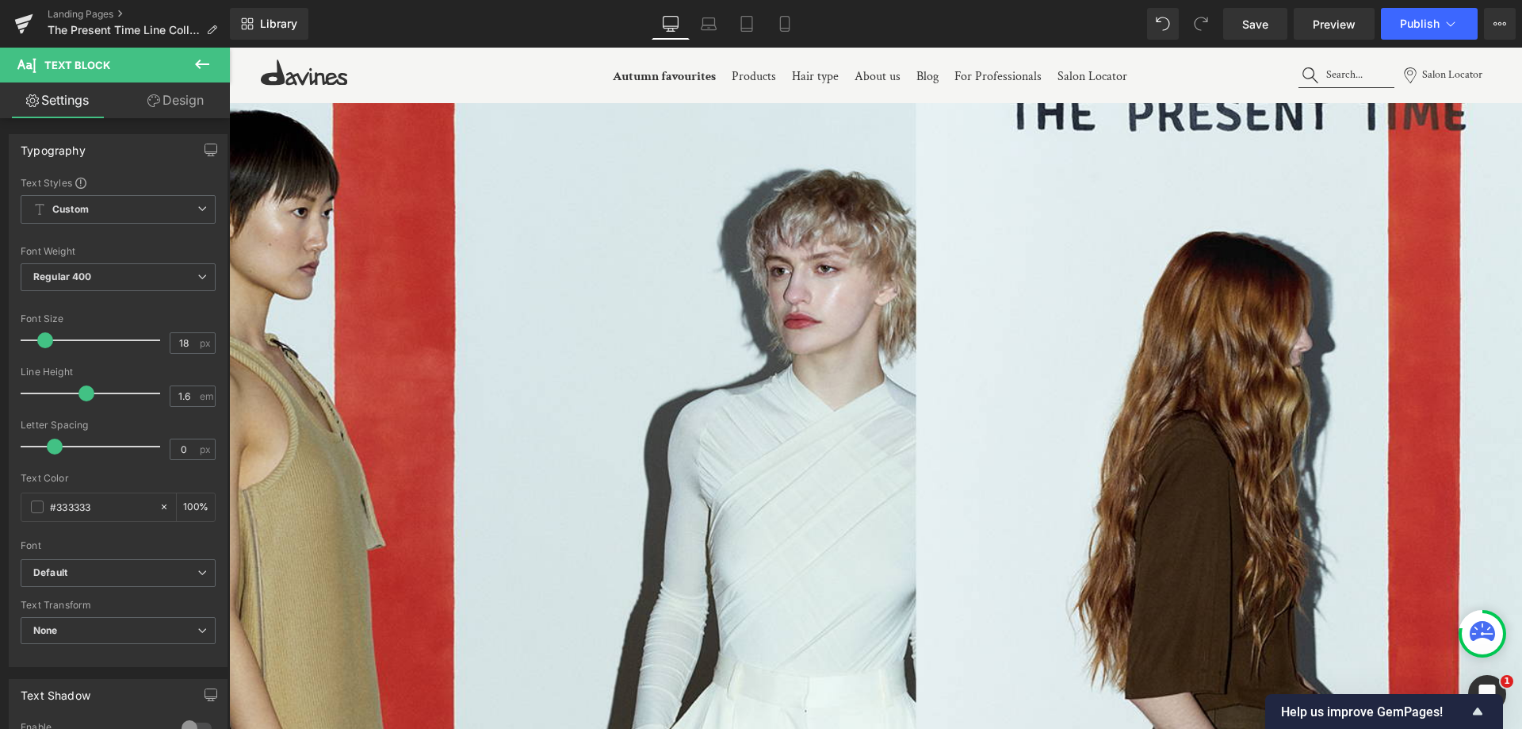
scroll to position [0, 0]
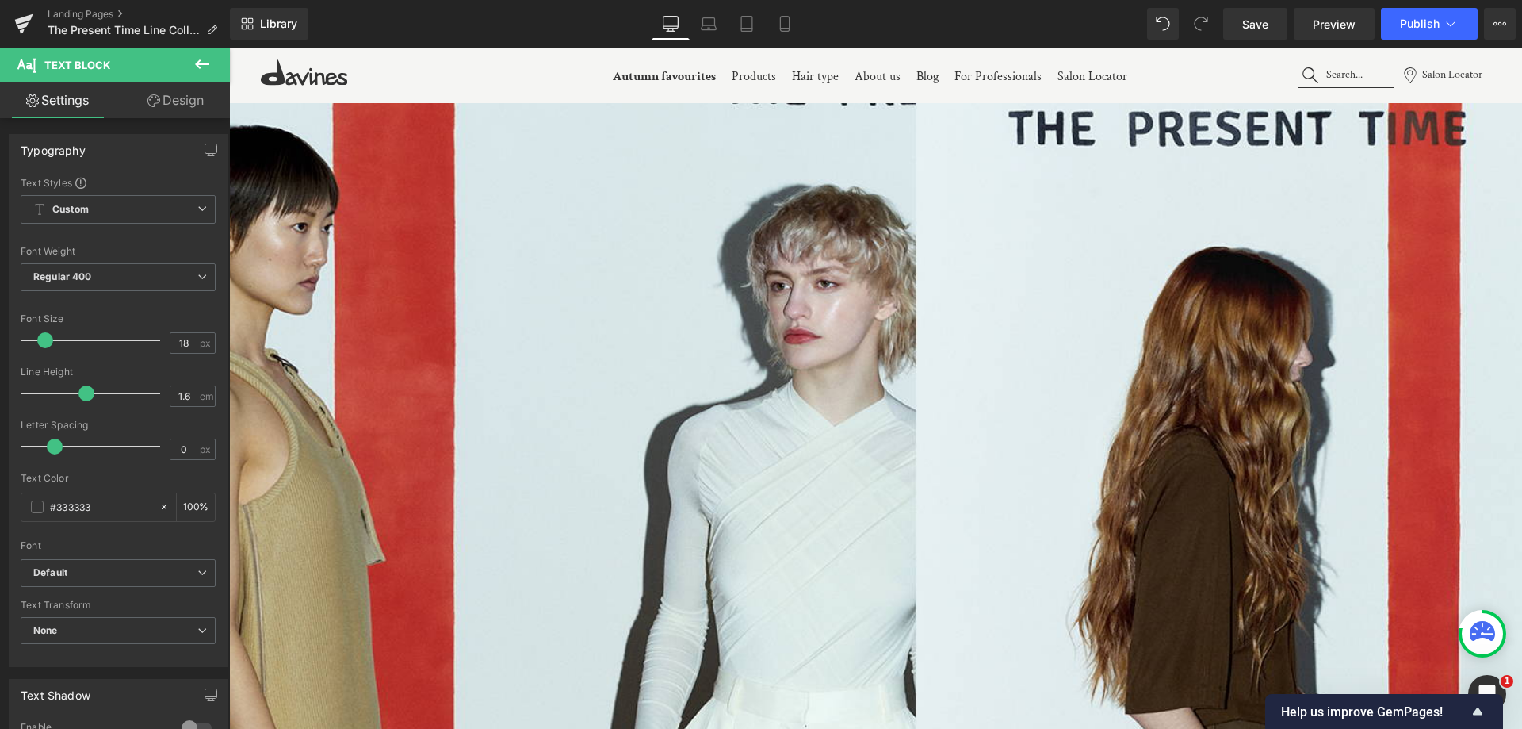
click at [1254, 304] on img at bounding box center [553, 533] width 1940 height 970
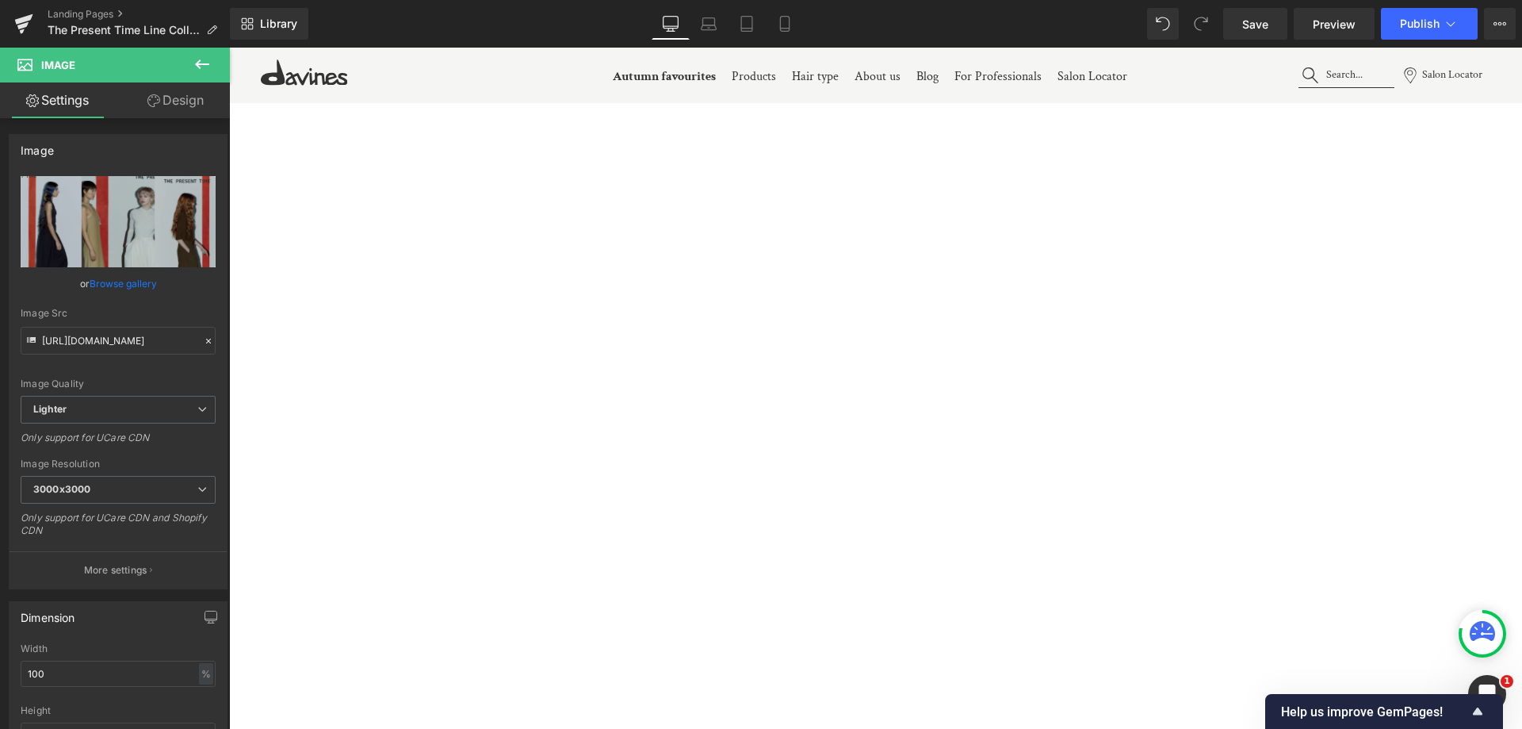
scroll to position [3728, 0]
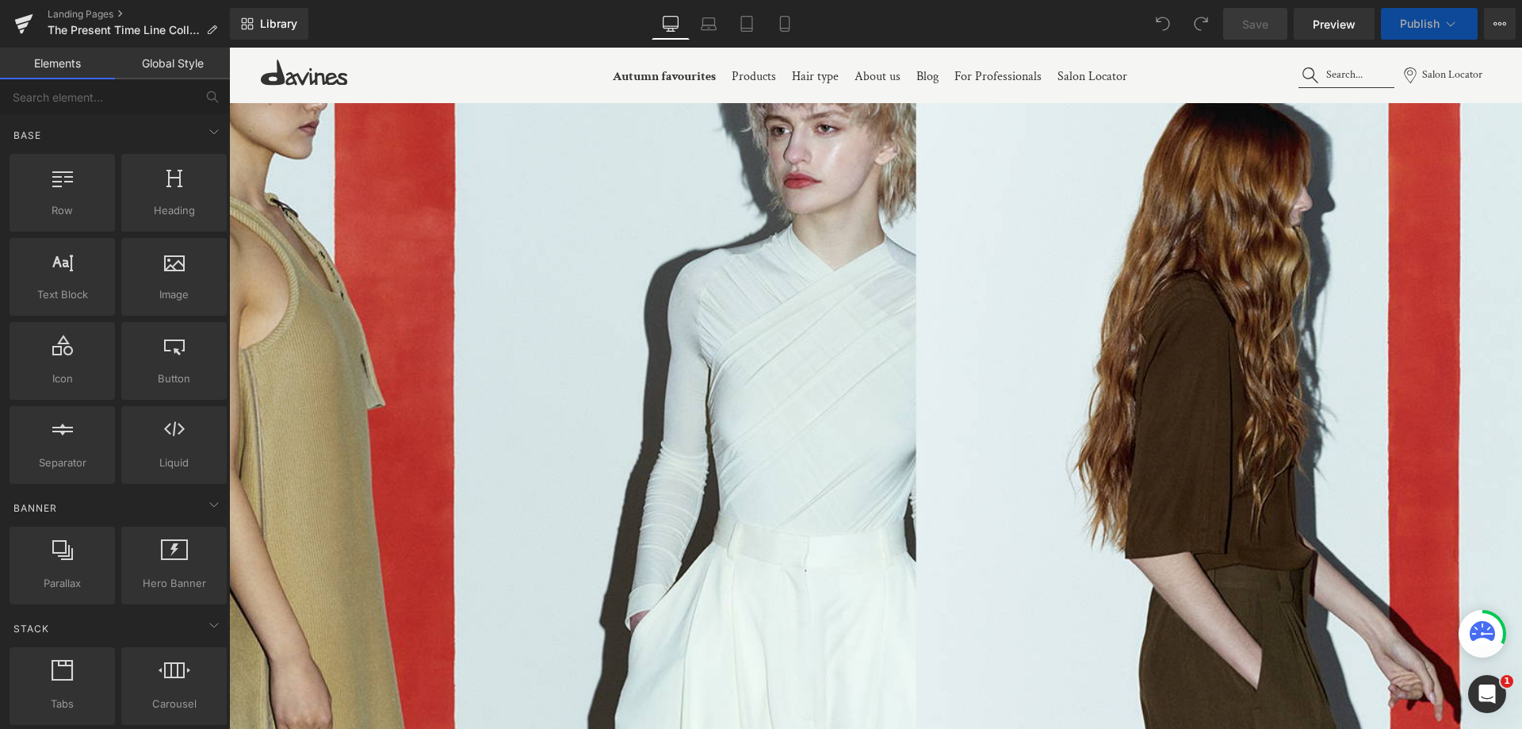
scroll to position [476, 0]
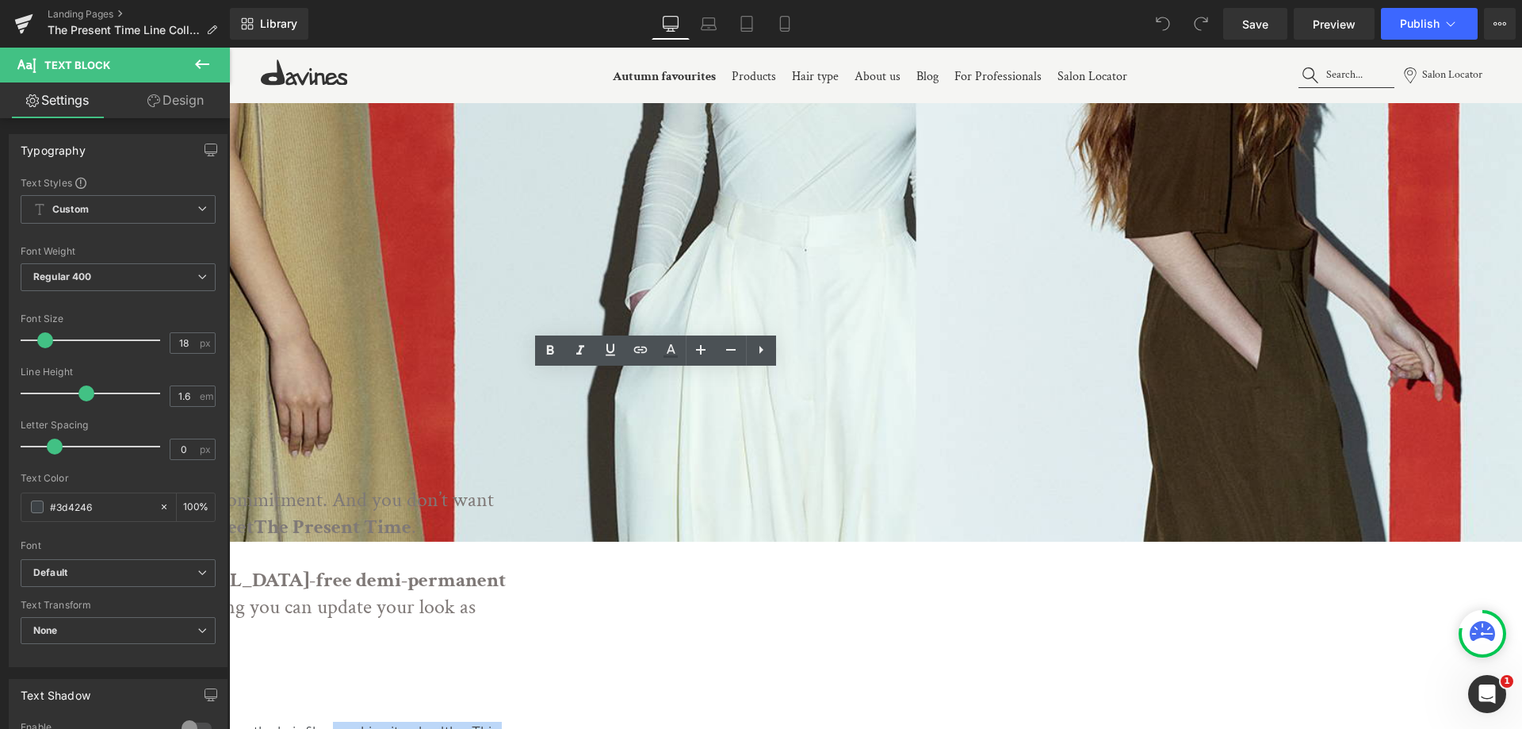
drag, startPoint x: 830, startPoint y: 448, endPoint x: 787, endPoint y: 431, distance: 45.9
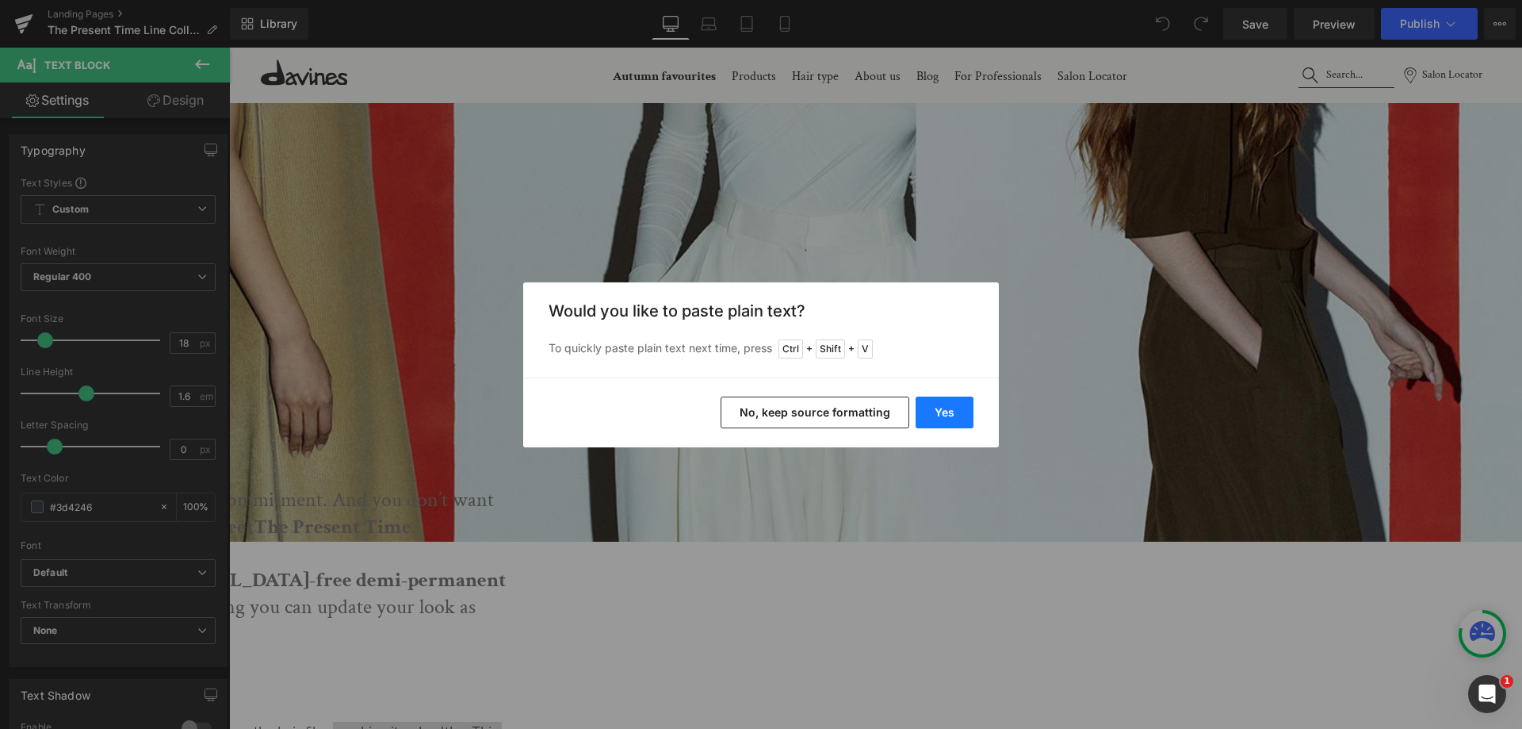
click at [943, 400] on button "Yes" at bounding box center [945, 412] width 58 height 32
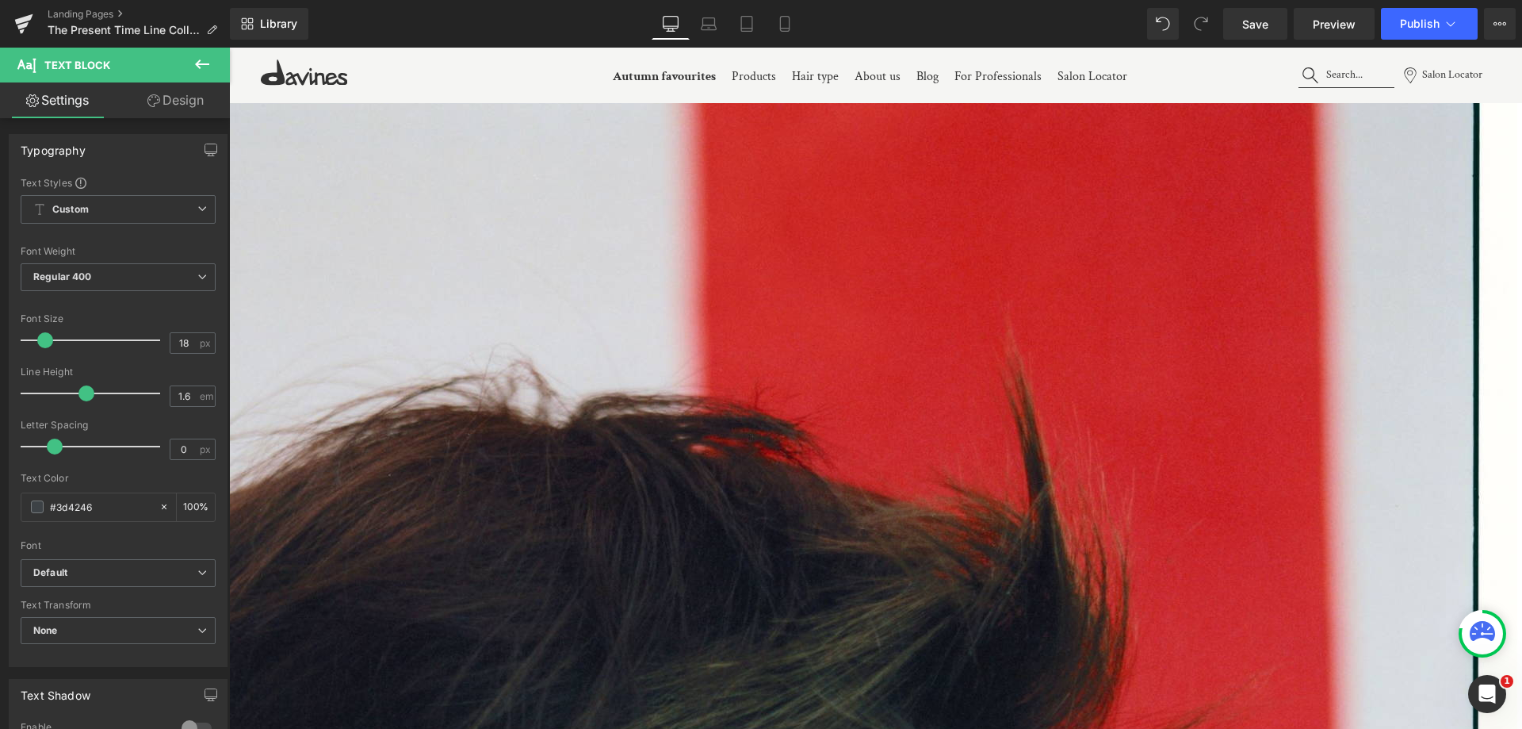
scroll to position [1427, 0]
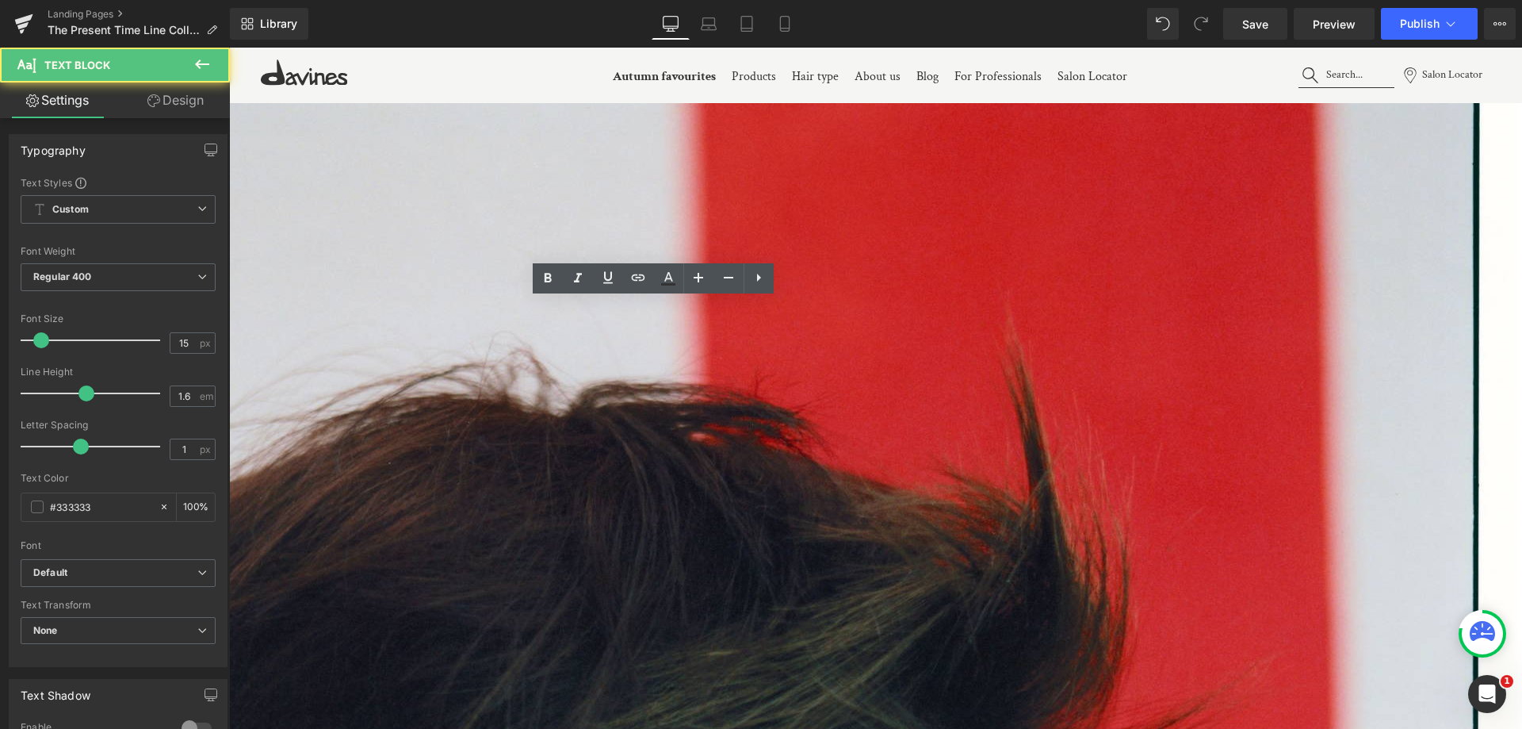
drag, startPoint x: 540, startPoint y: 430, endPoint x: 614, endPoint y: 488, distance: 94.9
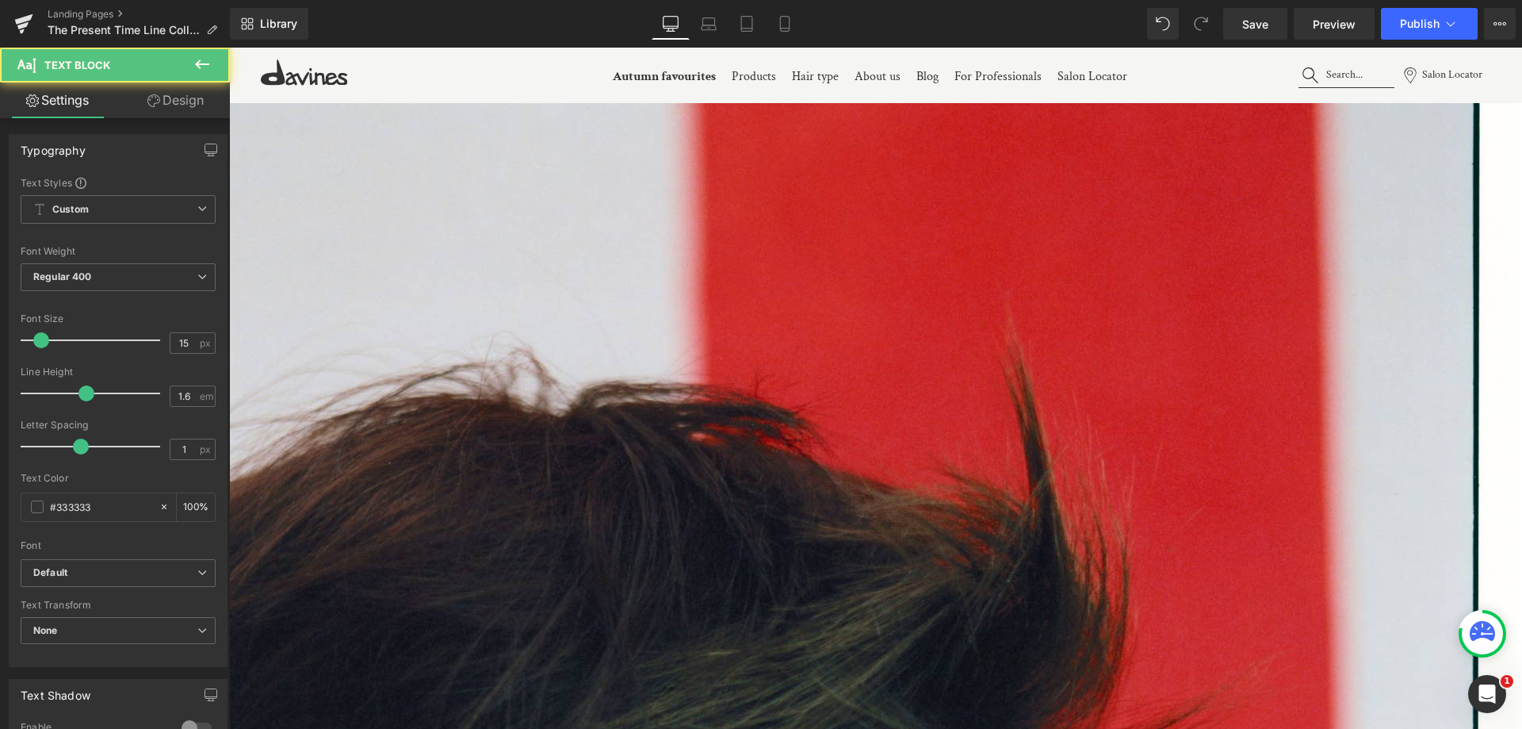
drag, startPoint x: 818, startPoint y: 376, endPoint x: 806, endPoint y: 366, distance: 15.2
copy span "pre-lightened hair"
drag, startPoint x: 806, startPoint y: 393, endPoint x: 503, endPoint y: 401, distance: 302.2
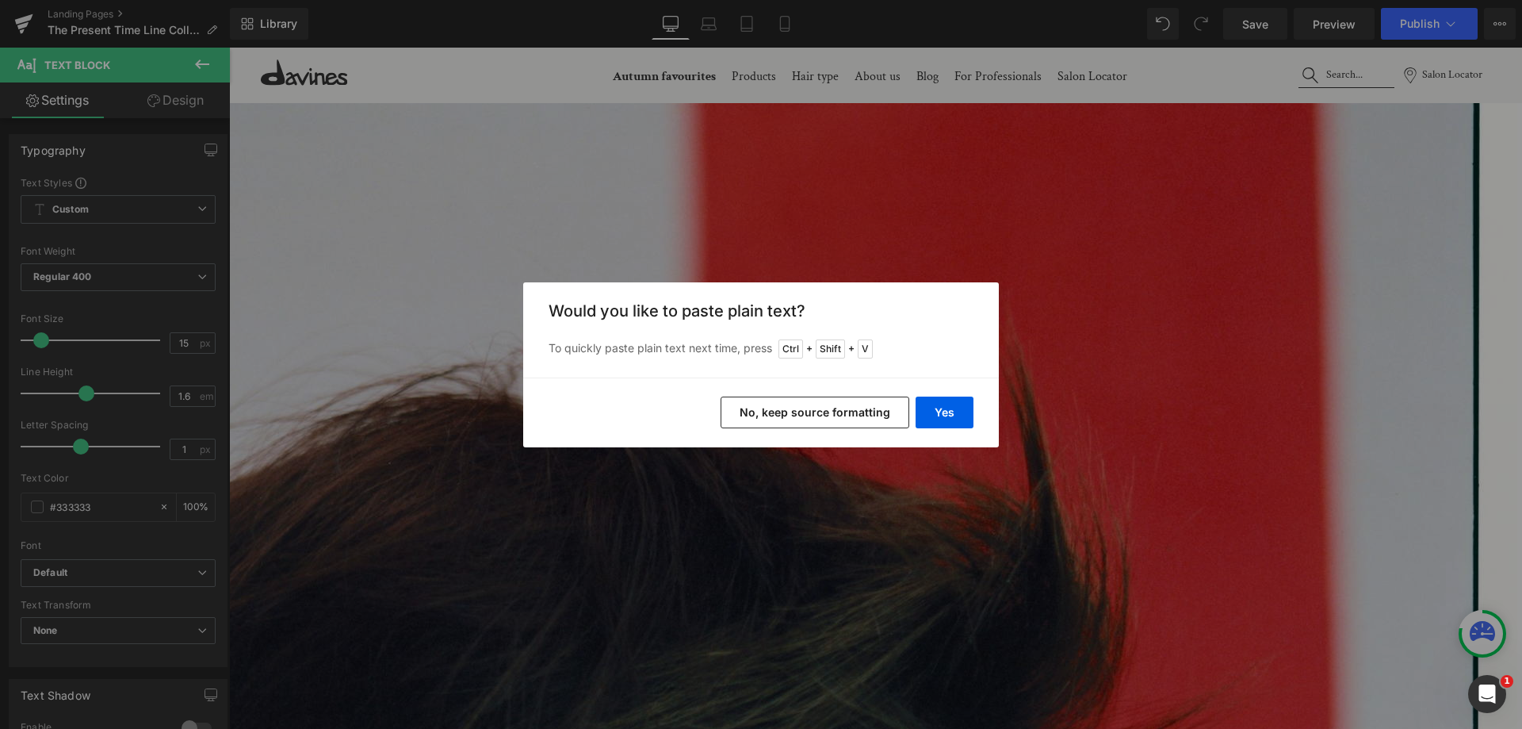
click at [982, 409] on div "Yes No, keep source formatting" at bounding box center [761, 412] width 476 height 70
click at [949, 406] on button "Yes" at bounding box center [945, 412] width 58 height 32
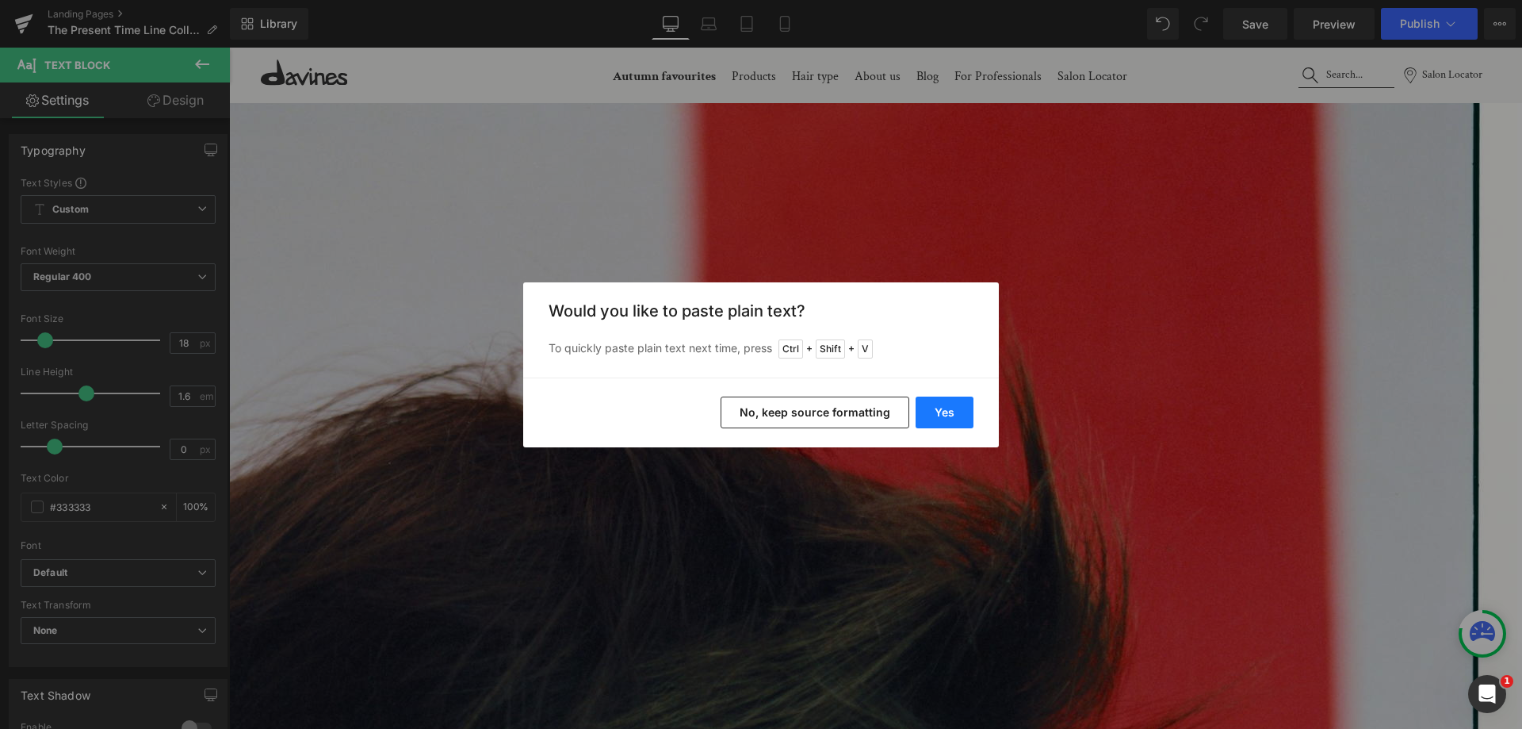
click at [952, 425] on button "Yes" at bounding box center [945, 412] width 58 height 32
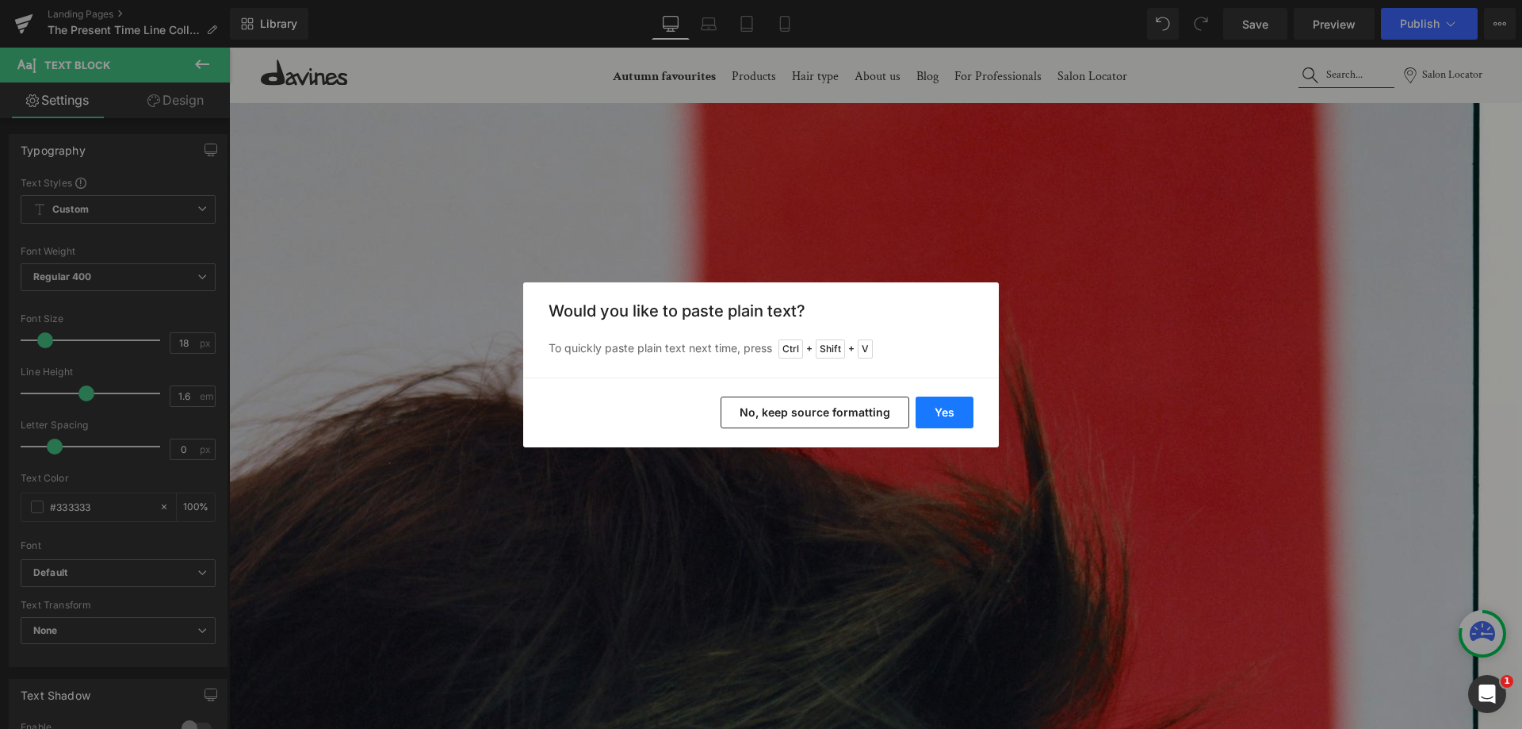
click at [928, 419] on button "Yes" at bounding box center [945, 412] width 58 height 32
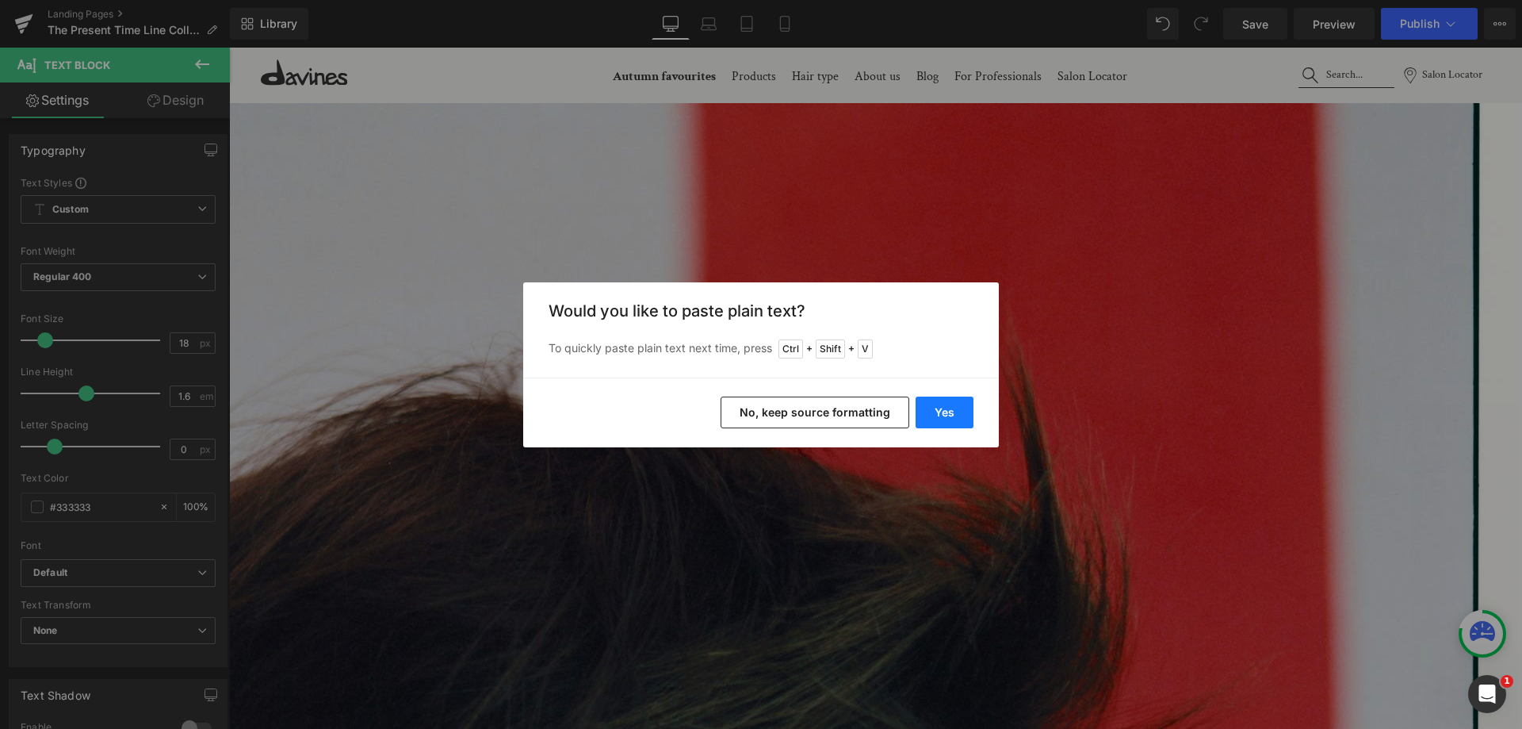
click at [947, 421] on button "Yes" at bounding box center [945, 412] width 58 height 32
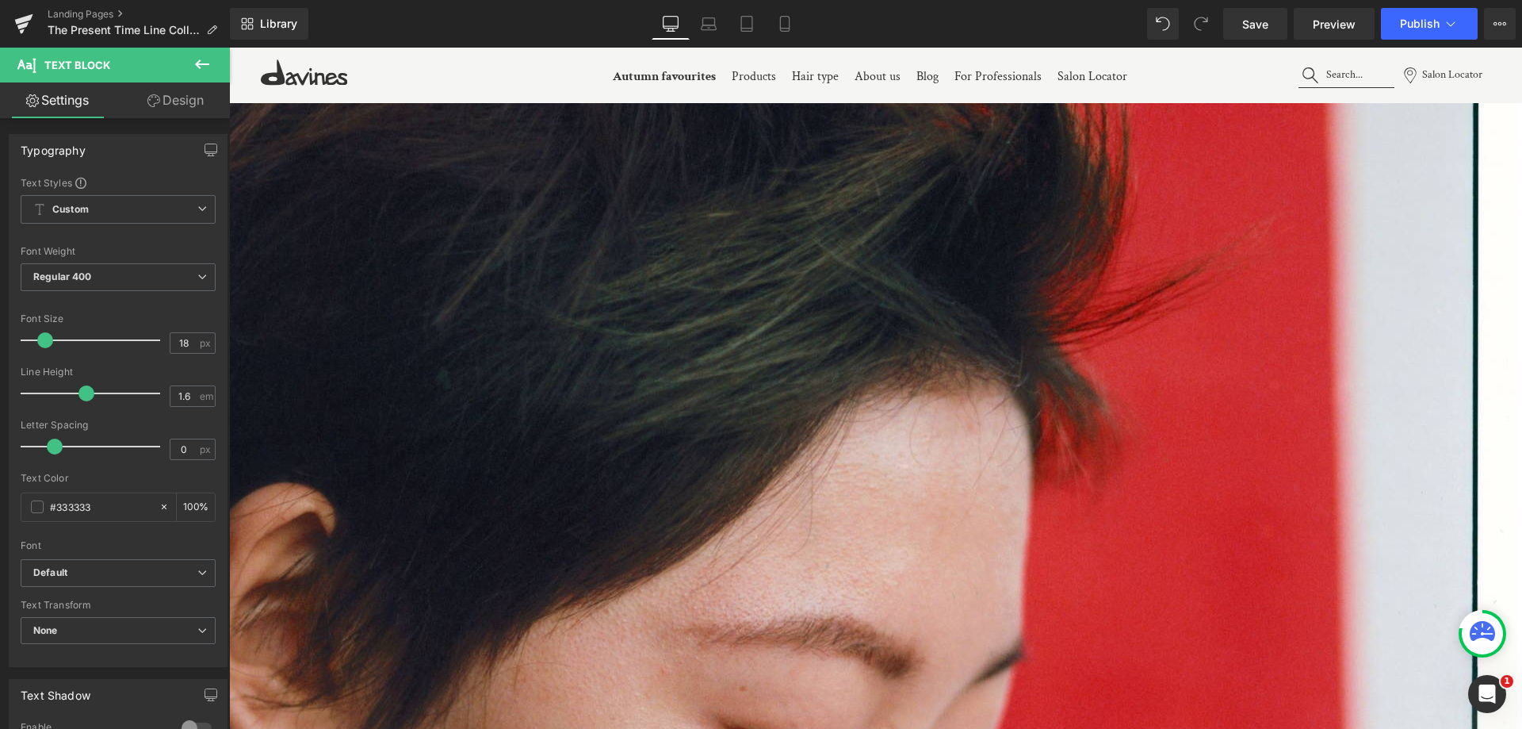
scroll to position [1744, 0]
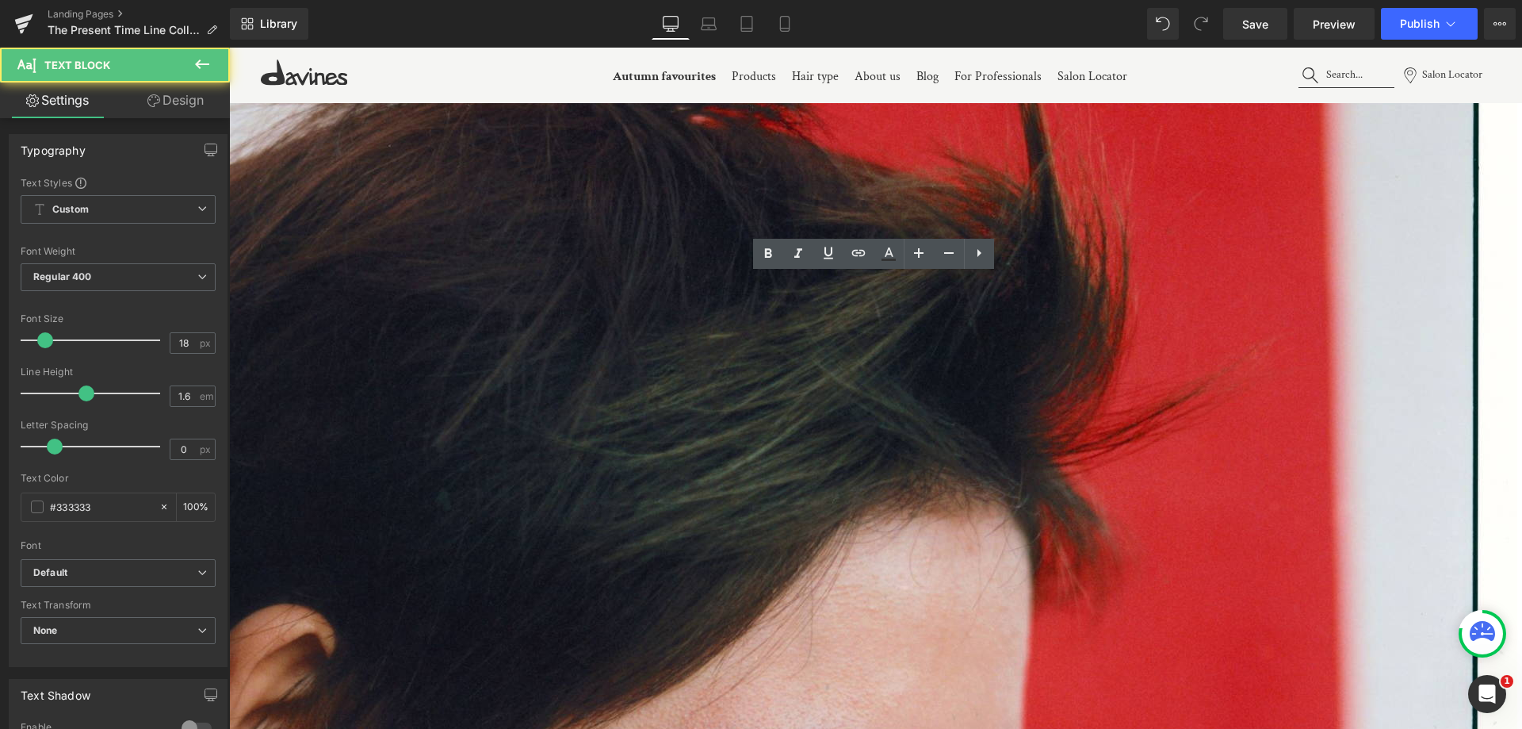
drag, startPoint x: 522, startPoint y: 346, endPoint x: 488, endPoint y: 361, distance: 37.3
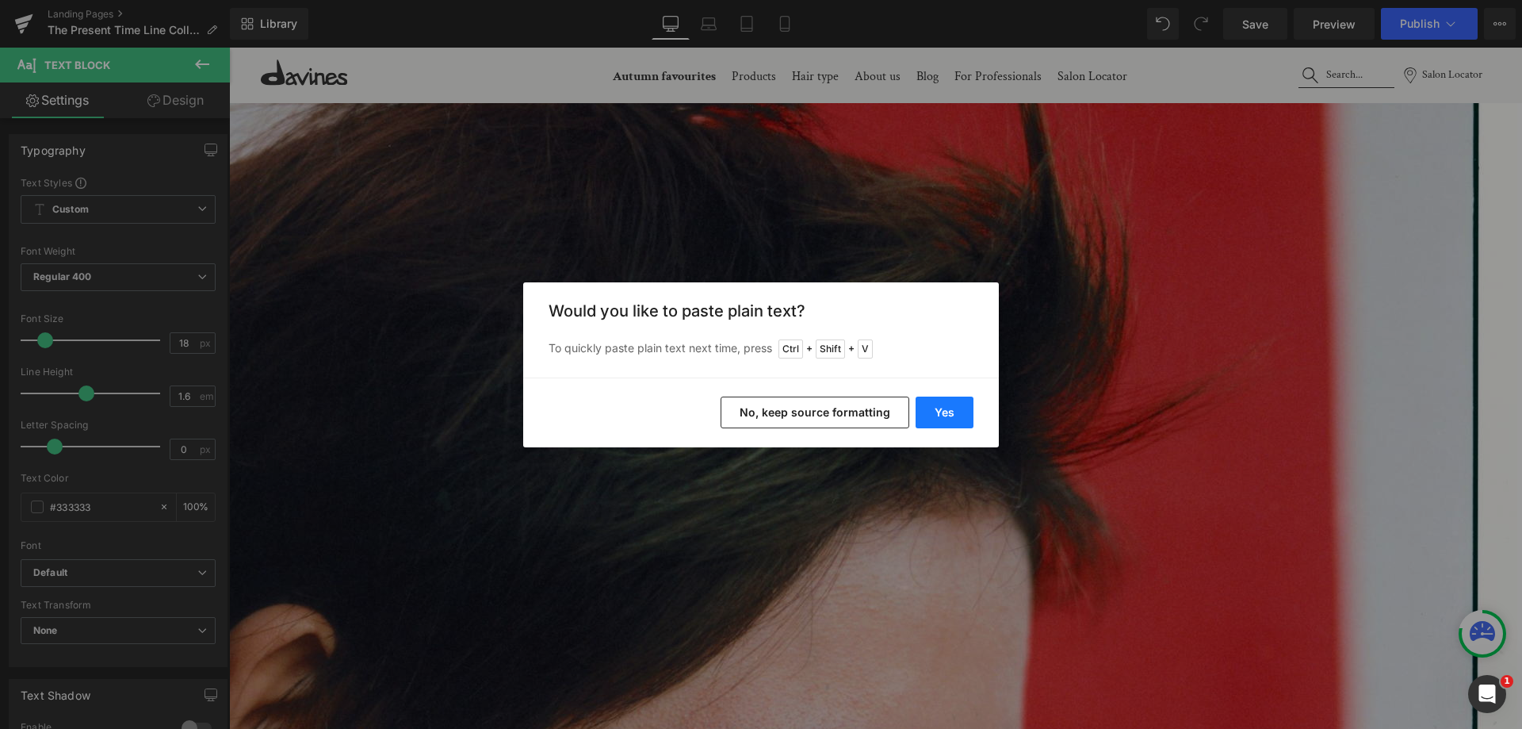
drag, startPoint x: 961, startPoint y: 411, endPoint x: 680, endPoint y: 298, distance: 302.4
click at [961, 411] on button "Yes" at bounding box center [945, 412] width 58 height 32
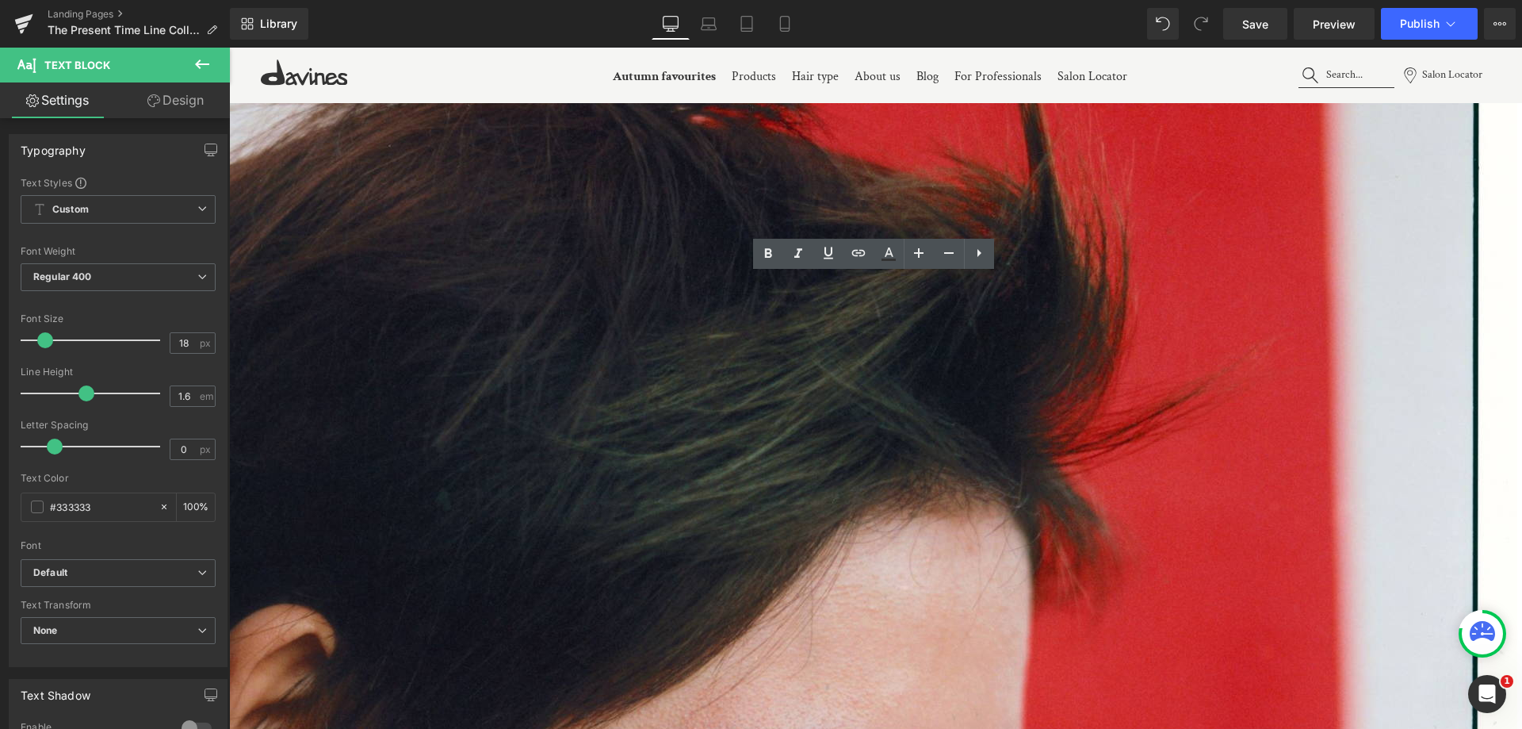
click at [229, 48] on span "Button" at bounding box center [229, 48] width 0 height 0
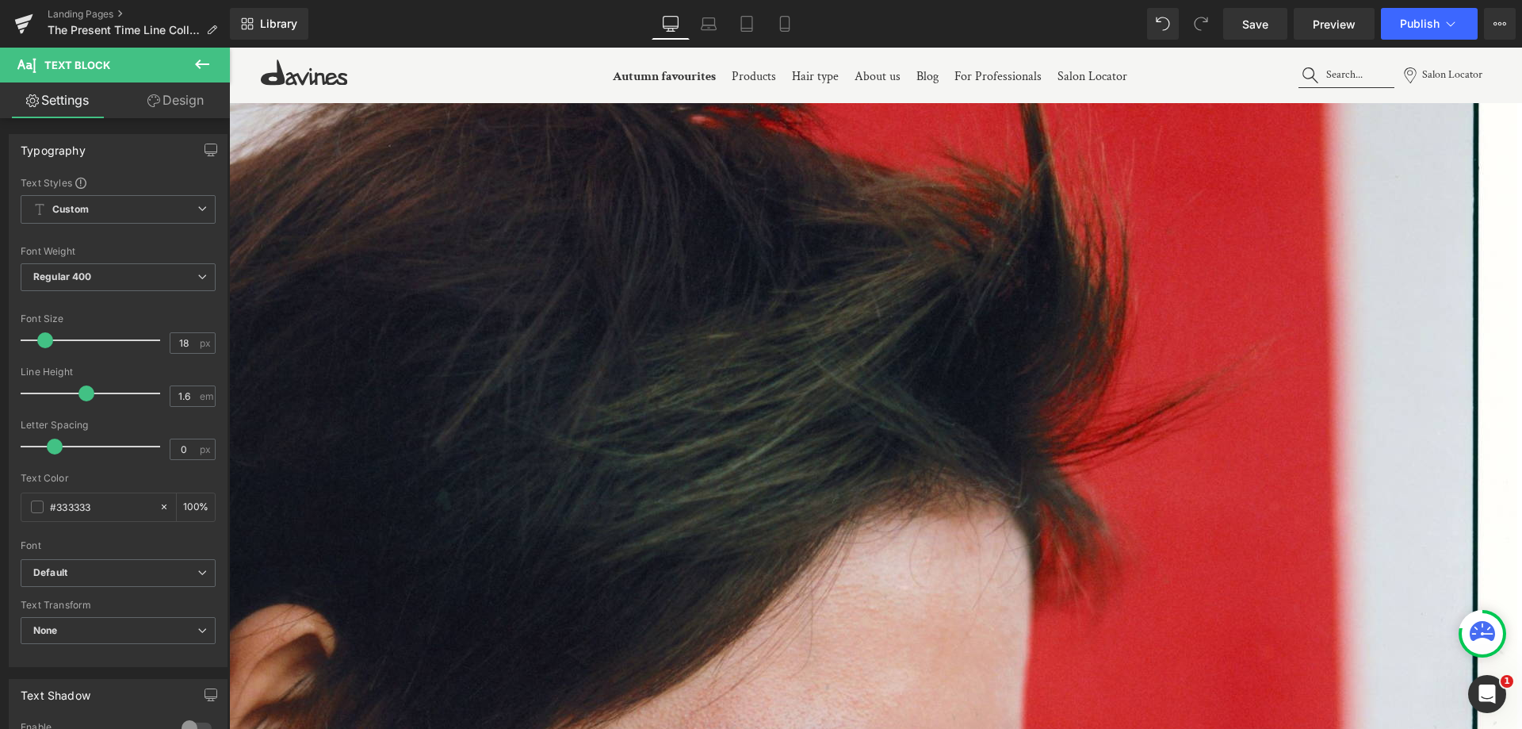
click at [229, 48] on icon at bounding box center [229, 48] width 0 height 0
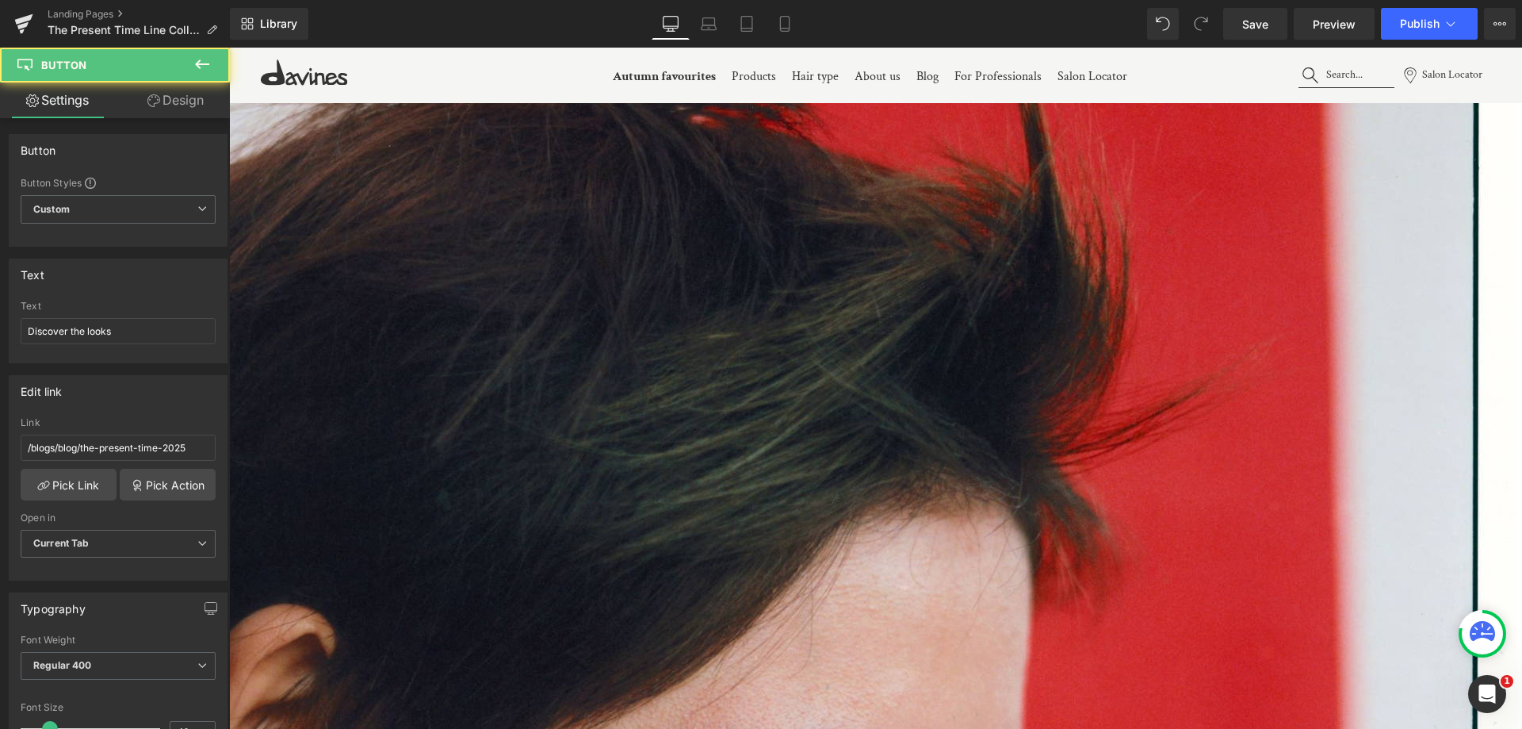
click at [229, 48] on span "Button" at bounding box center [229, 48] width 0 height 0
drag, startPoint x: 308, startPoint y: 495, endPoint x: 461, endPoint y: 486, distance: 153.3
type input "/blogs/blog/once-forever"
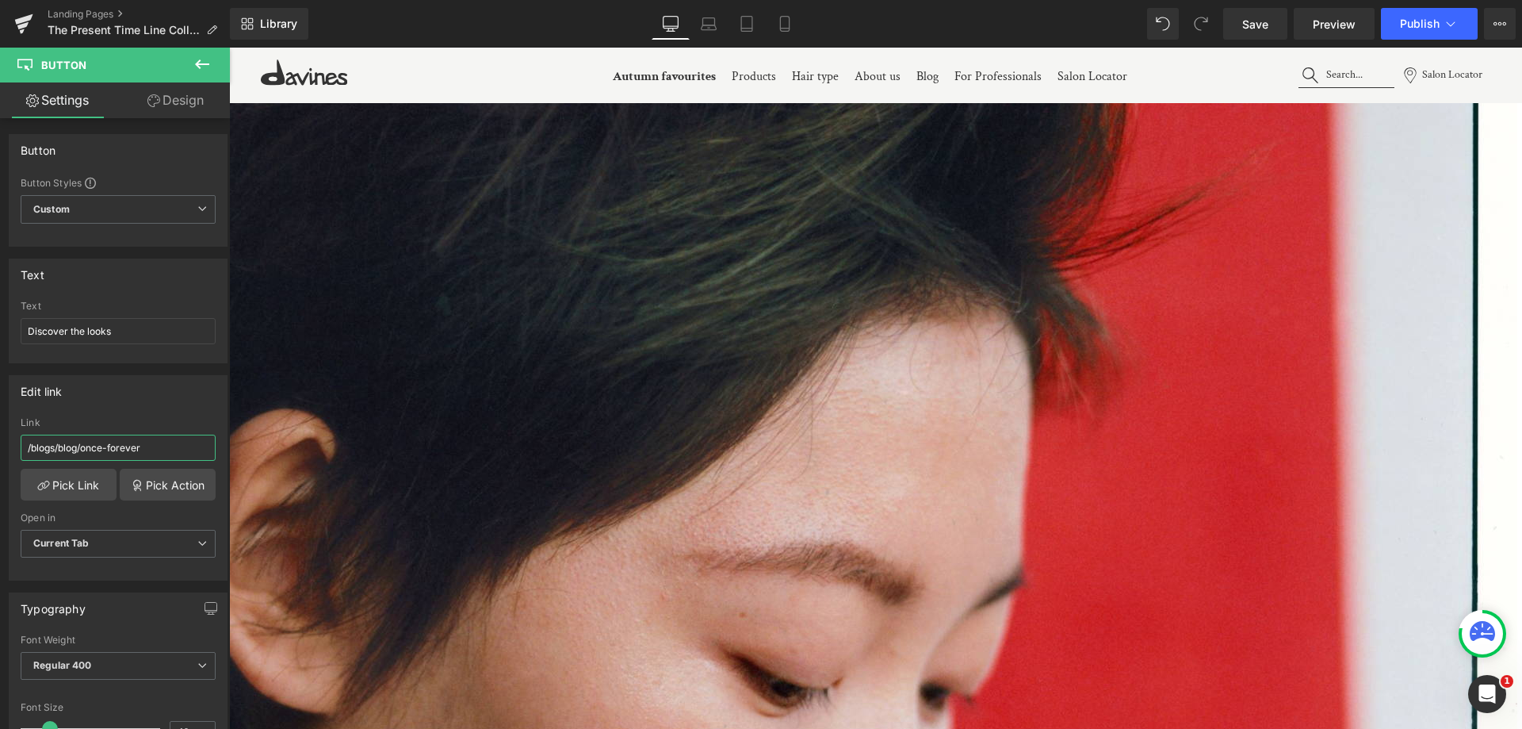
scroll to position [1982, 0]
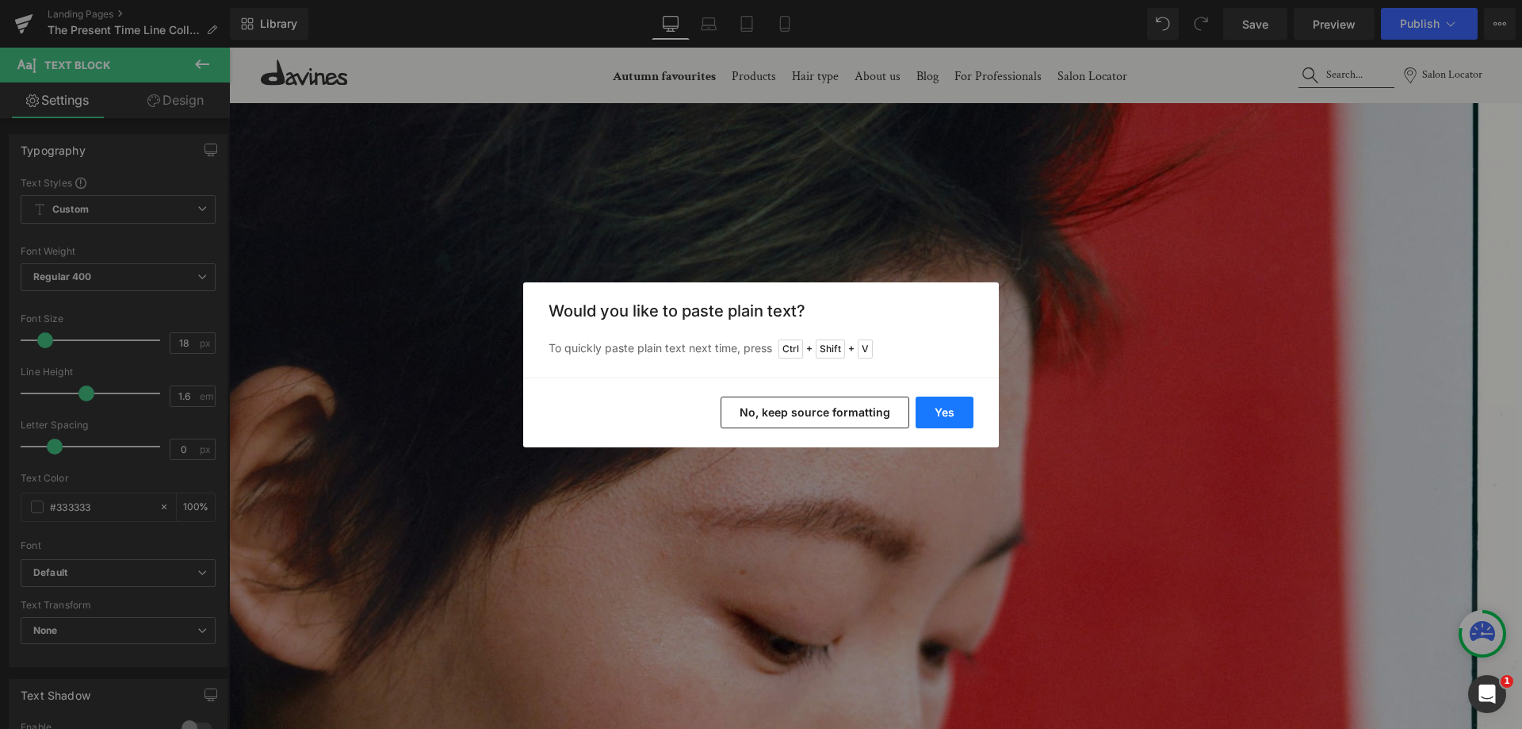
click at [942, 421] on button "Yes" at bounding box center [945, 412] width 58 height 32
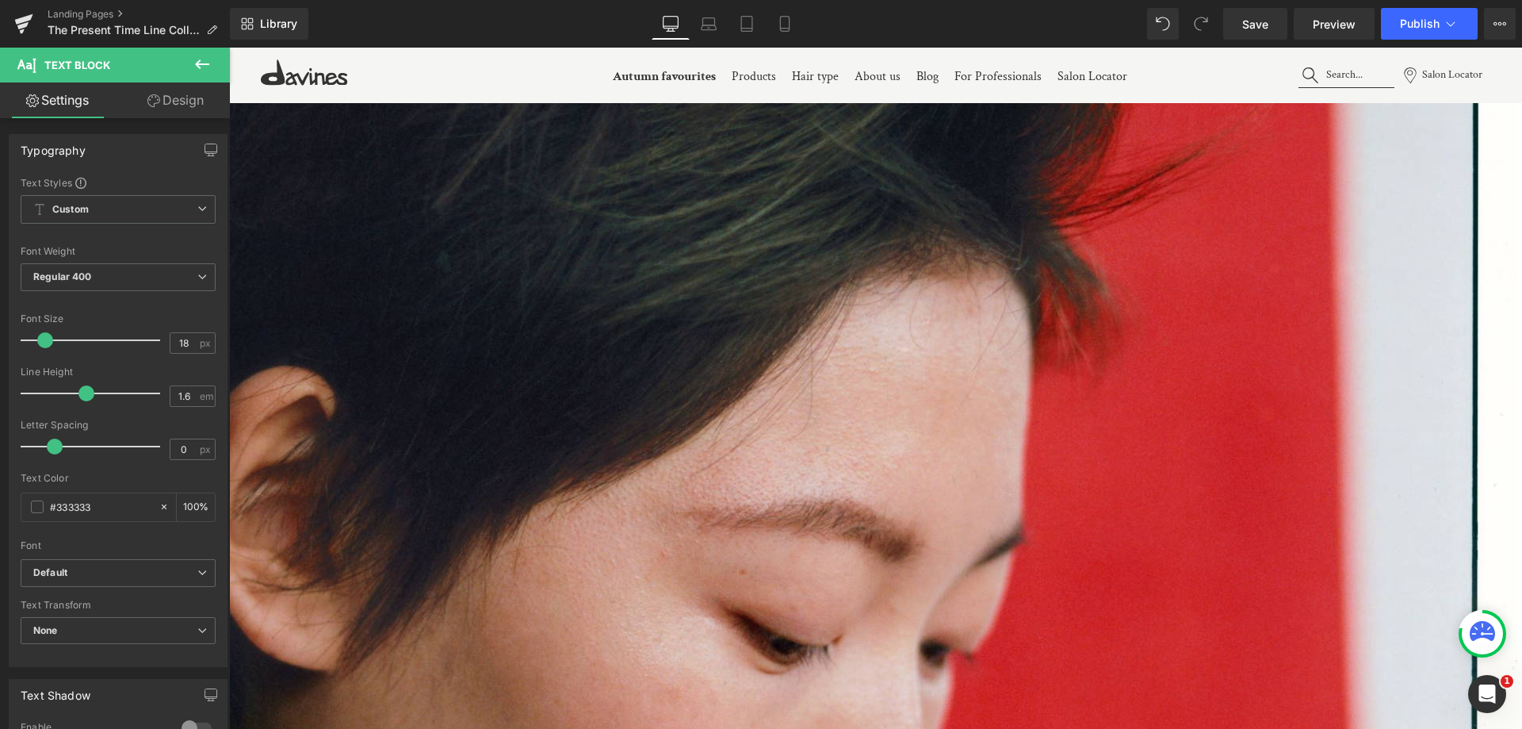
drag, startPoint x: 712, startPoint y: 514, endPoint x: 768, endPoint y: 638, distance: 136.6
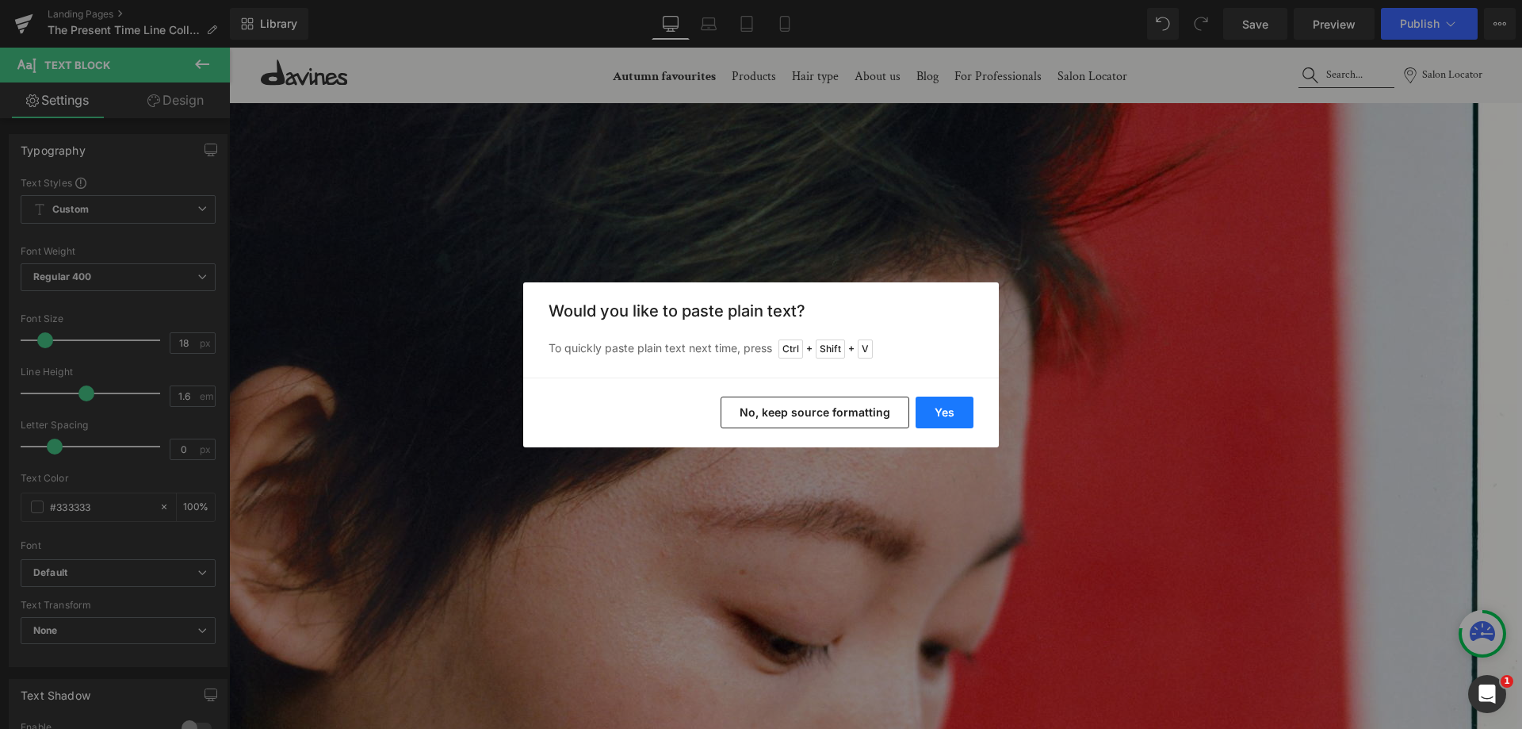
click at [938, 417] on button "Yes" at bounding box center [945, 412] width 58 height 32
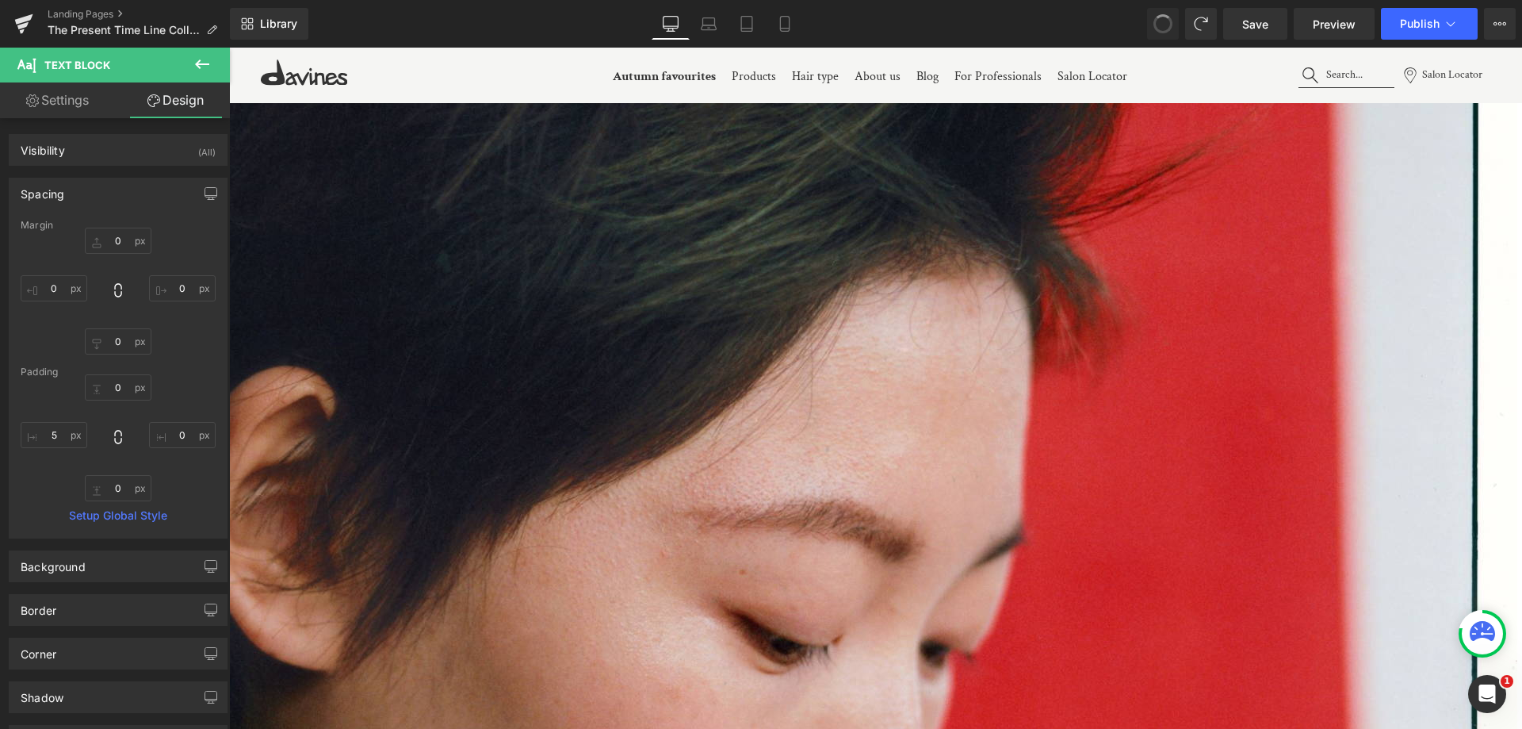
type input "0"
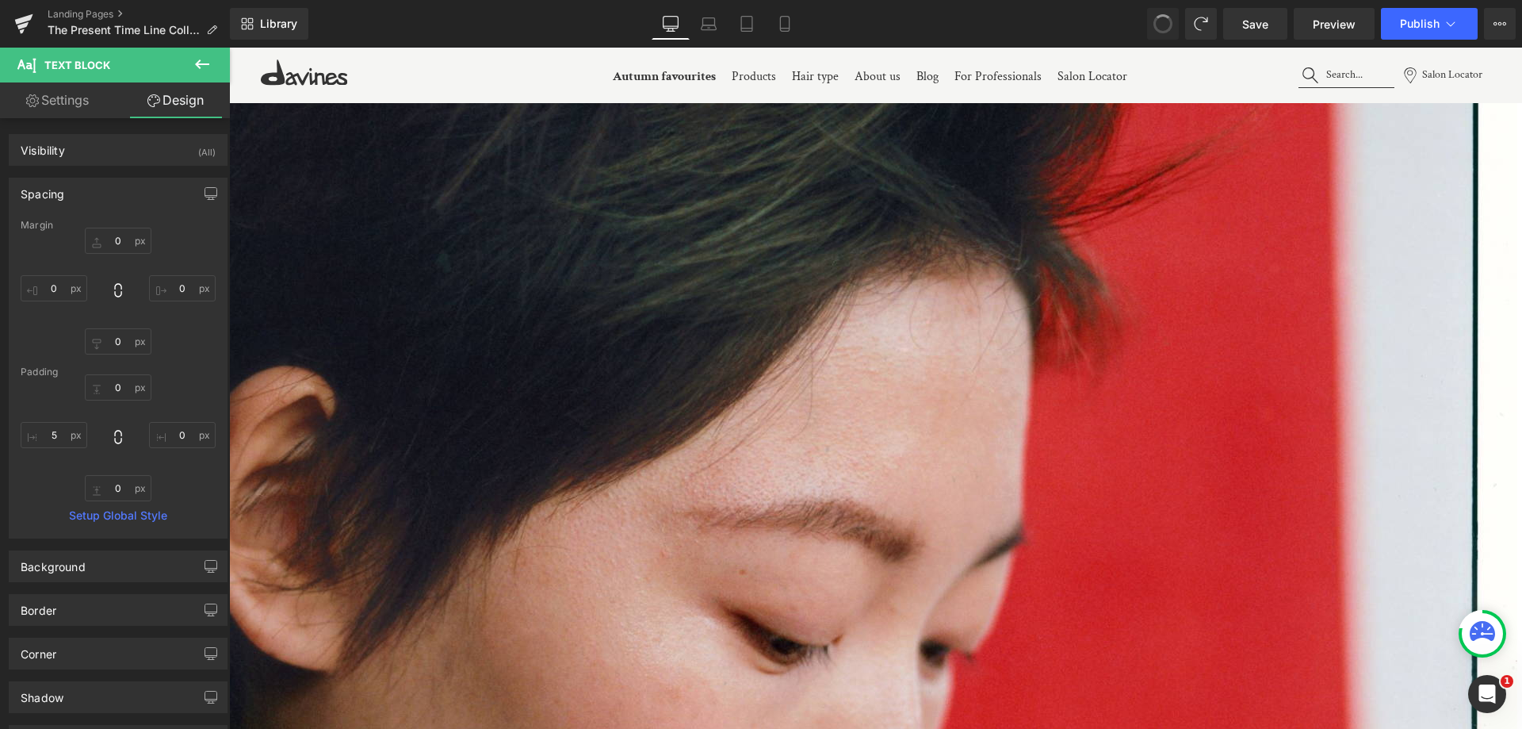
type input "0"
type input "5"
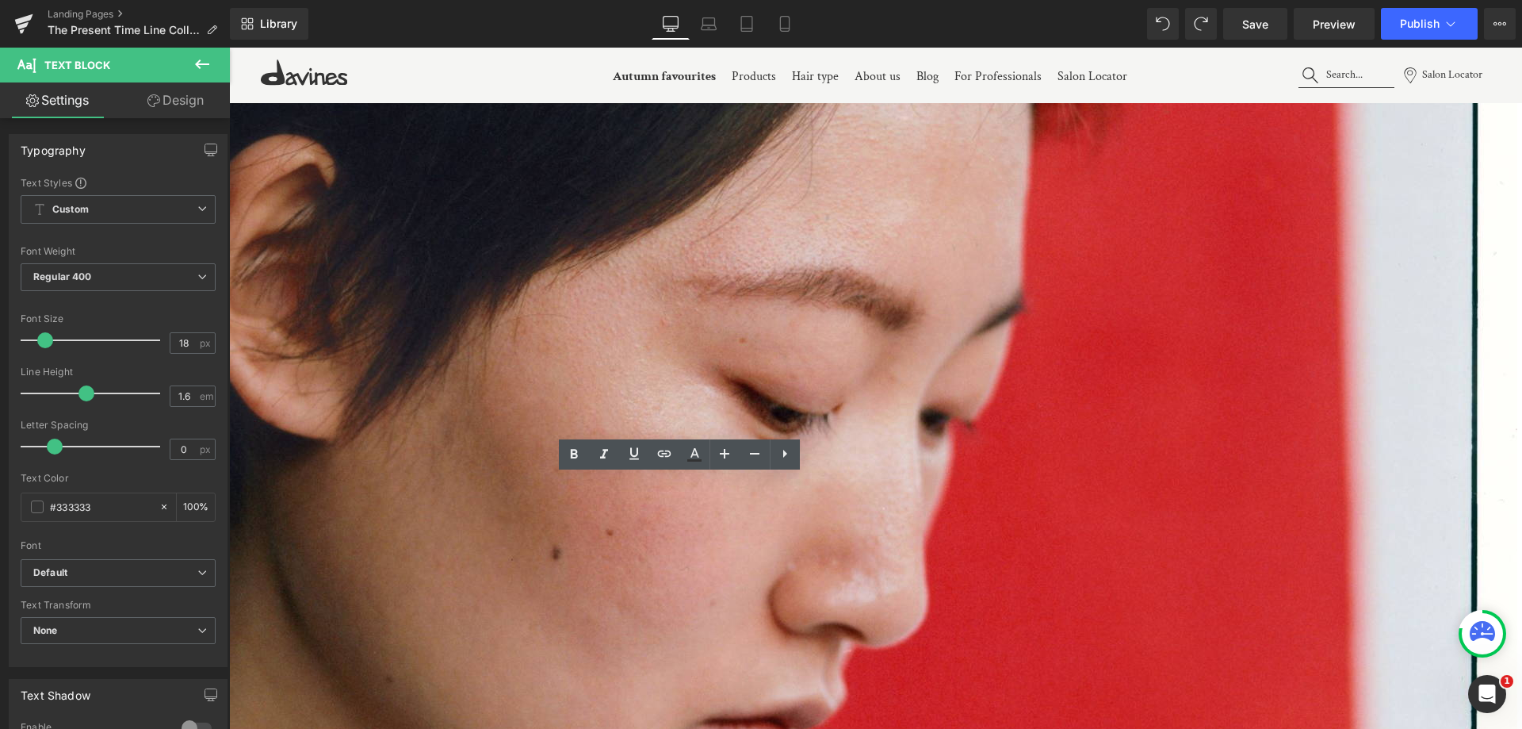
scroll to position [2220, 0]
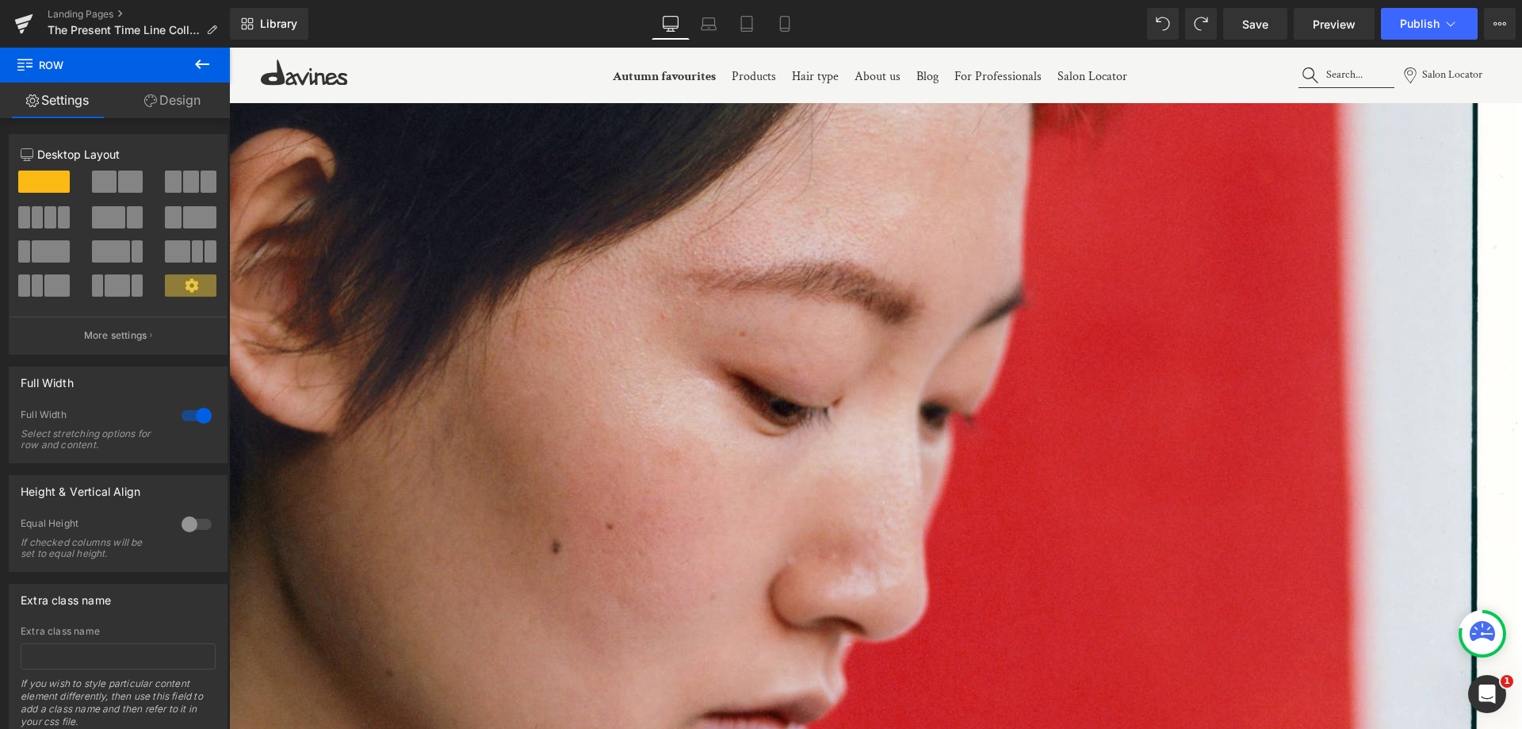
click at [229, 48] on link at bounding box center [229, 48] width 0 height 0
click at [229, 48] on icon at bounding box center [229, 48] width 0 height 0
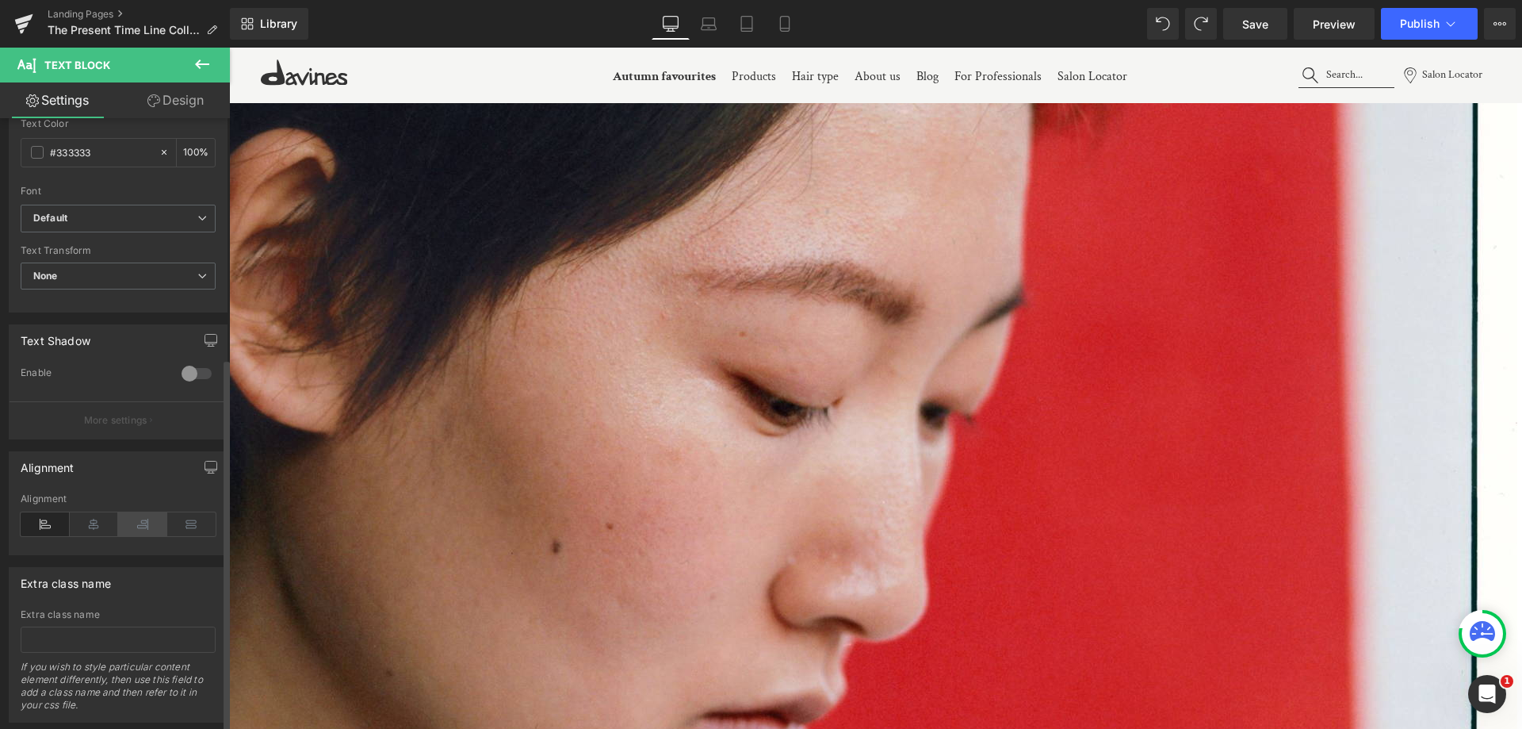
scroll to position [392, 0]
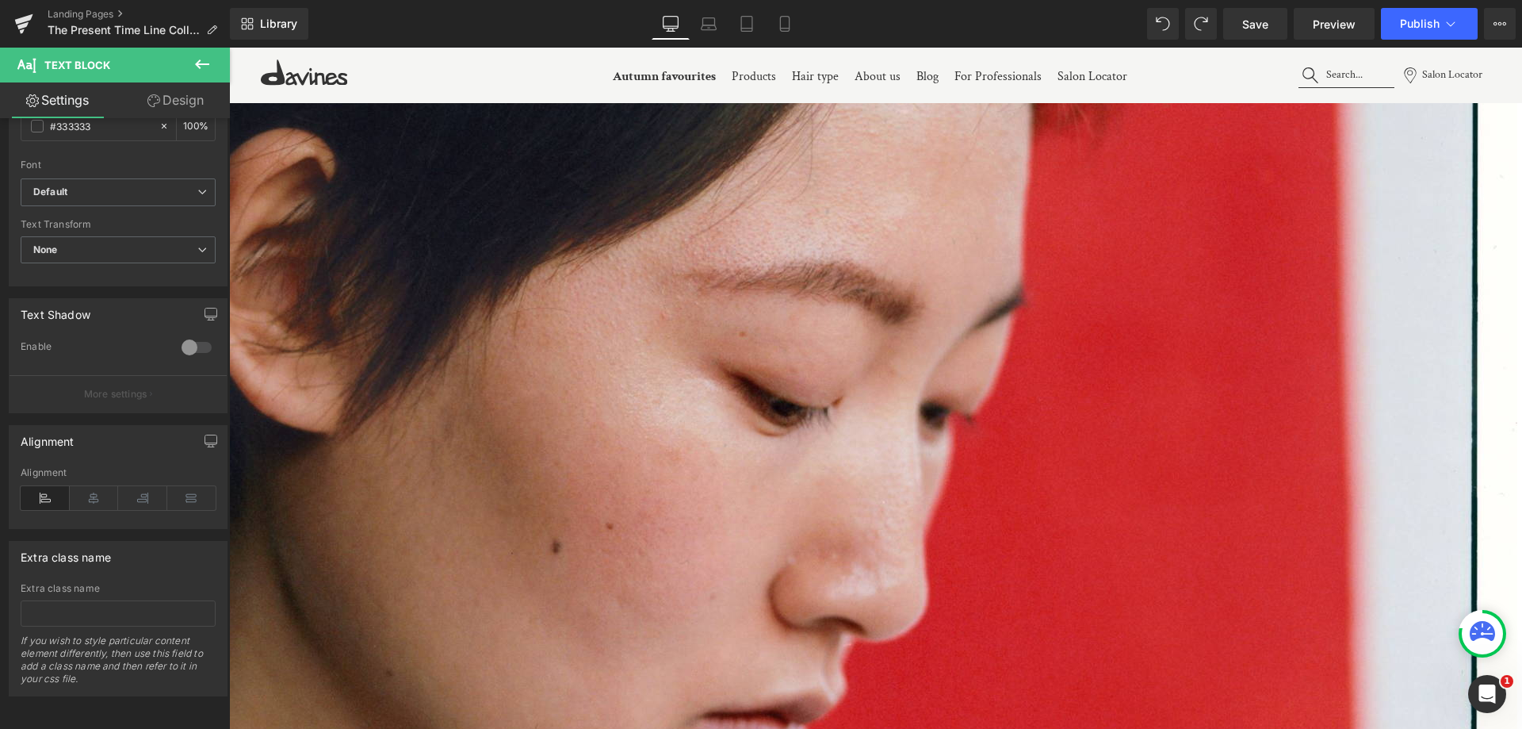
click at [229, 48] on icon at bounding box center [229, 48] width 0 height 0
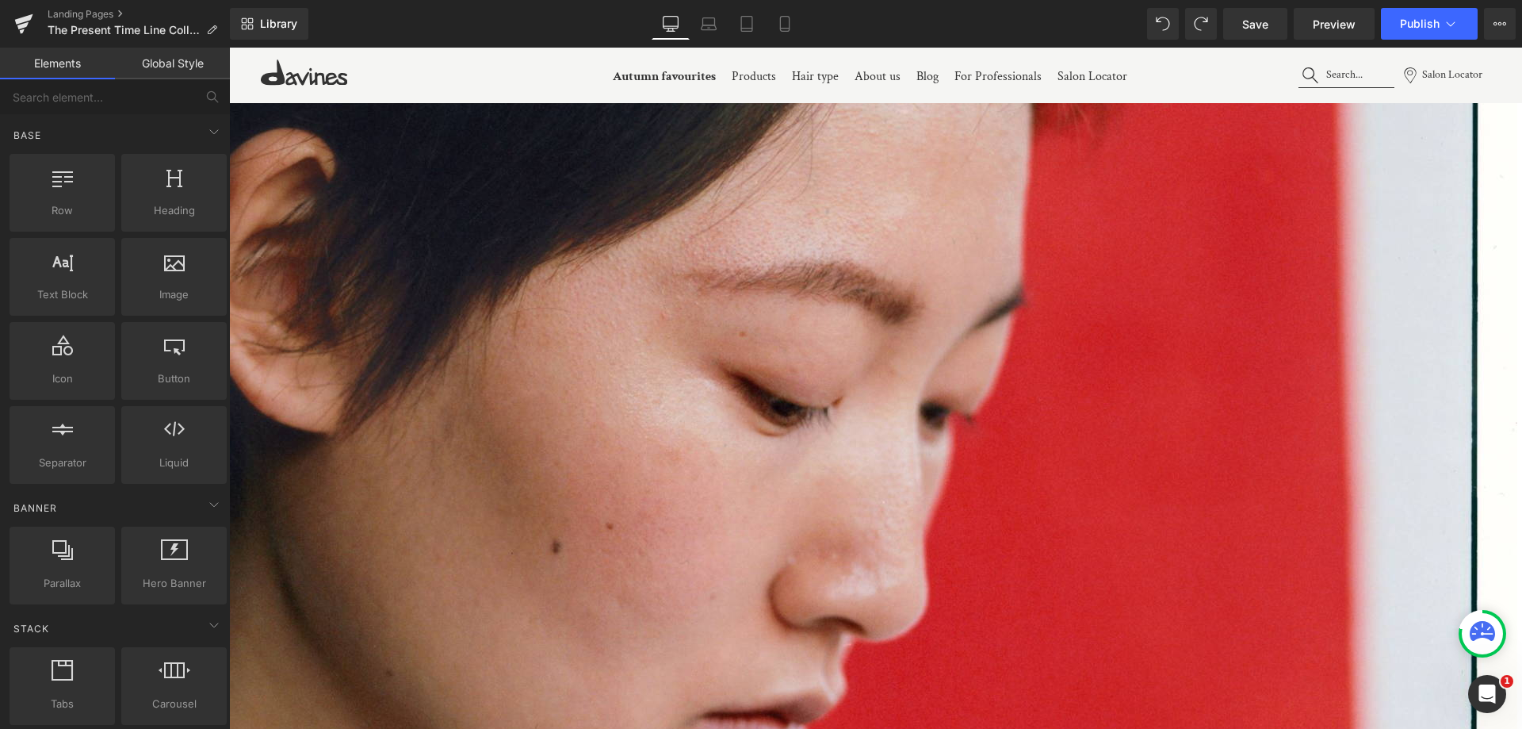
click at [229, 48] on link at bounding box center [229, 48] width 0 height 0
click at [229, 48] on icon at bounding box center [229, 48] width 0 height 0
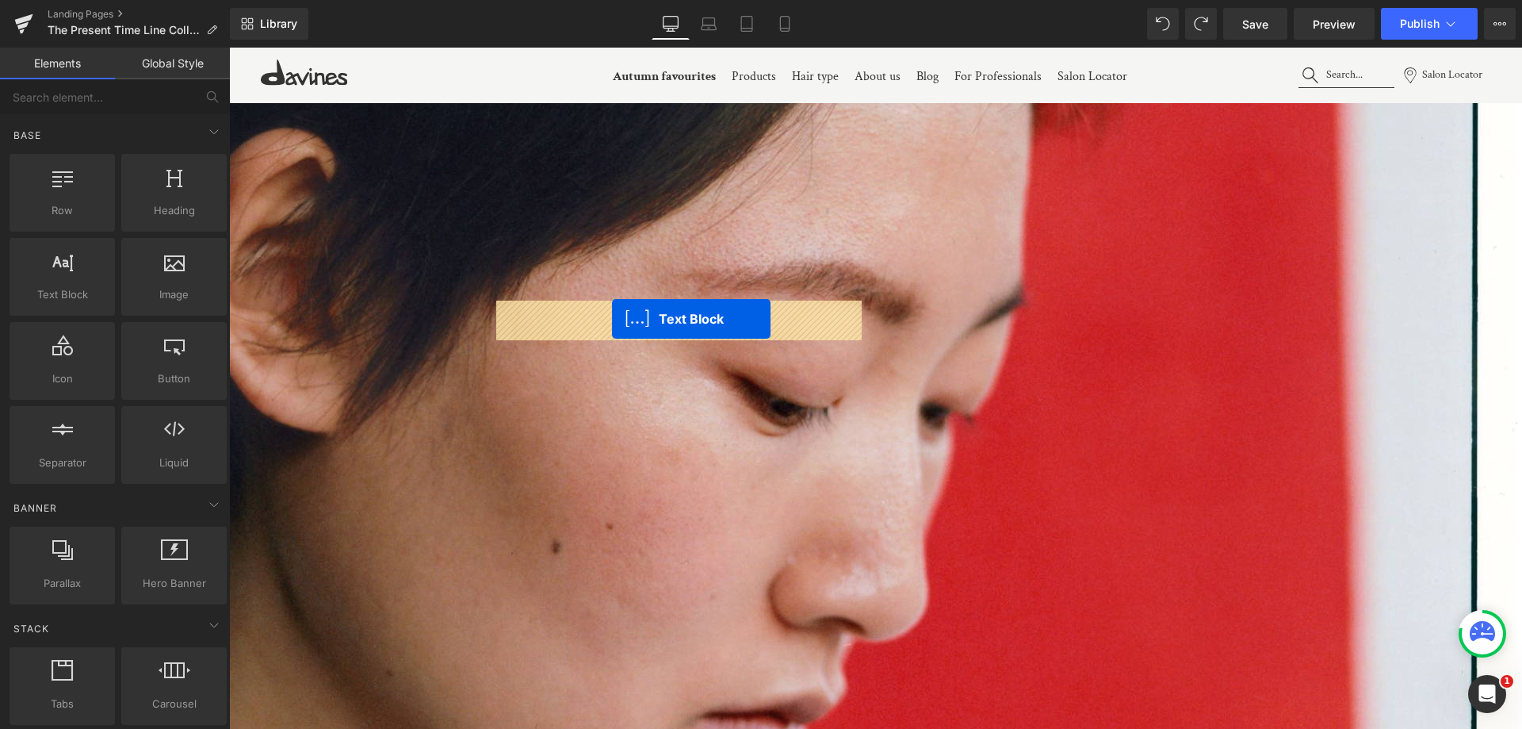
drag, startPoint x: 607, startPoint y: 388, endPoint x: 612, endPoint y: 319, distance: 70.0
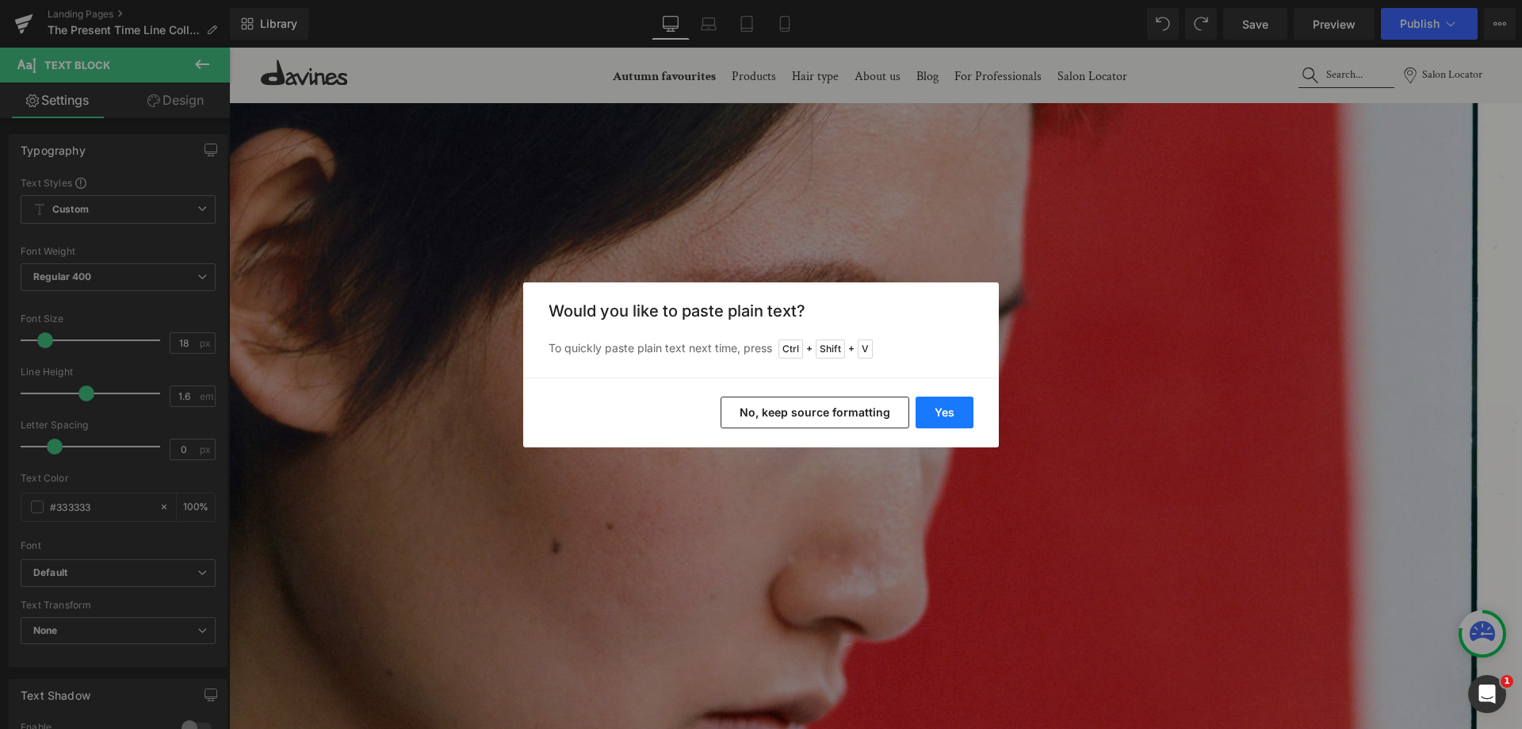
click at [964, 415] on button "Yes" at bounding box center [945, 412] width 58 height 32
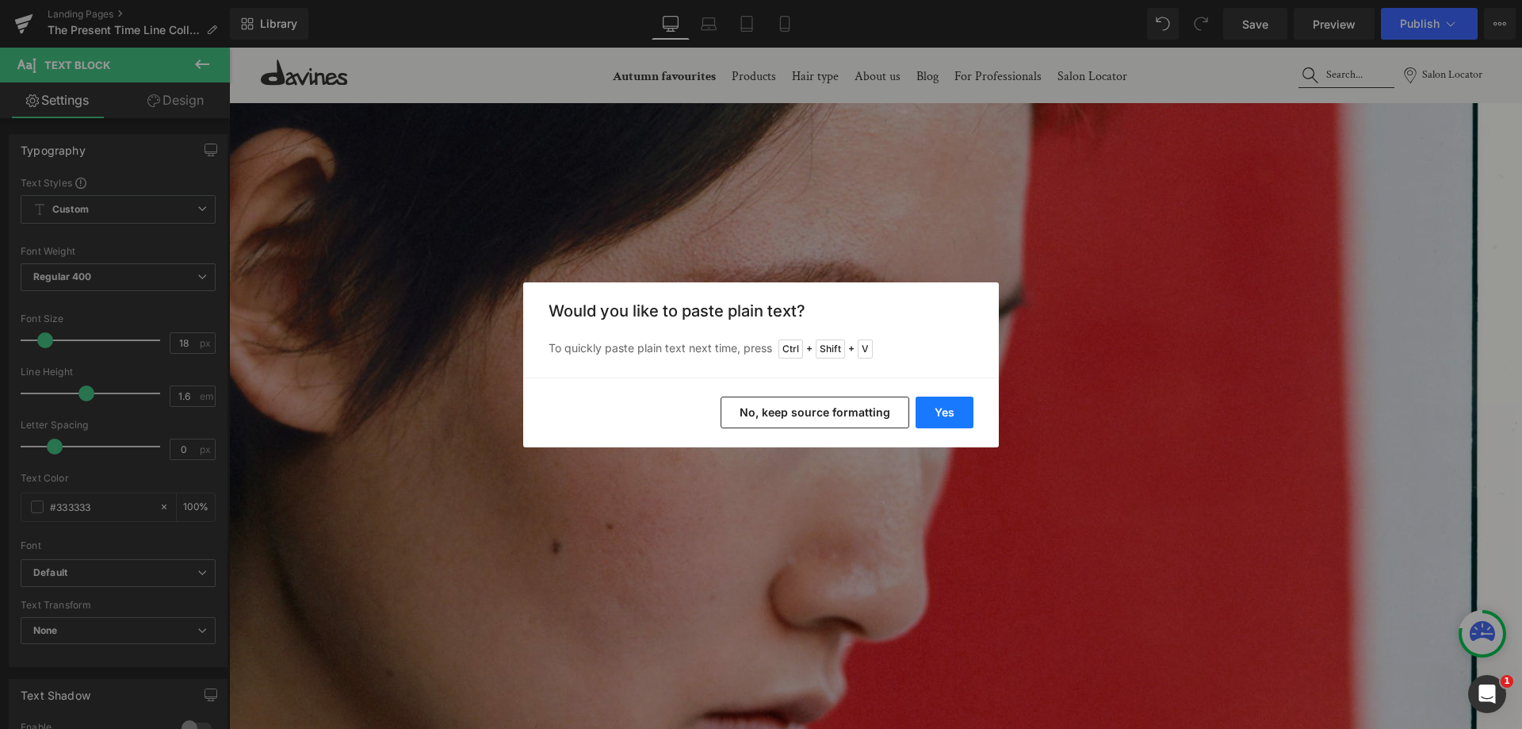
click at [953, 414] on button "Yes" at bounding box center [945, 412] width 58 height 32
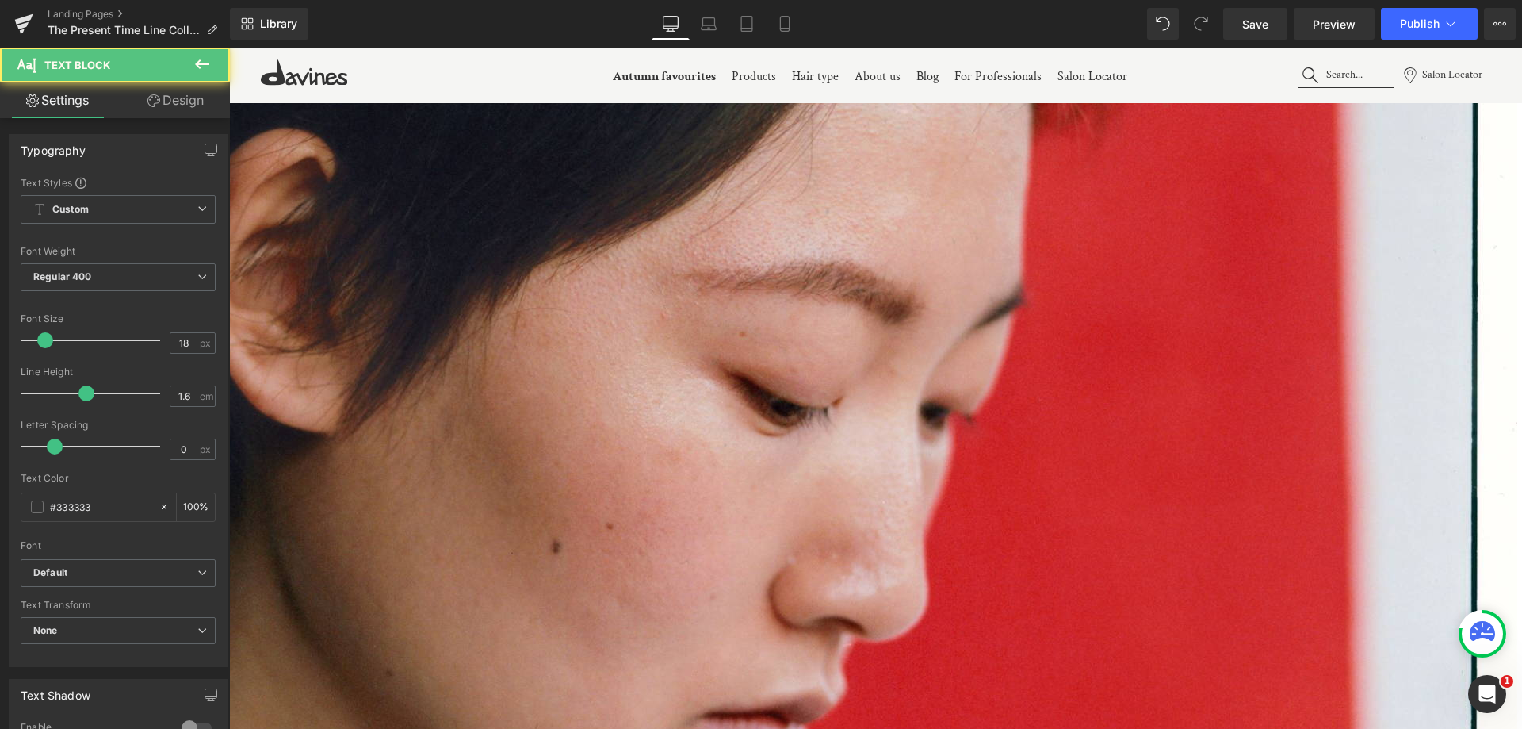
drag, startPoint x: 680, startPoint y: 280, endPoint x: 668, endPoint y: 277, distance: 12.3
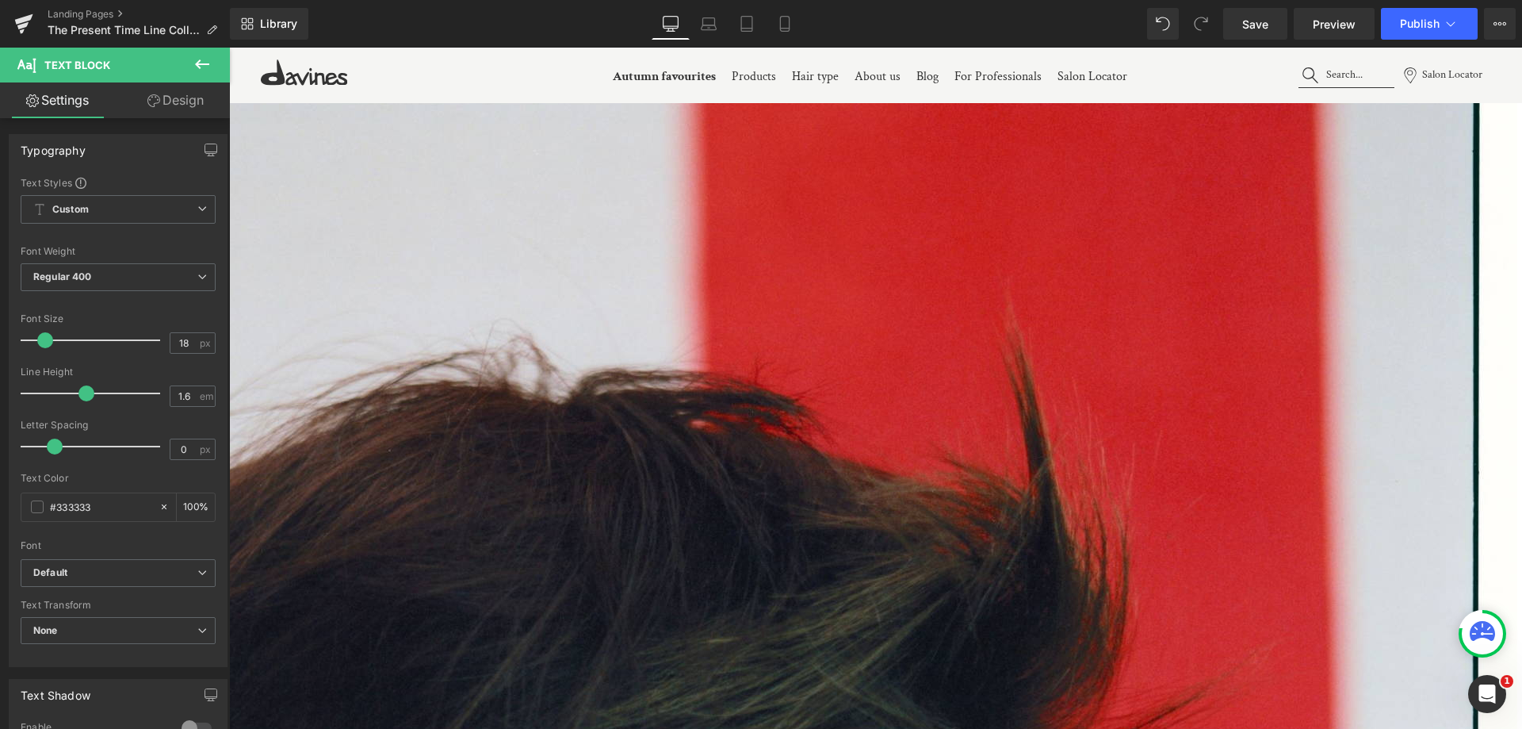
scroll to position [1348, 0]
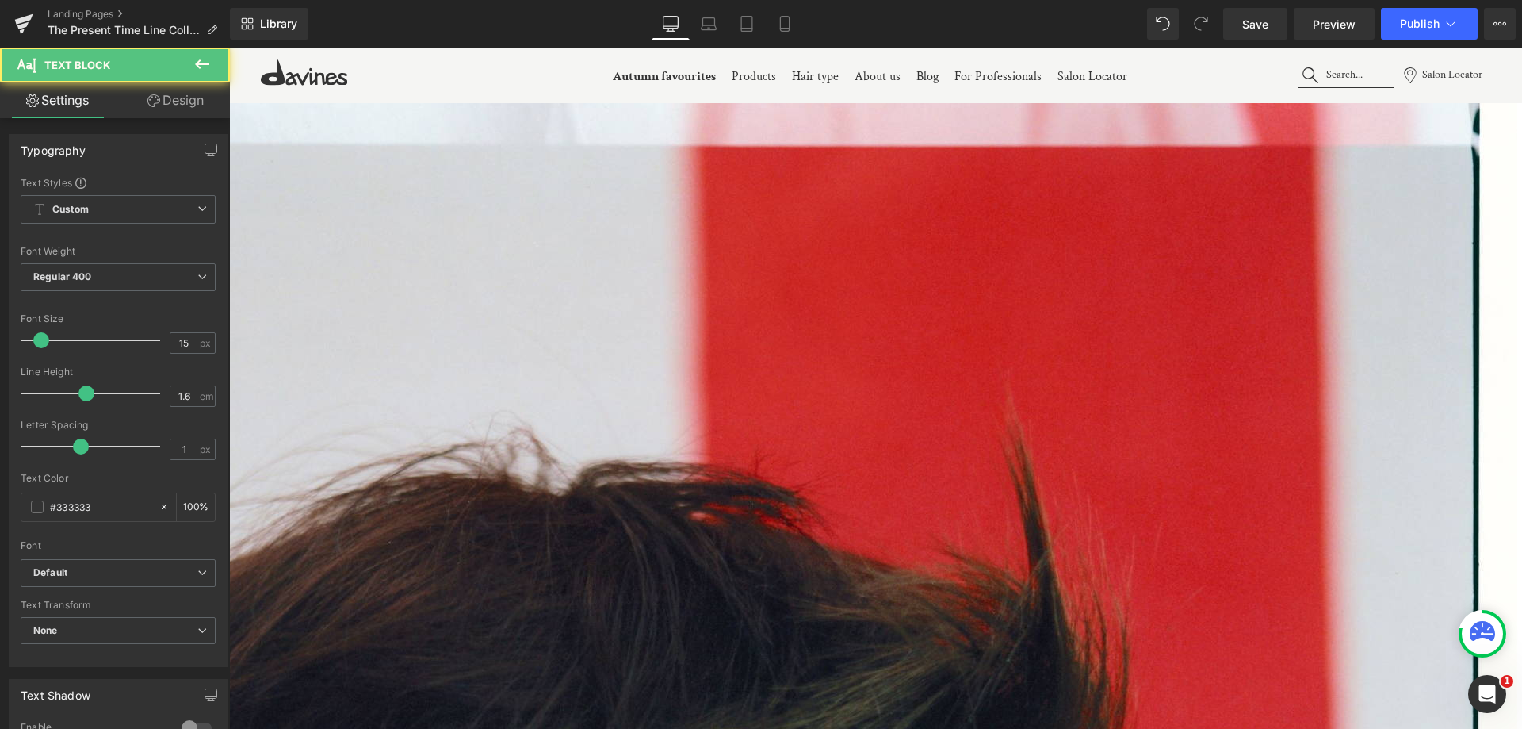
drag, startPoint x: 527, startPoint y: 498, endPoint x: 493, endPoint y: 473, distance: 42.0
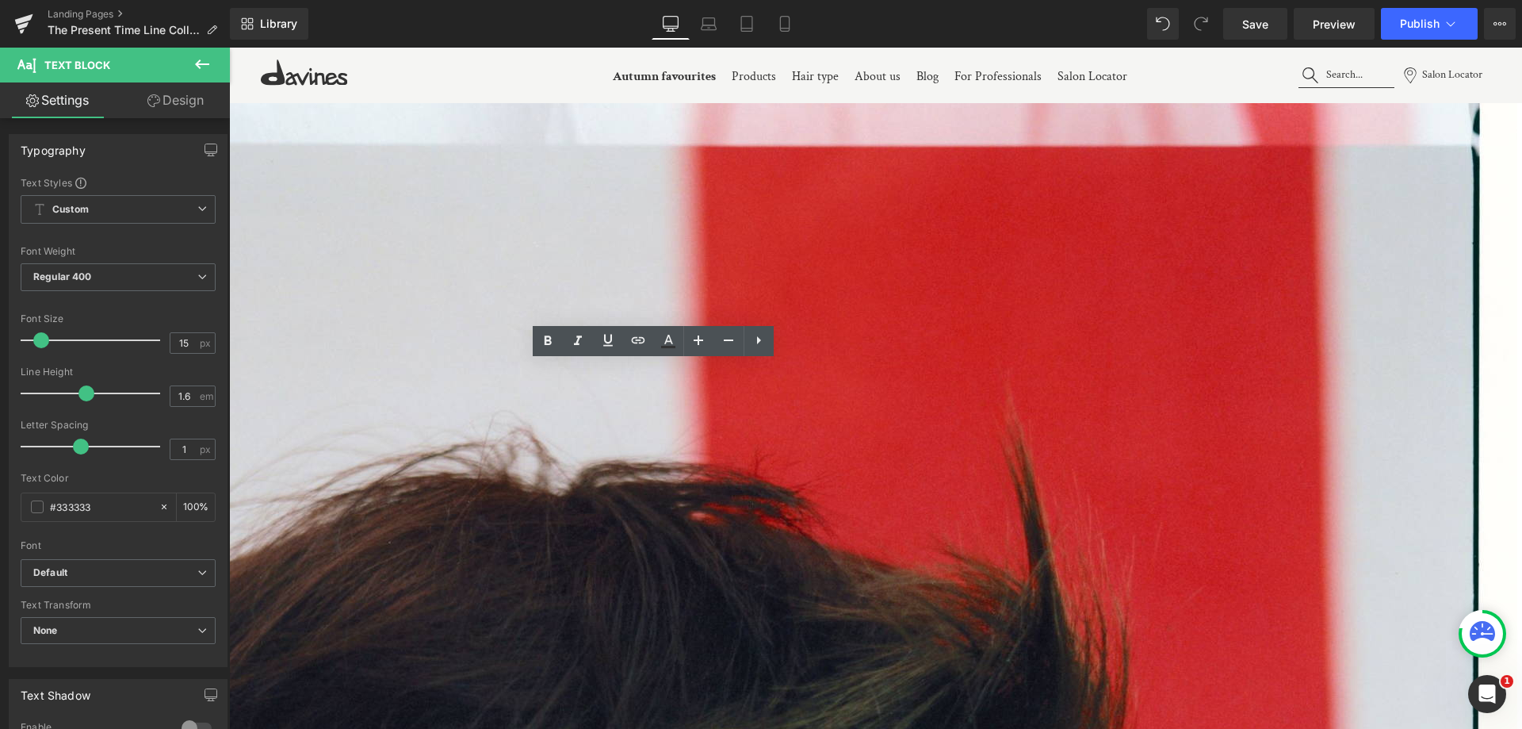
drag, startPoint x: 507, startPoint y: 492, endPoint x: 400, endPoint y: 311, distance: 211.2
click at [187, 343] on input "15" at bounding box center [184, 343] width 28 height 20
type input "12"
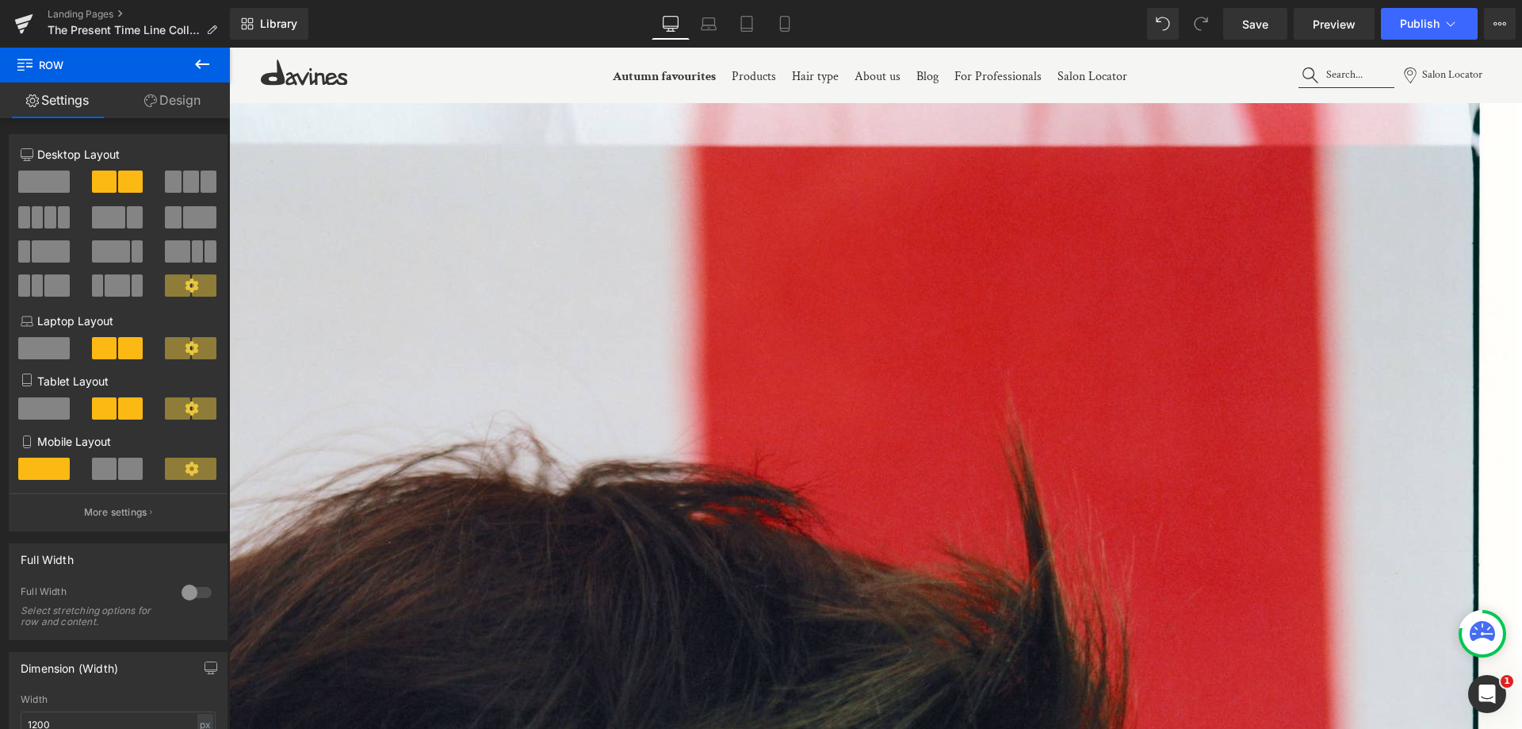
click at [229, 48] on link at bounding box center [229, 48] width 0 height 0
click at [229, 48] on icon at bounding box center [229, 48] width 0 height 0
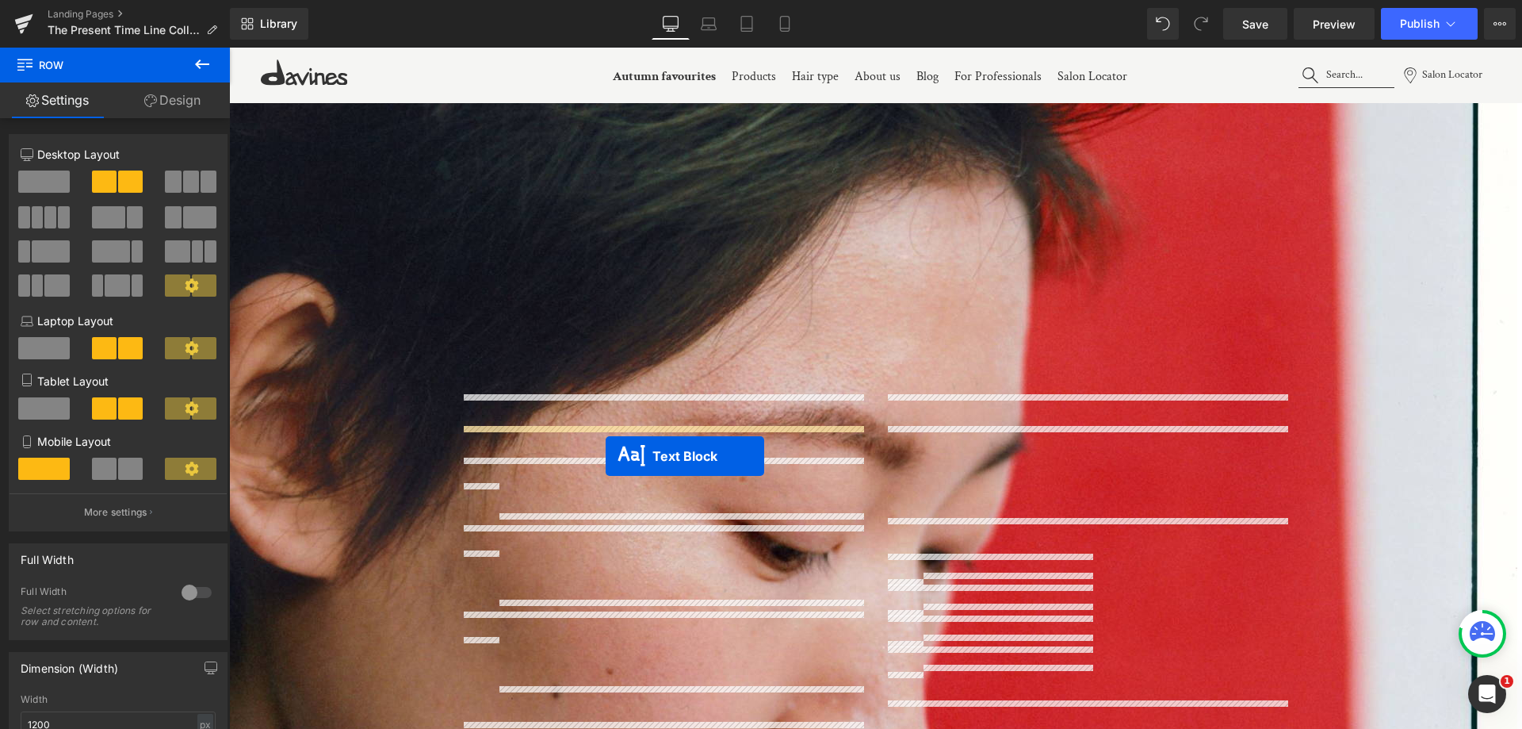
scroll to position [2141, 0]
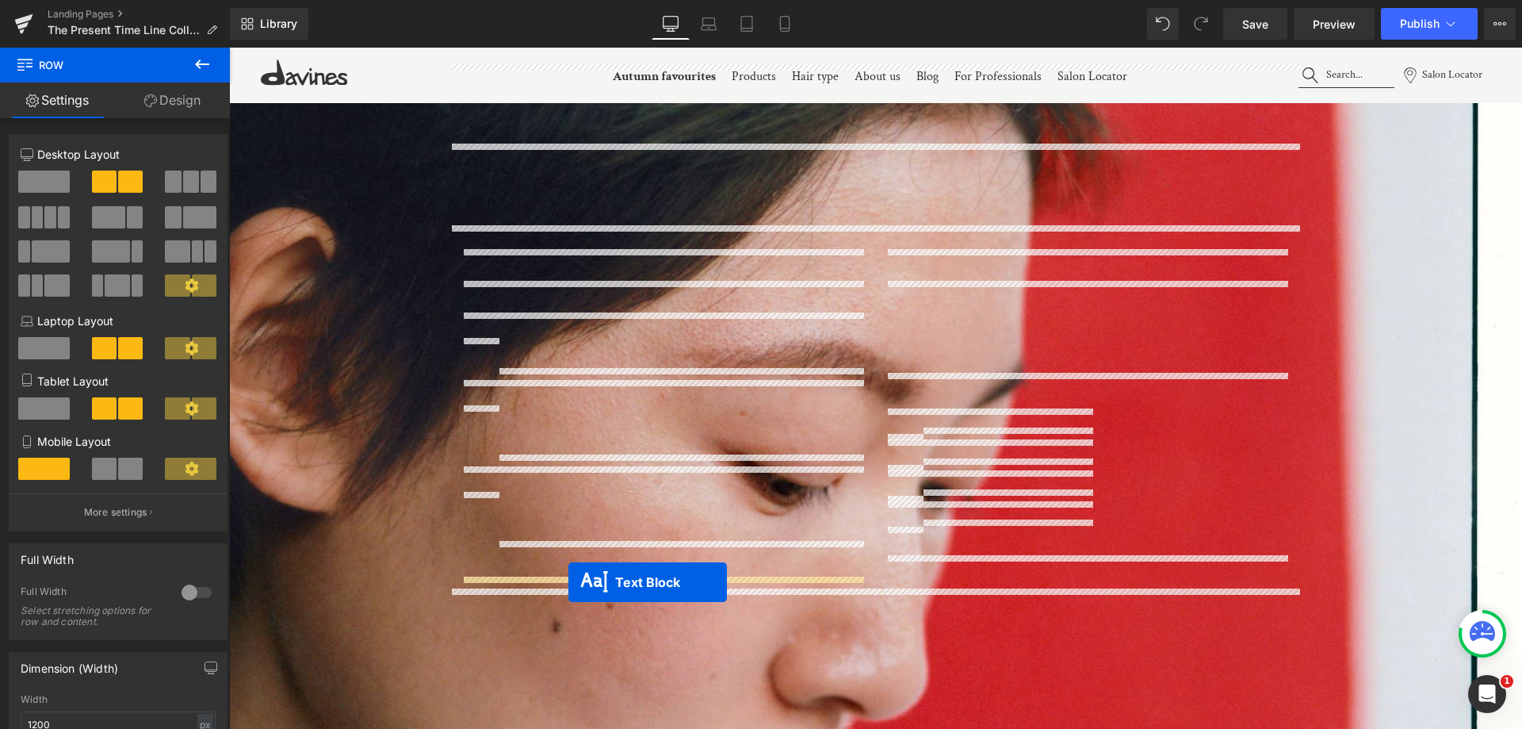
drag, startPoint x: 581, startPoint y: 388, endPoint x: 568, endPoint y: 582, distance: 193.9
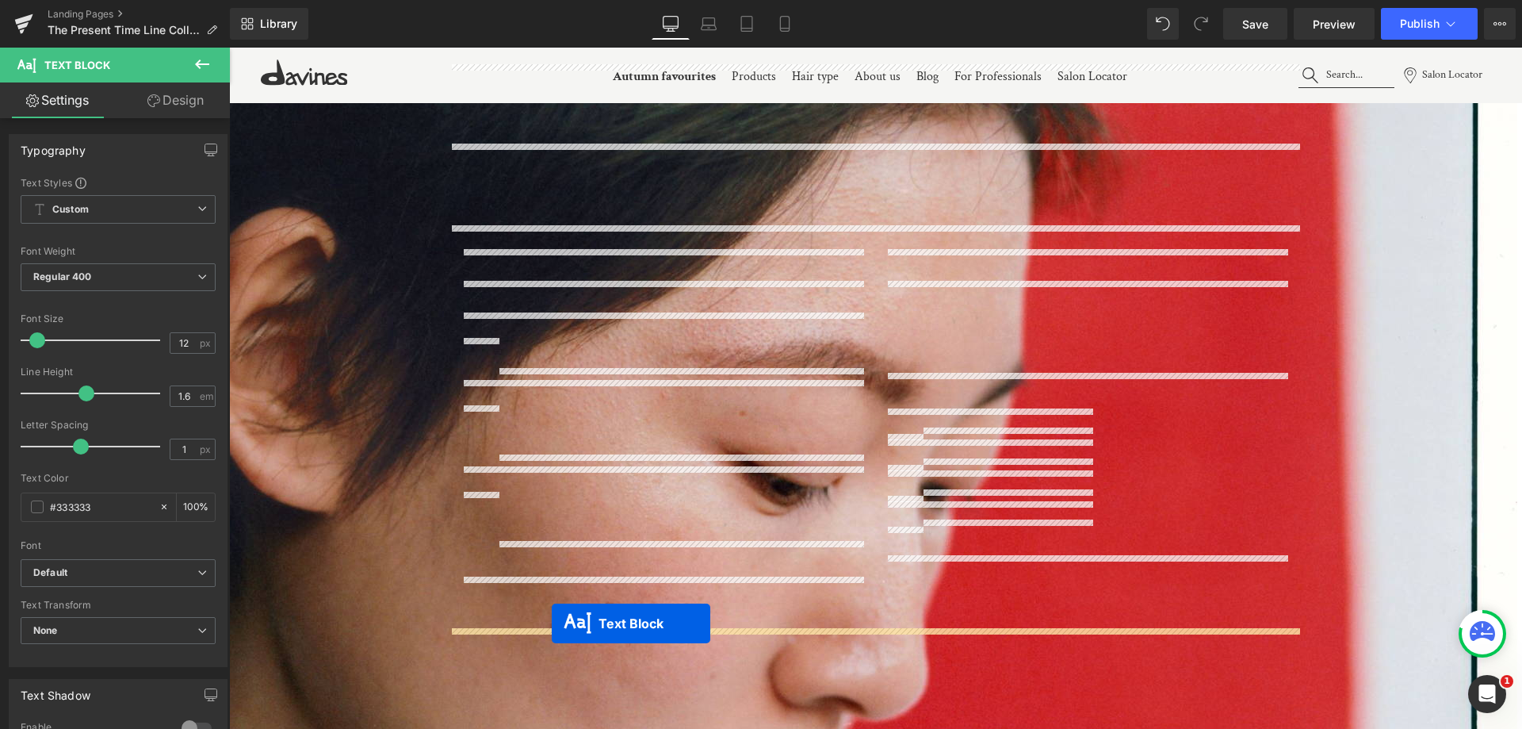
drag, startPoint x: 617, startPoint y: 618, endPoint x: 552, endPoint y: 623, distance: 65.2
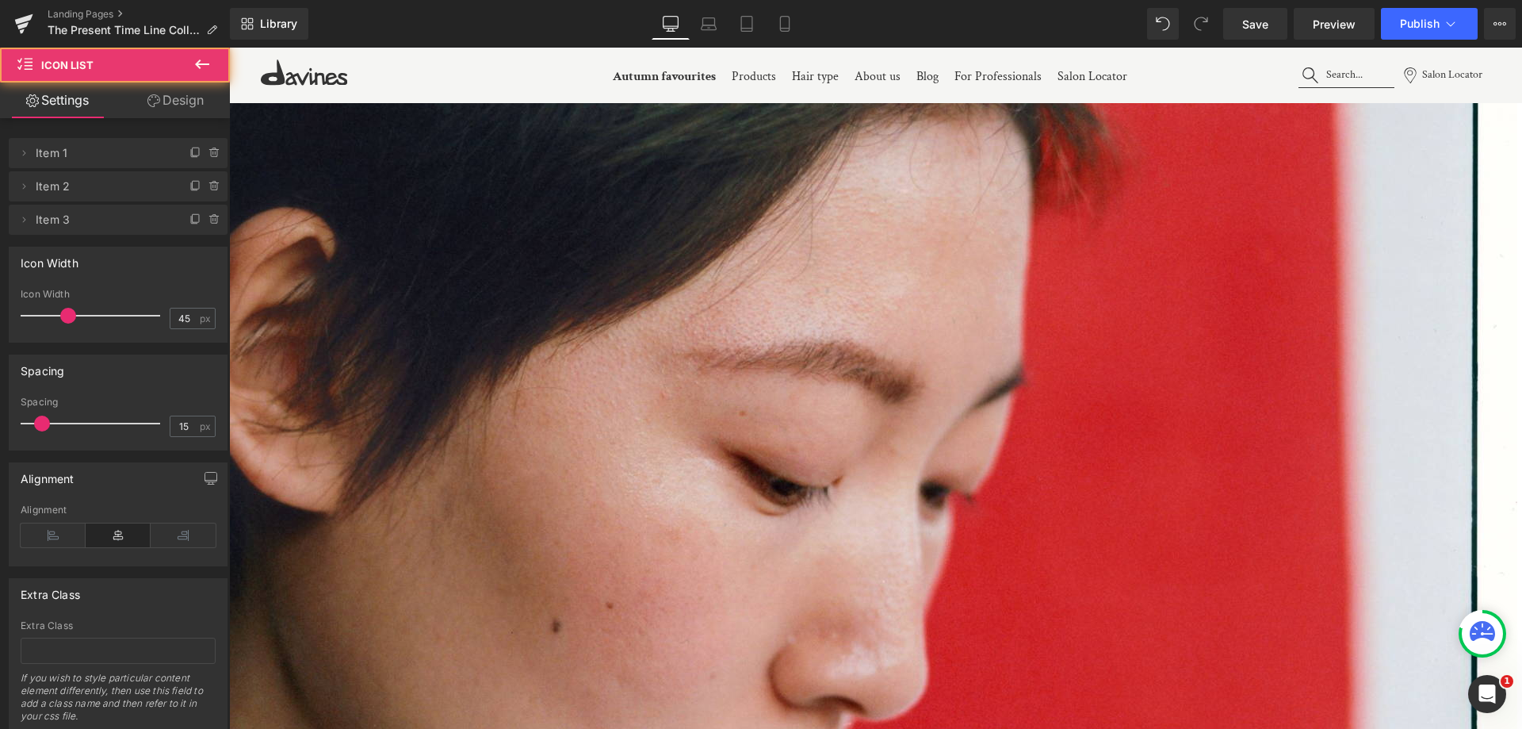
drag, startPoint x: 641, startPoint y: 571, endPoint x: 641, endPoint y: 545, distance: 25.4
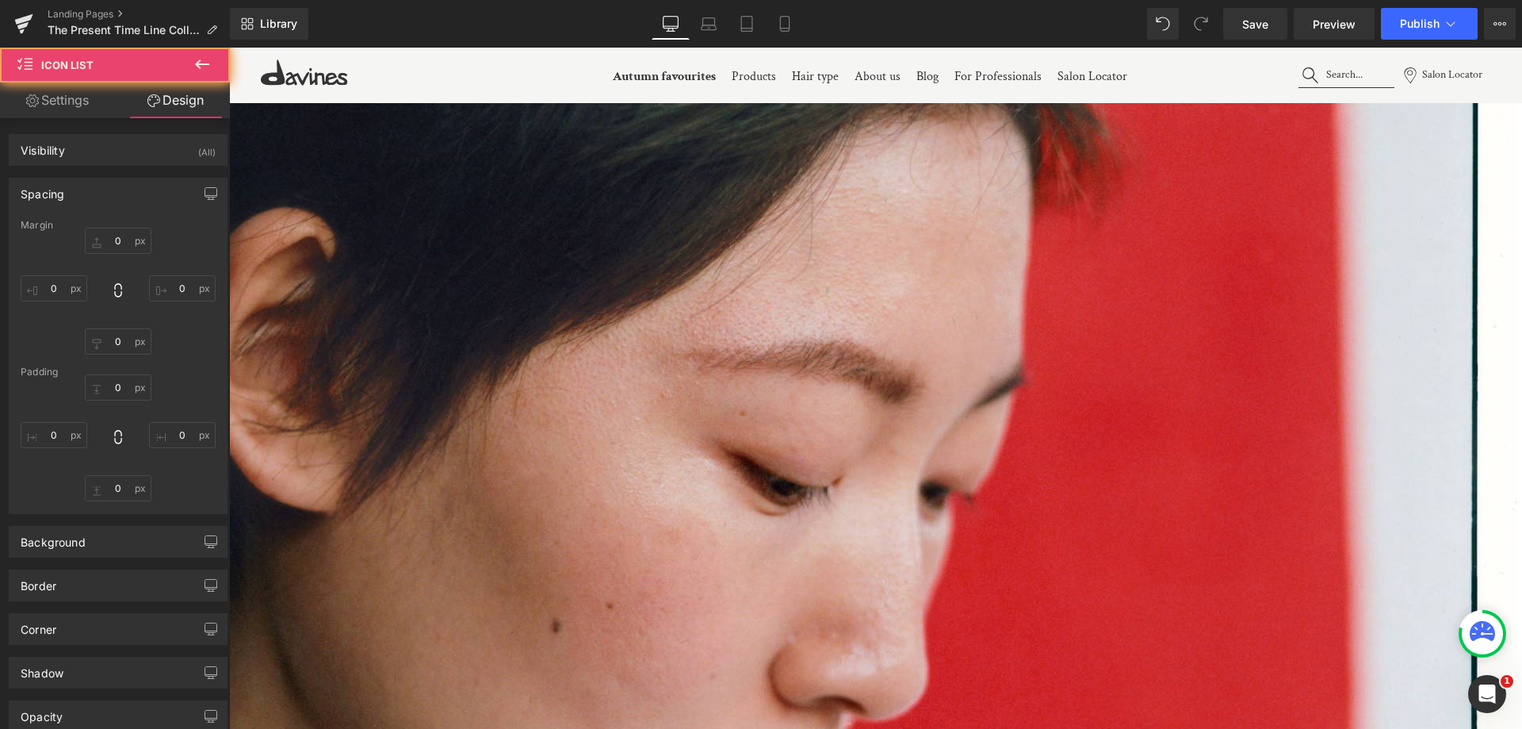
type input "0"
type input "40"
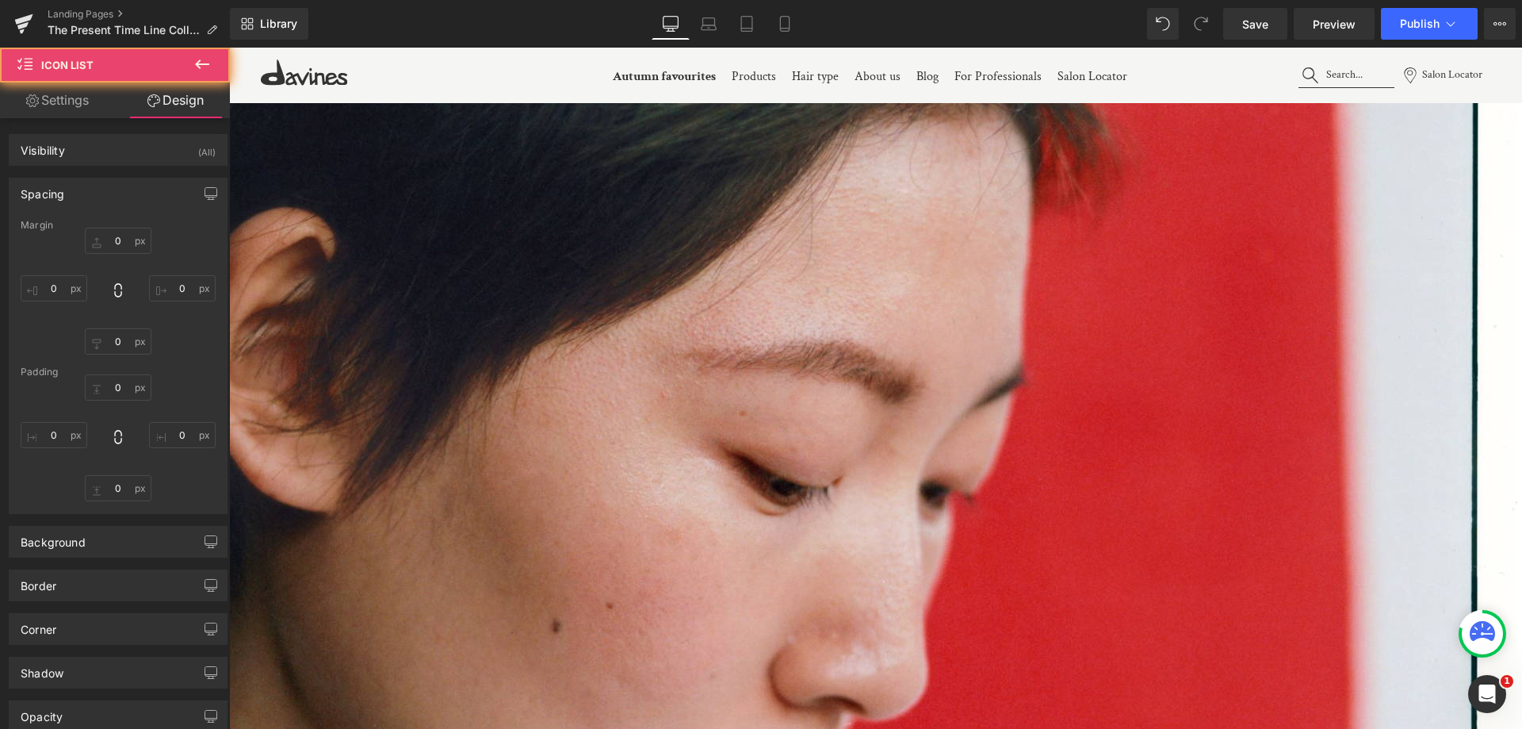
type input "0"
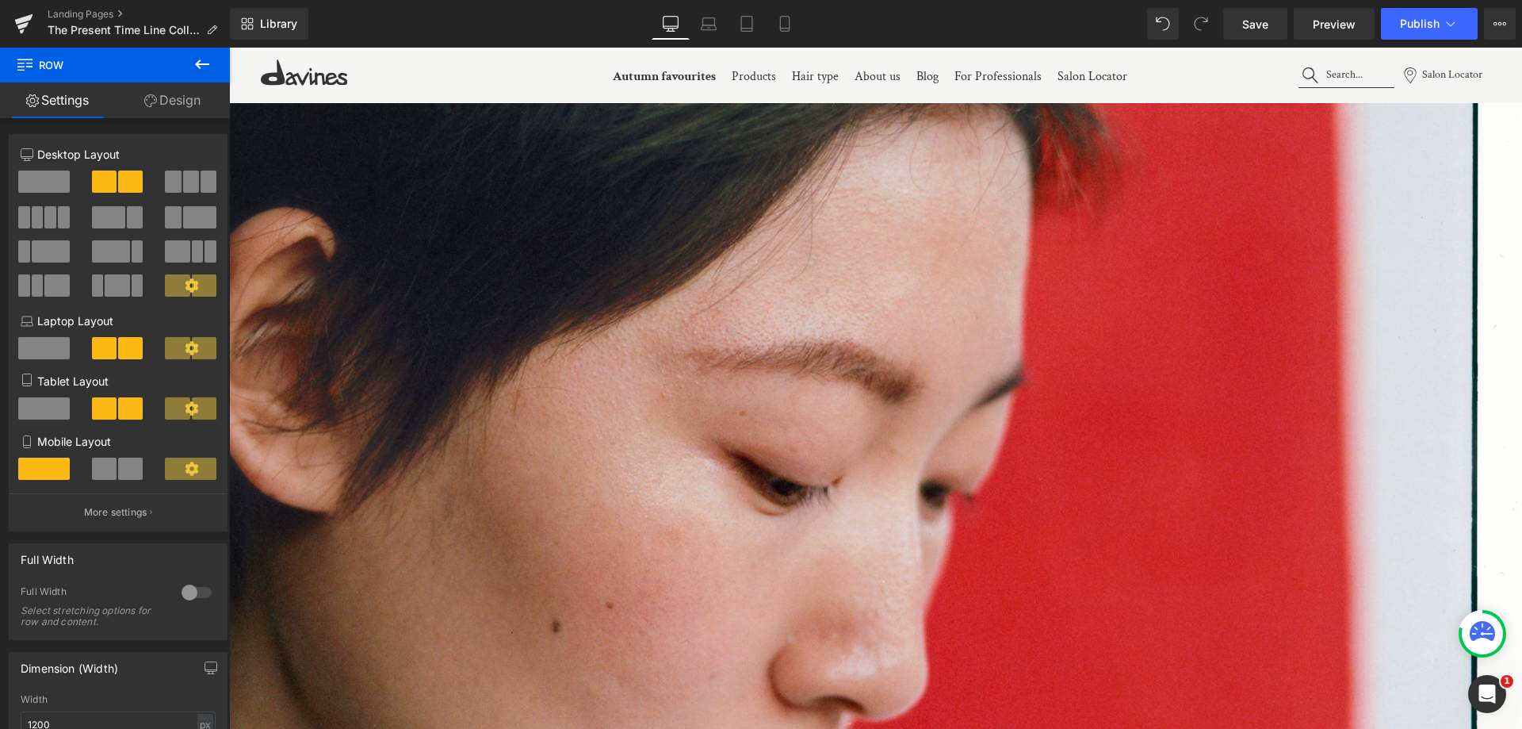
drag, startPoint x: 1074, startPoint y: 556, endPoint x: 1075, endPoint y: 544, distance: 11.9
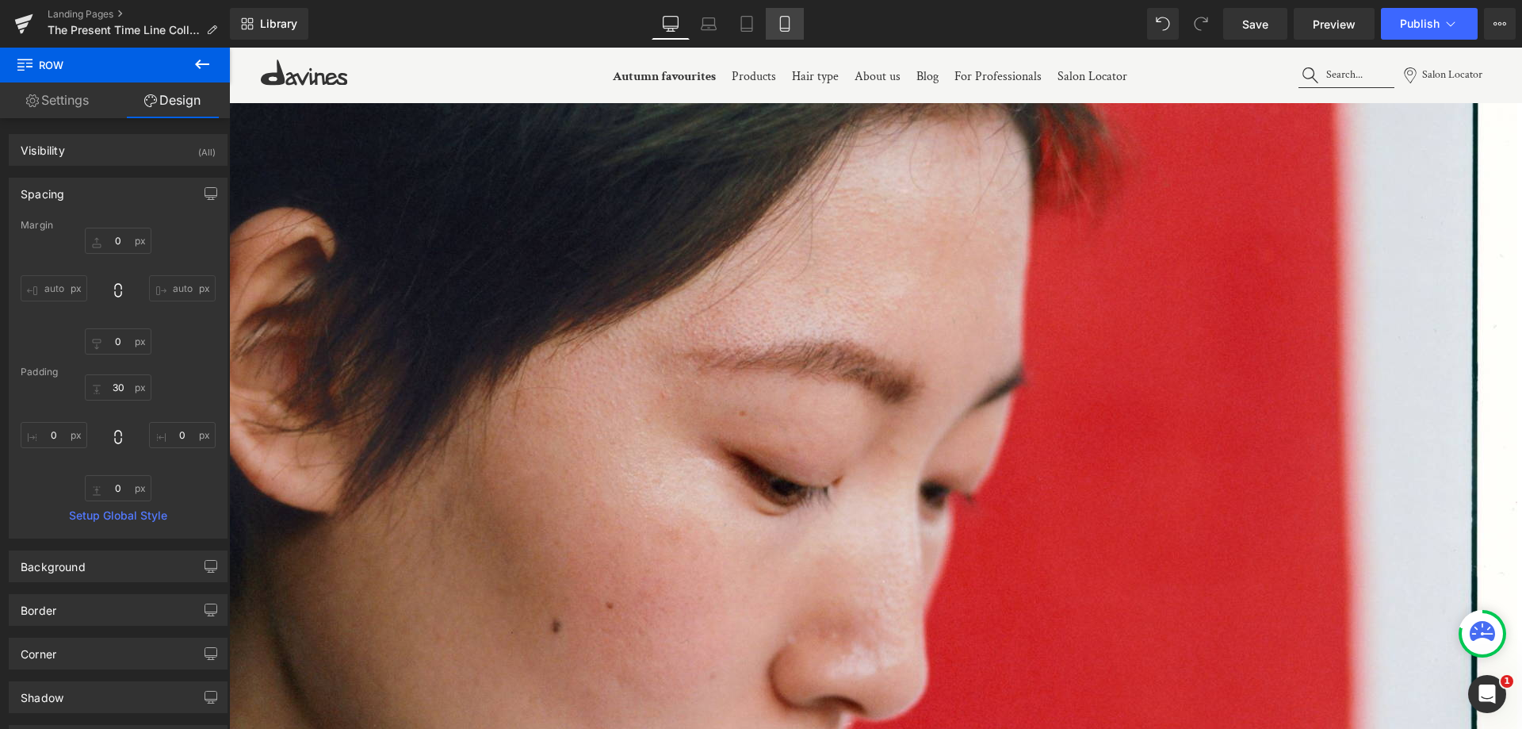
click at [798, 15] on link "Mobile" at bounding box center [785, 24] width 38 height 32
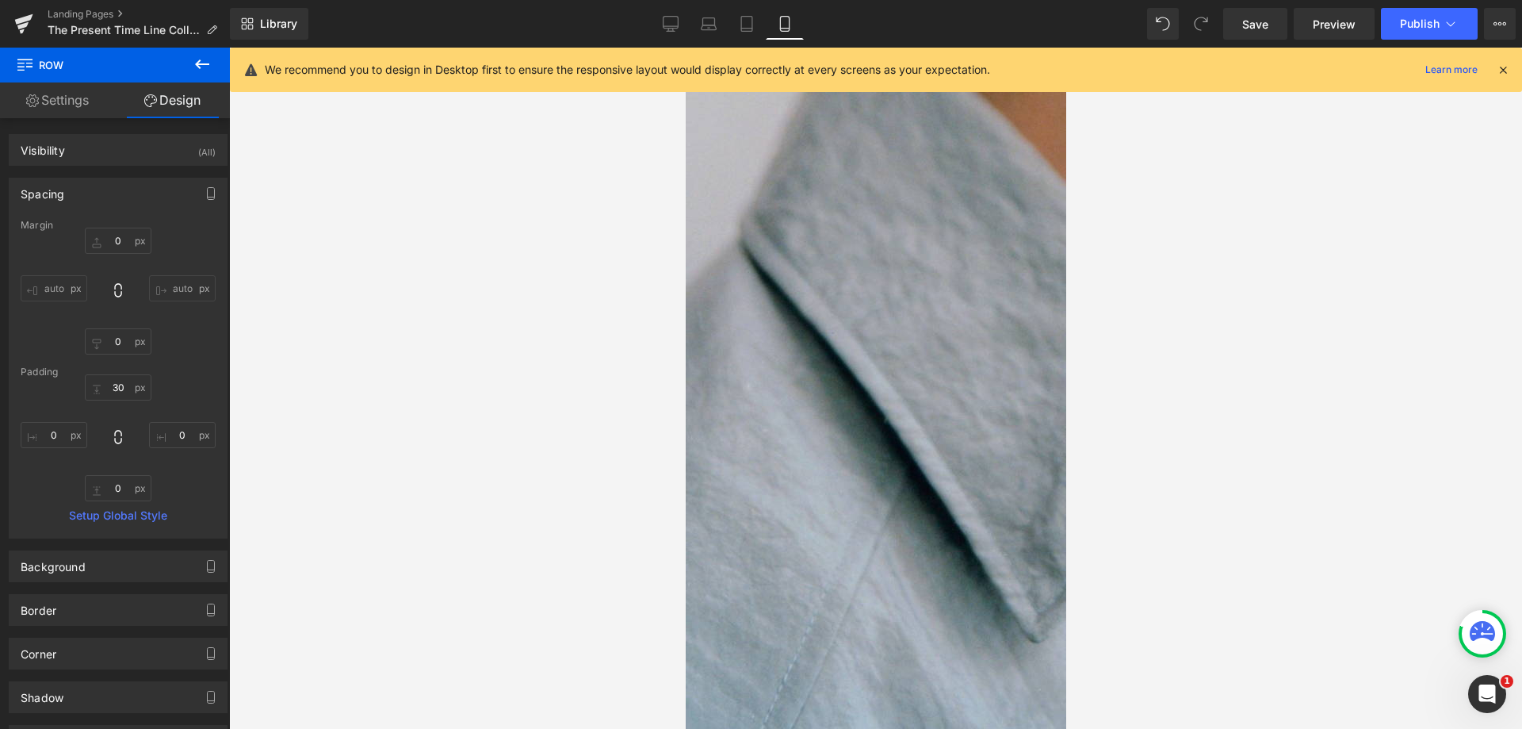
type input "0"
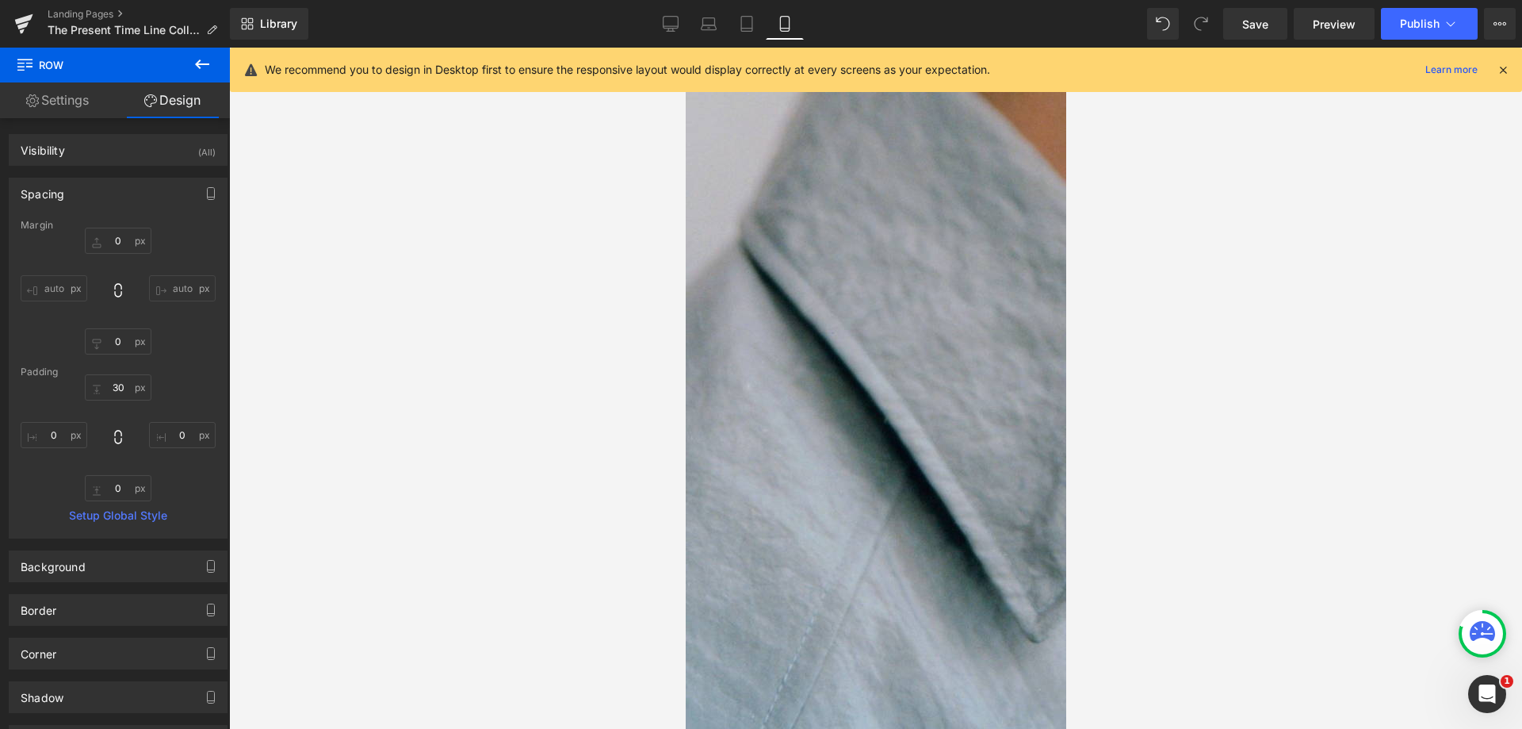
type input "0"
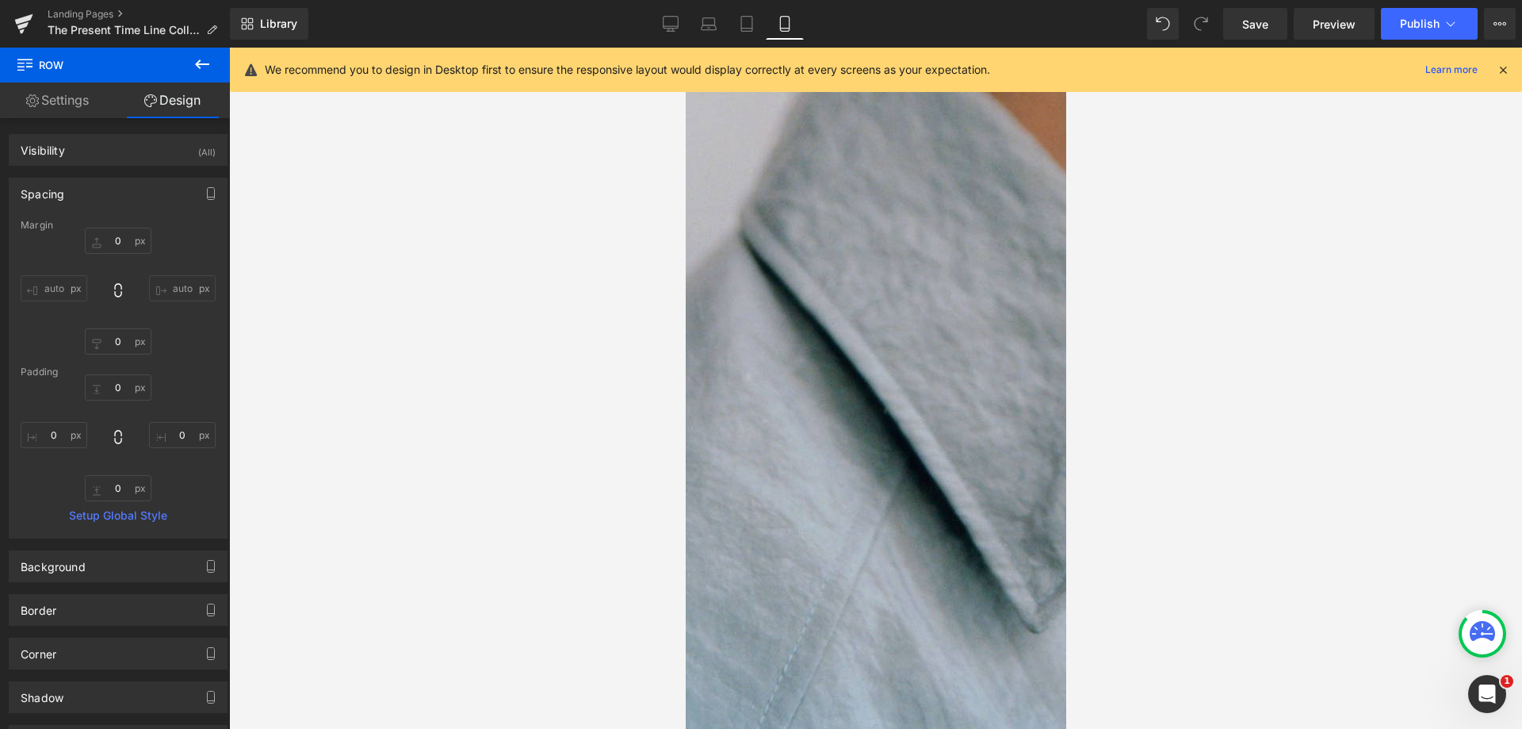
scroll to position [3232, 0]
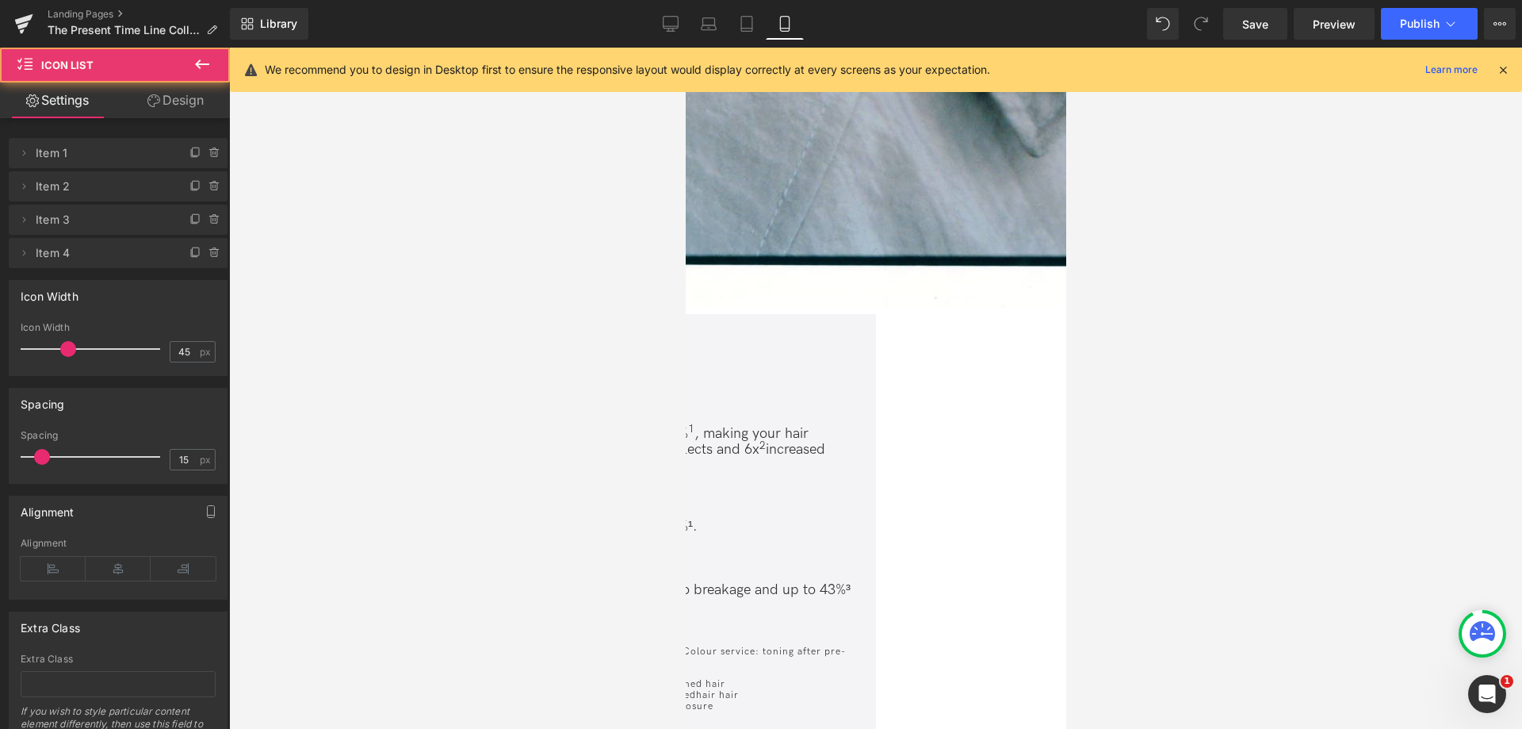
drag, startPoint x: 855, startPoint y: 409, endPoint x: 855, endPoint y: 427, distance: 18.2
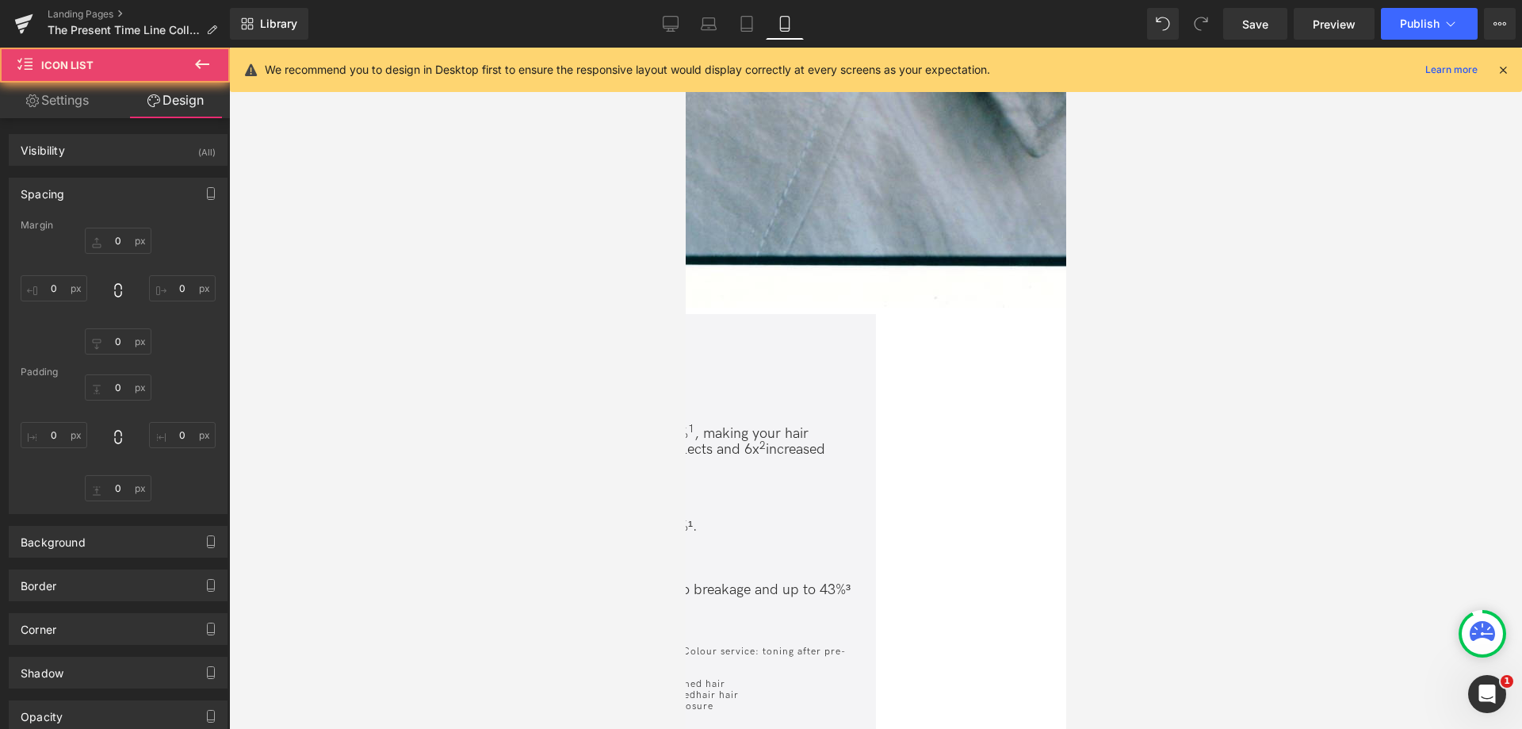
type input "0"
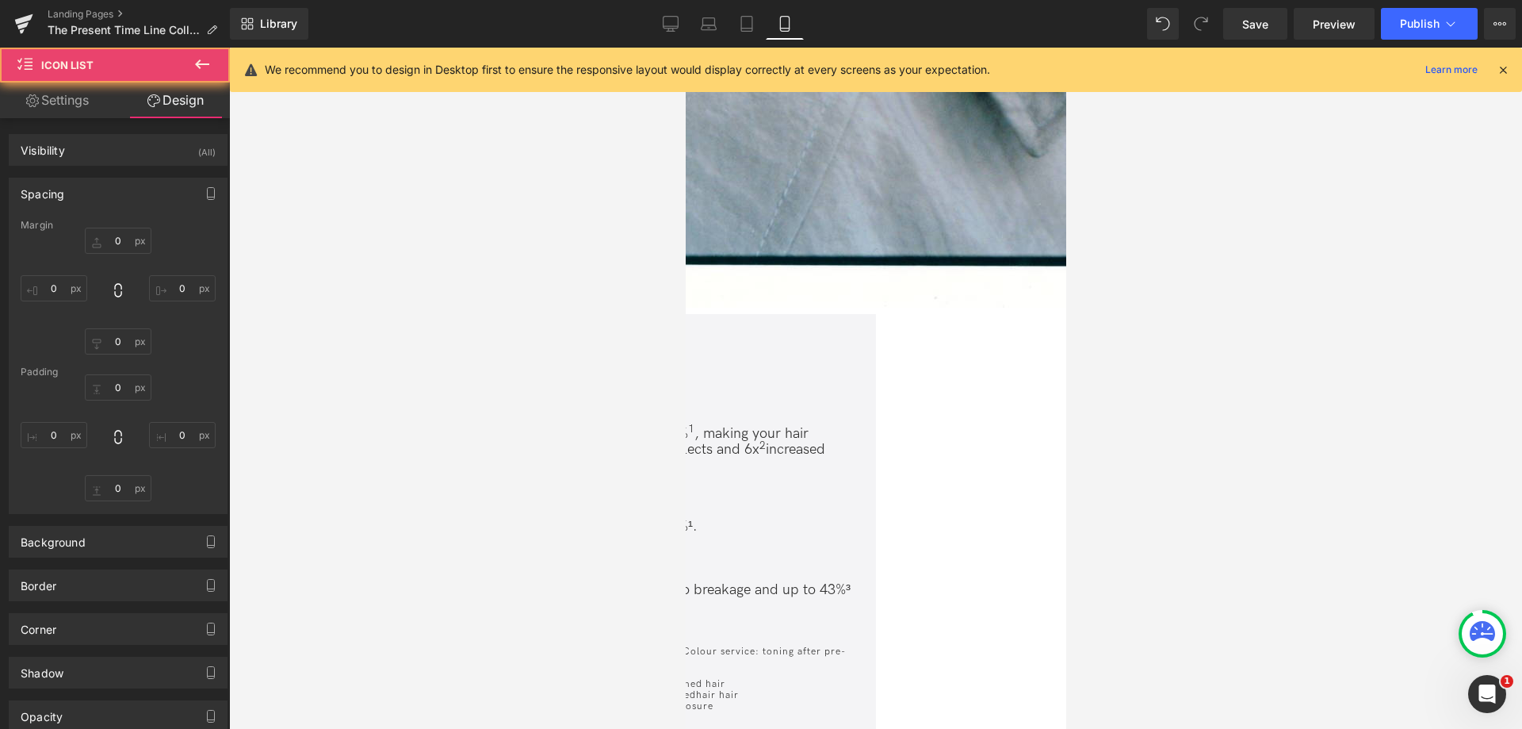
type input "0"
type input "23"
type input "0"
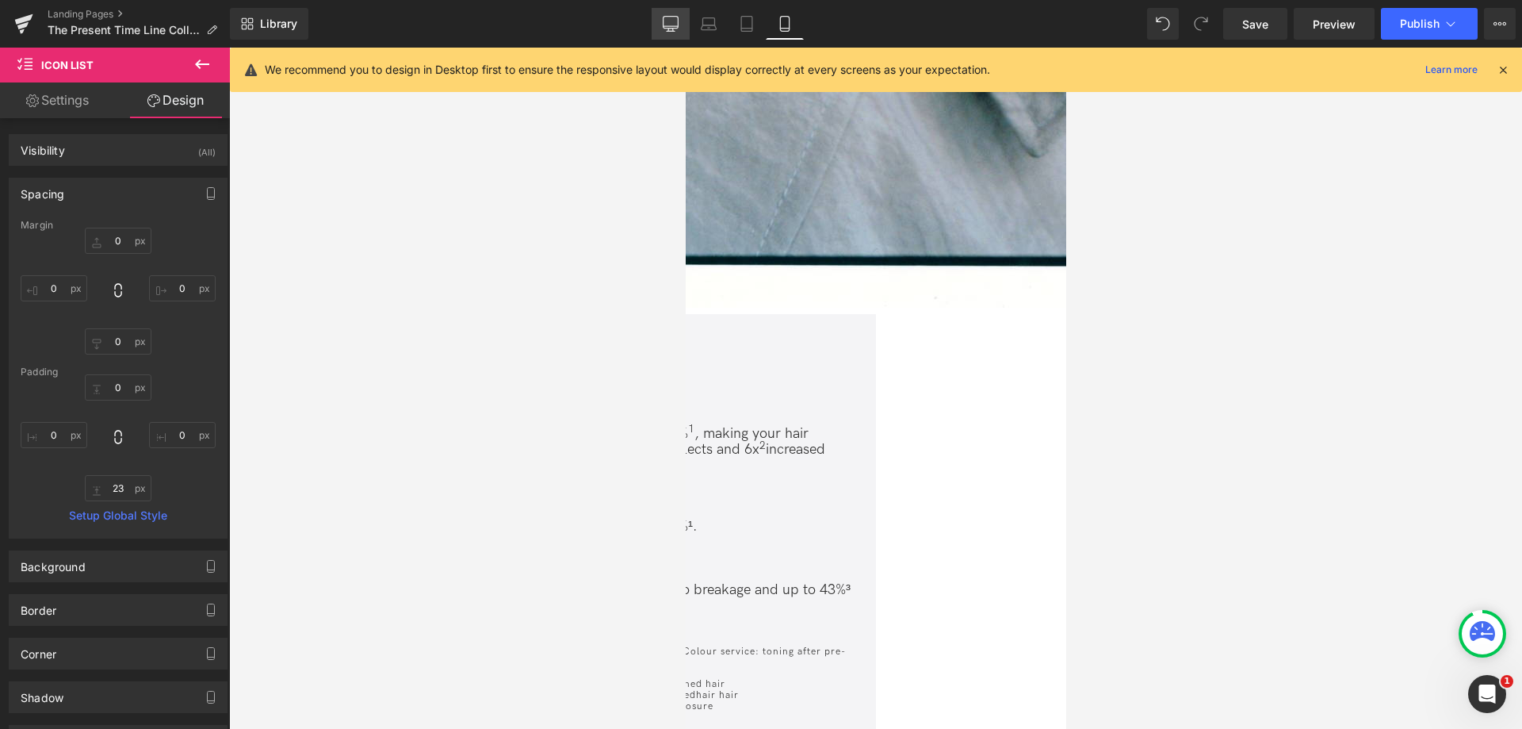
click at [660, 11] on link "Desktop" at bounding box center [671, 24] width 38 height 32
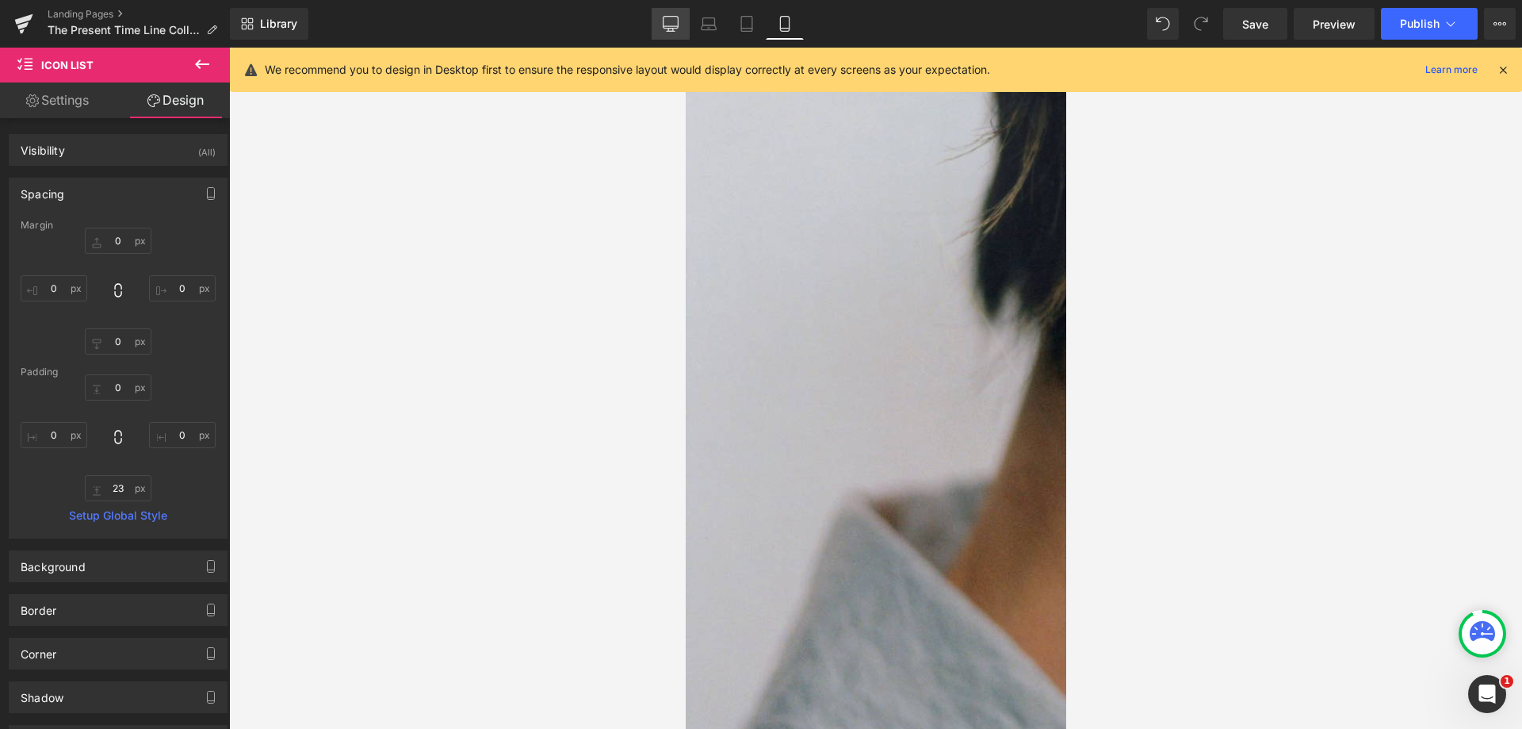
type input "0"
type input "45"
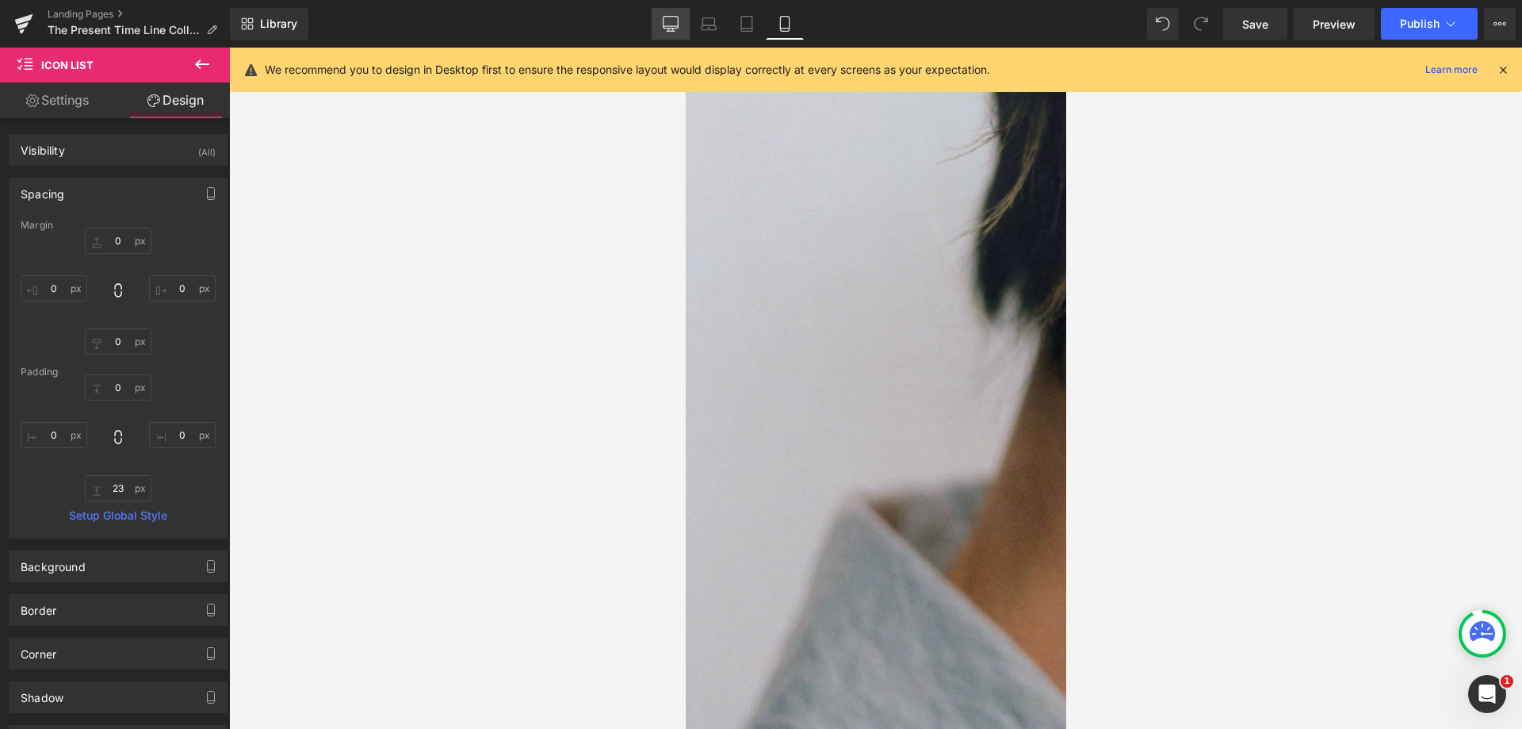
type input "0"
type input "30"
type input "0"
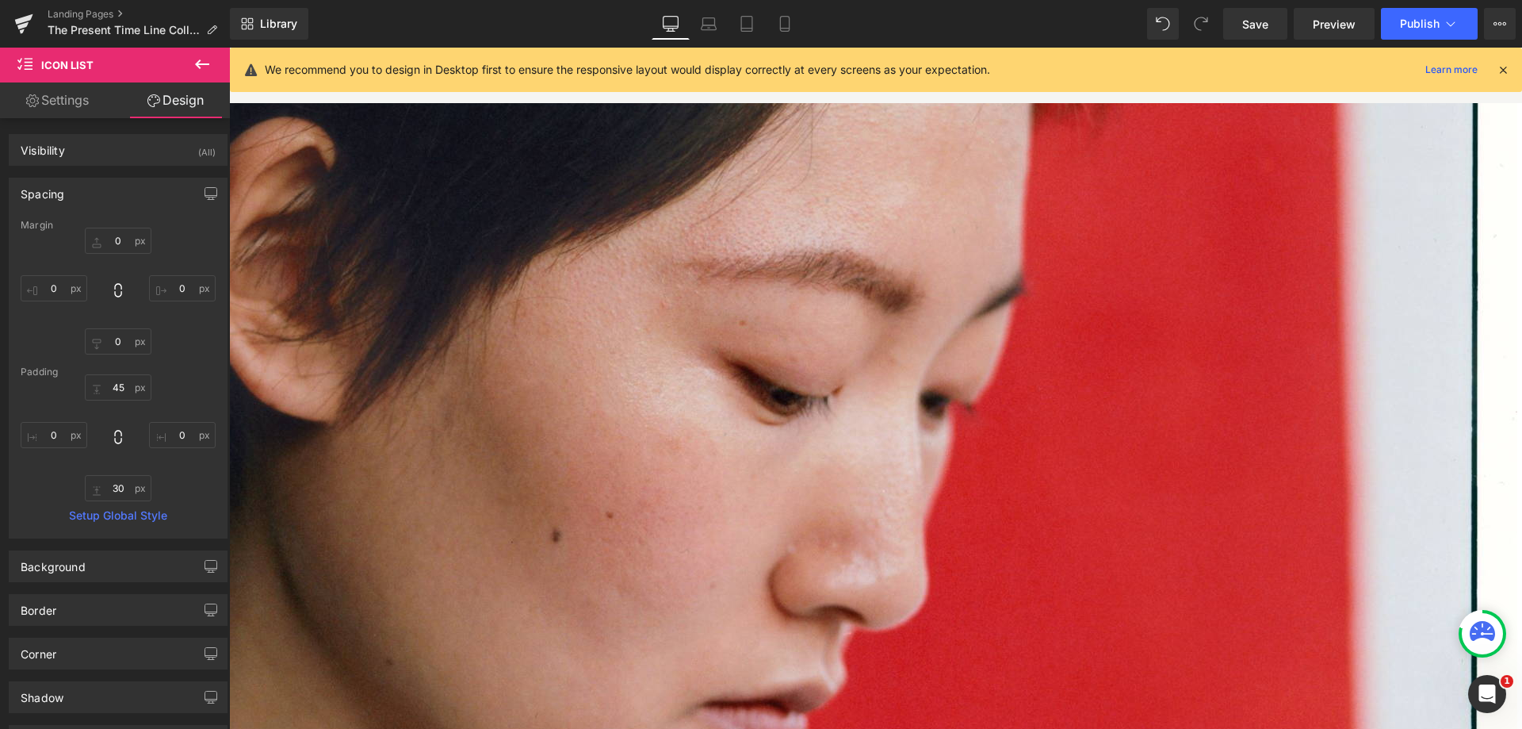
scroll to position [2225, 0]
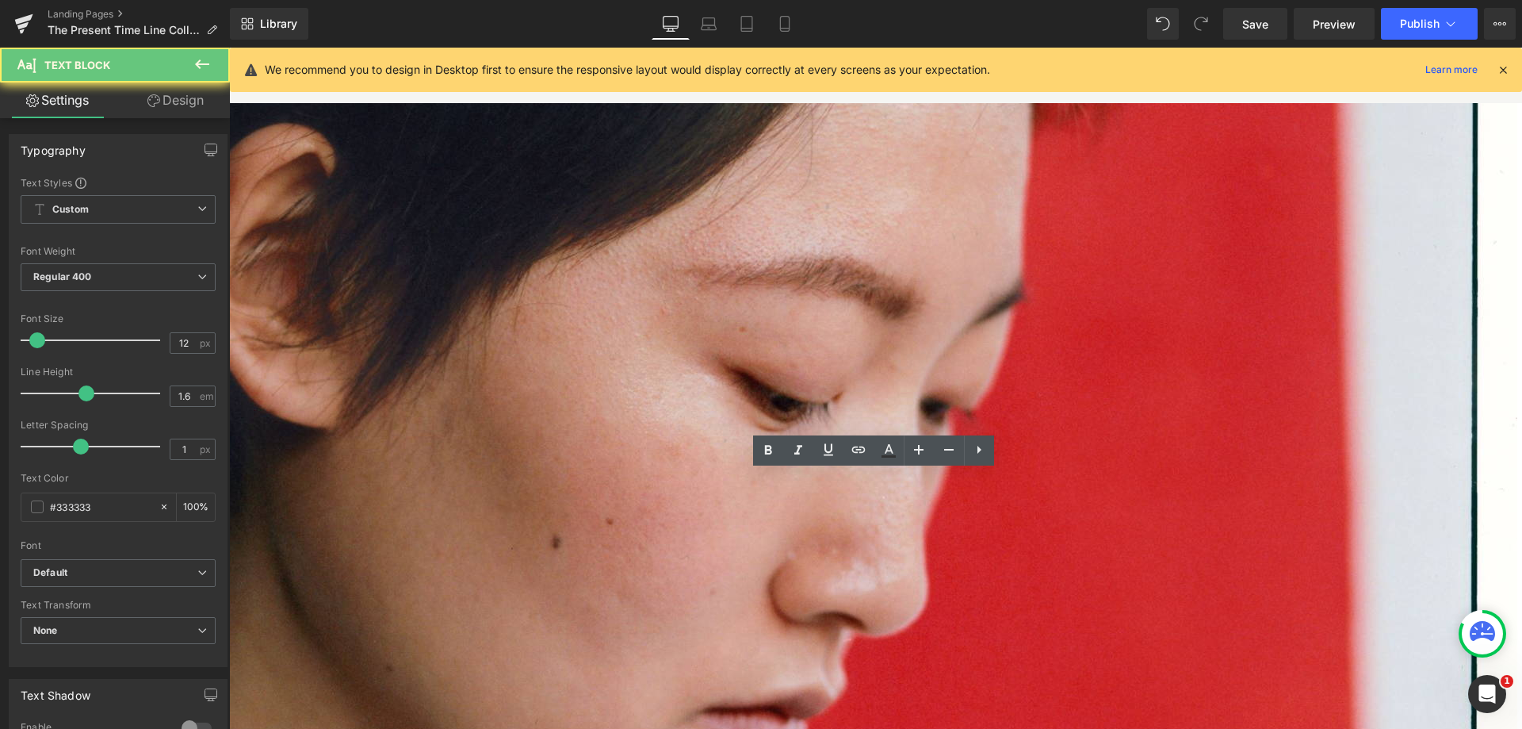
drag, startPoint x: 847, startPoint y: 517, endPoint x: 239, endPoint y: 453, distance: 611.5
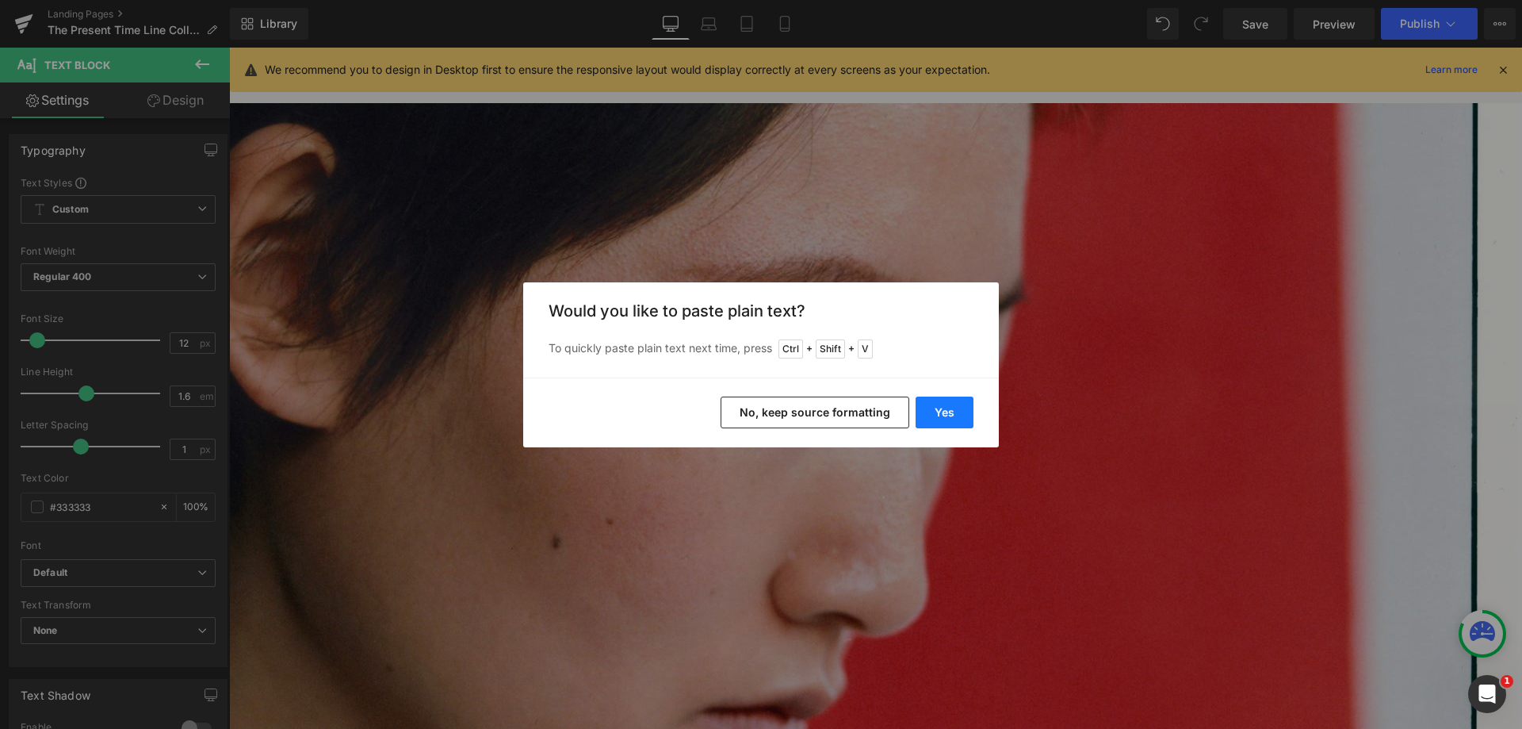
click at [947, 419] on button "Yes" at bounding box center [945, 412] width 58 height 32
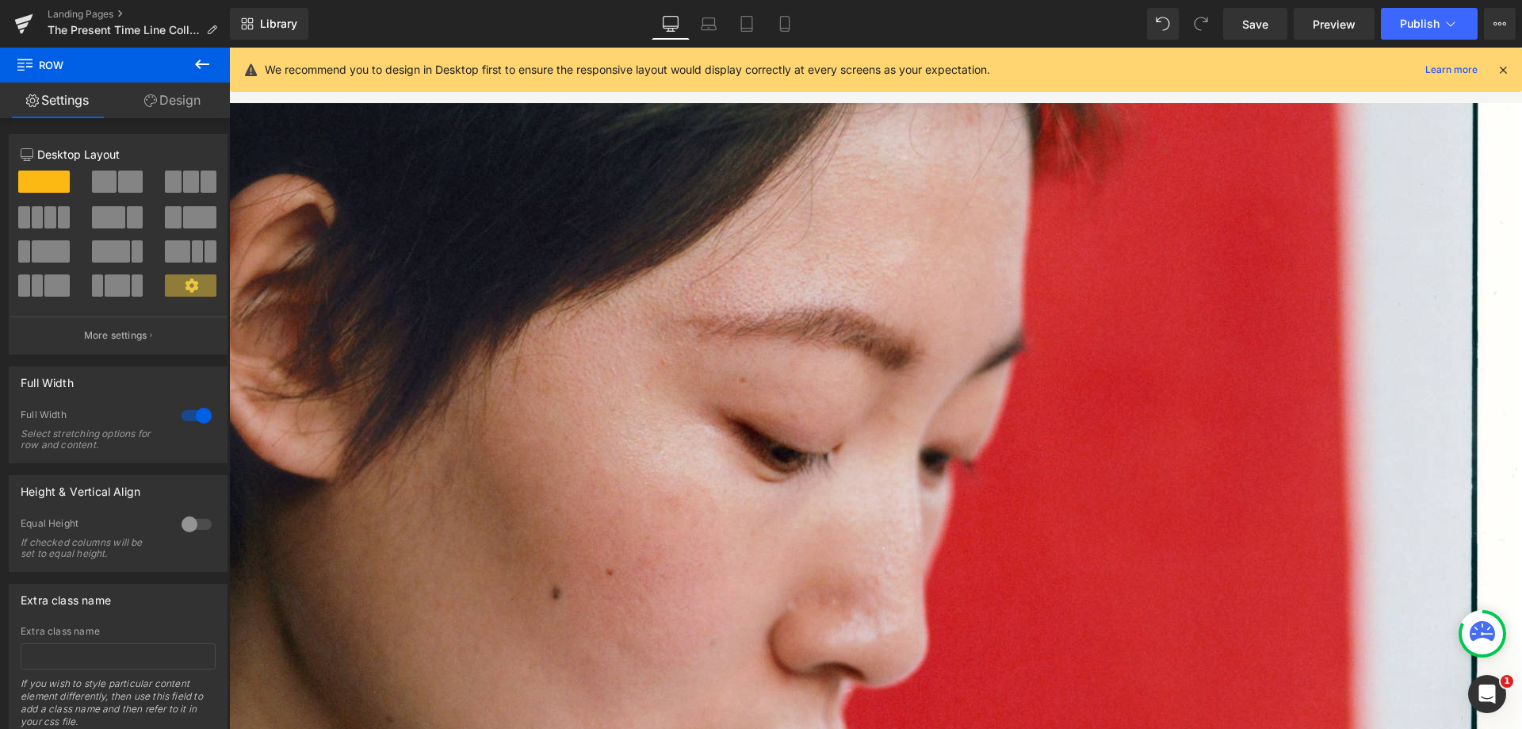
scroll to position [2145, 0]
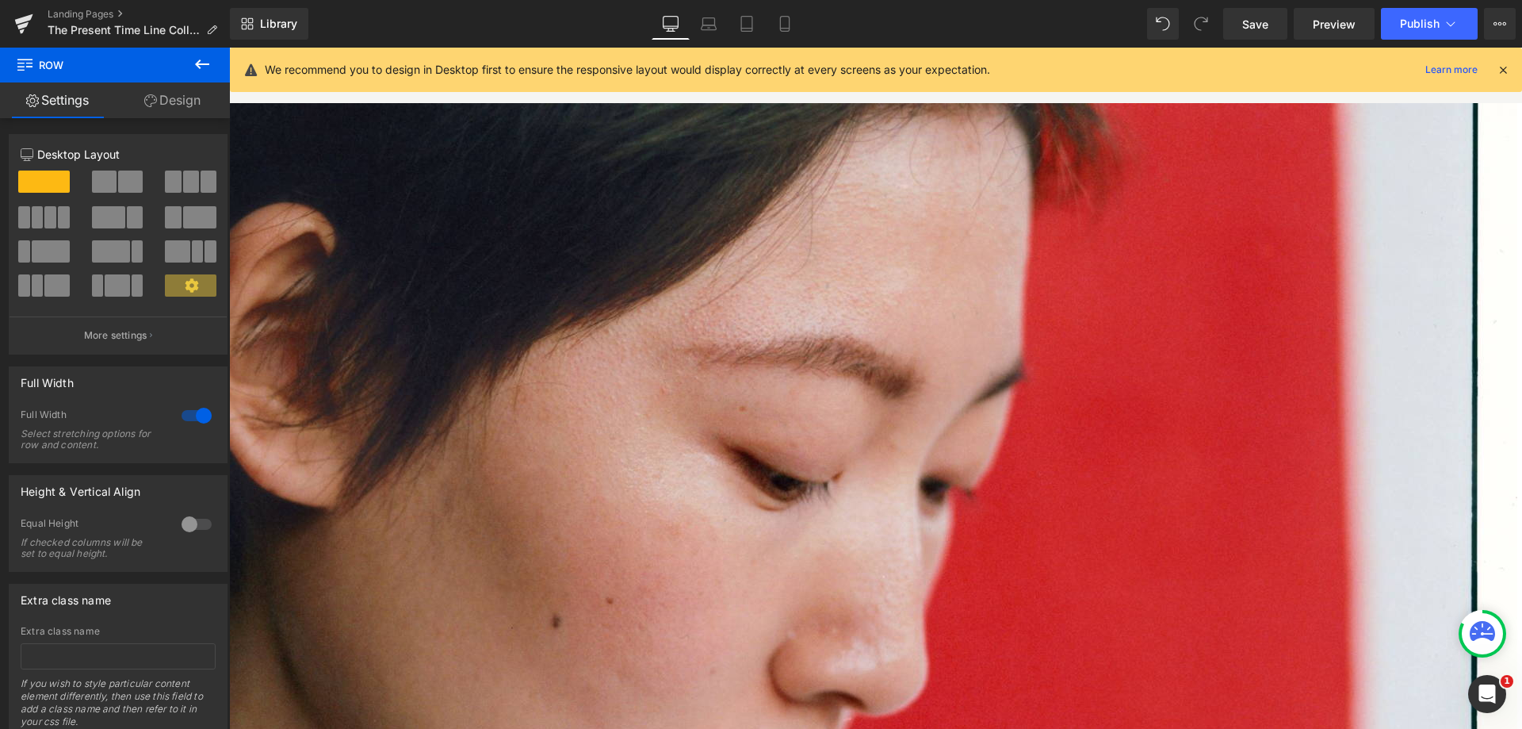
click at [229, 48] on span "Row" at bounding box center [229, 48] width 0 height 0
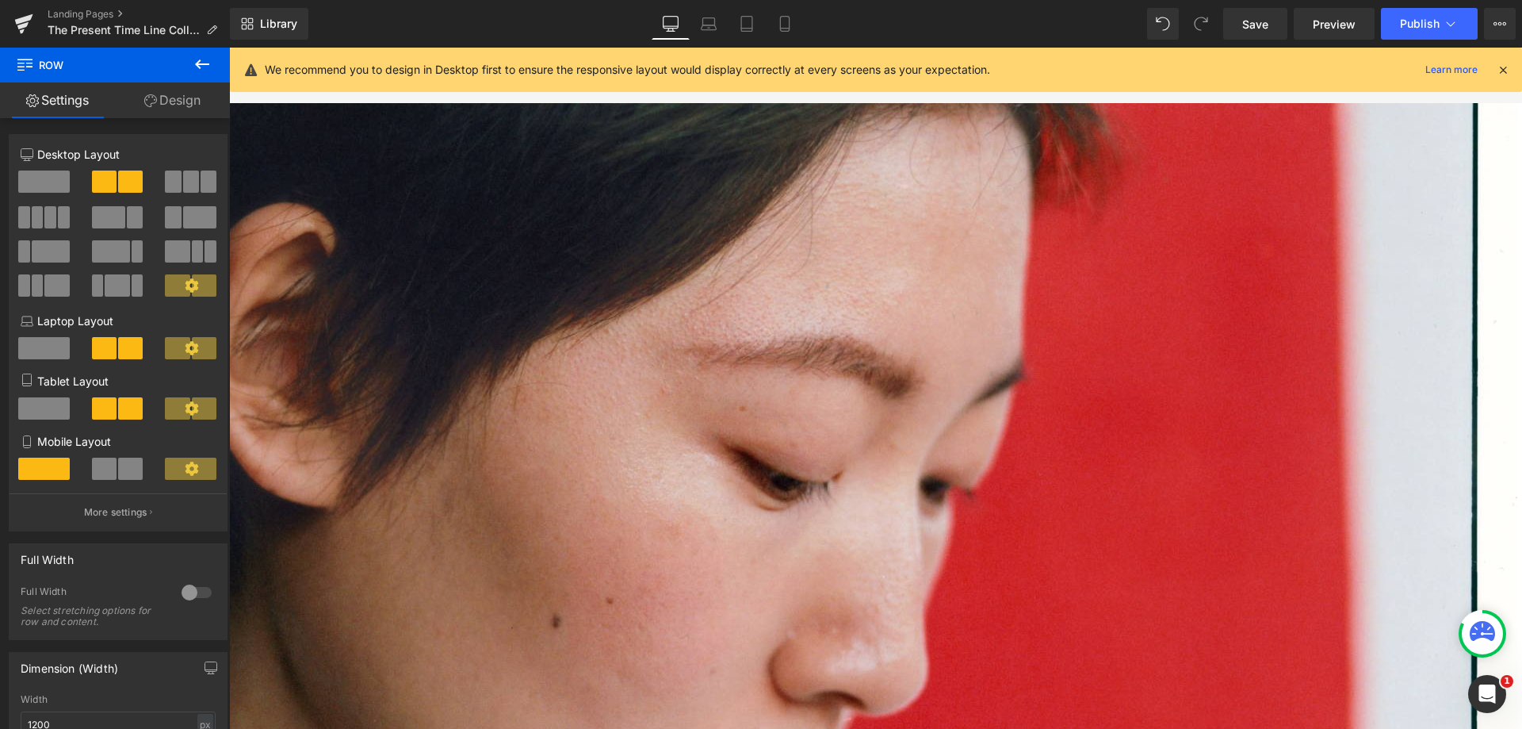
click at [185, 101] on link "Design" at bounding box center [172, 100] width 115 height 36
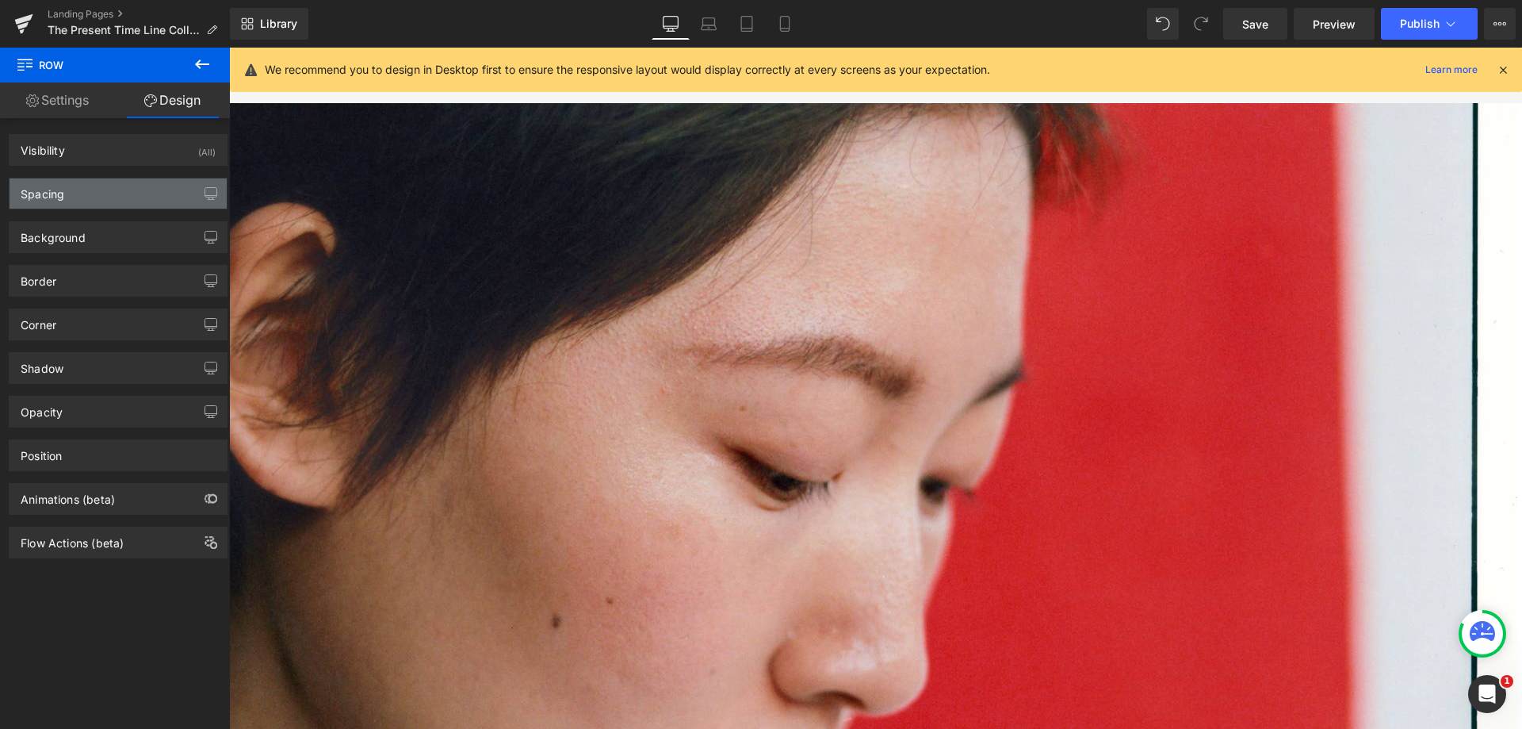
click at [118, 182] on div "Spacing" at bounding box center [118, 193] width 217 height 30
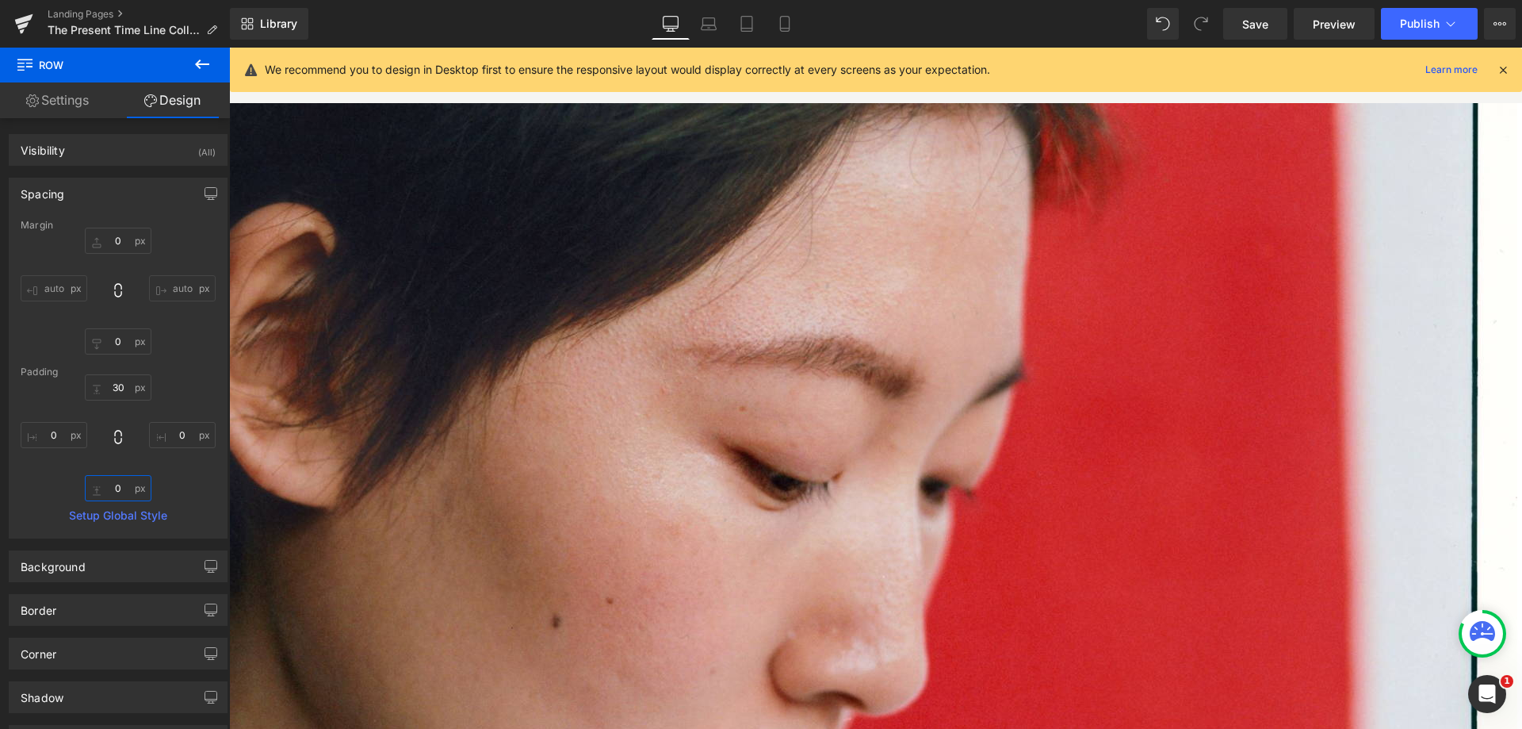
click at [102, 488] on input "0" at bounding box center [118, 488] width 67 height 26
click at [111, 491] on input "0" at bounding box center [118, 488] width 67 height 26
type input "0"
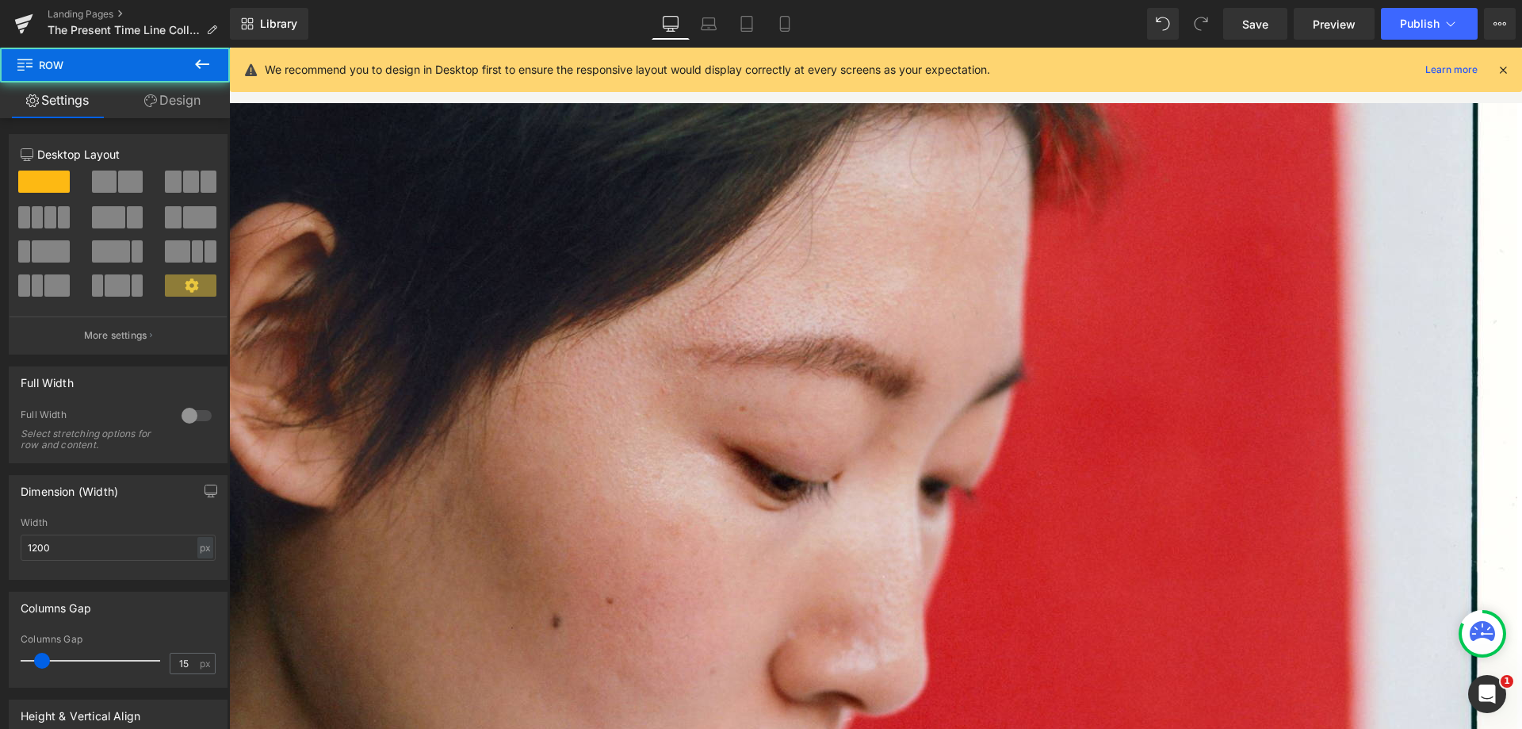
click at [190, 106] on link "Design" at bounding box center [172, 100] width 115 height 36
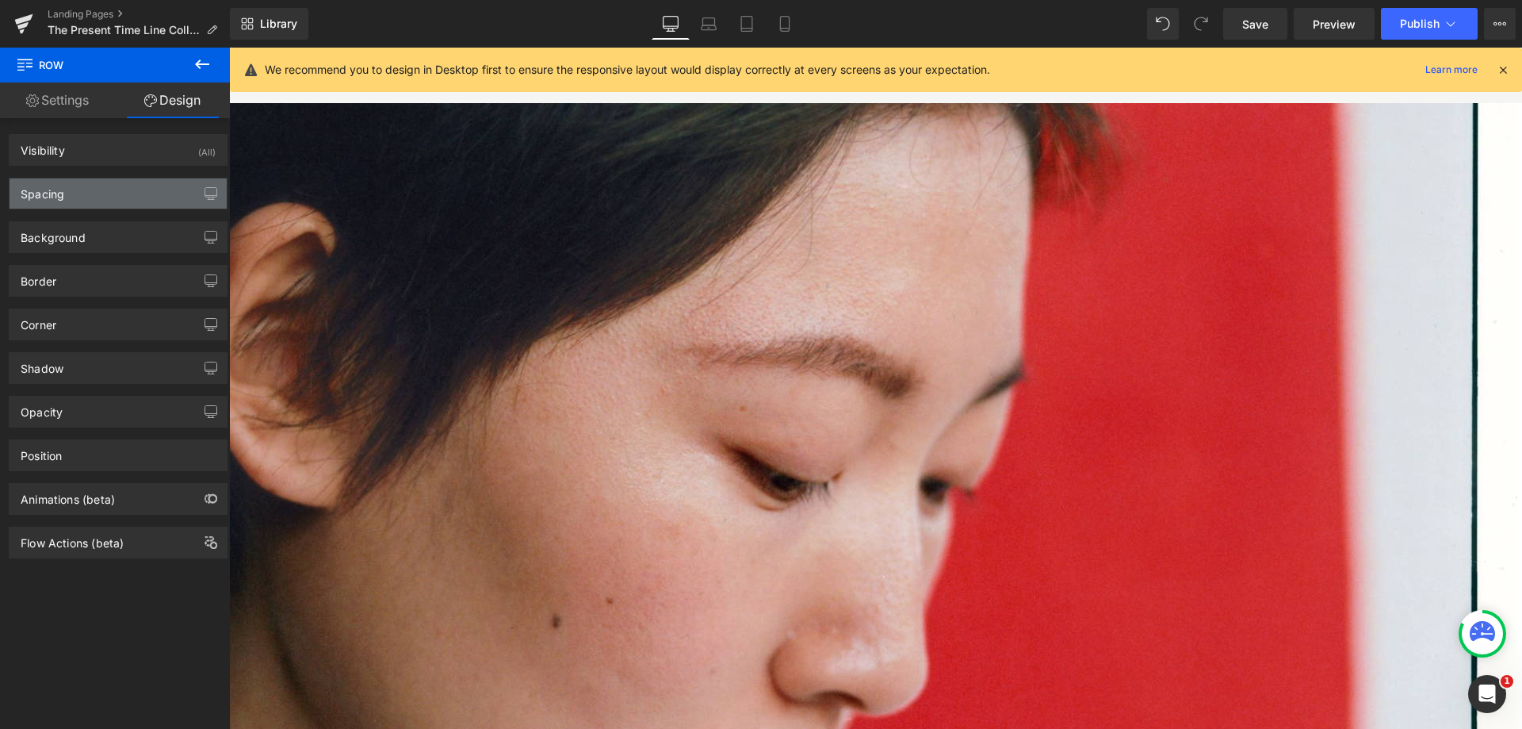
click at [132, 195] on div "Spacing" at bounding box center [118, 193] width 217 height 30
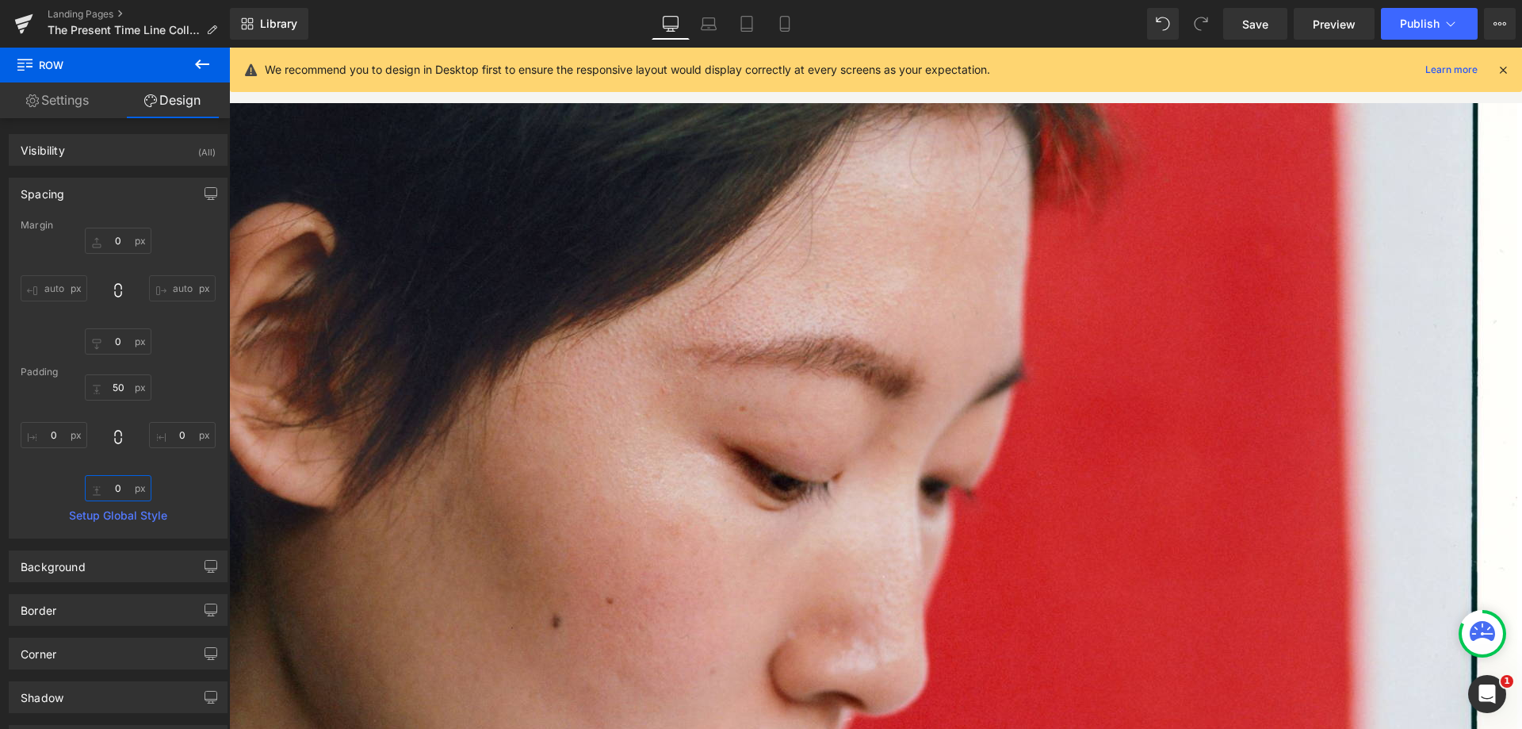
click at [110, 496] on input "0" at bounding box center [118, 488] width 67 height 26
click at [110, 487] on input "0" at bounding box center [118, 488] width 67 height 26
type input "50"
click at [763, 19] on link "Tablet" at bounding box center [747, 24] width 38 height 32
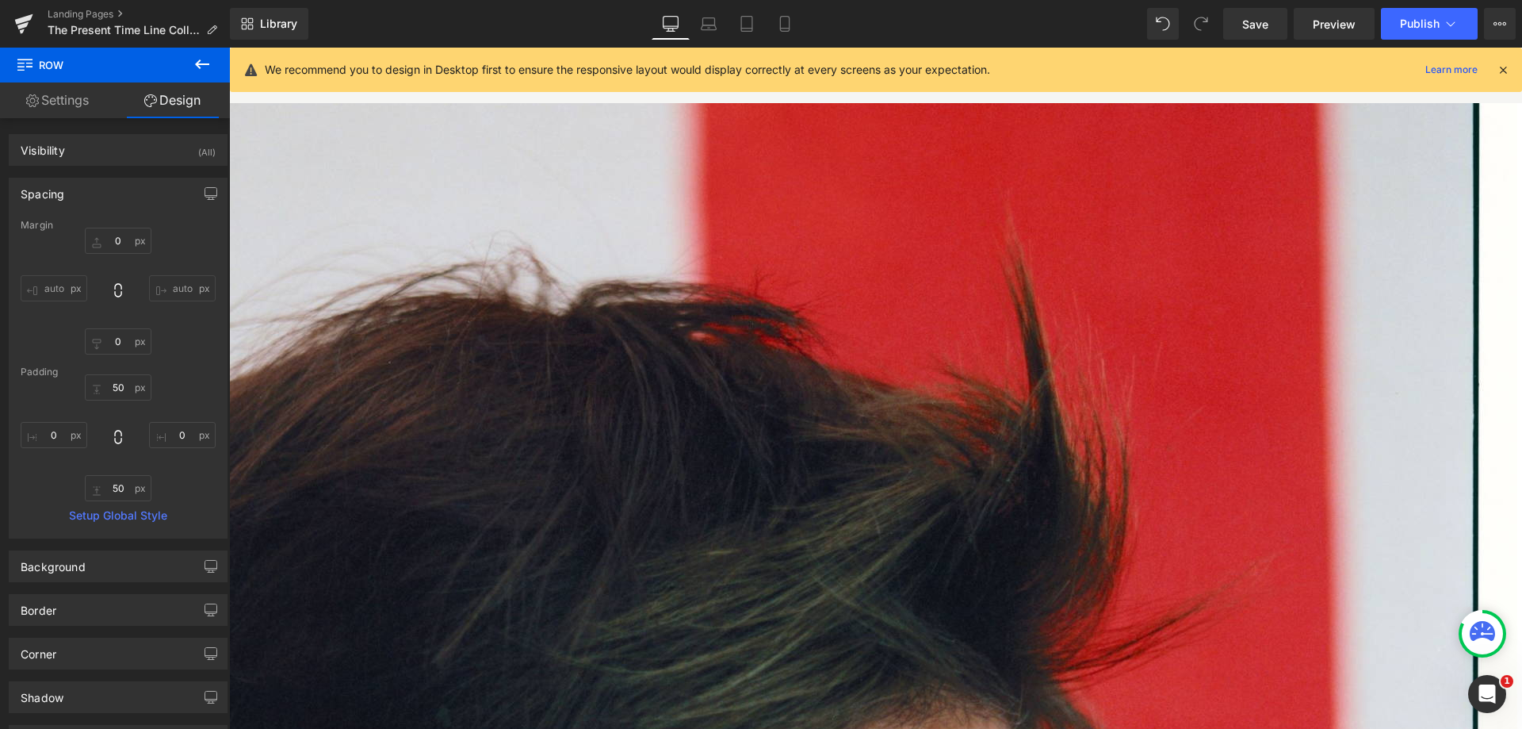
type input "0"
type input "50"
type input "0"
type input "50"
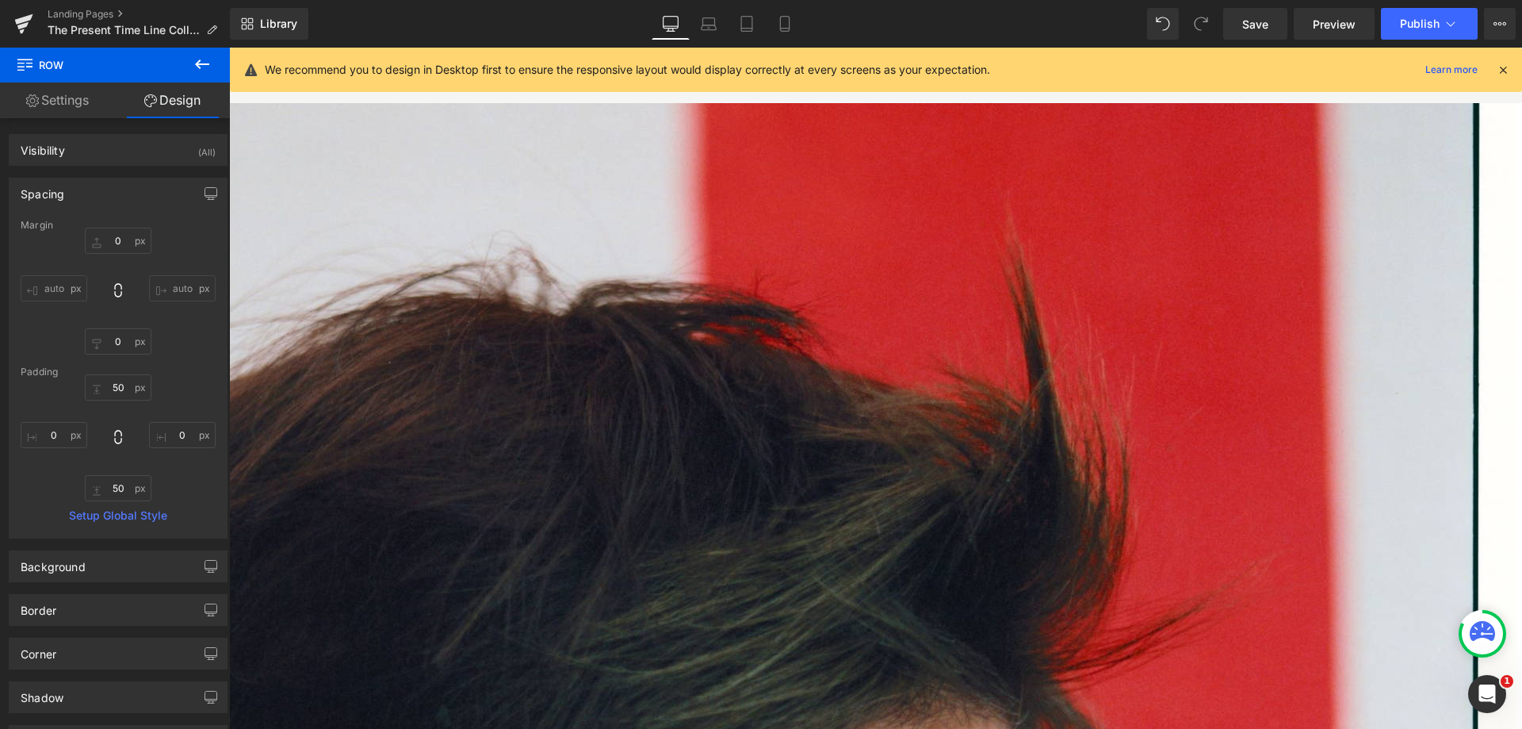
type input "0"
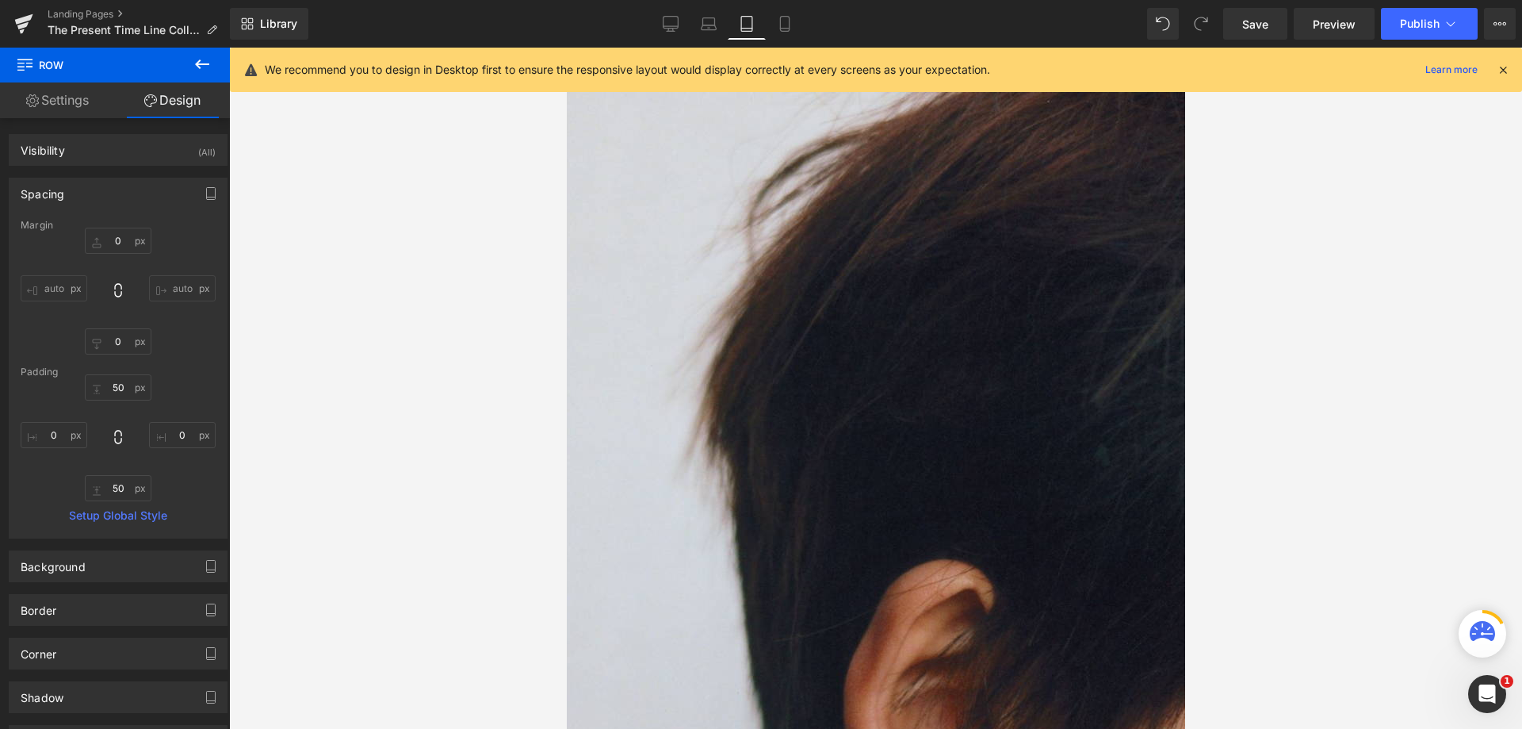
click at [793, 52] on div "We recommend you to design in Desktop first to ensure the responsive layout wou…" at bounding box center [876, 70] width 1292 height 44
click at [788, 34] on link "Mobile" at bounding box center [785, 24] width 38 height 32
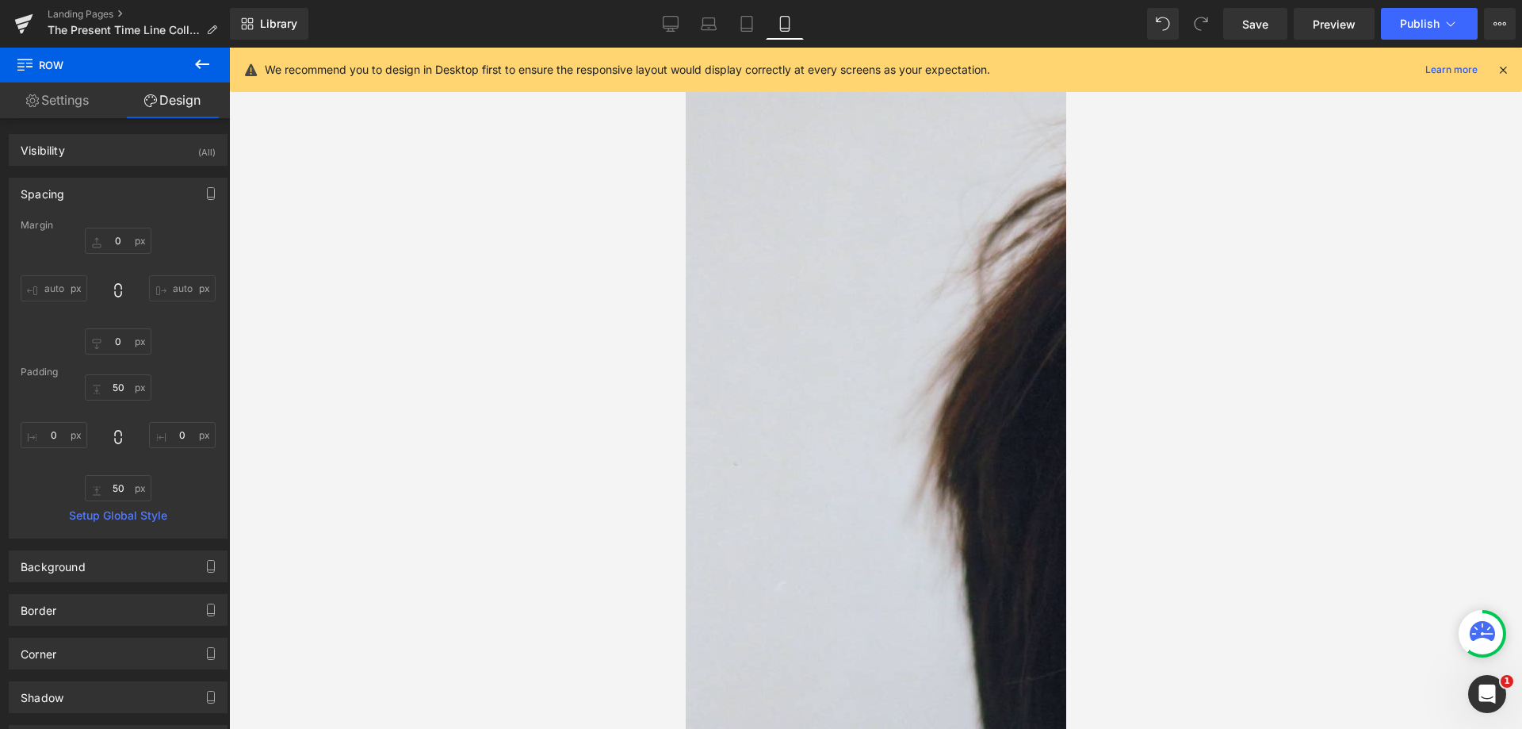
type input "0"
type input "50"
type input "0"
type input "50"
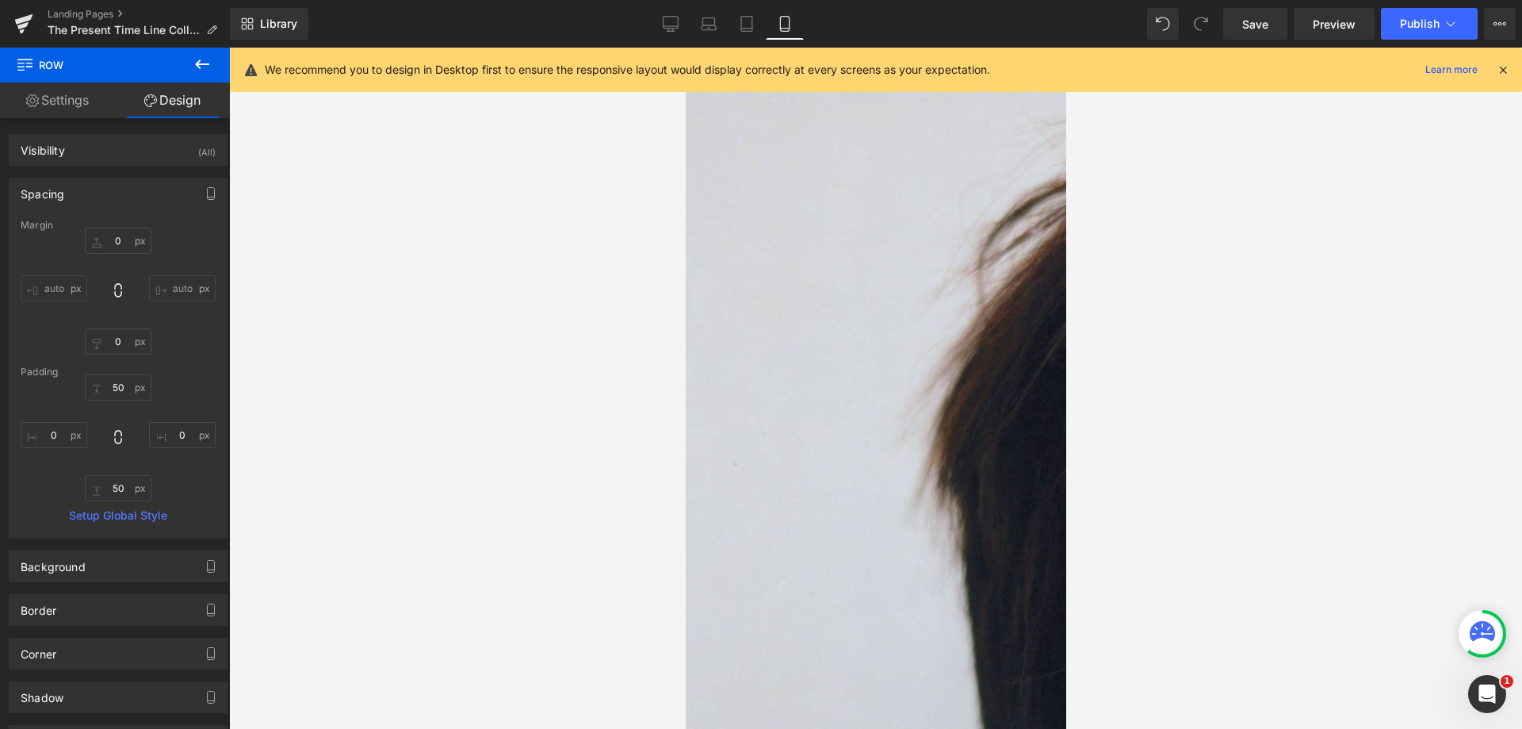
type input "0"
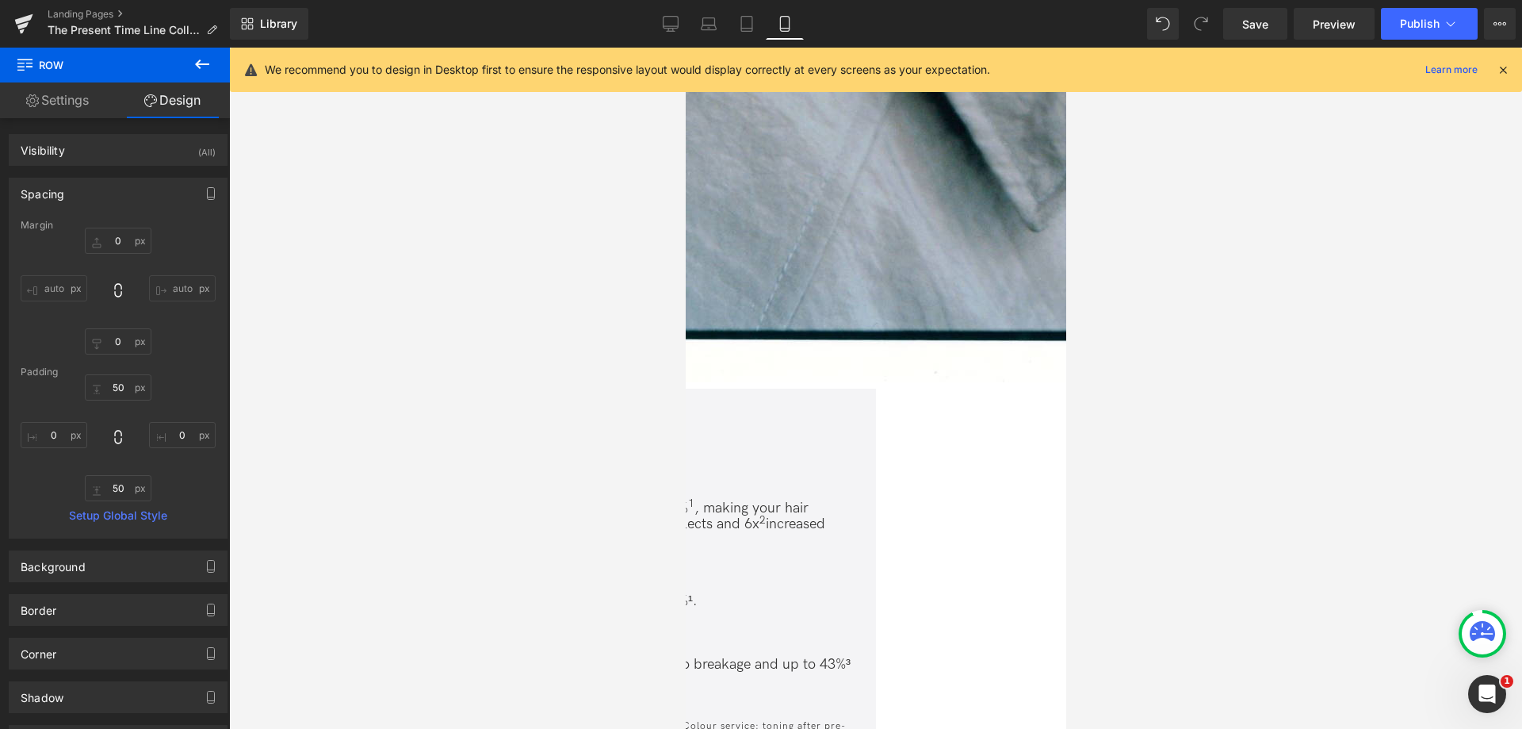
scroll to position [3475, 0]
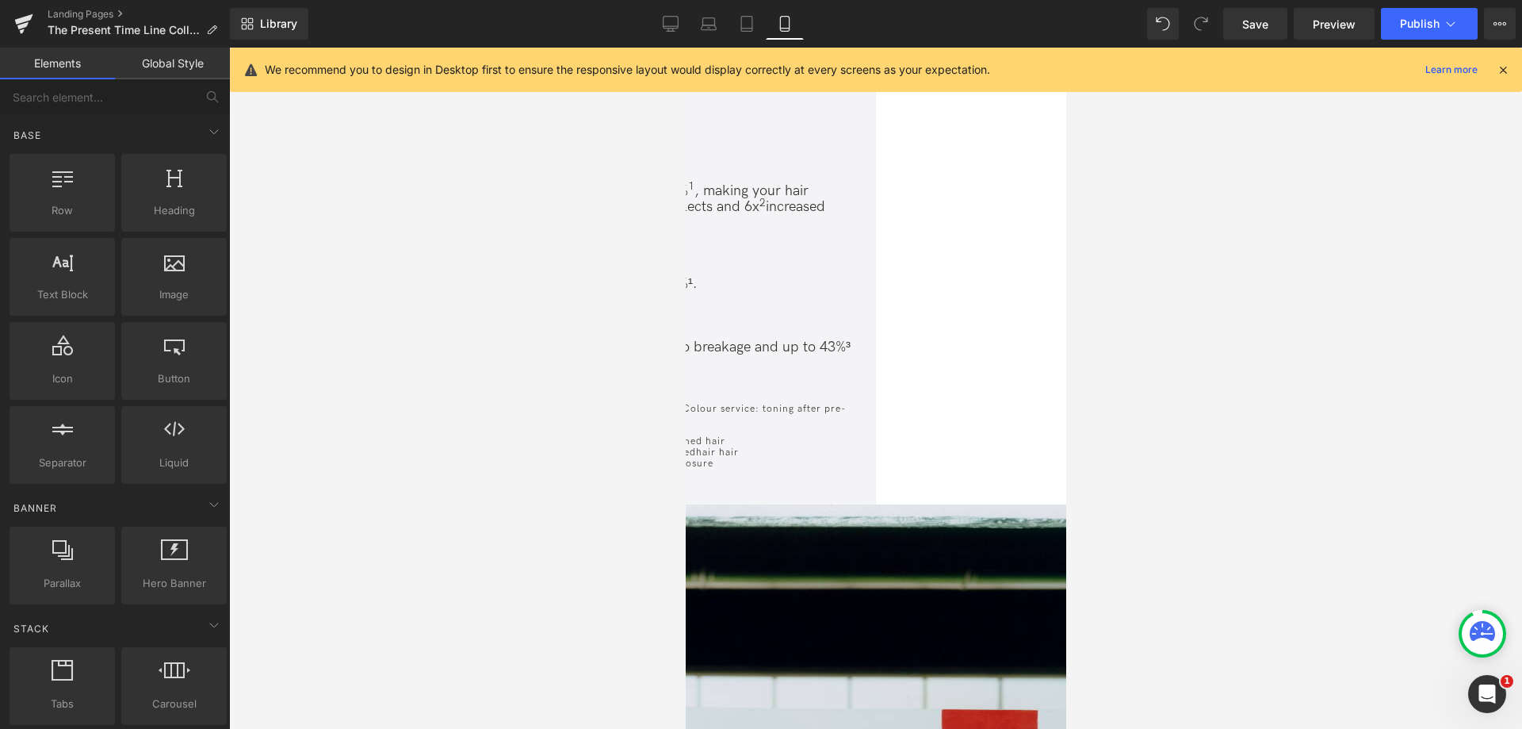
click at [610, 262] on div at bounding box center [875, 388] width 1293 height 681
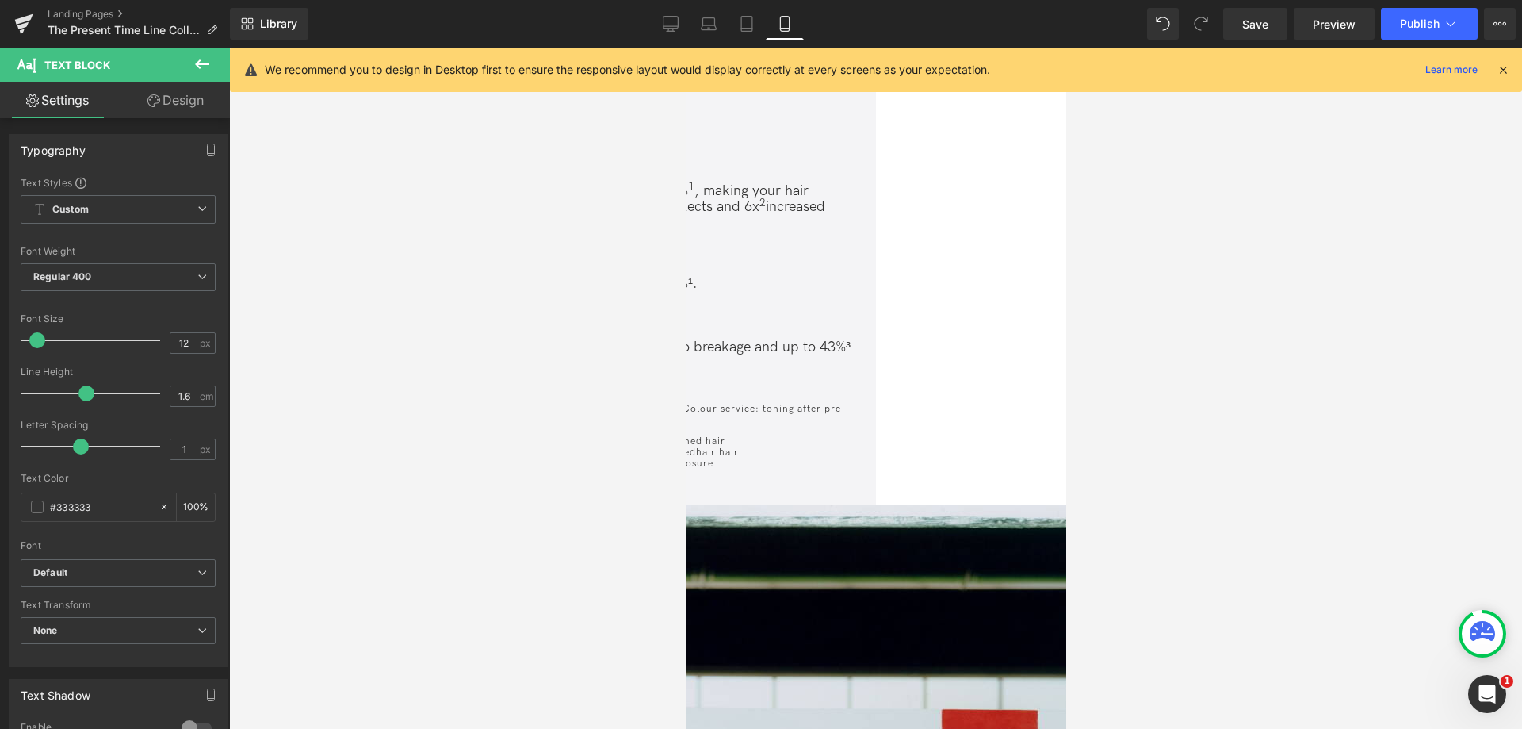
drag, startPoint x: 760, startPoint y: 291, endPoint x: 760, endPoint y: 272, distance: 19.0
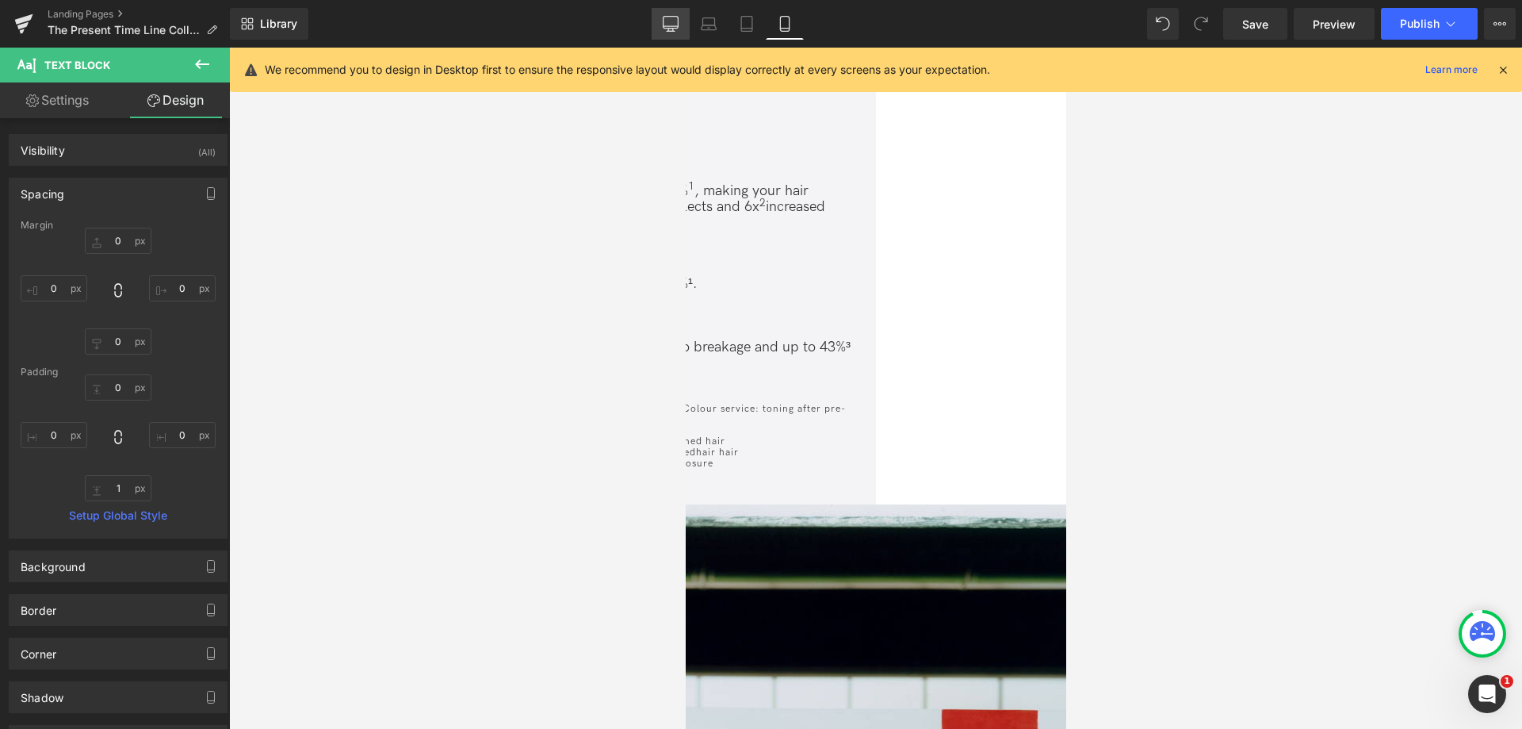
click at [672, 29] on icon at bounding box center [671, 24] width 16 height 16
type input "0"
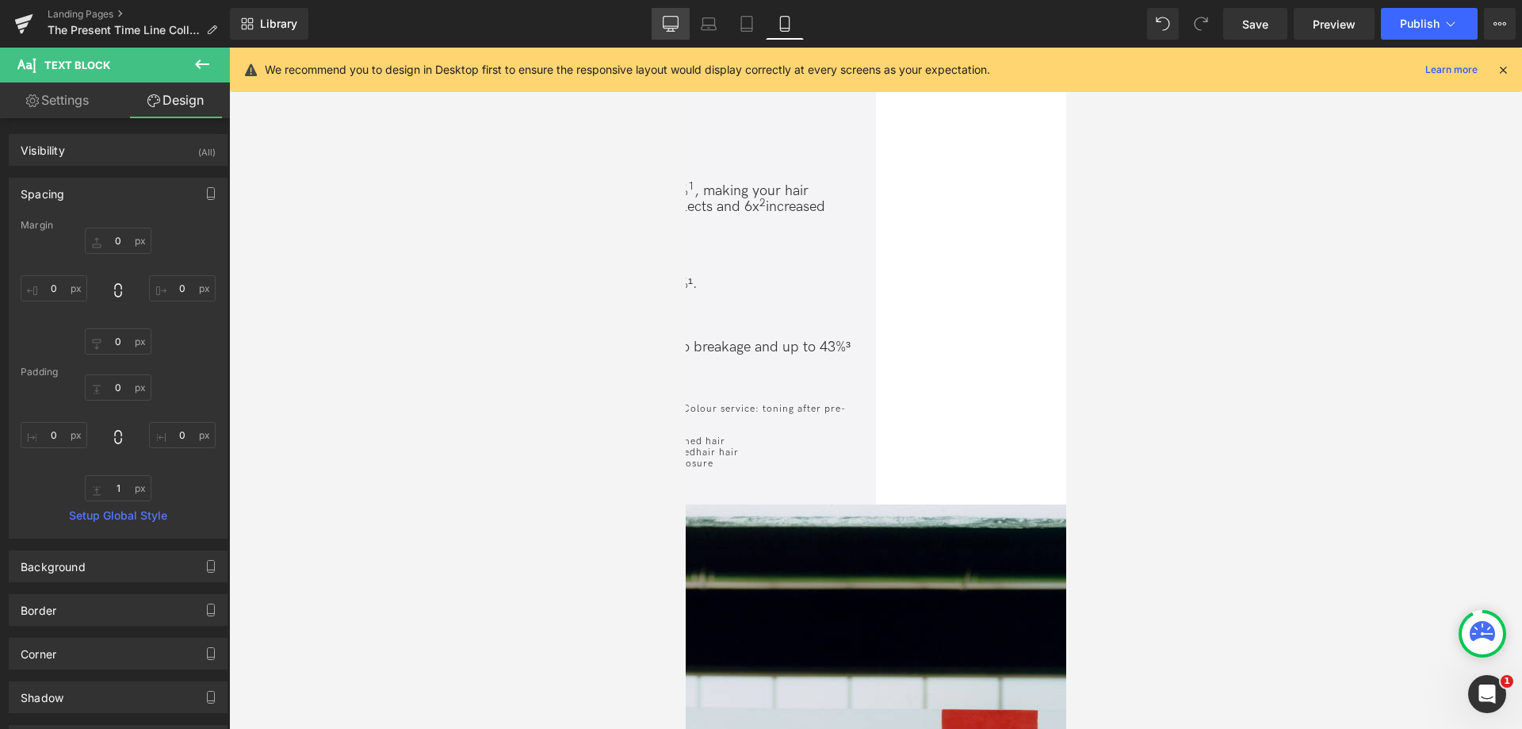
type input "0"
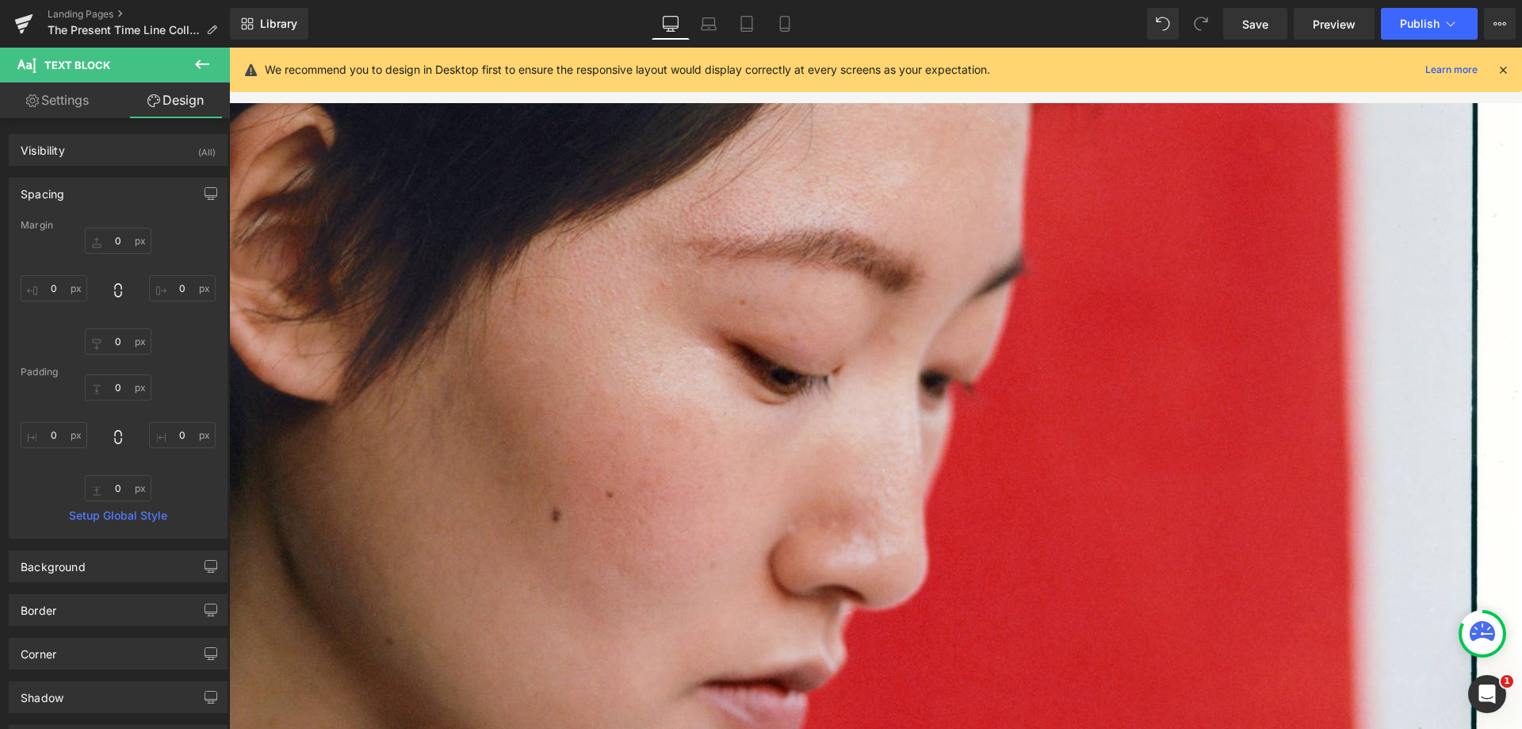
scroll to position [2191, 0]
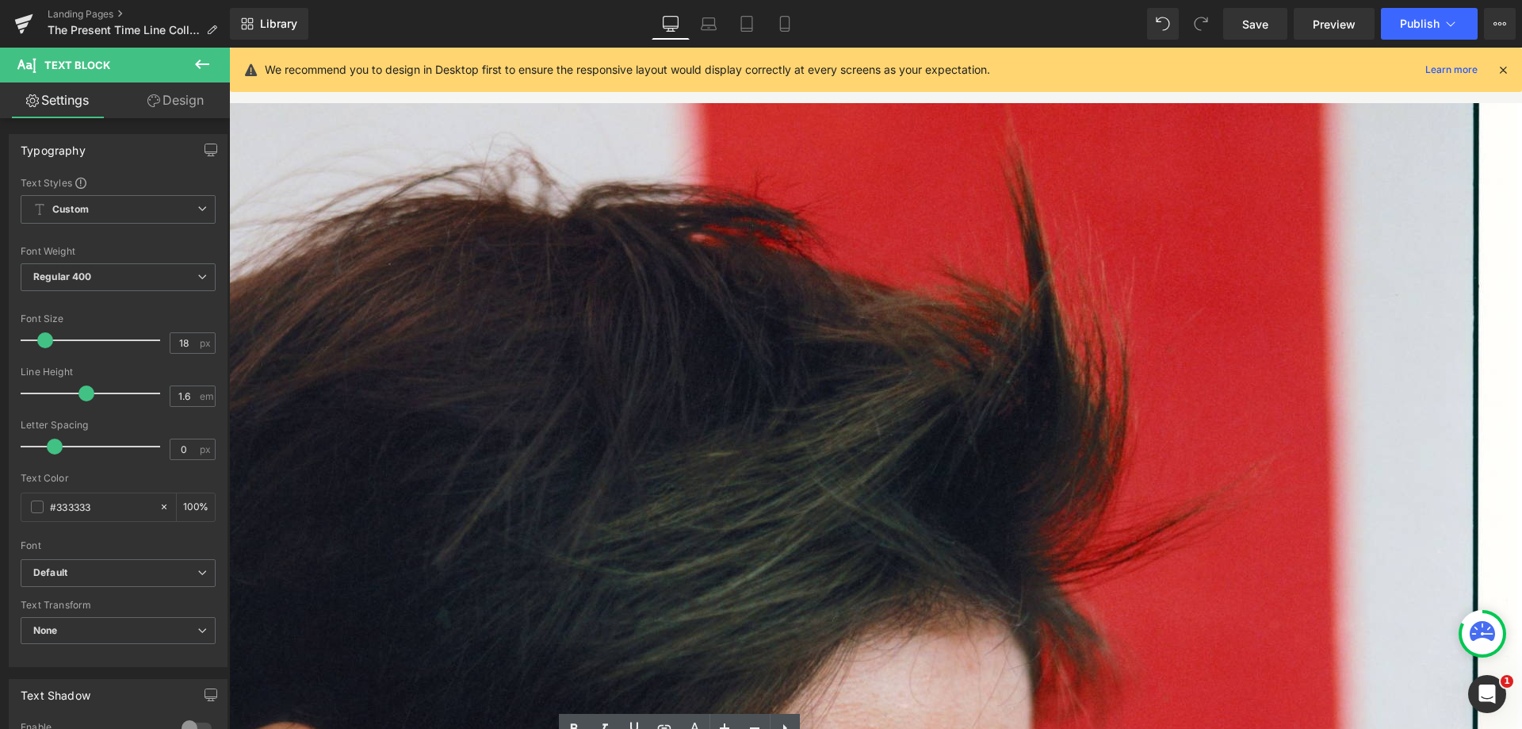
scroll to position [1319, 0]
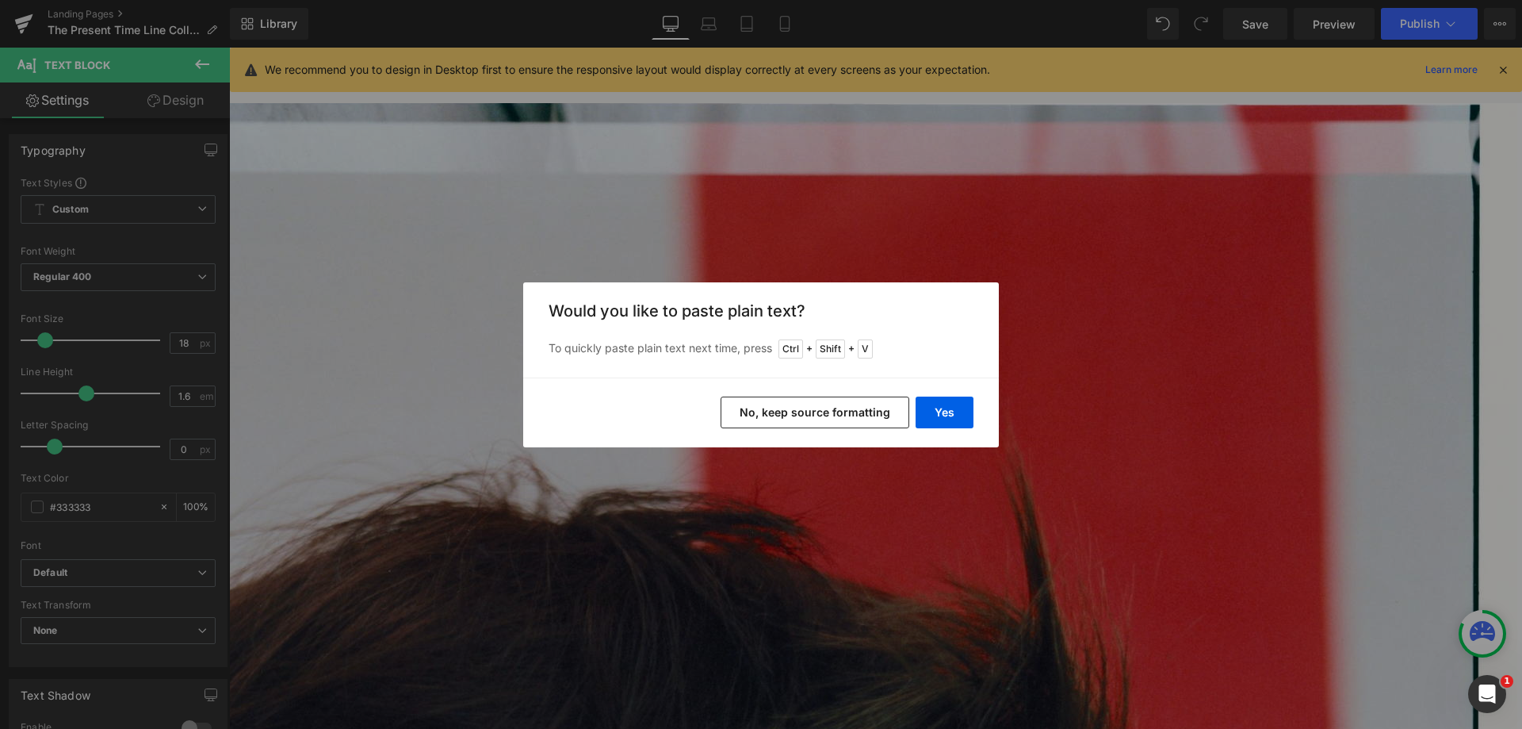
click at [959, 428] on div "Yes No, keep source formatting" at bounding box center [761, 412] width 476 height 70
click at [944, 419] on button "Yes" at bounding box center [945, 412] width 58 height 32
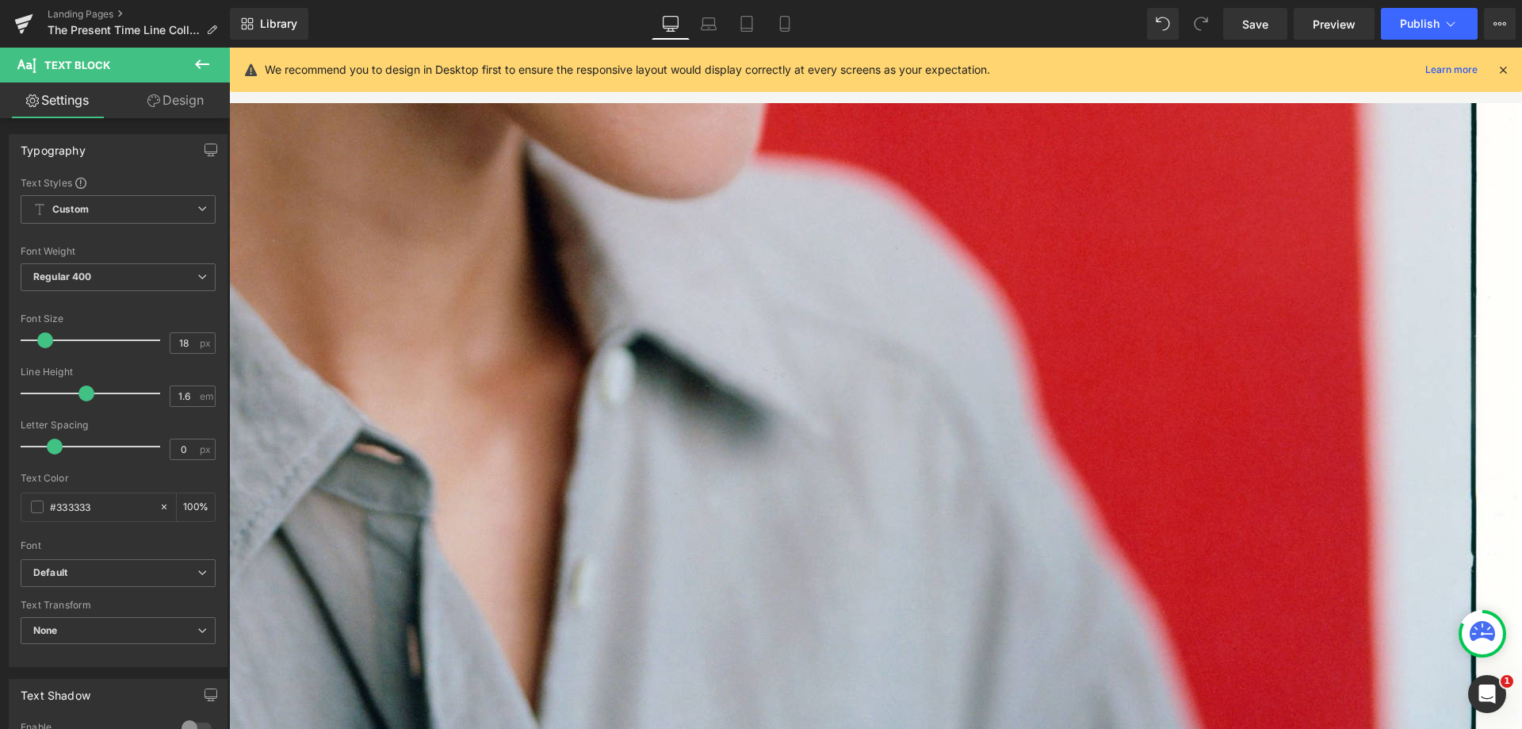
scroll to position [2905, 0]
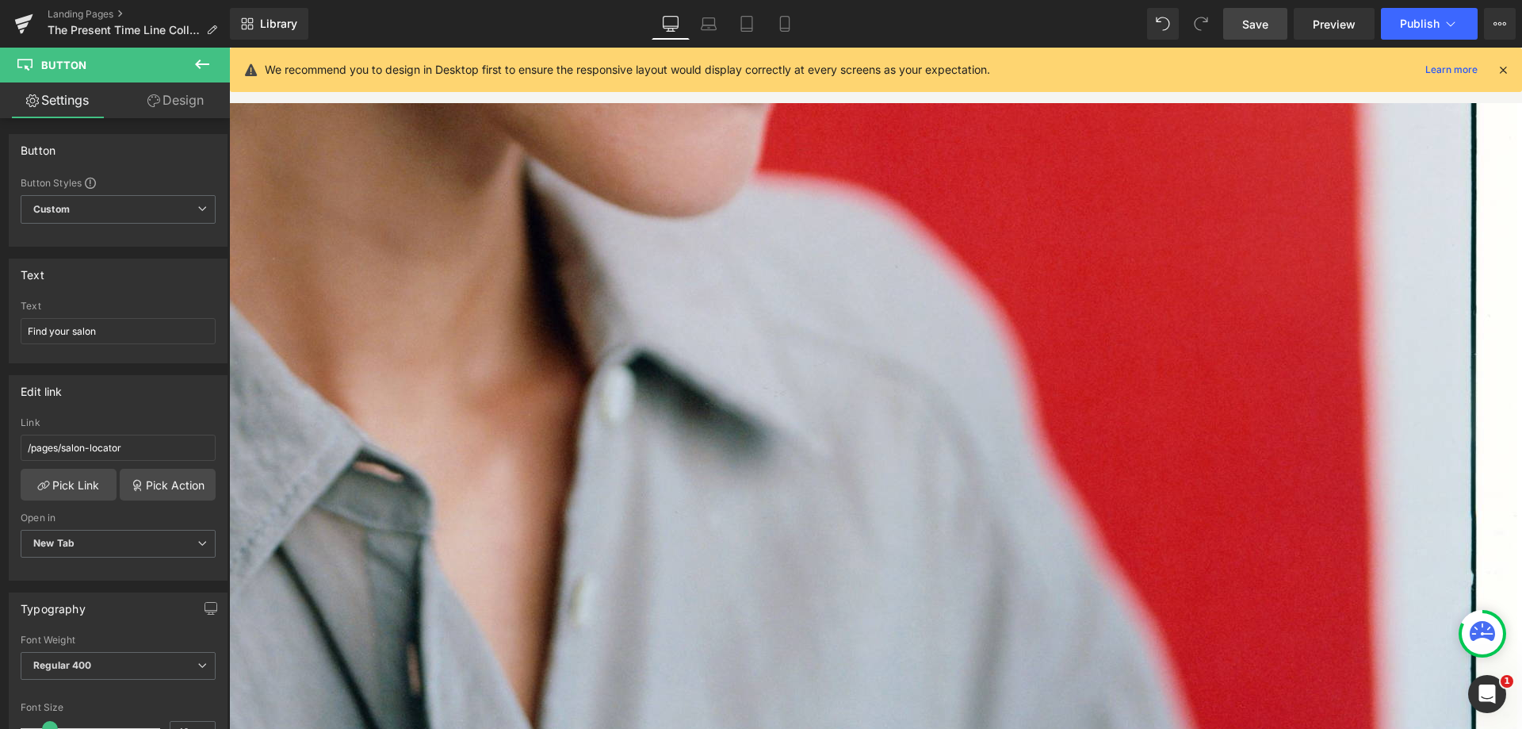
click at [1260, 35] on link "Save" at bounding box center [1255, 24] width 64 height 32
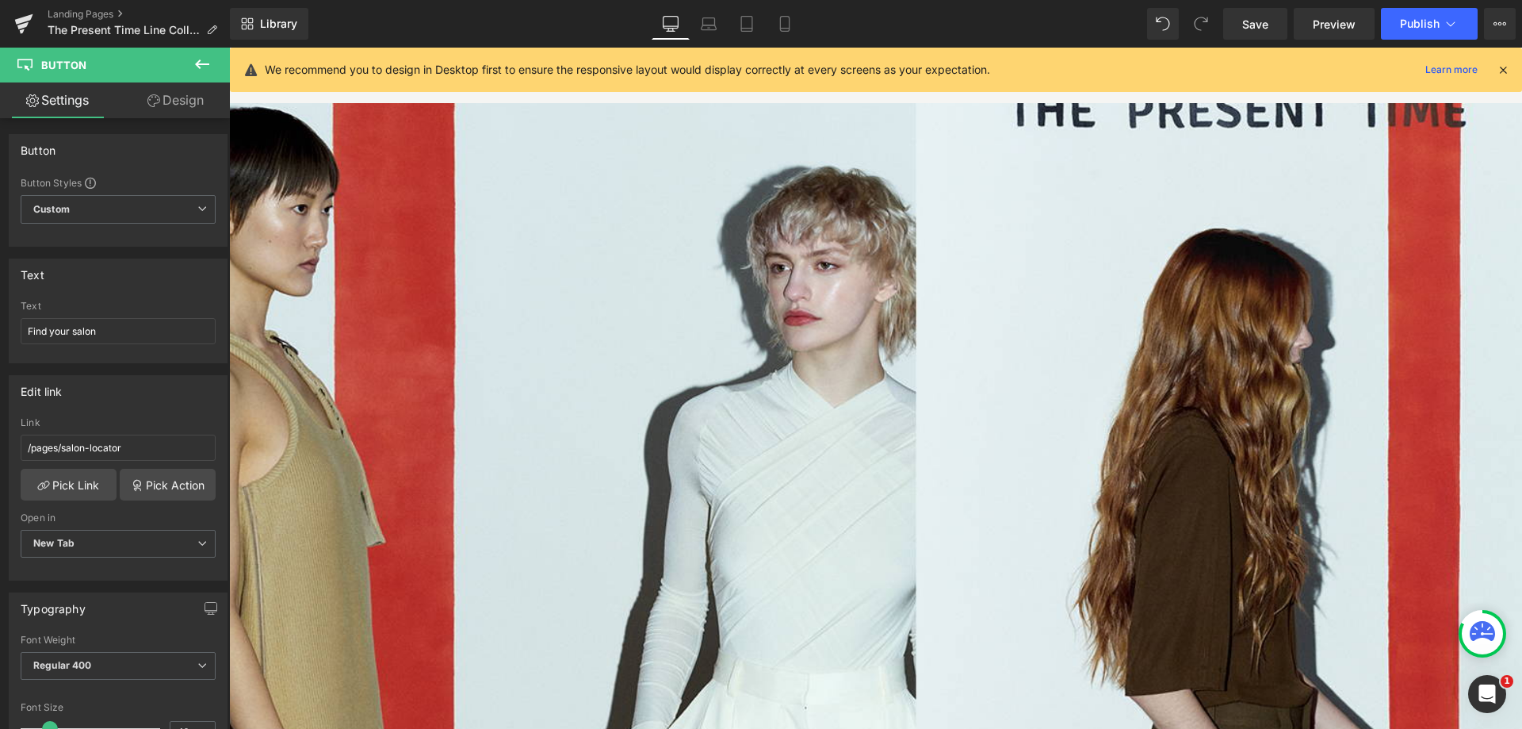
scroll to position [0, 0]
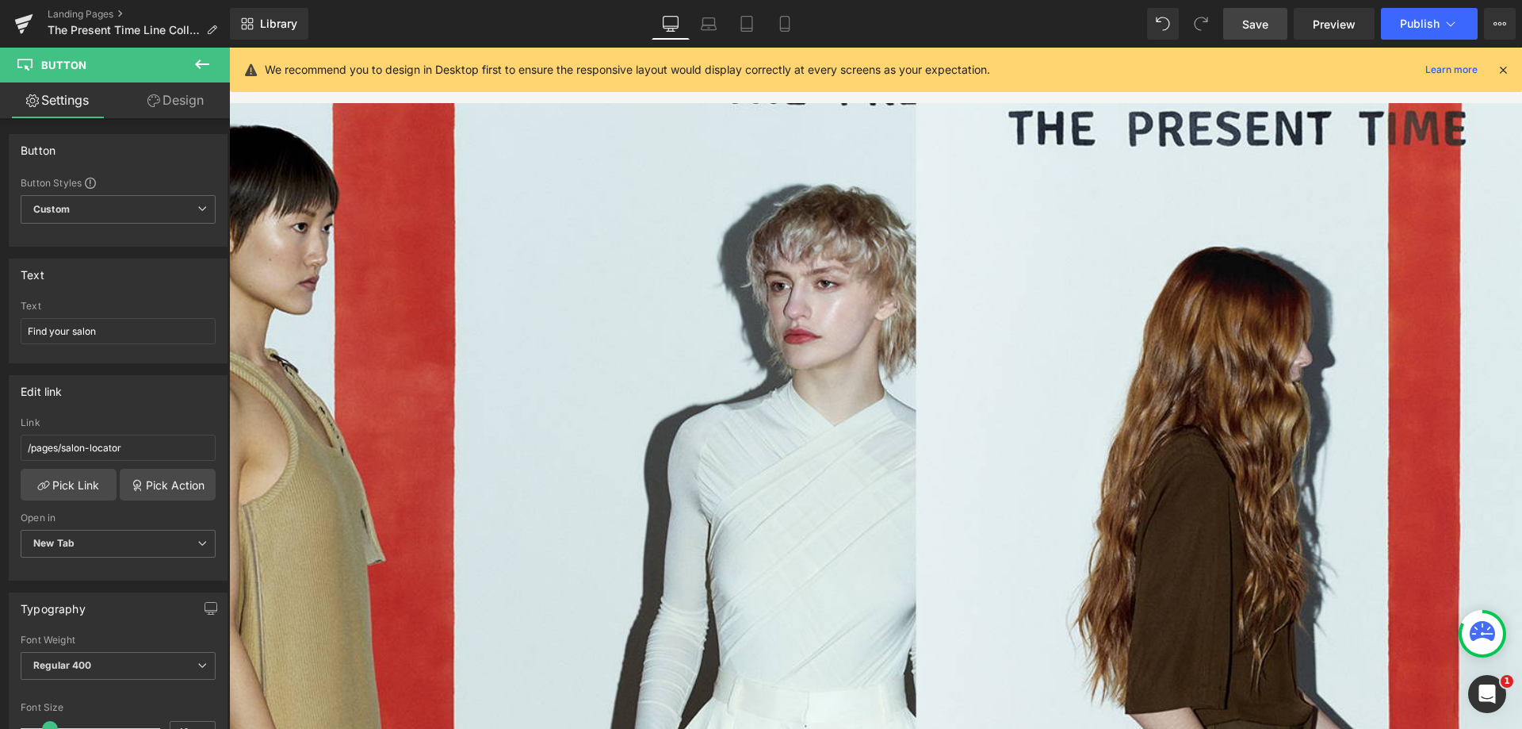
click at [1253, 26] on span "Save" at bounding box center [1255, 24] width 26 height 17
